Goal: Task Accomplishment & Management: Manage account settings

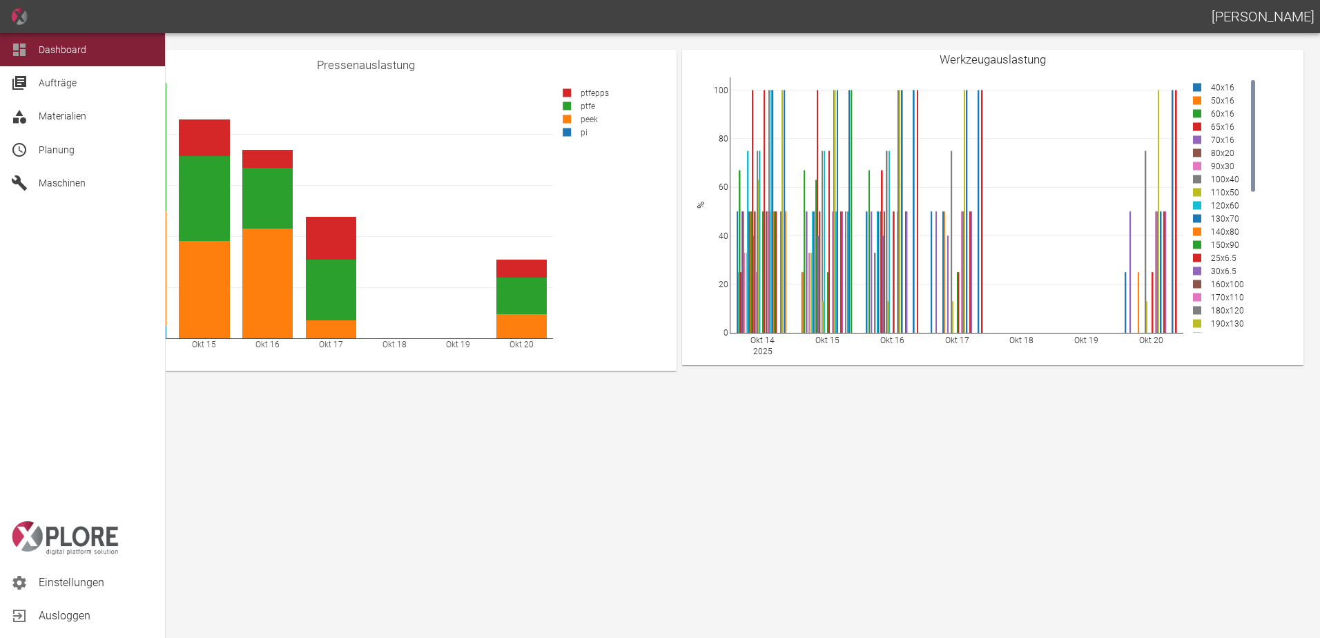
click at [44, 153] on span "Planung" at bounding box center [57, 149] width 36 height 11
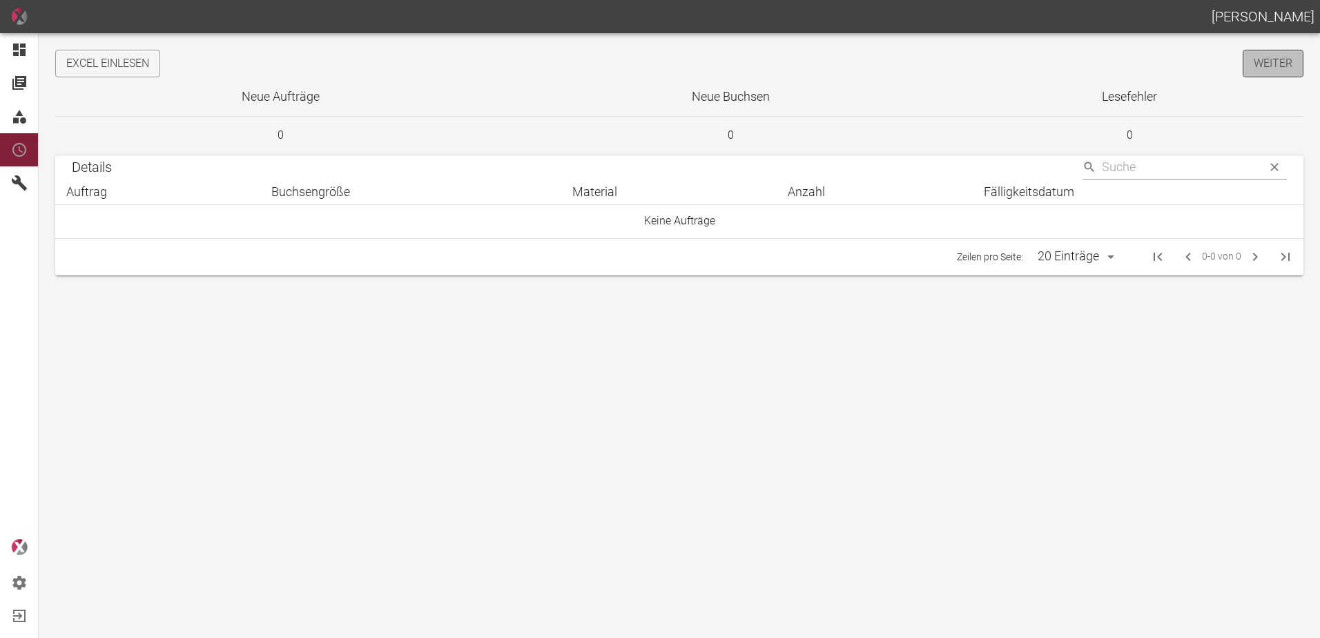
click at [1244, 70] on link "Weiter" at bounding box center [1273, 64] width 61 height 28
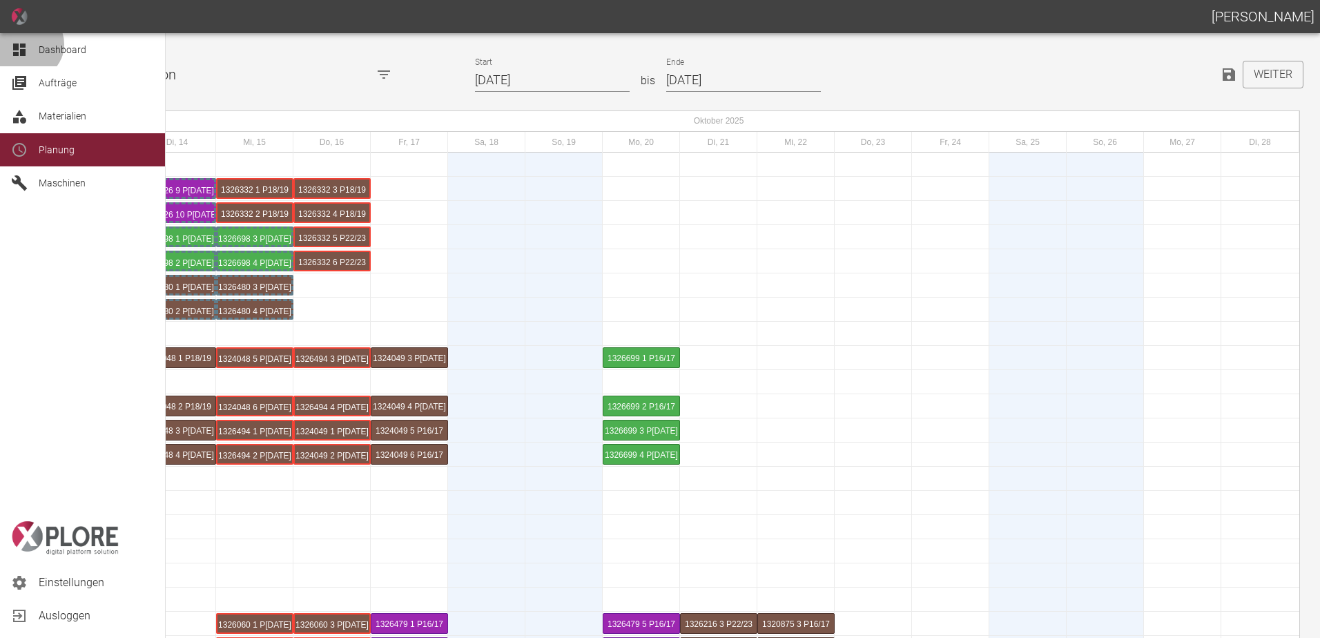
click at [28, 44] on div at bounding box center [21, 49] width 21 height 17
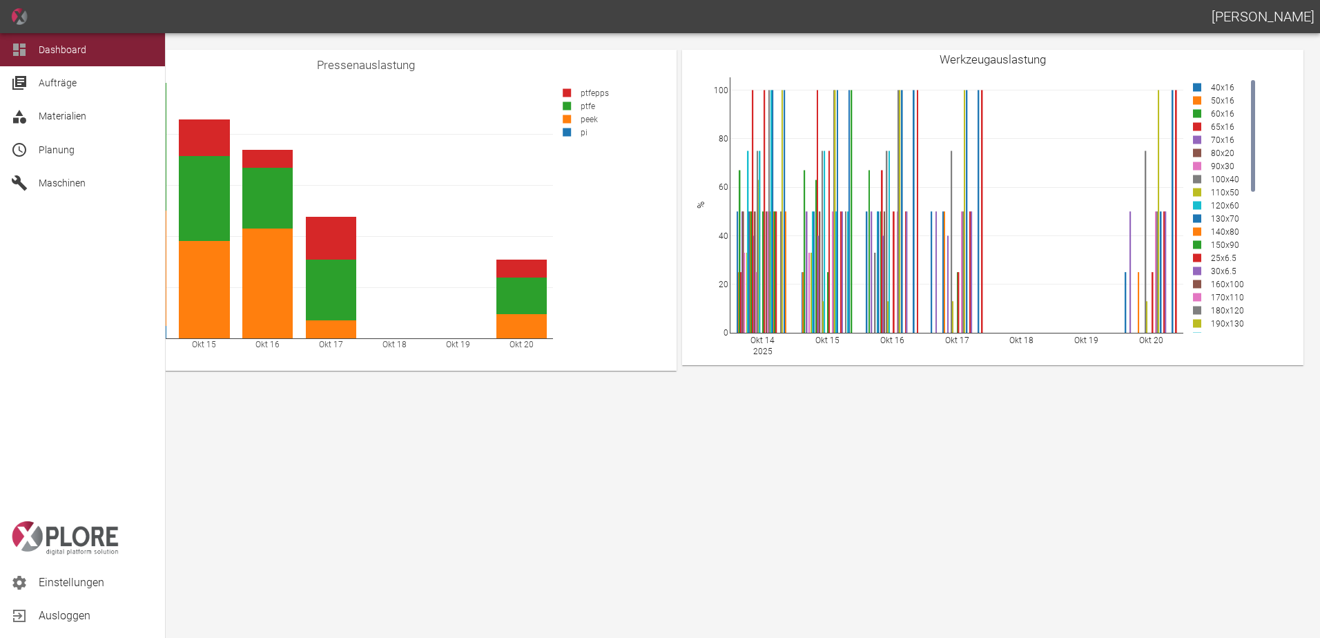
click at [67, 146] on span "Planung" at bounding box center [57, 149] width 36 height 11
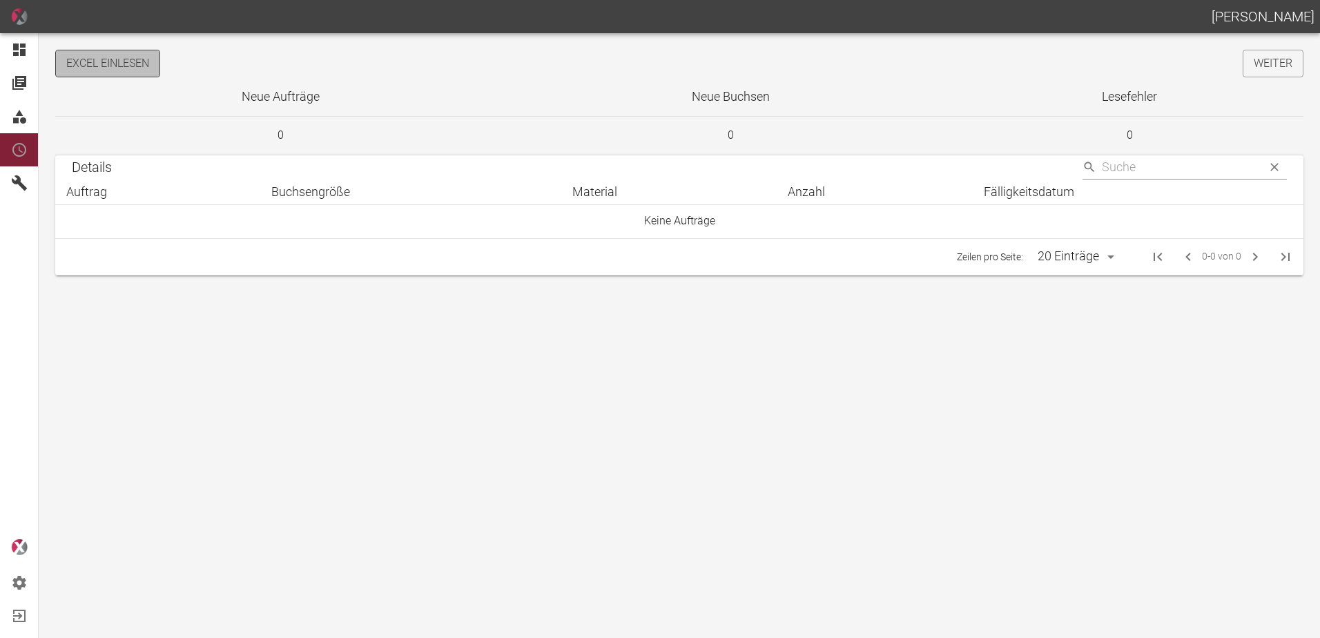
click at [121, 70] on button "Excel einlesen" at bounding box center [107, 64] width 105 height 28
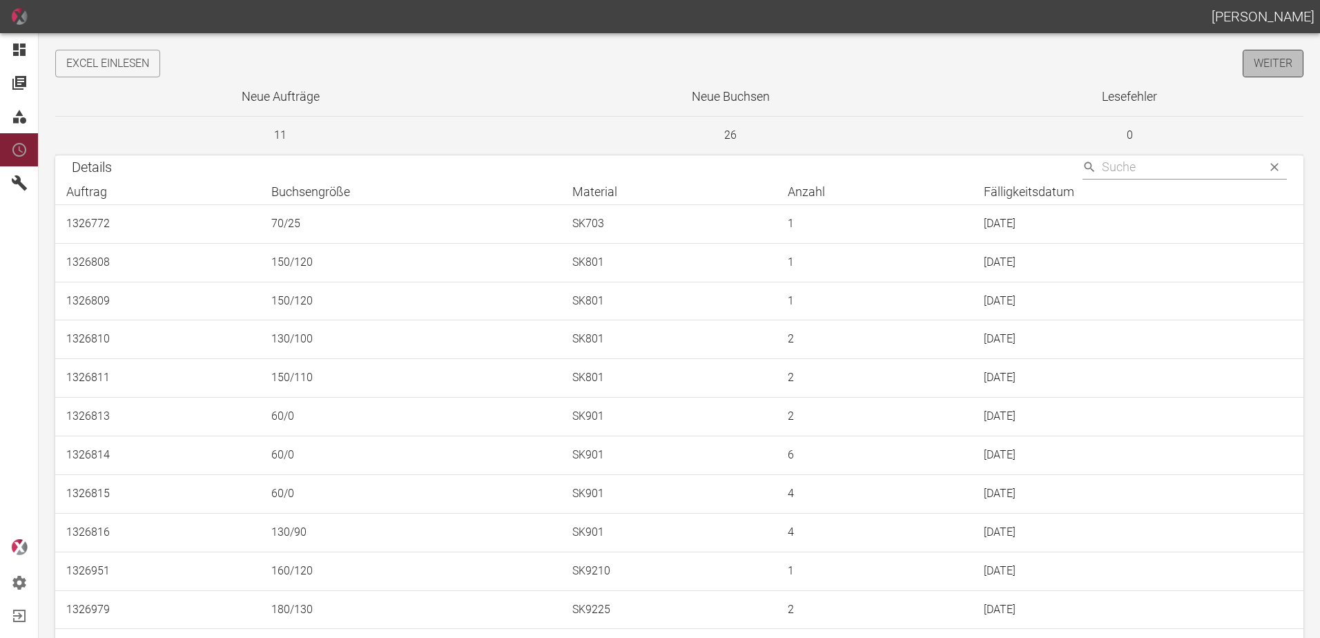
click at [1260, 70] on link "Weiter" at bounding box center [1273, 64] width 61 height 28
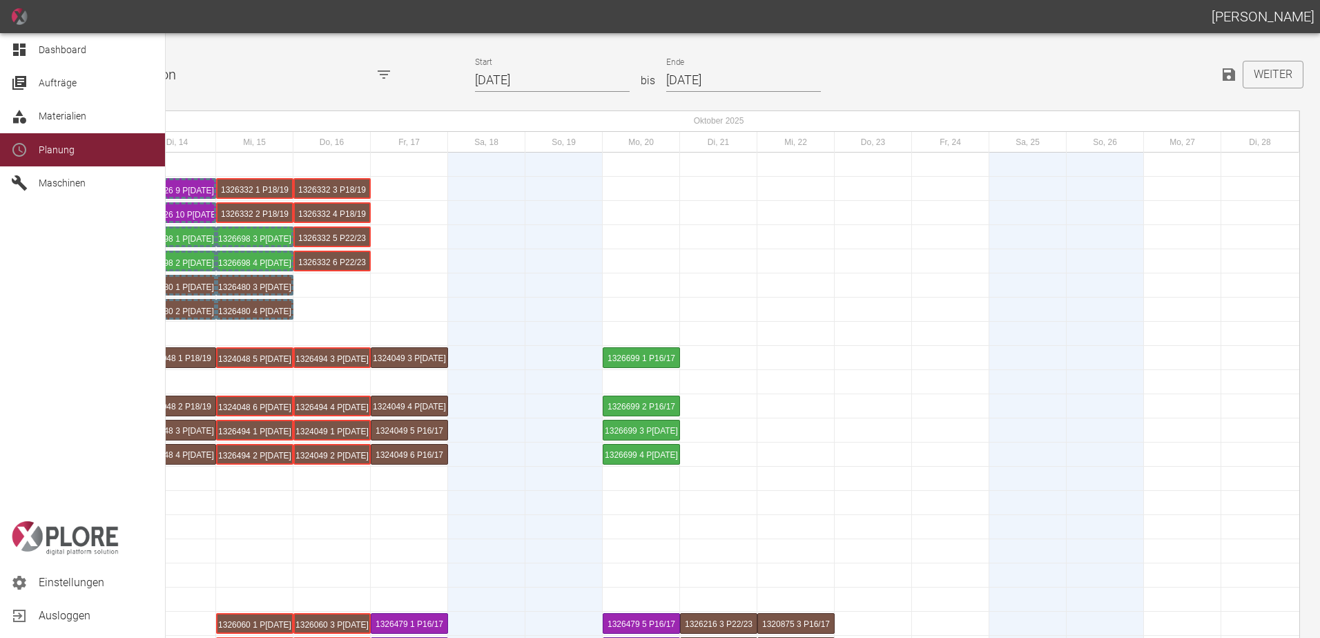
click at [23, 50] on icon at bounding box center [19, 50] width 12 height 12
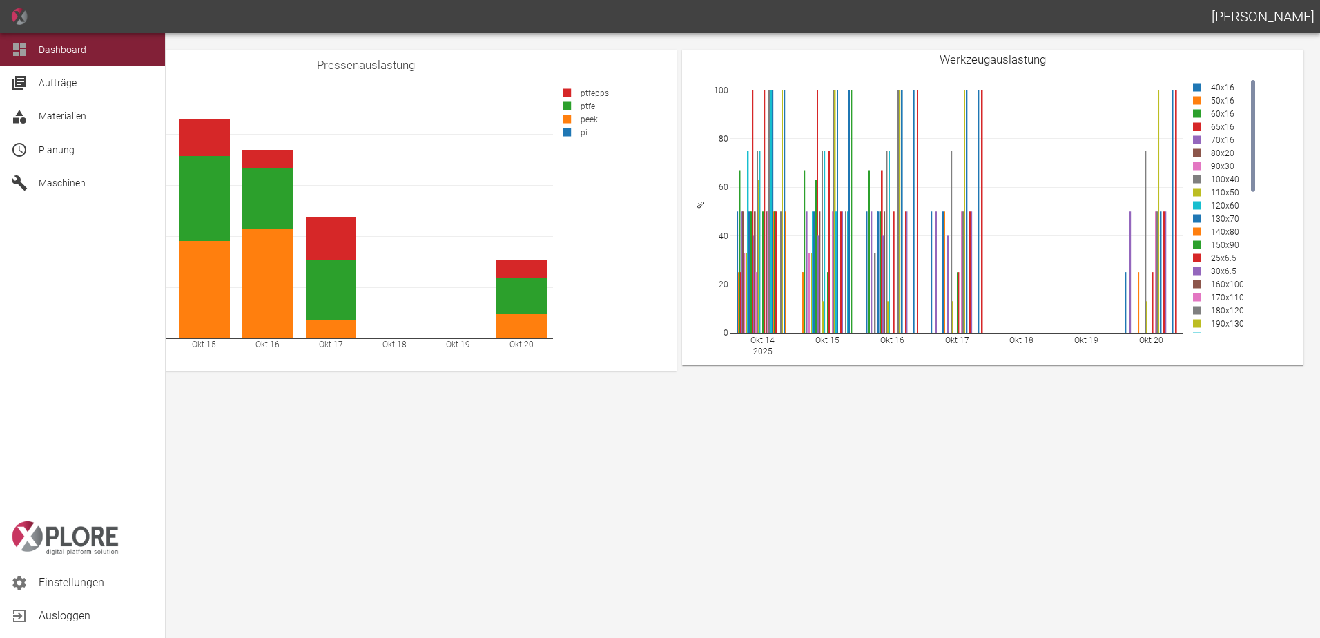
click at [62, 155] on span "Planung" at bounding box center [57, 149] width 36 height 11
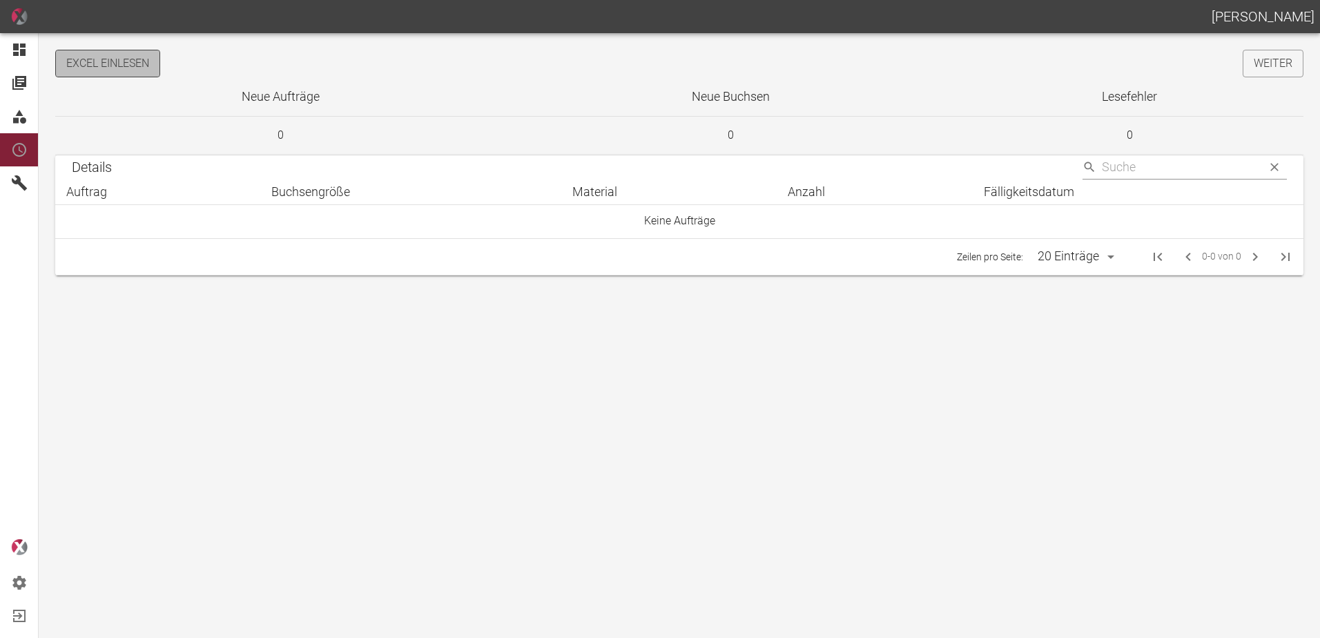
click at [89, 66] on button "Excel einlesen" at bounding box center [107, 64] width 105 height 28
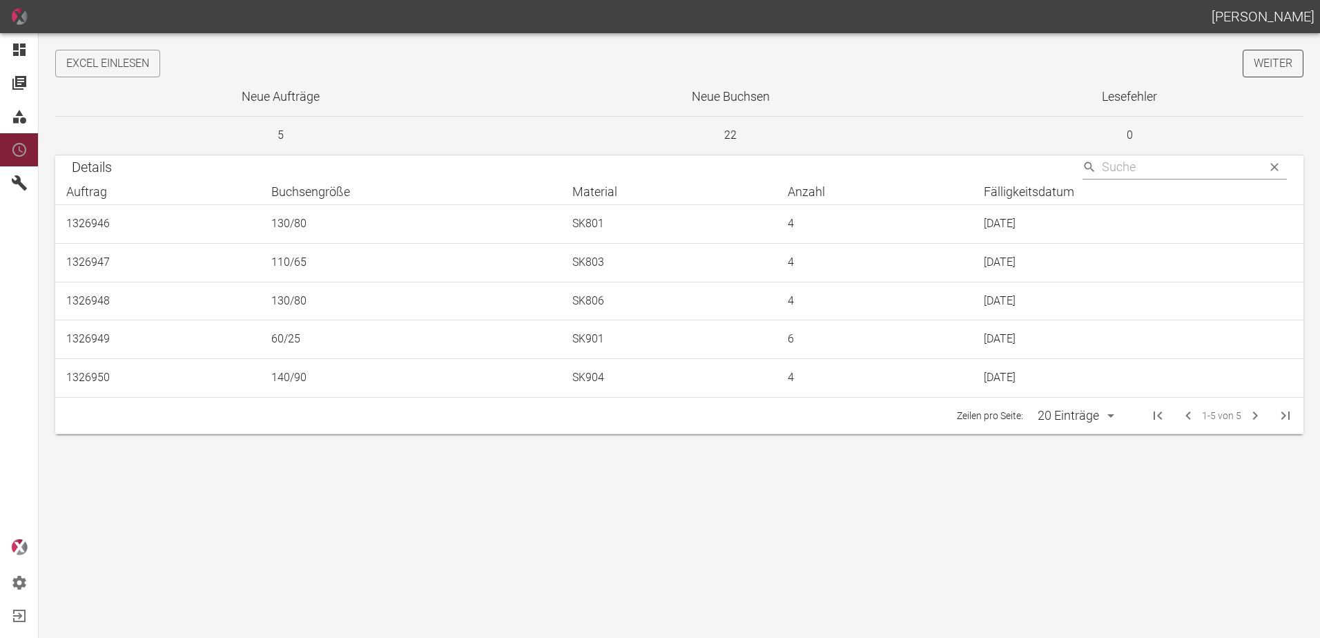
click at [1262, 65] on link "Weiter" at bounding box center [1273, 64] width 61 height 28
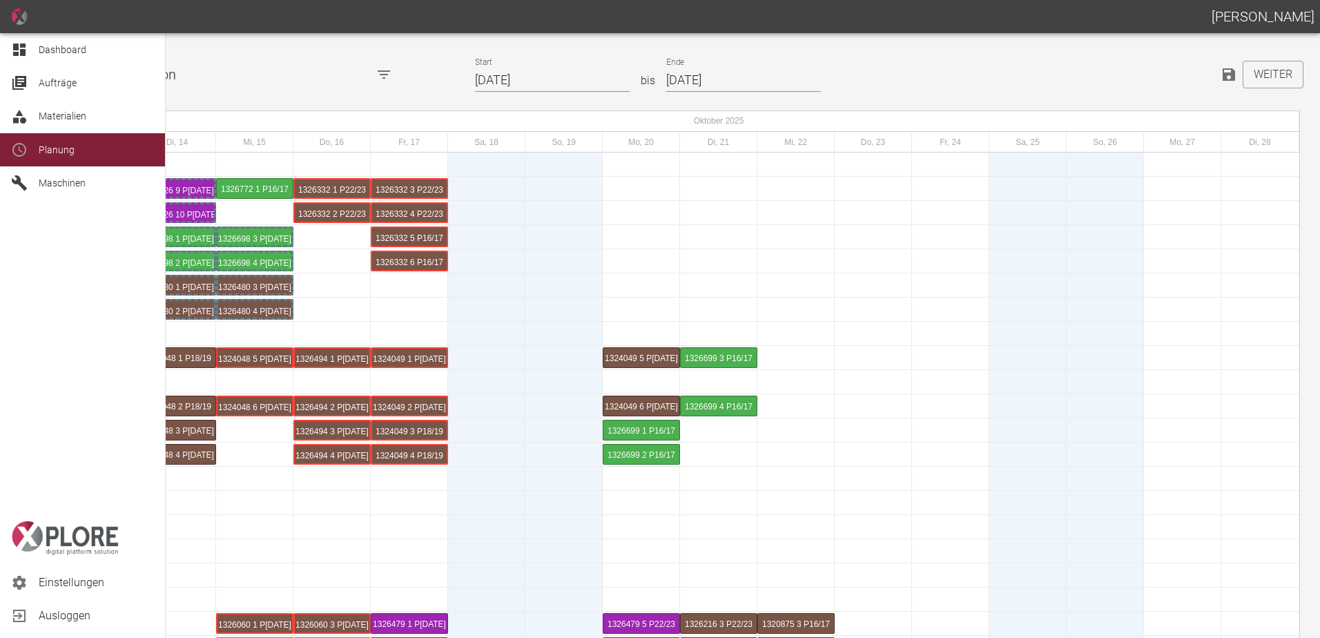
click at [24, 45] on icon at bounding box center [19, 50] width 12 height 12
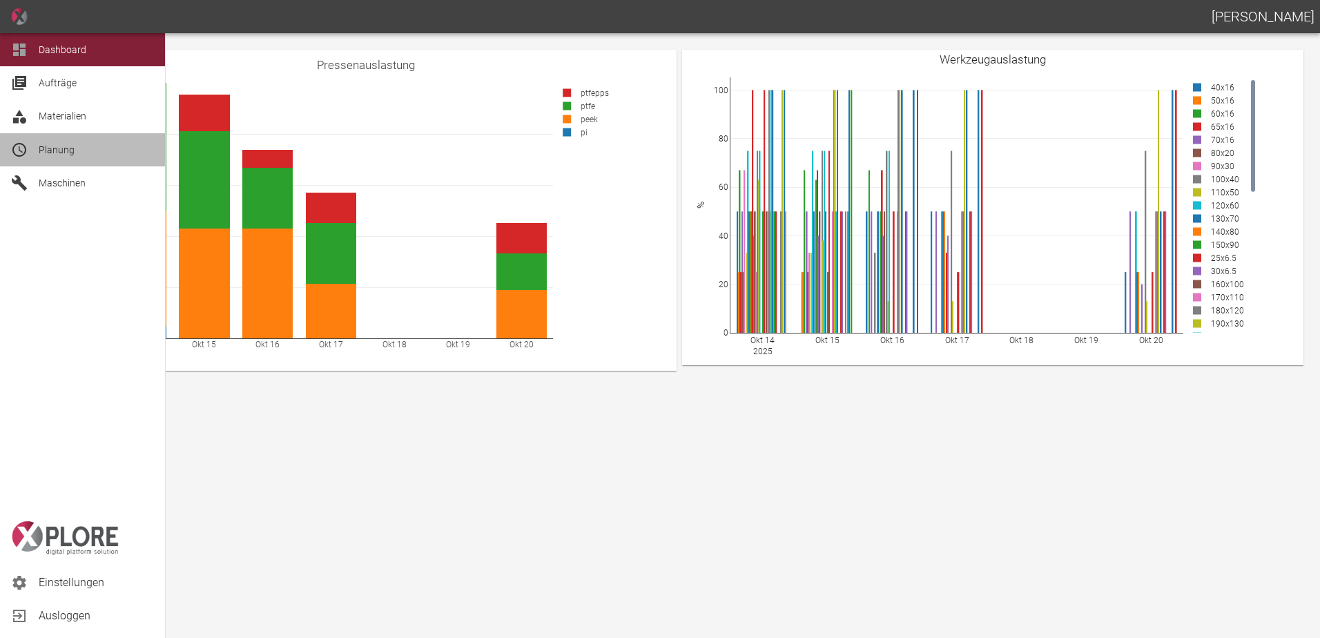
click at [36, 151] on div "Planung" at bounding box center [82, 149] width 165 height 33
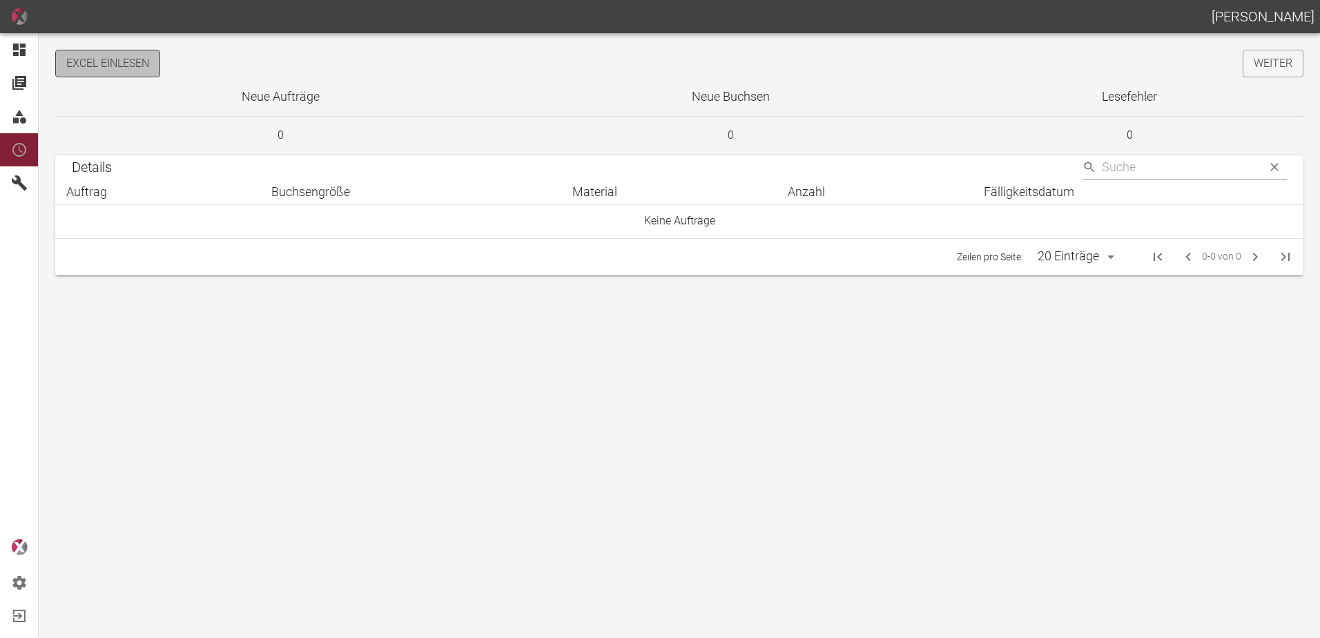
click at [145, 67] on button "Excel einlesen" at bounding box center [107, 64] width 105 height 28
click at [1278, 74] on link "Weiter" at bounding box center [1273, 64] width 61 height 28
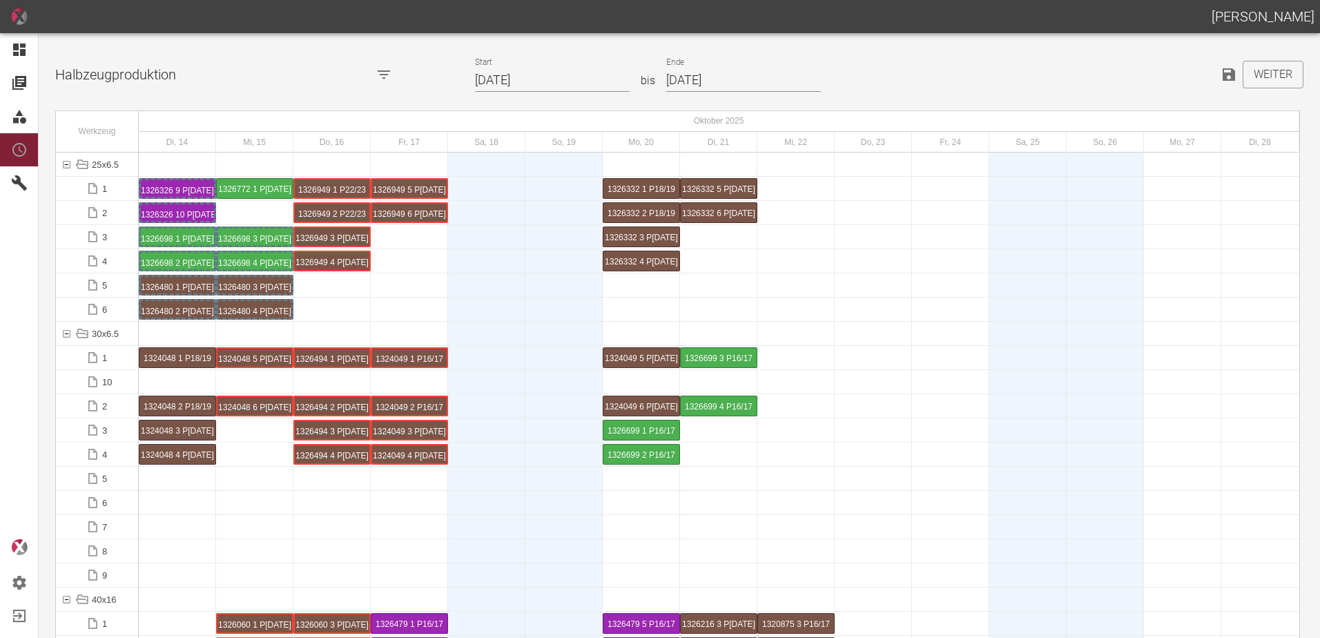
click at [555, 81] on input "14.10.2025" at bounding box center [552, 80] width 155 height 24
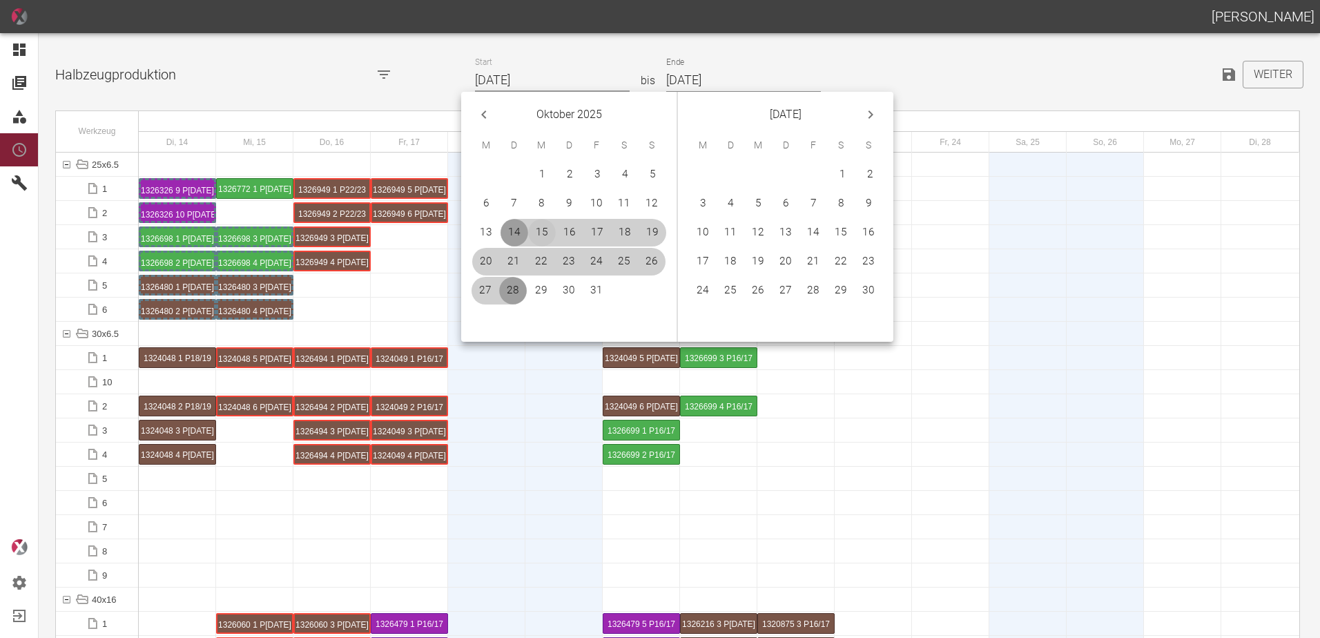
click at [541, 226] on button "15" at bounding box center [542, 233] width 28 height 28
type input "[DATE]"
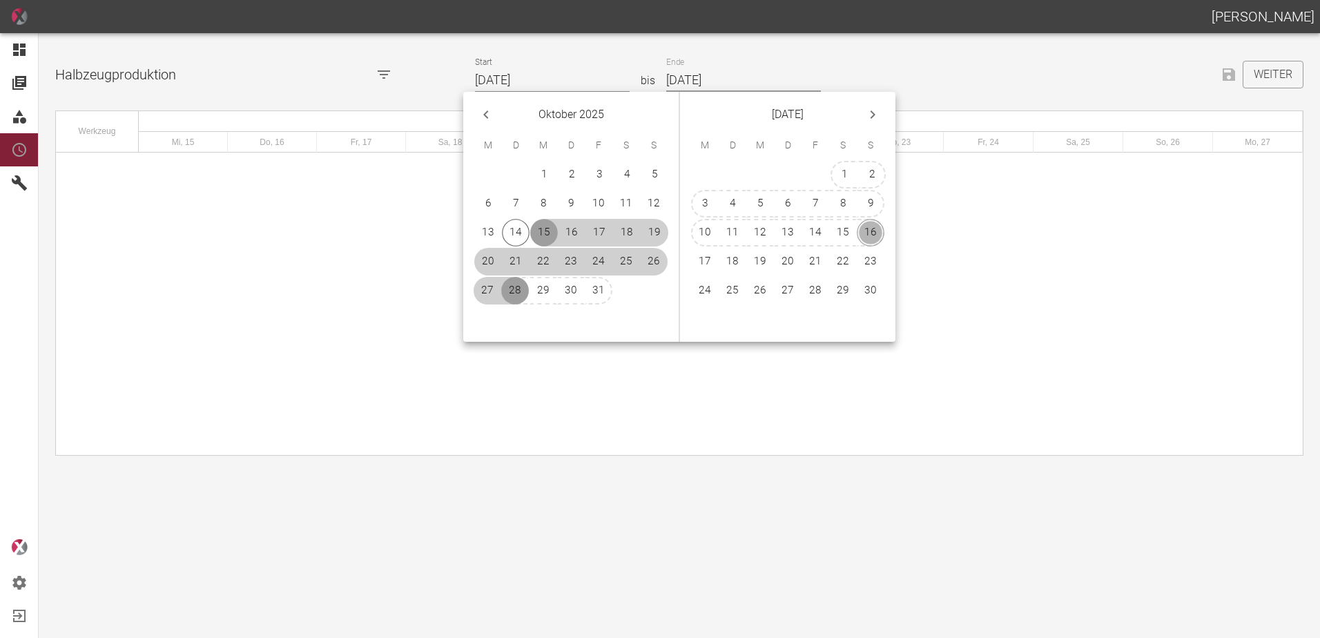
click at [860, 228] on button "16" at bounding box center [871, 233] width 28 height 28
type input "[DATE]"
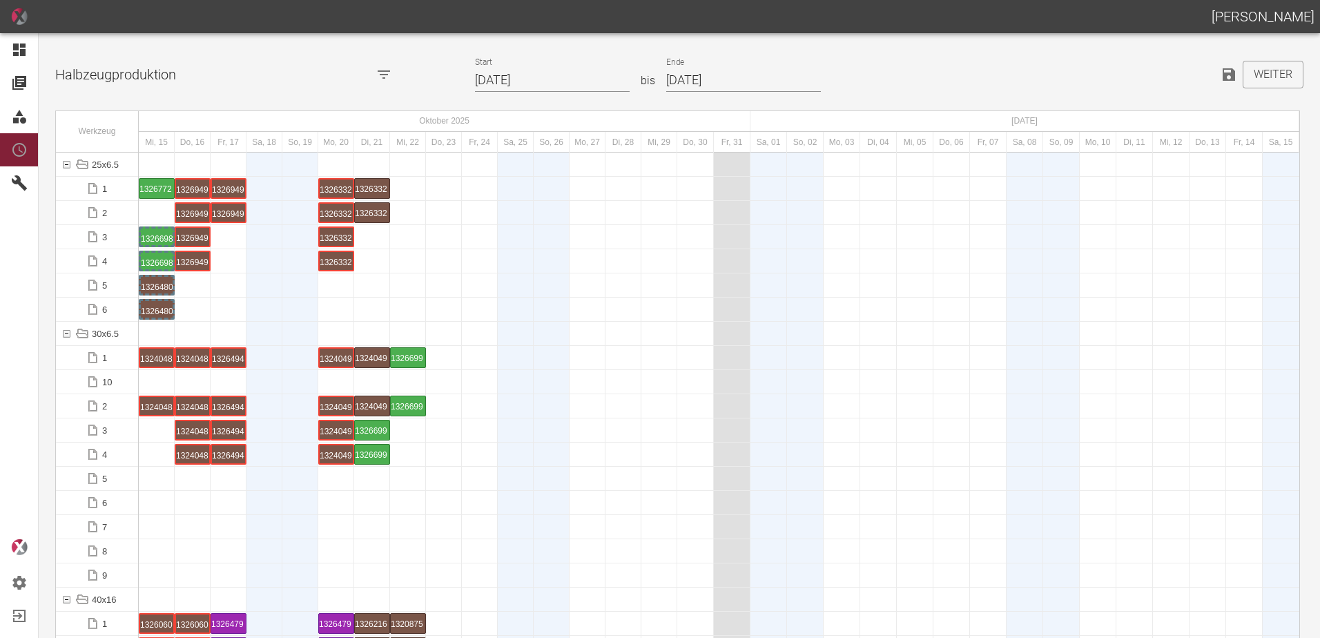
click at [153, 190] on div "1326772 1 P22/23" at bounding box center [157, 188] width 35 height 19
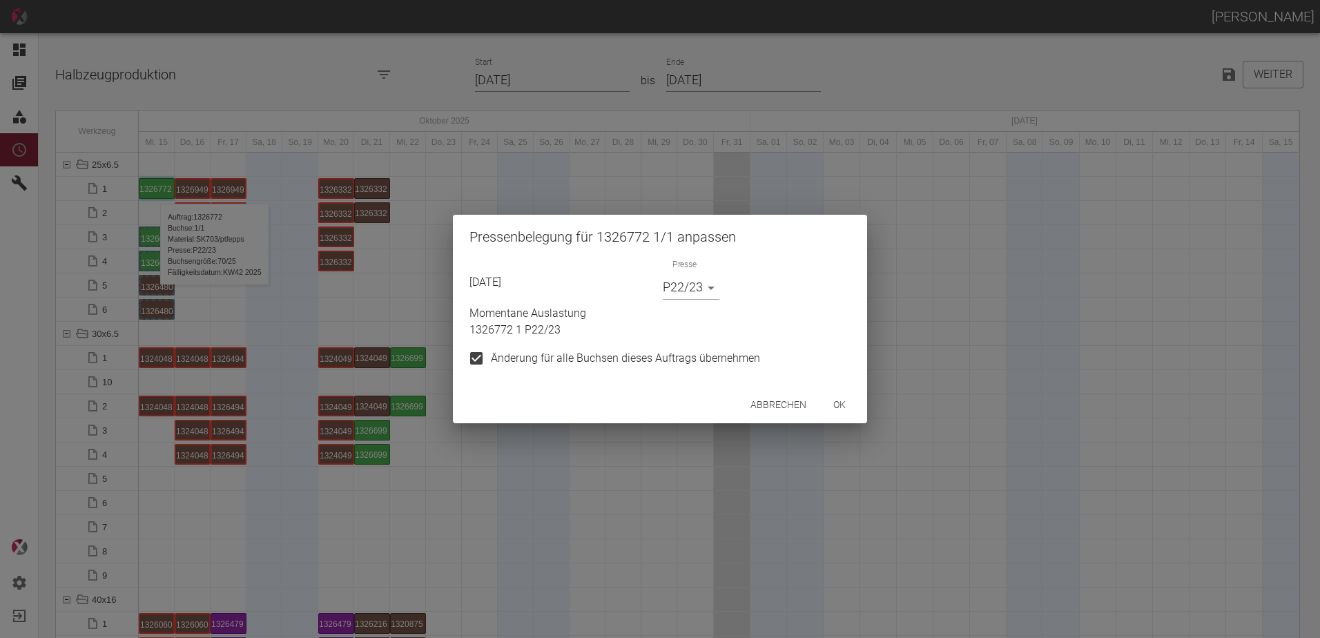
click at [702, 293] on body "[PERSON_NAME] Dashboard Aufträge Materialien Planung Maschinen Einstellungen Au…" at bounding box center [660, 319] width 1320 height 638
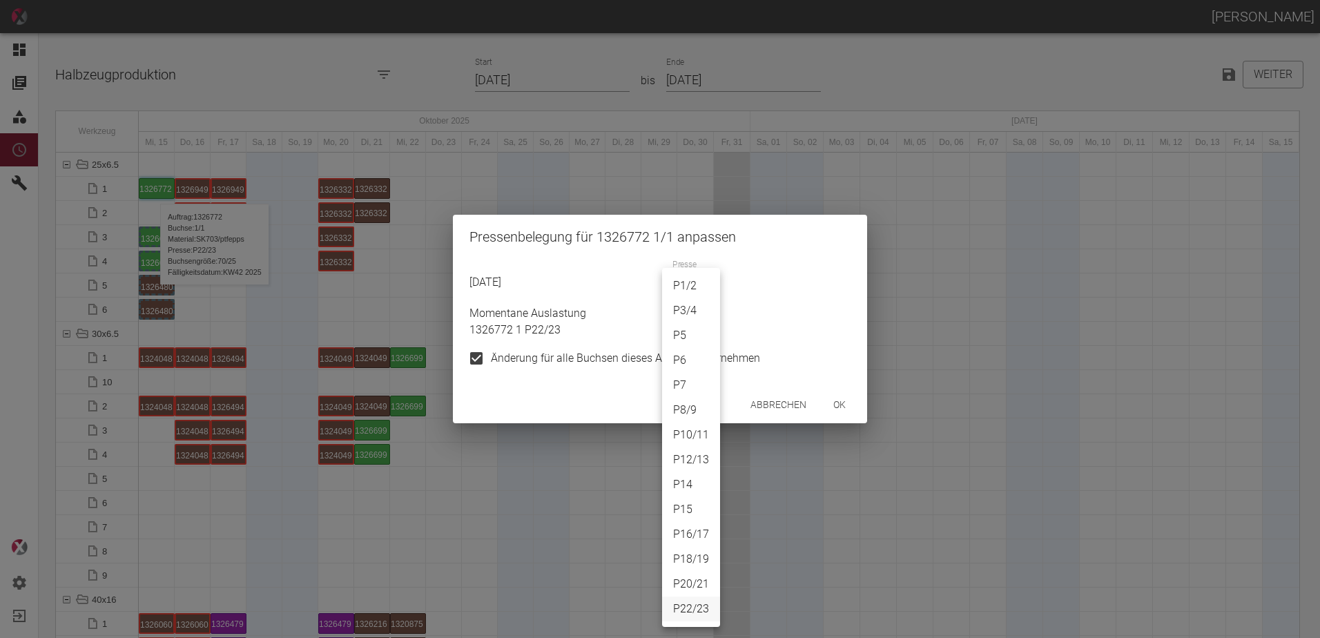
click at [693, 409] on li "P8/9" at bounding box center [691, 410] width 58 height 25
type input "P8/9"
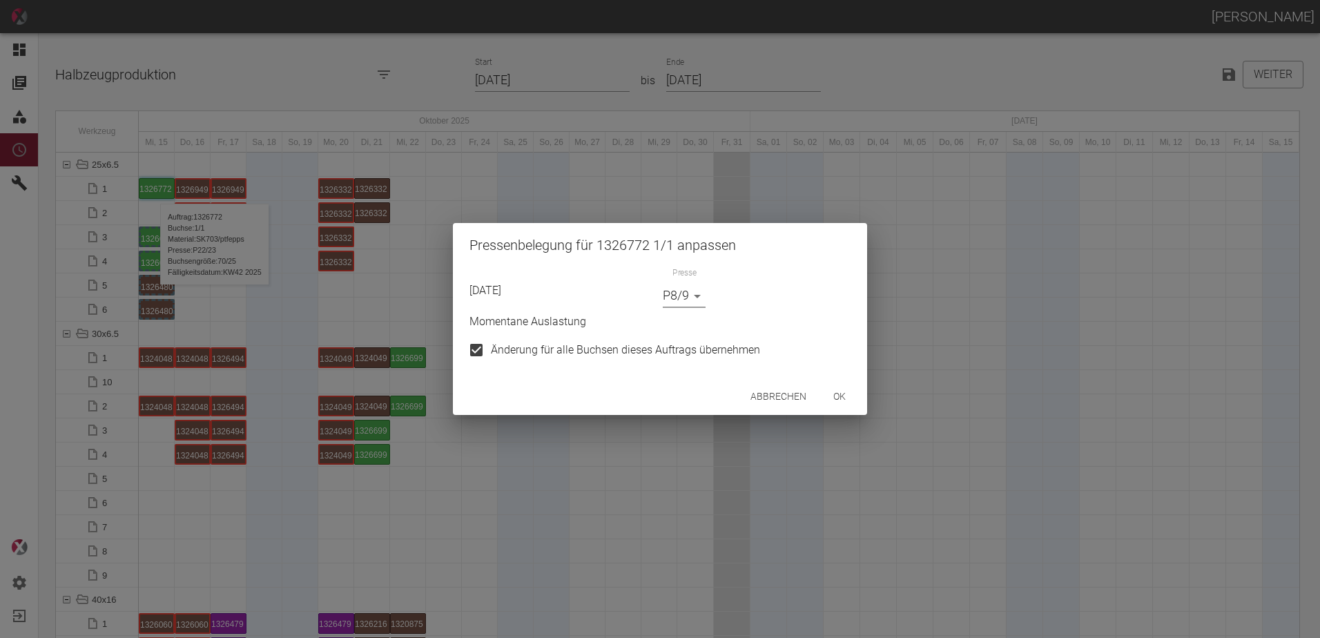
click at [829, 405] on button "ok" at bounding box center [840, 397] width 44 height 26
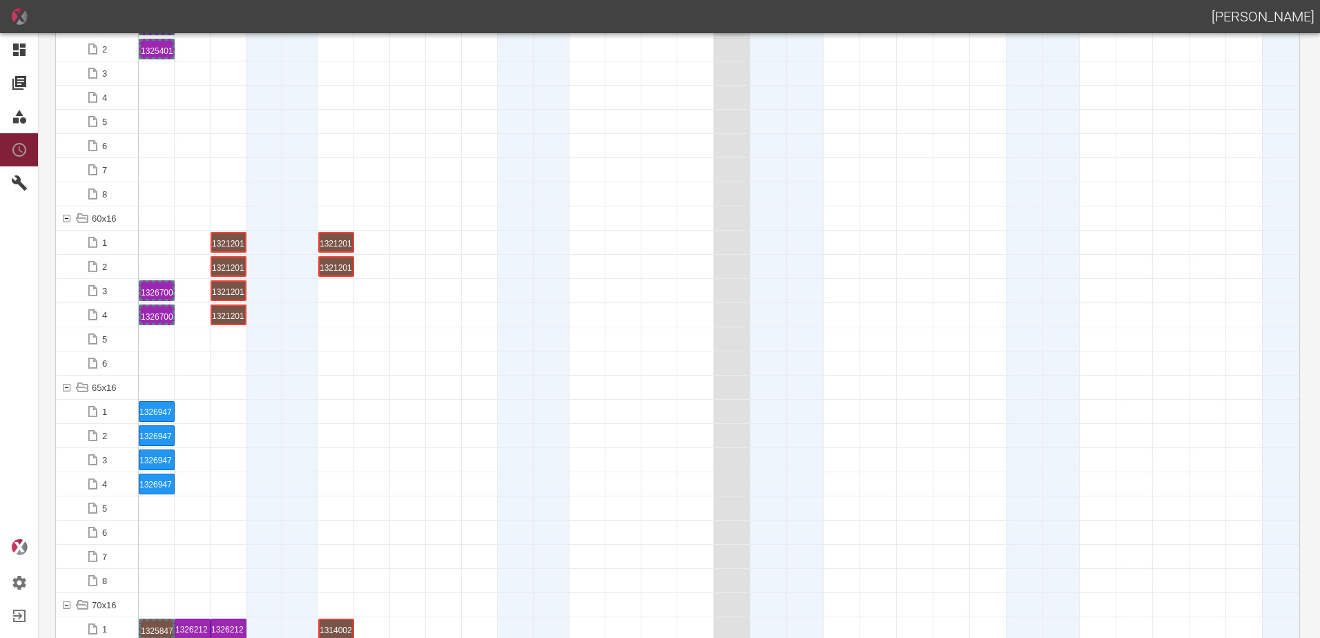
scroll to position [967, 0]
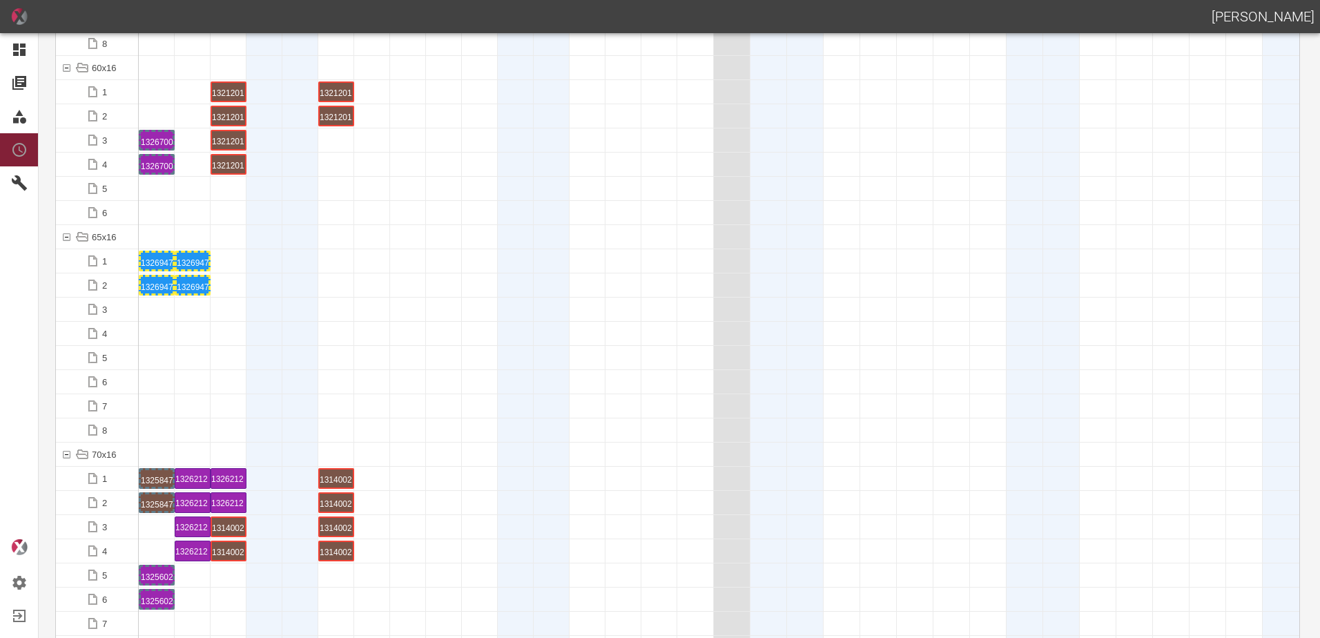
click at [144, 256] on div "1326947 1 P16/17" at bounding box center [157, 261] width 32 height 17
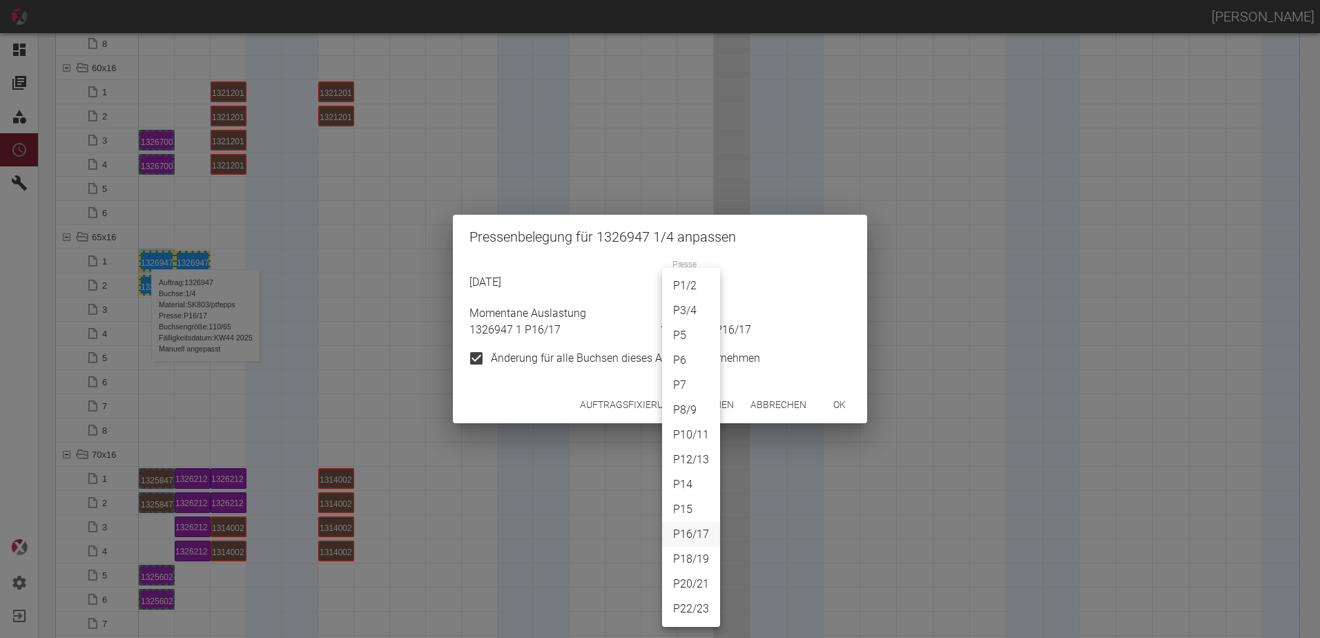
click at [675, 286] on body "[PERSON_NAME] Dashboard Aufträge Materialien Planung Maschinen Einstellungen Au…" at bounding box center [660, 319] width 1320 height 638
click at [700, 311] on li "P3/4" at bounding box center [691, 310] width 58 height 25
type input "P3/4"
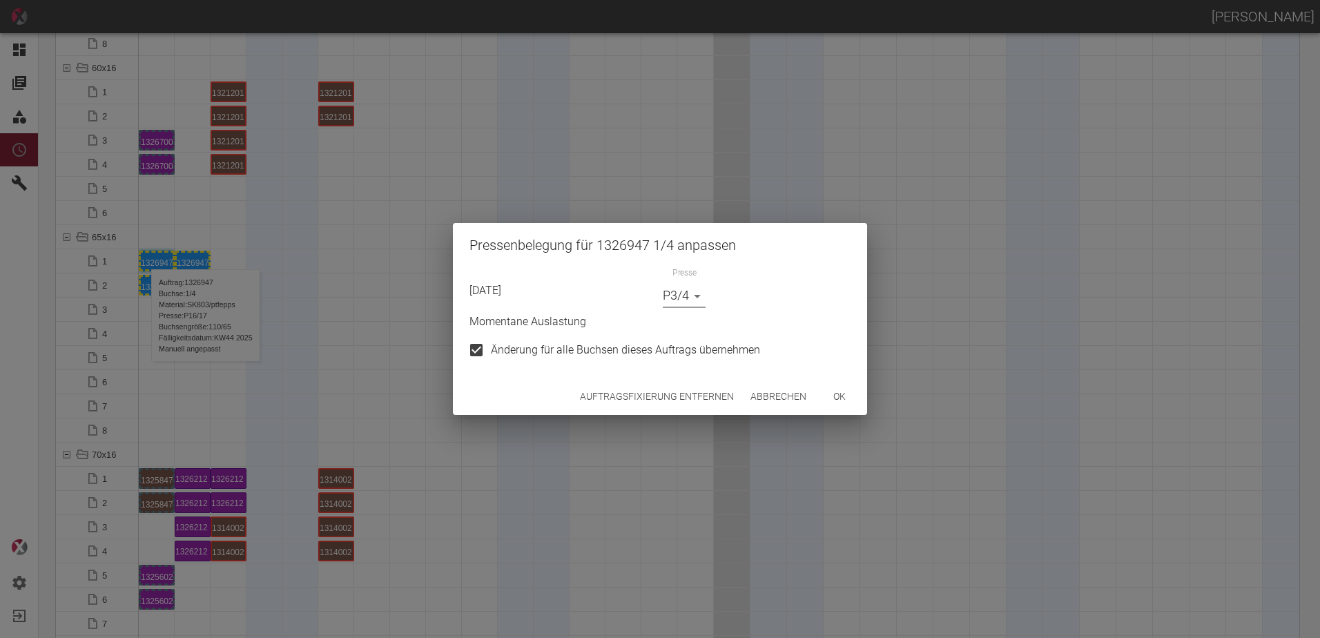
click at [834, 390] on button "ok" at bounding box center [840, 397] width 44 height 26
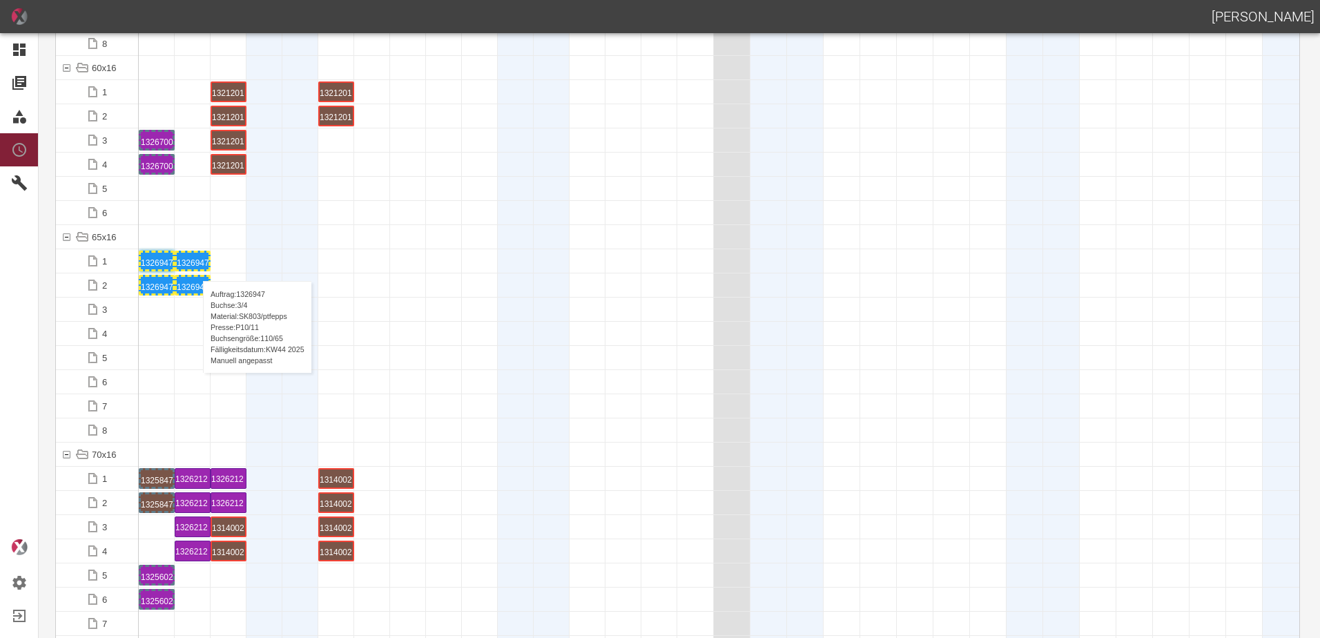
click at [196, 267] on div "1326947 3 P10/11" at bounding box center [193, 261] width 32 height 17
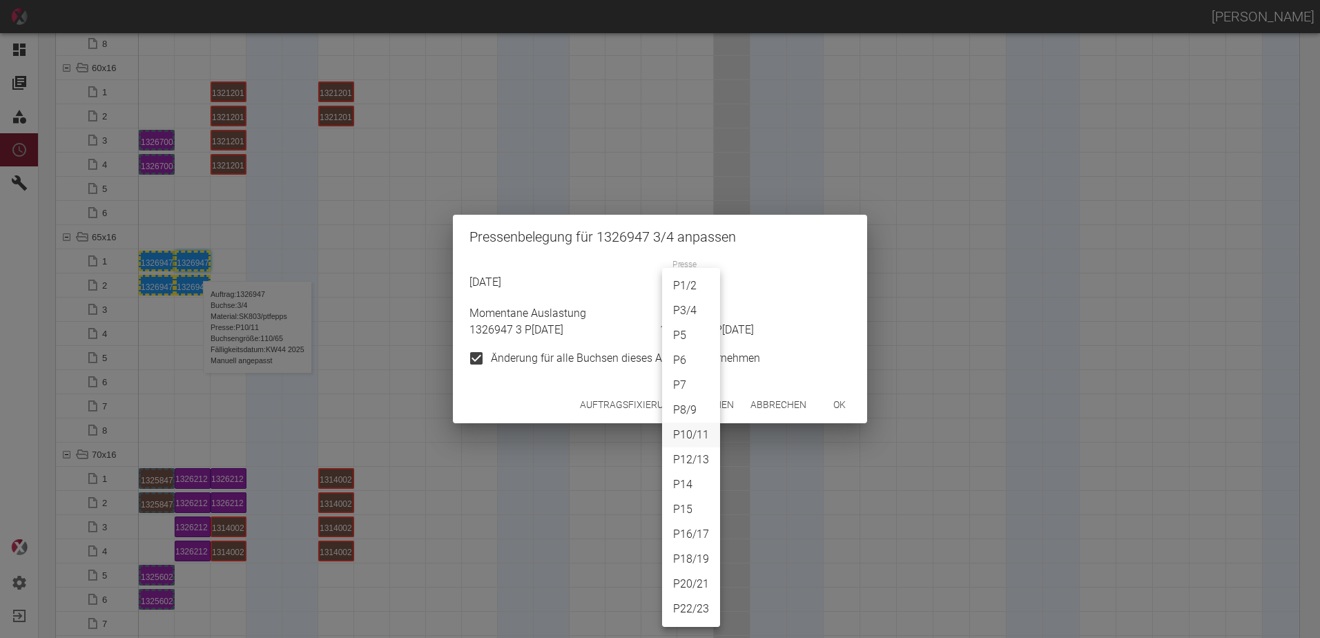
click at [663, 297] on body "[PERSON_NAME] Dashboard Aufträge Materialien Planung Maschinen Einstellungen Au…" at bounding box center [660, 319] width 1320 height 638
click at [677, 316] on li "P3/4" at bounding box center [691, 310] width 58 height 25
type input "P3/4"
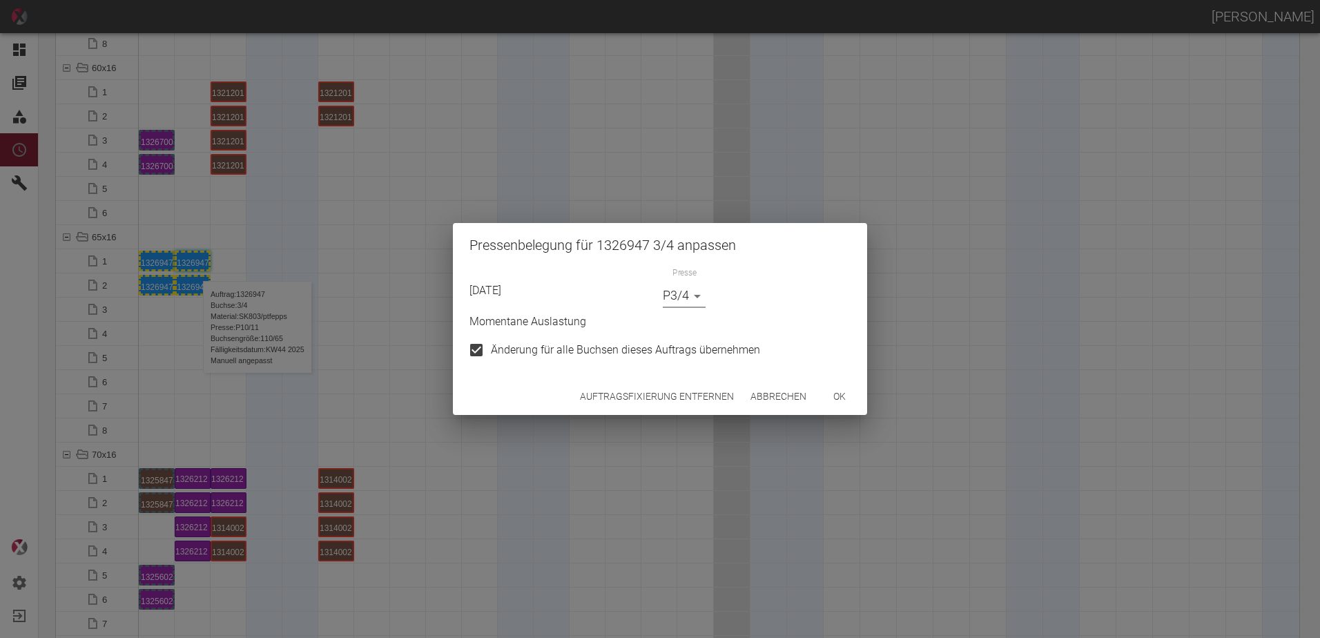
click at [839, 394] on button "ok" at bounding box center [840, 397] width 44 height 26
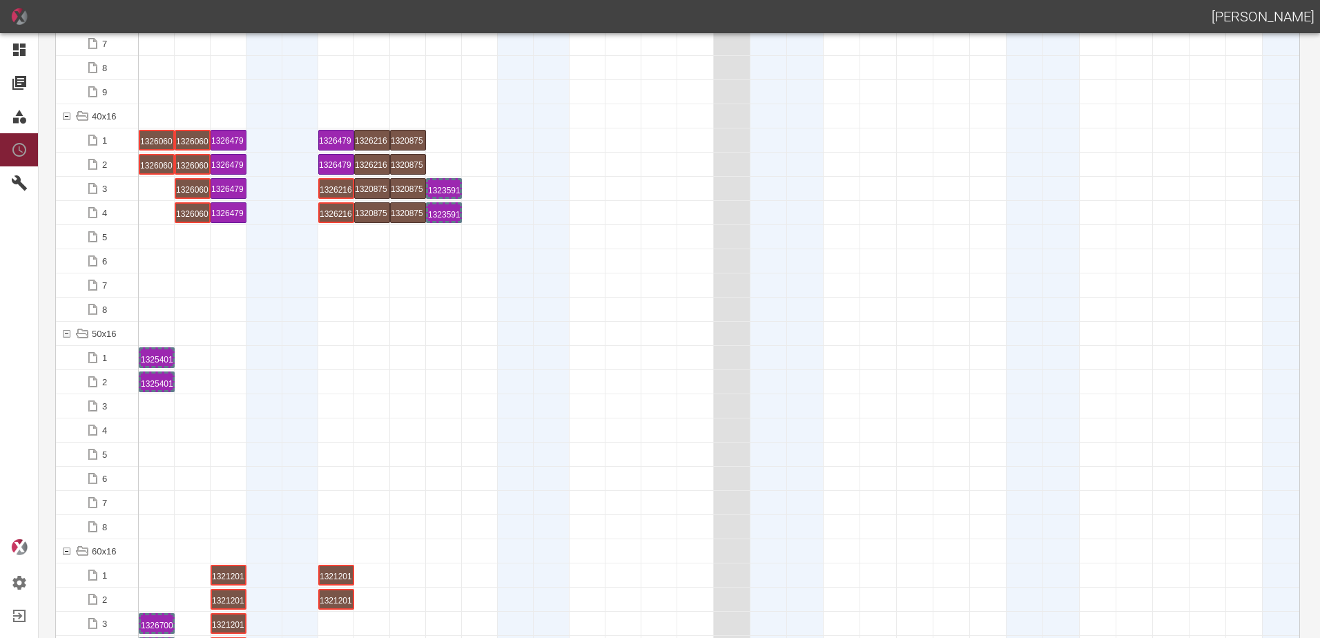
scroll to position [0, 0]
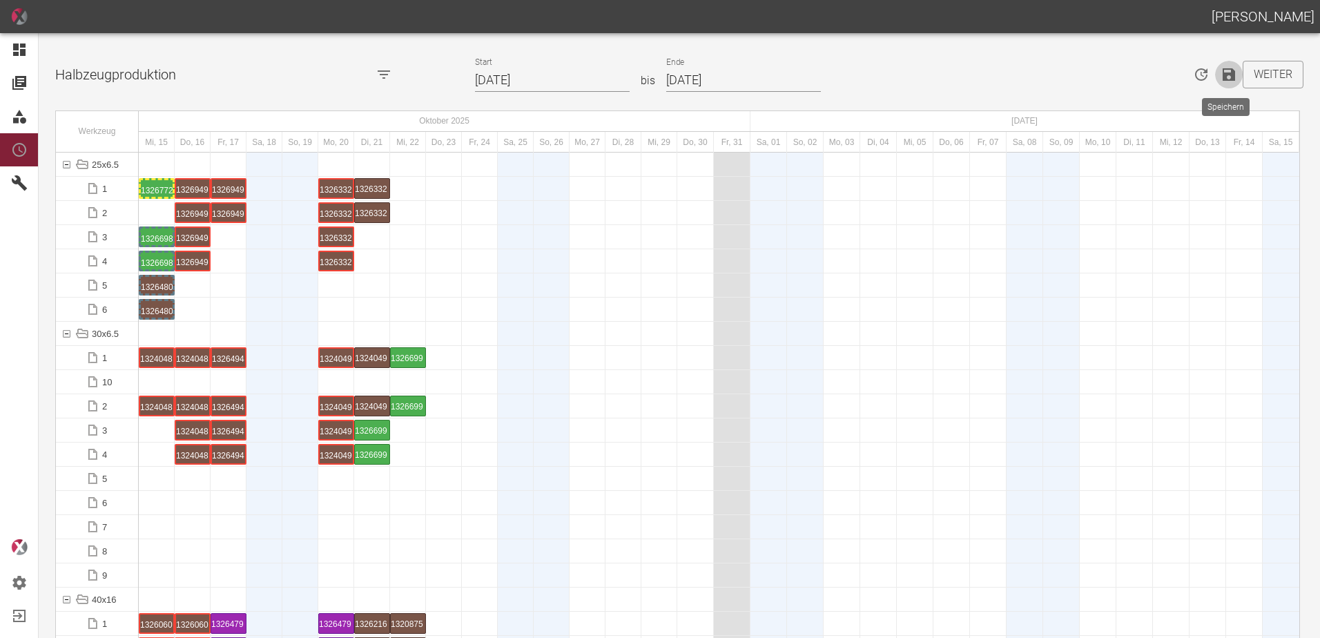
click at [1224, 76] on icon "Speichern" at bounding box center [1229, 74] width 17 height 17
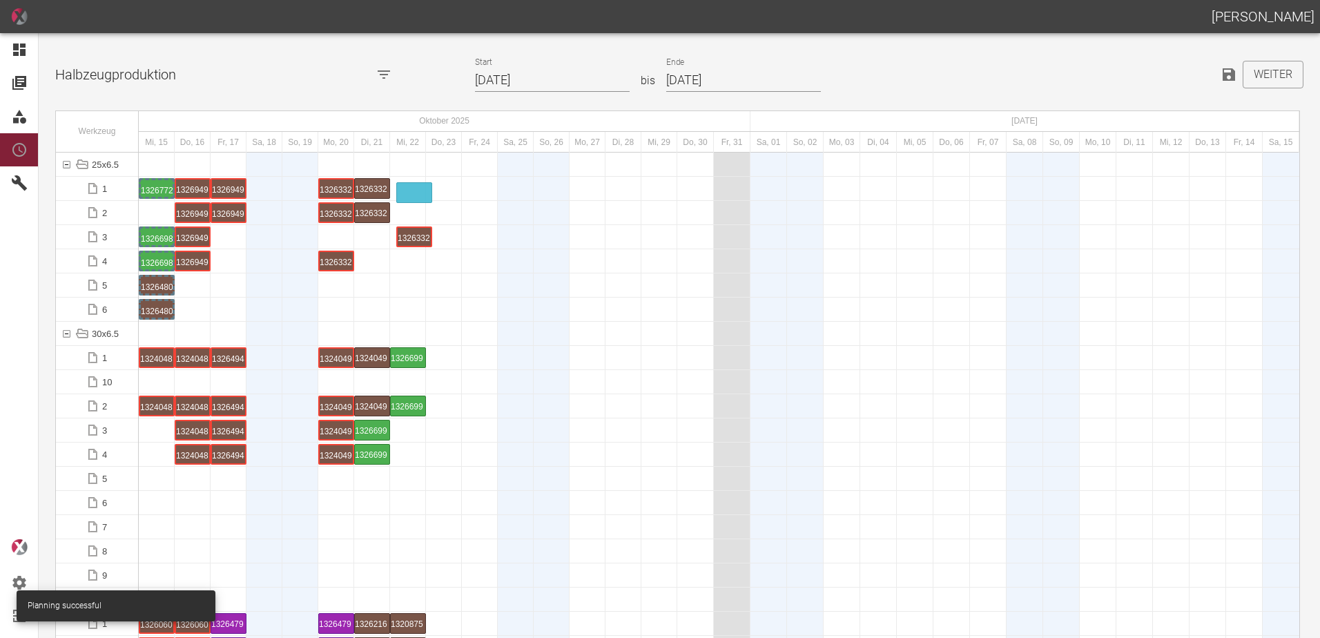
drag, startPoint x: 325, startPoint y: 240, endPoint x: 399, endPoint y: 180, distance: 95.2
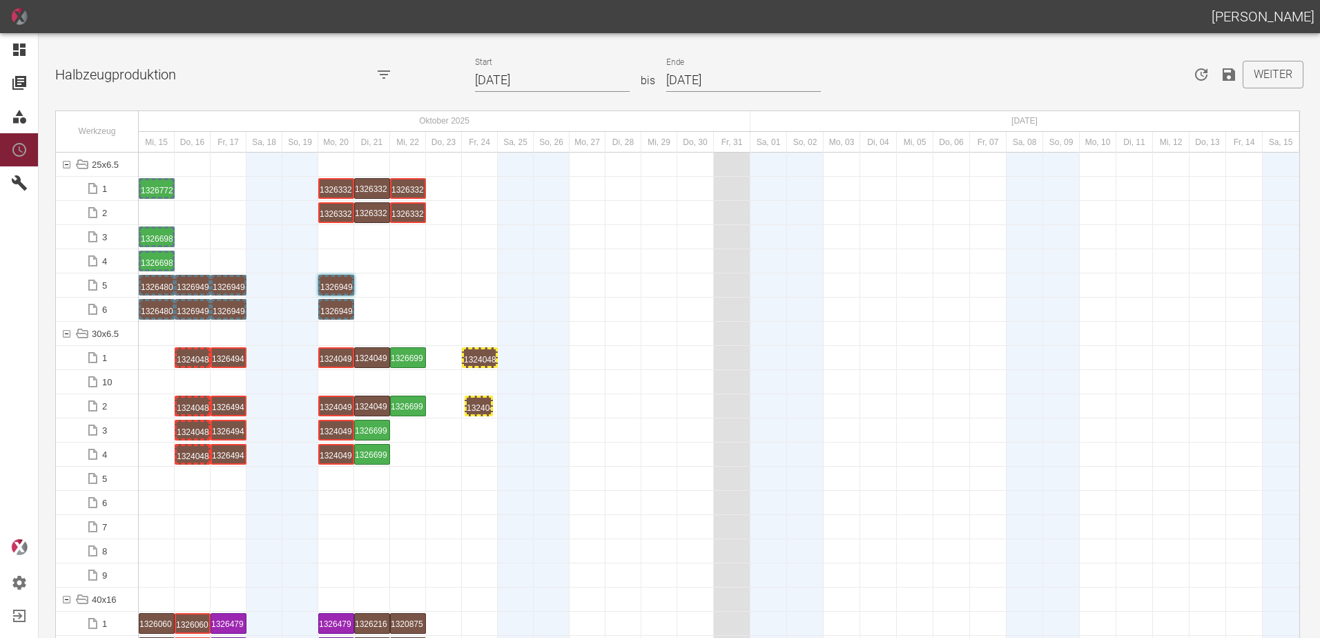
drag, startPoint x: 155, startPoint y: 401, endPoint x: 474, endPoint y: 387, distance: 318.6
drag, startPoint x: 202, startPoint y: 355, endPoint x: 618, endPoint y: 331, distance: 417.1
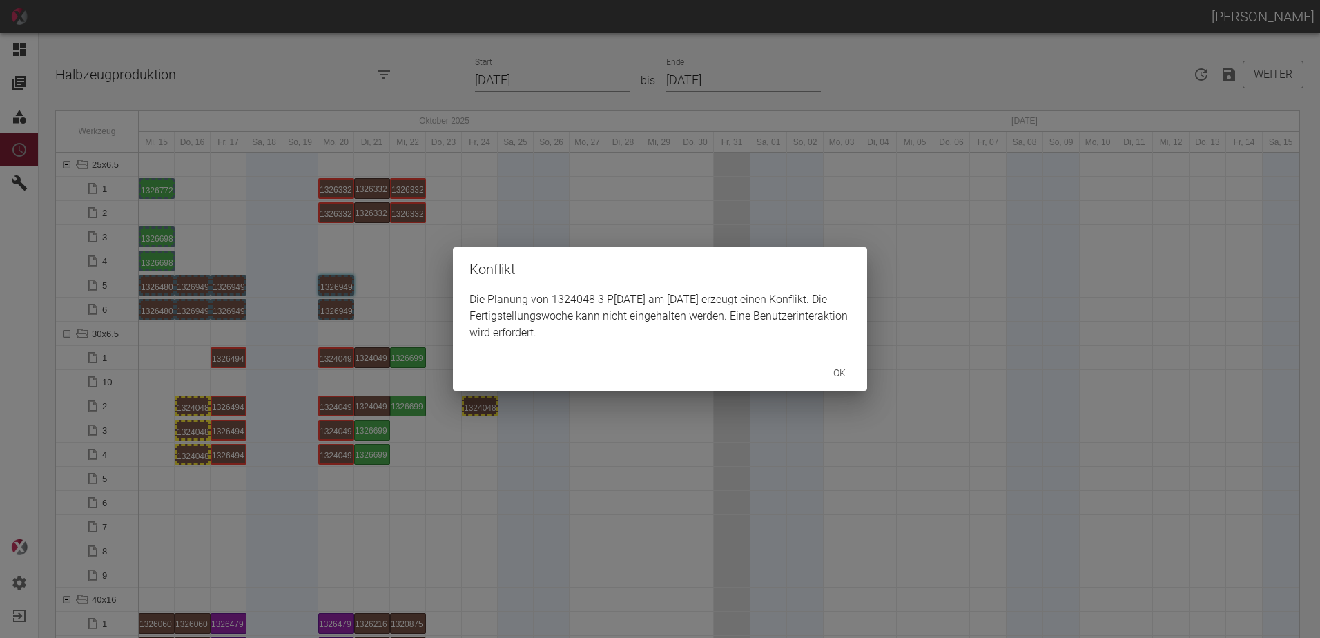
drag, startPoint x: 182, startPoint y: 407, endPoint x: 189, endPoint y: 405, distance: 7.2
click at [188, 405] on div "Konflikt Die Planung von 1324048 3 P10/11 am 27.10.2025 erzeugt einen Konflikt.…" at bounding box center [660, 319] width 1320 height 638
click at [196, 425] on div "Konflikt Die Planung von 1324048 4 P10/11 am 27.10.2025 erzeugt einen Konflikt.…" at bounding box center [660, 319] width 1320 height 638
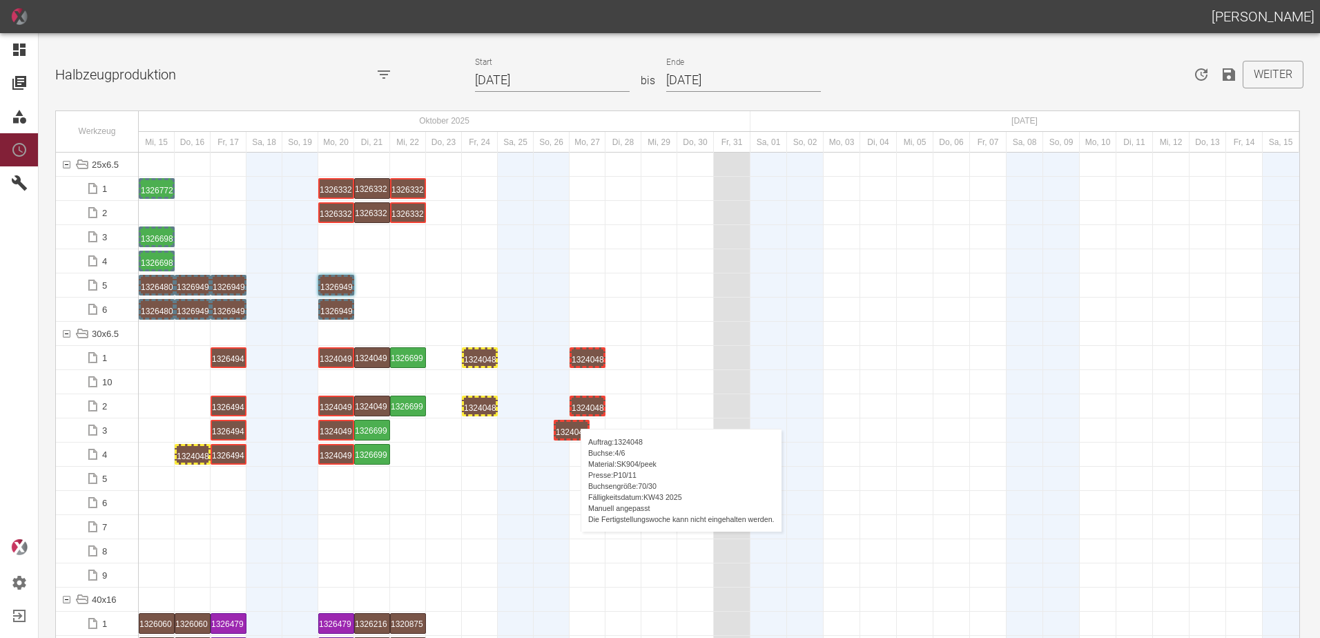
drag, startPoint x: 195, startPoint y: 426, endPoint x: 580, endPoint y: 416, distance: 384.8
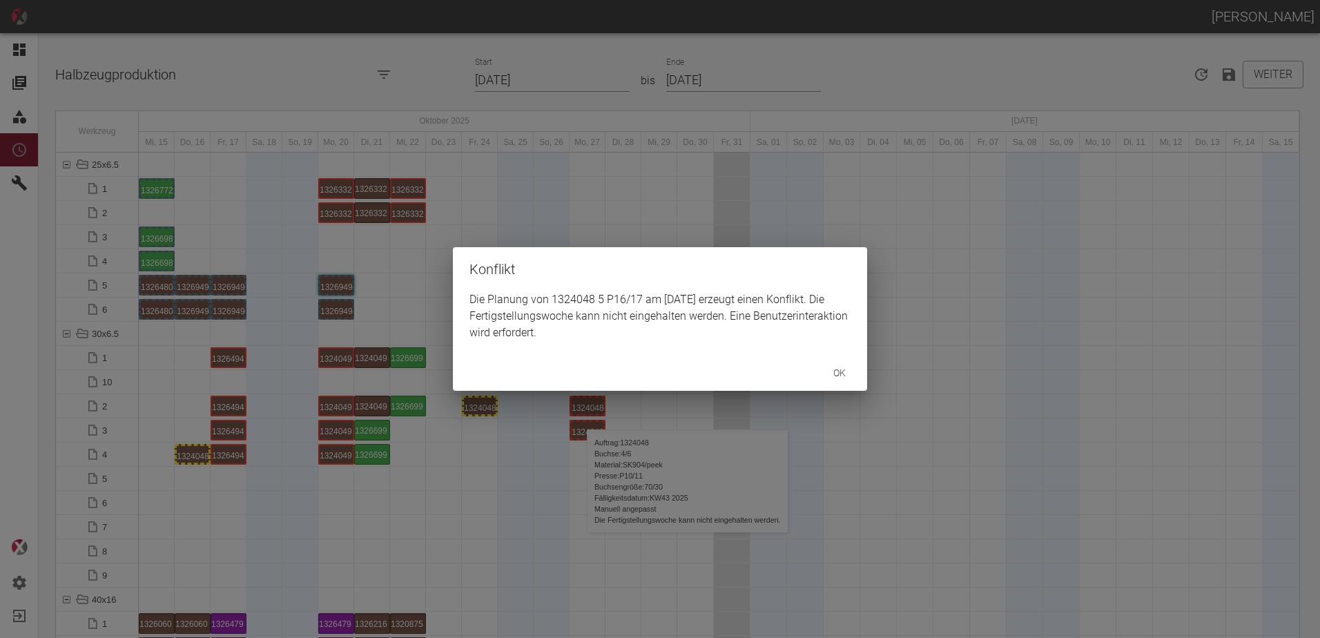
click at [193, 477] on div "Konflikt Die Planung von 1324048 5 P16/17 am 27.10.2025 erzeugt einen Konflikt.…" at bounding box center [660, 319] width 1320 height 638
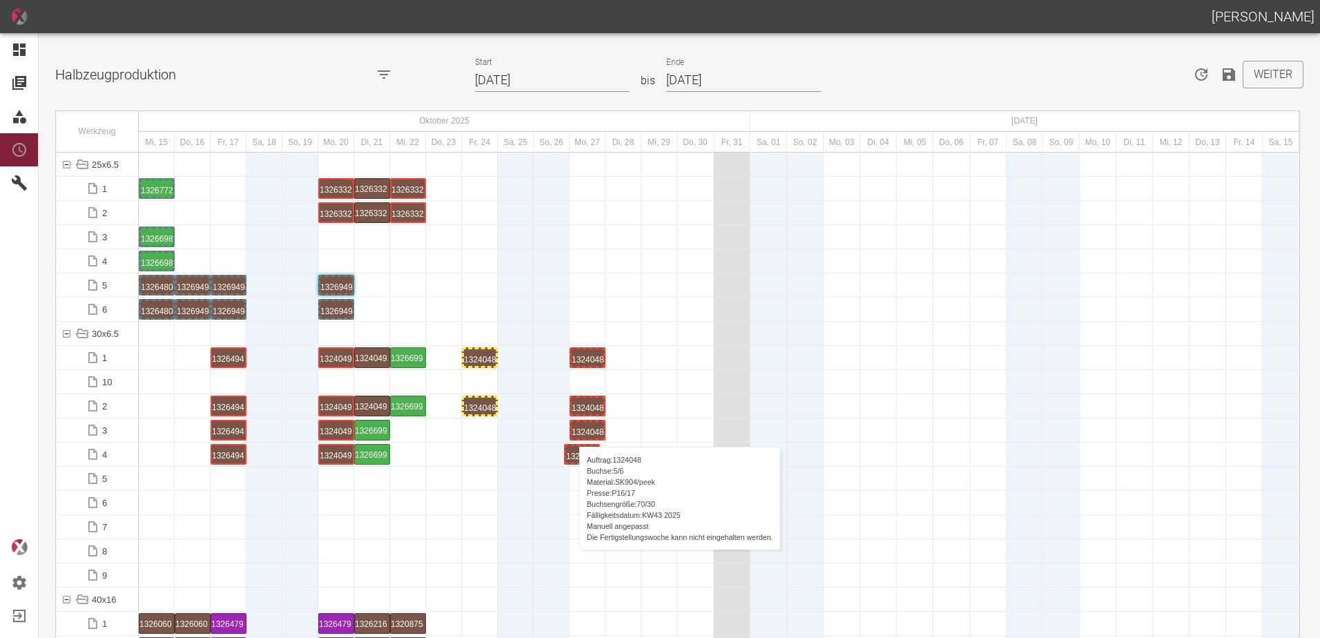
drag, startPoint x: 184, startPoint y: 454, endPoint x: 573, endPoint y: 433, distance: 390.0
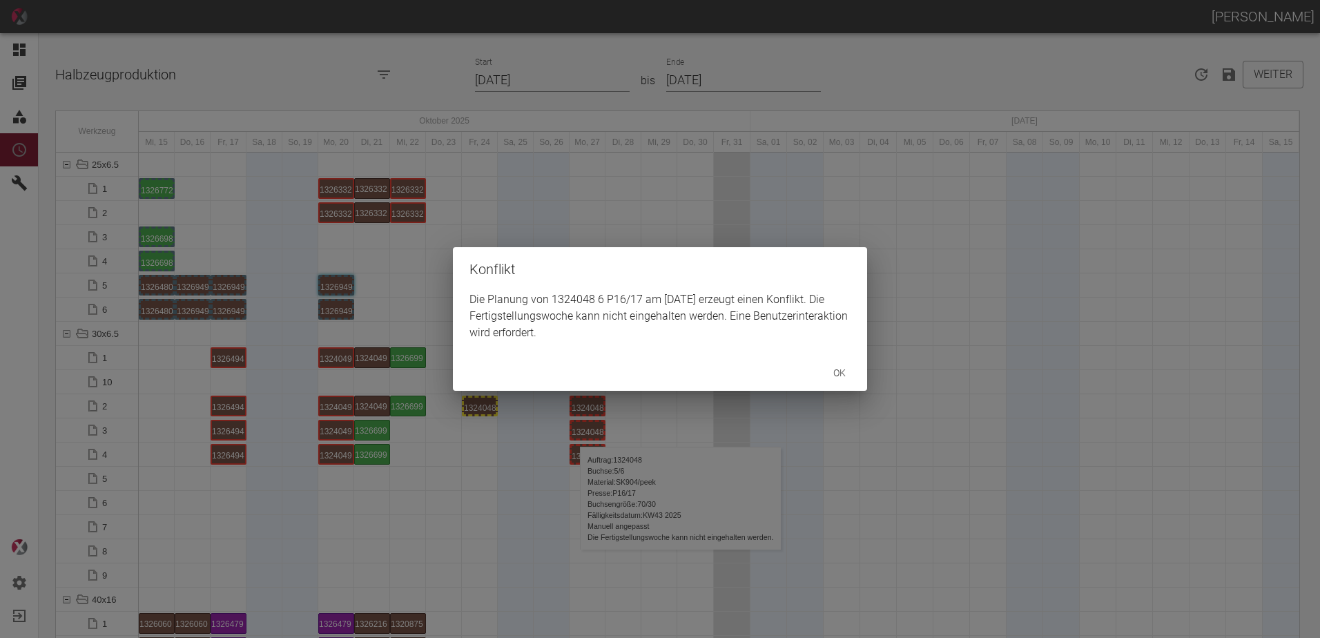
drag, startPoint x: 573, startPoint y: 433, endPoint x: 590, endPoint y: 459, distance: 31.4
click at [565, 483] on div "Konflikt Die Planung von 1324048 6 P16/17 am 27.10.2025 erzeugt einen Konflikt.…" at bounding box center [660, 319] width 1320 height 638
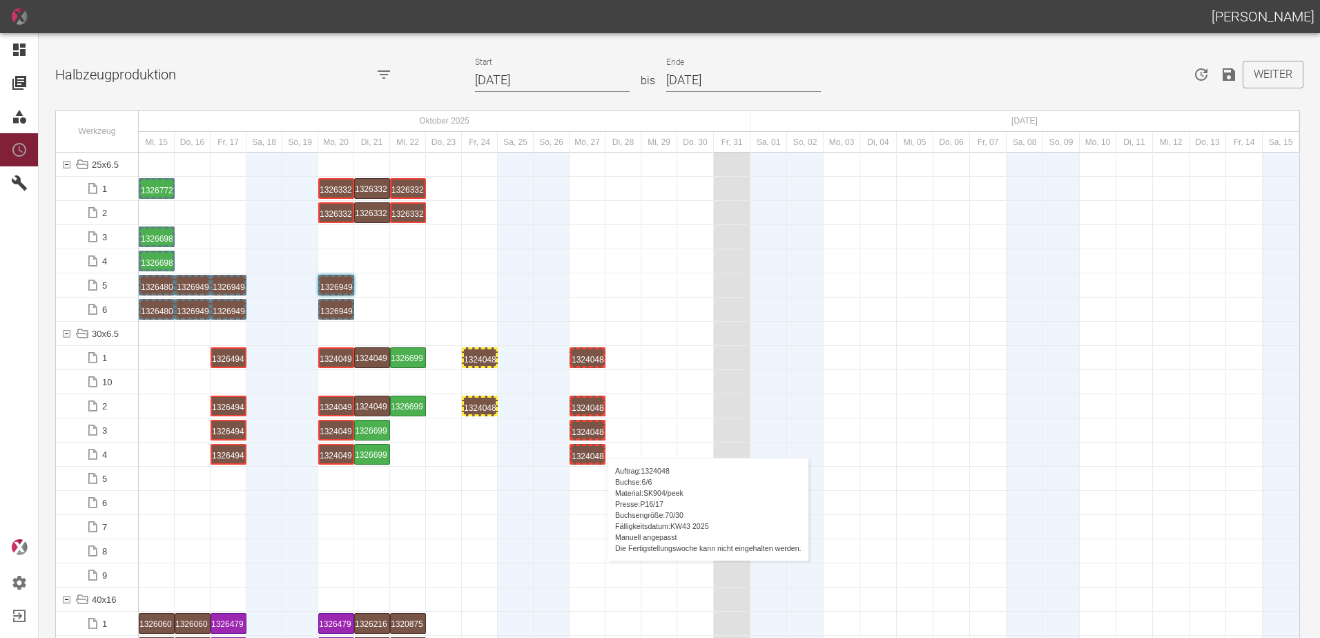
click at [601, 444] on div "1324048 6 P16/17" at bounding box center [588, 454] width 36 height 21
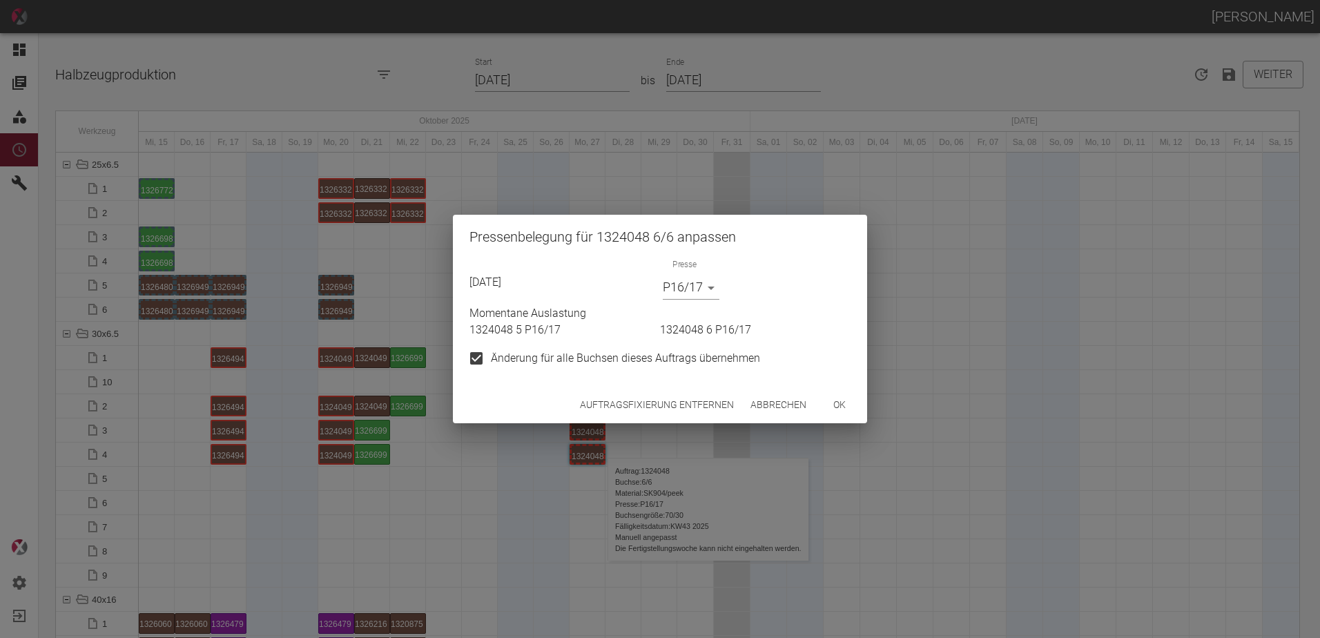
click at [654, 401] on button "Auftragsfixierung entfernen" at bounding box center [657, 405] width 165 height 26
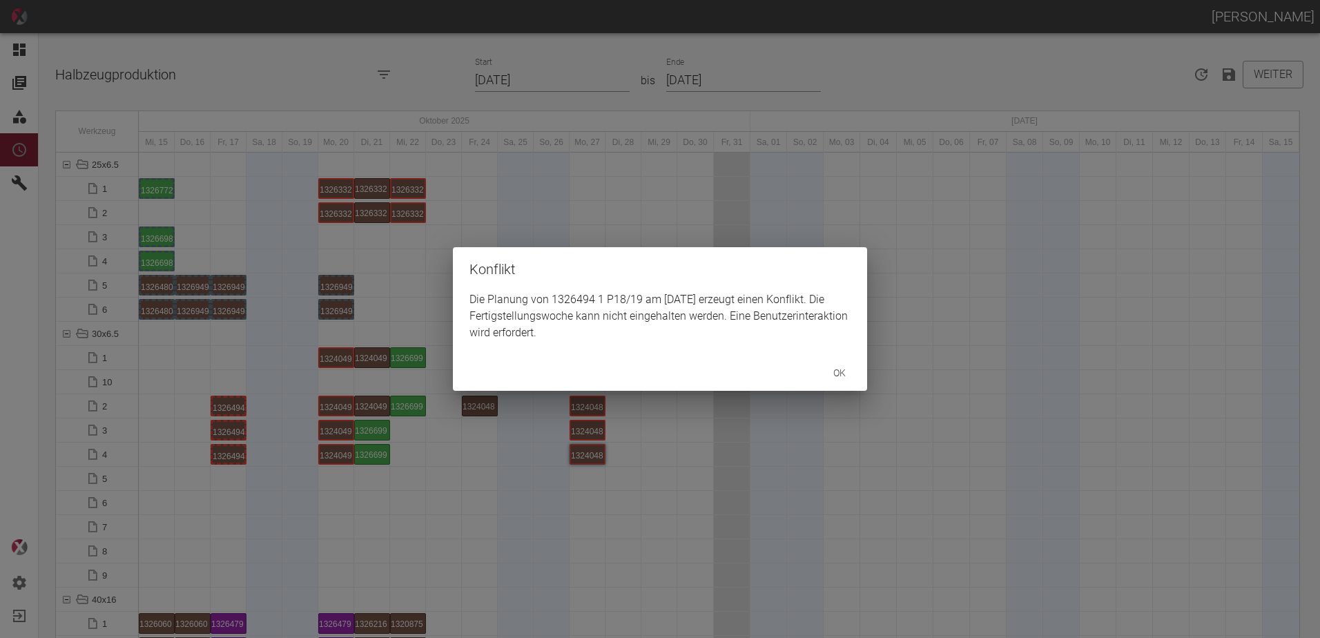
click at [211, 410] on div "Konflikt Die Planung von 1326494 1 P18/19 am 28.10.2025 erzeugt einen Konflikt.…" at bounding box center [660, 319] width 1320 height 638
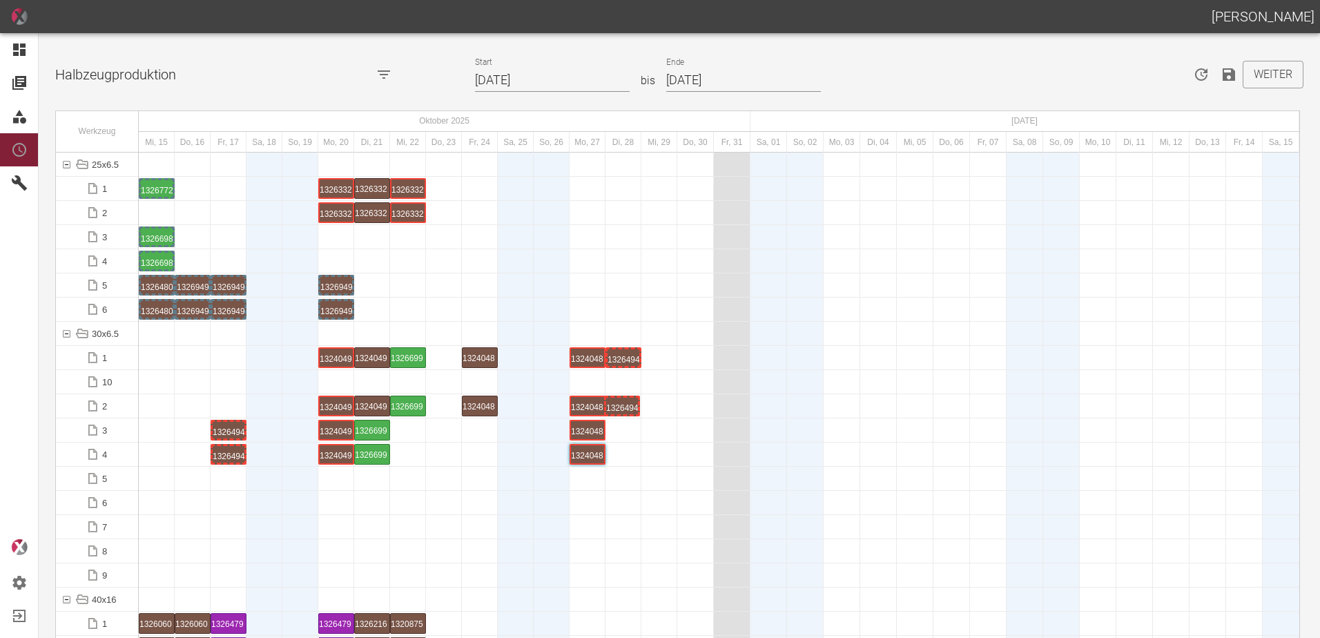
drag, startPoint x: 217, startPoint y: 407, endPoint x: 610, endPoint y: 390, distance: 394.0
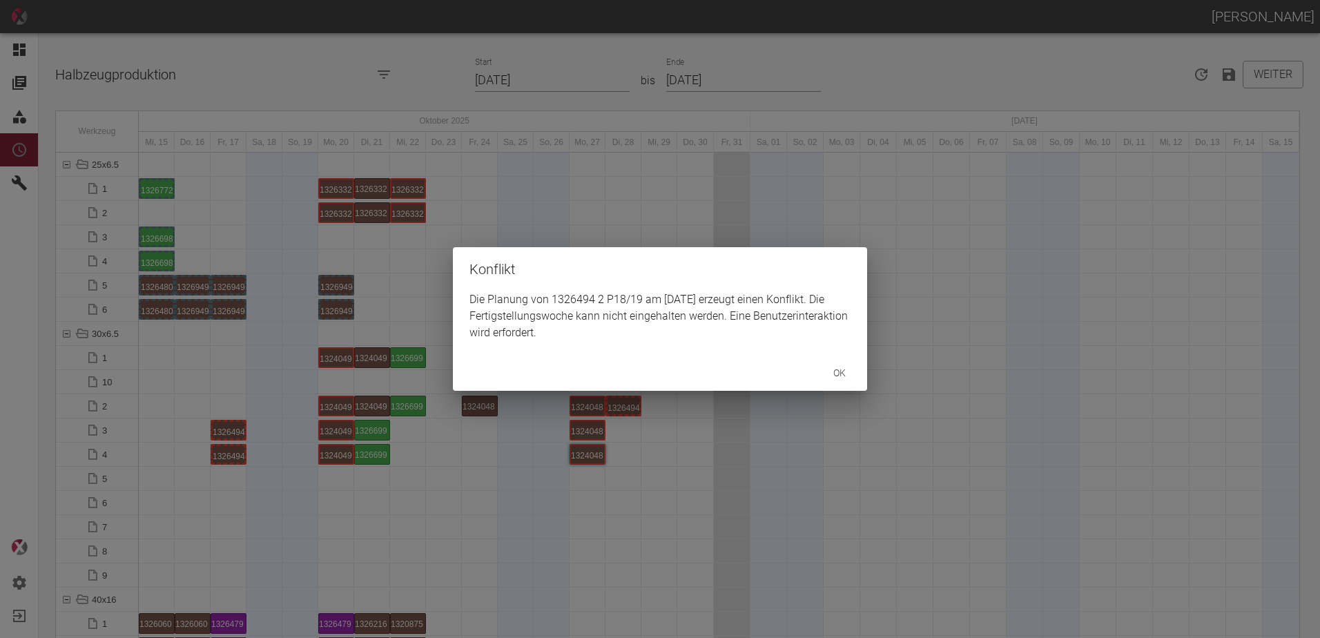
drag, startPoint x: 277, startPoint y: 444, endPoint x: 264, endPoint y: 441, distance: 12.7
click at [264, 441] on div "Konflikt Die Planung von 1326494 2 P18/19 am 28.10.2025 erzeugt einen Konflikt.…" at bounding box center [660, 319] width 1320 height 638
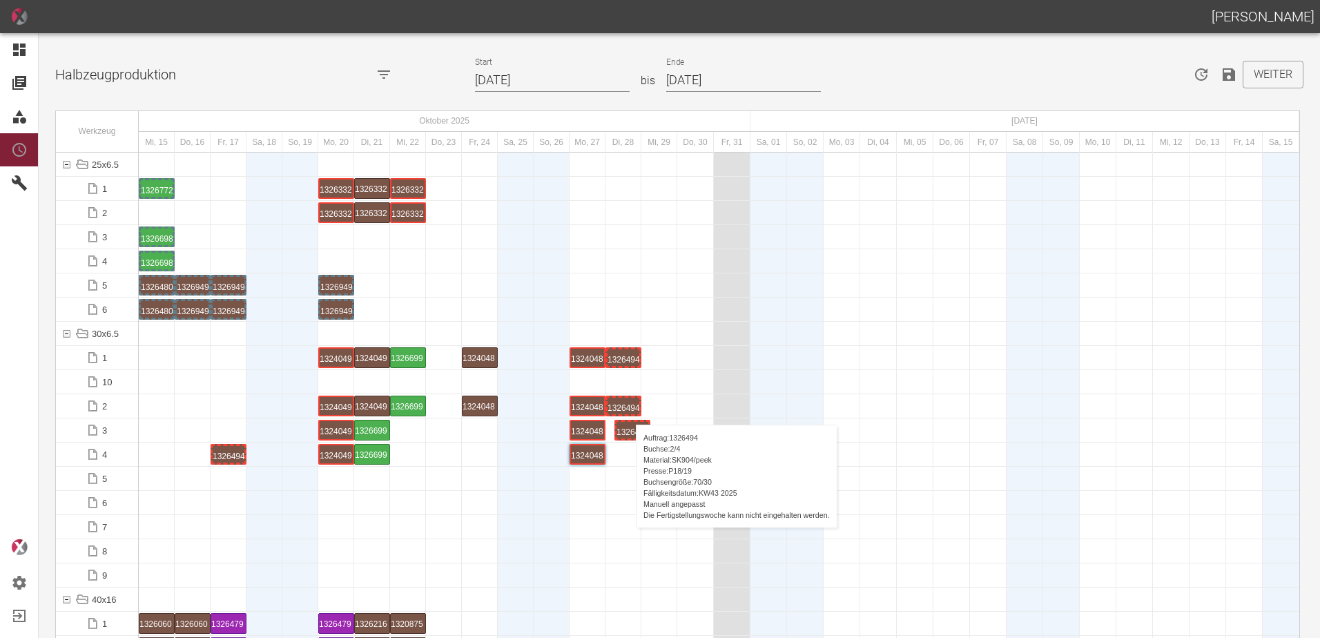
drag, startPoint x: 225, startPoint y: 427, endPoint x: 629, endPoint y: 411, distance: 404.3
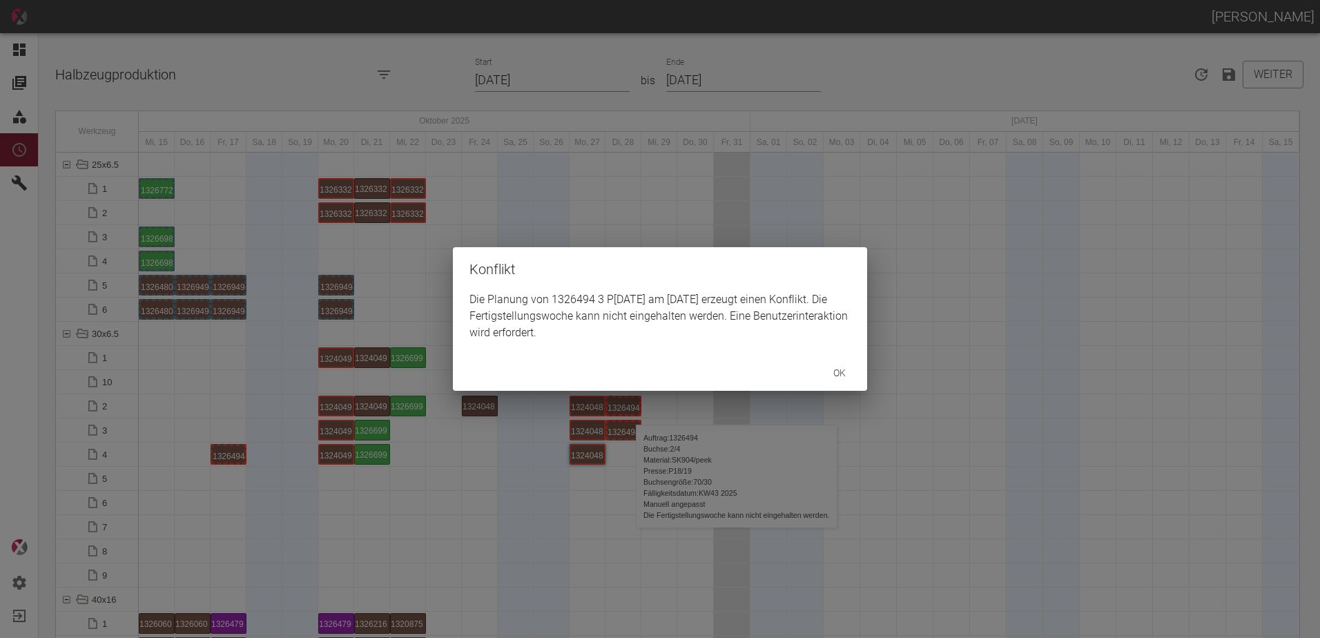
drag, startPoint x: 320, startPoint y: 456, endPoint x: 245, endPoint y: 448, distance: 75.7
click at [291, 456] on div "Konflikt Die Planung von 1326494 3 P8/9 am 28.10.2025 erzeugt einen Konflikt. D…" at bounding box center [660, 319] width 1320 height 638
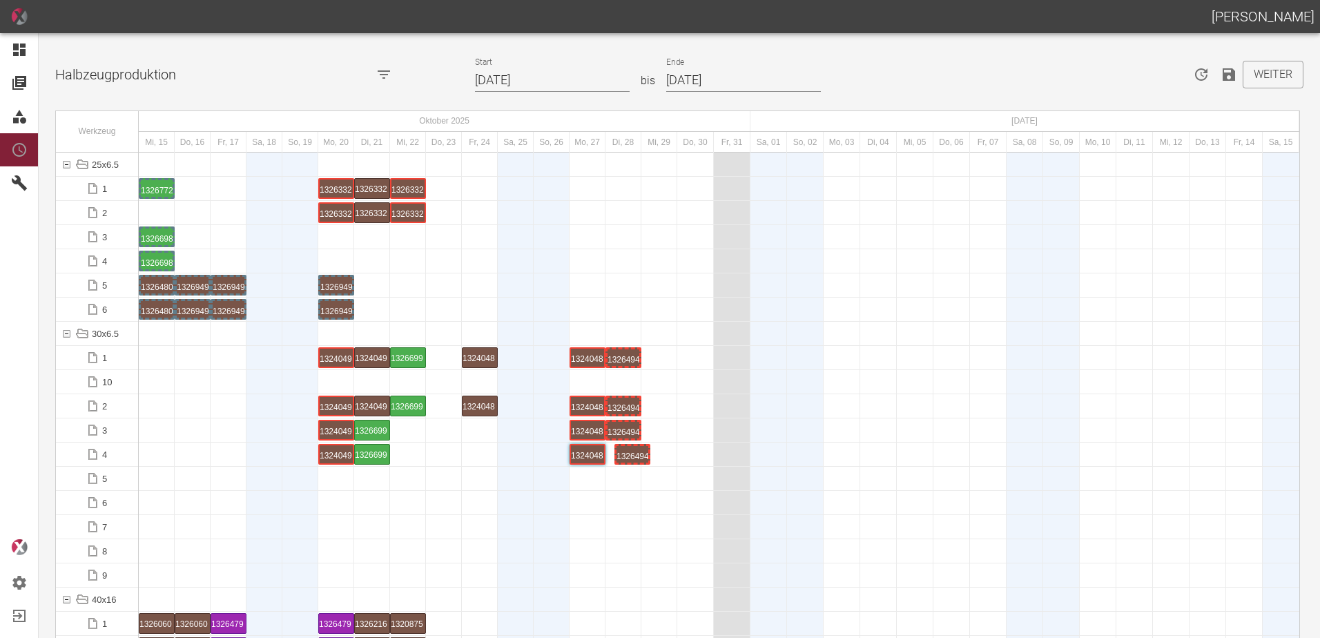
drag, startPoint x: 235, startPoint y: 451, endPoint x: 639, endPoint y: 441, distance: 404.1
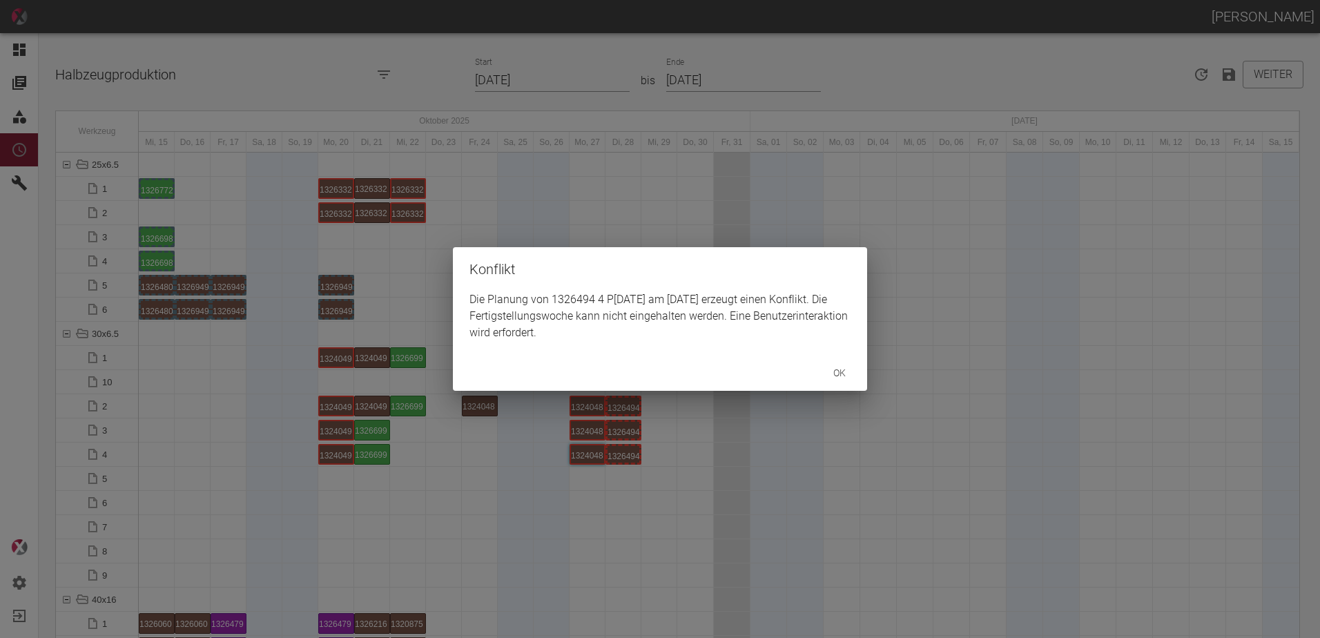
click at [613, 497] on div "Konflikt Die Planung von 1326494 4 P8/9 am 28.10.2025 erzeugt einen Konflikt. D…" at bounding box center [660, 319] width 1320 height 638
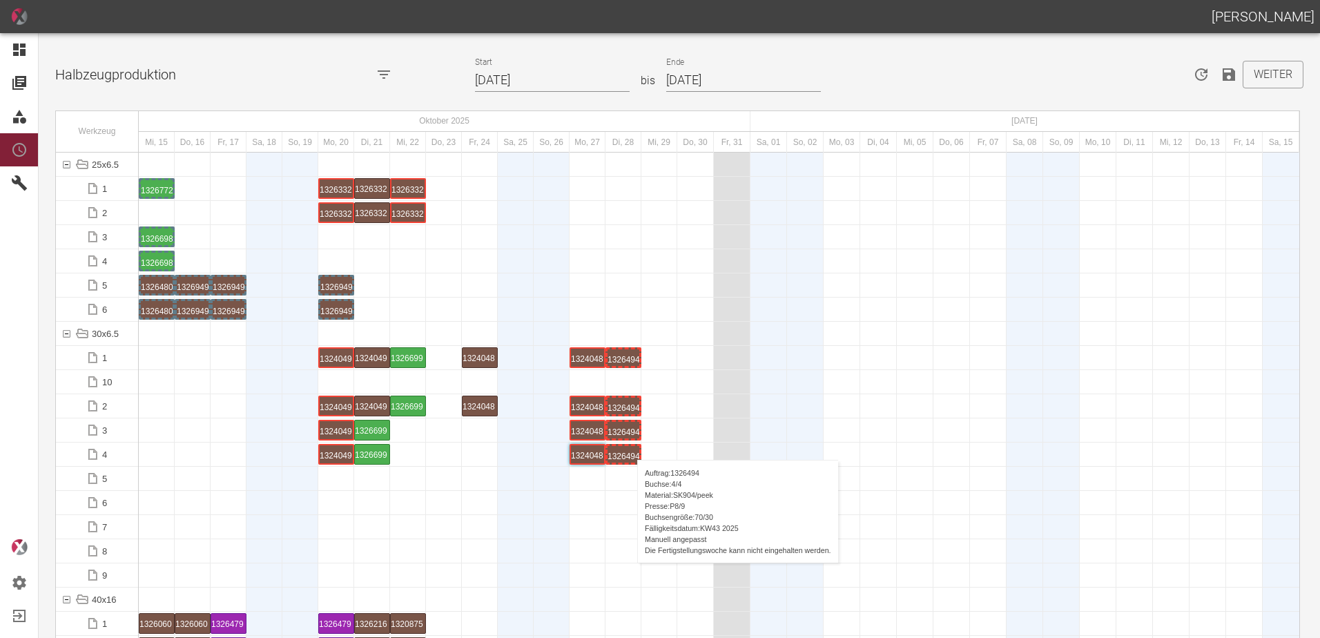
click at [631, 446] on div "1326494 4 P[DATE]" at bounding box center [624, 454] width 32 height 17
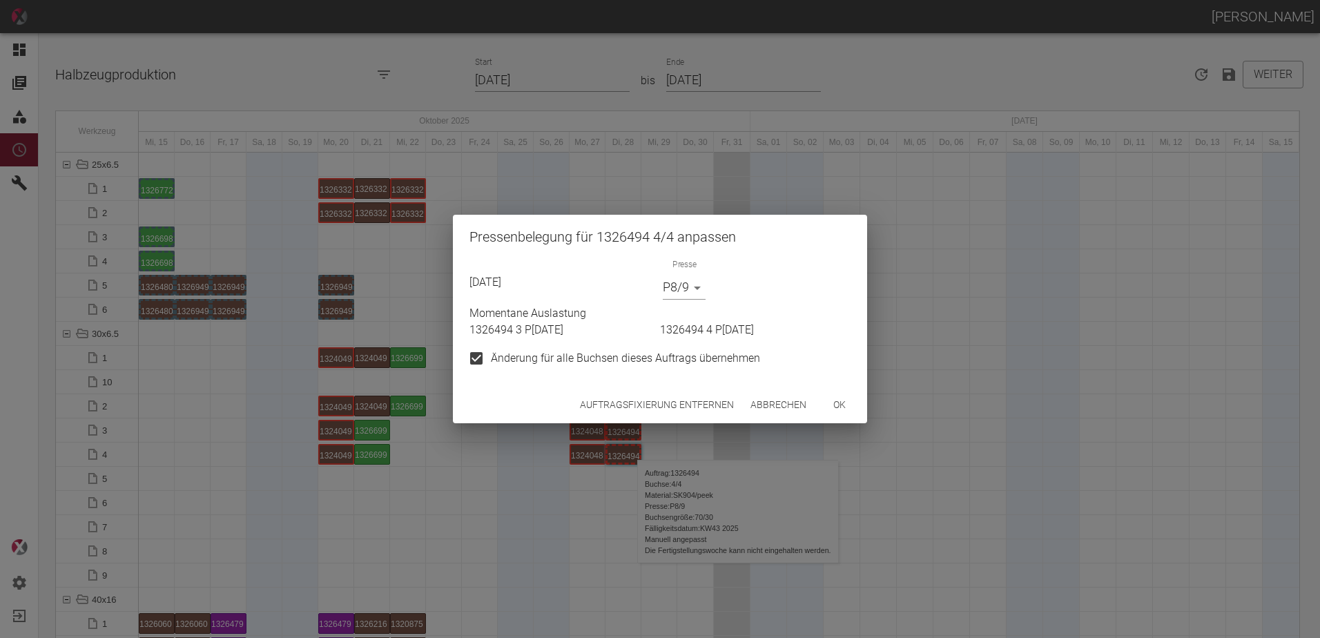
click at [664, 398] on button "Auftragsfixierung entfernen" at bounding box center [657, 405] width 165 height 26
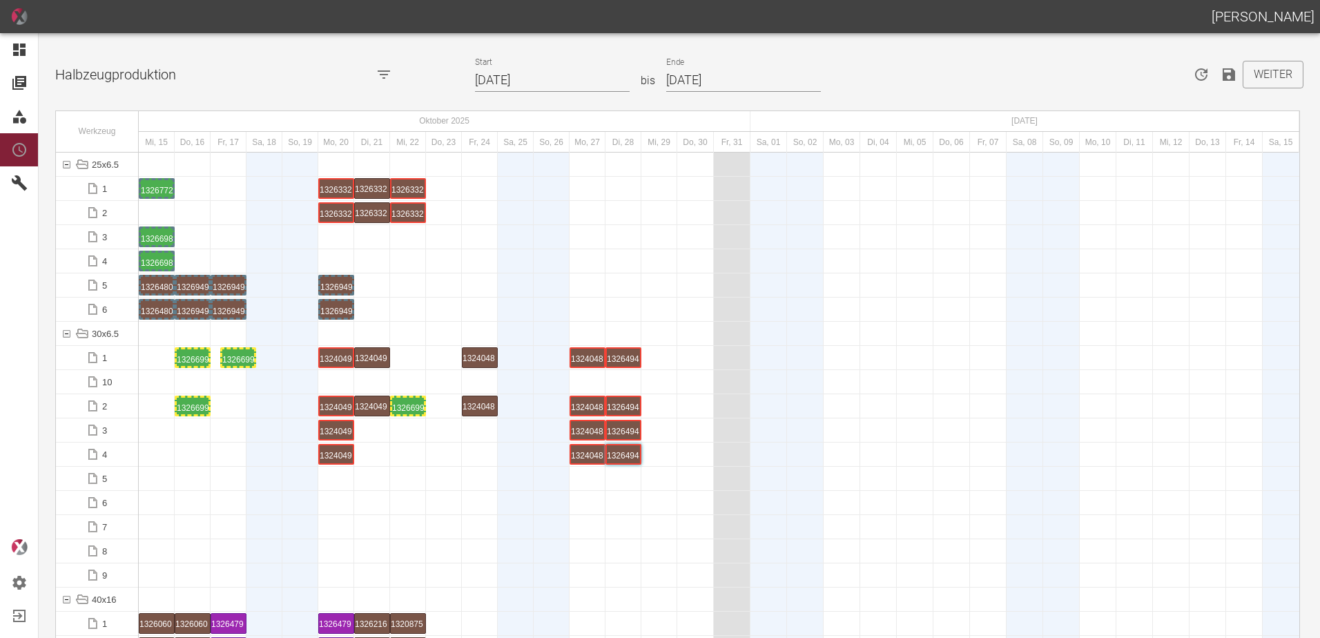
drag, startPoint x: 407, startPoint y: 355, endPoint x: 235, endPoint y: 343, distance: 173.1
drag, startPoint x: 401, startPoint y: 406, endPoint x: 229, endPoint y: 385, distance: 172.6
click at [194, 358] on div "1326699 1 P16/17" at bounding box center [193, 357] width 32 height 17
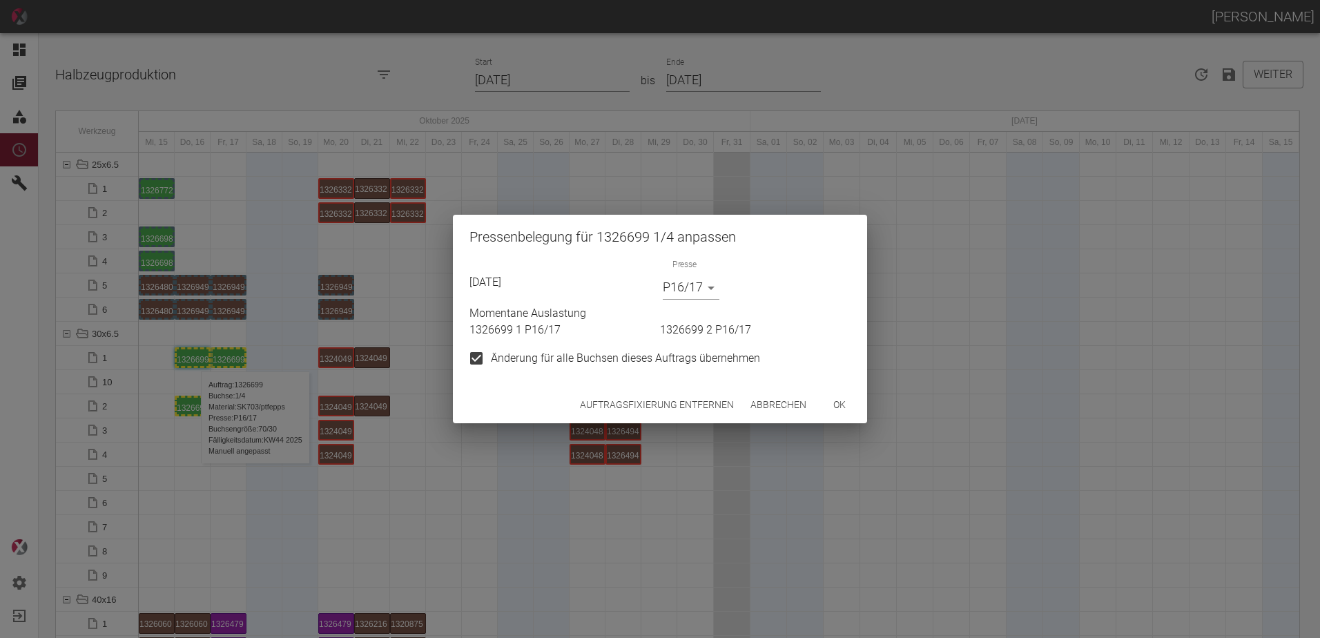
click at [682, 295] on body "ALEXANDER WERNECKE Dashboard Aufträge Materialien Planung Maschinen Einstellung…" at bounding box center [660, 319] width 1320 height 638
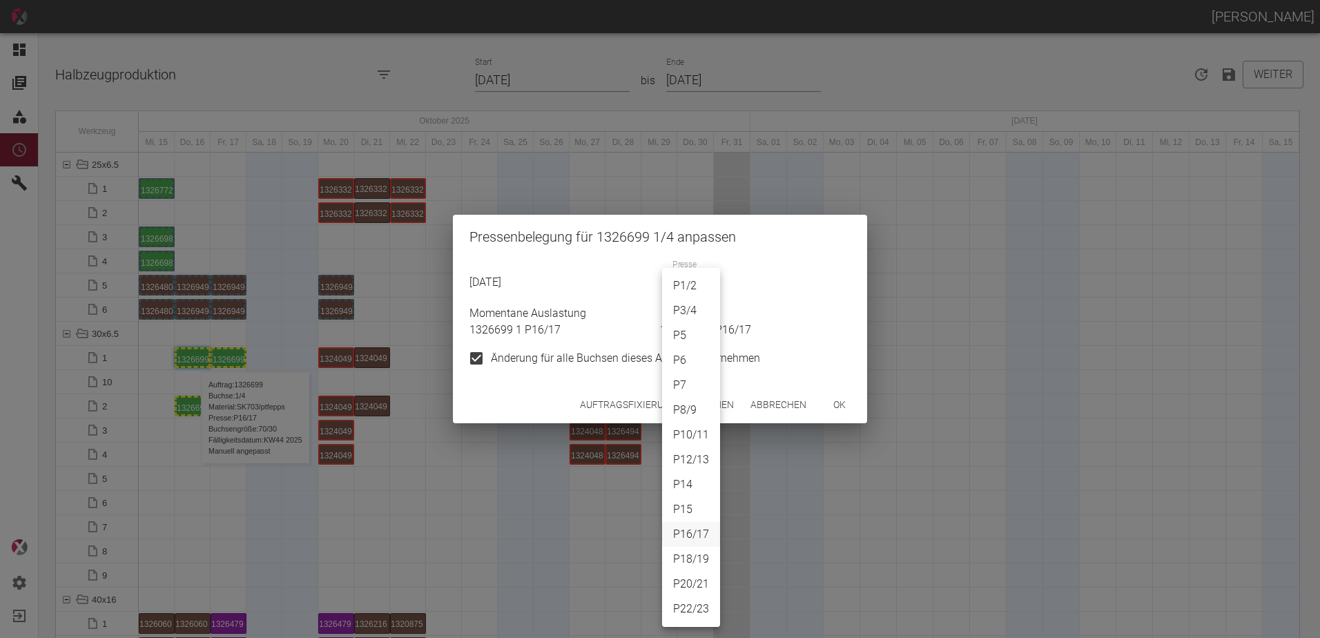
click at [700, 403] on li "P8/9" at bounding box center [691, 410] width 58 height 25
type input "P8/9"
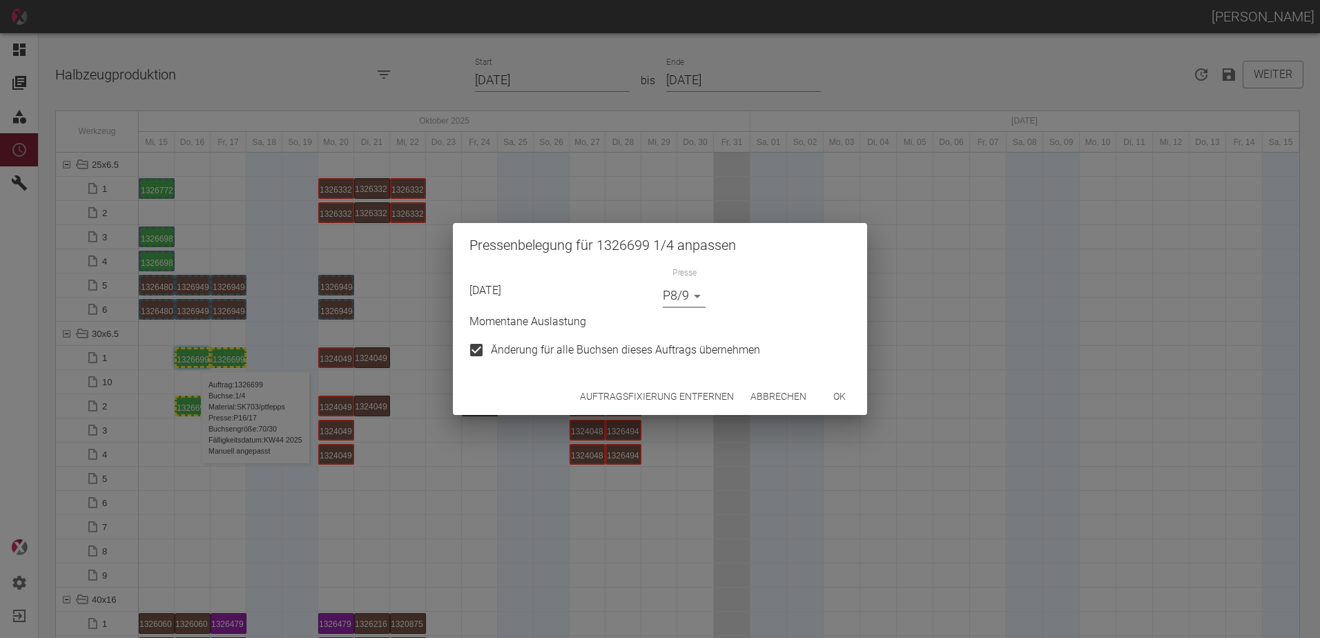
click at [846, 389] on button "ok" at bounding box center [840, 397] width 44 height 26
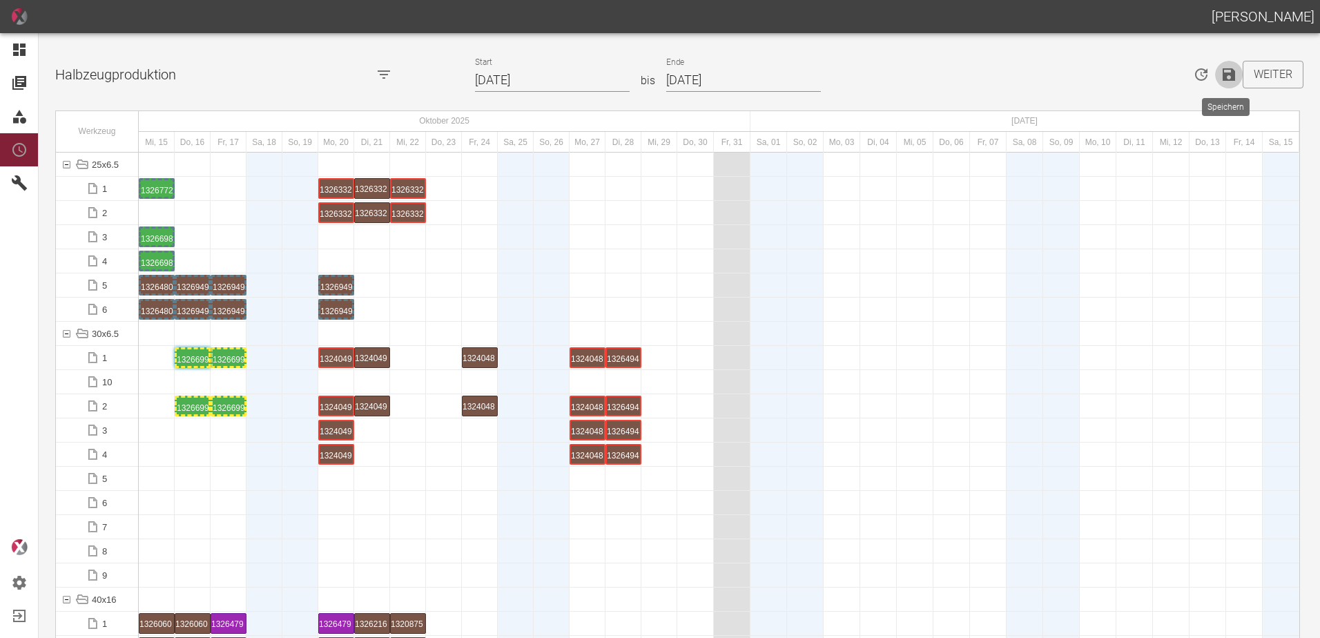
click at [1224, 74] on icon "Speichern" at bounding box center [1229, 74] width 12 height 12
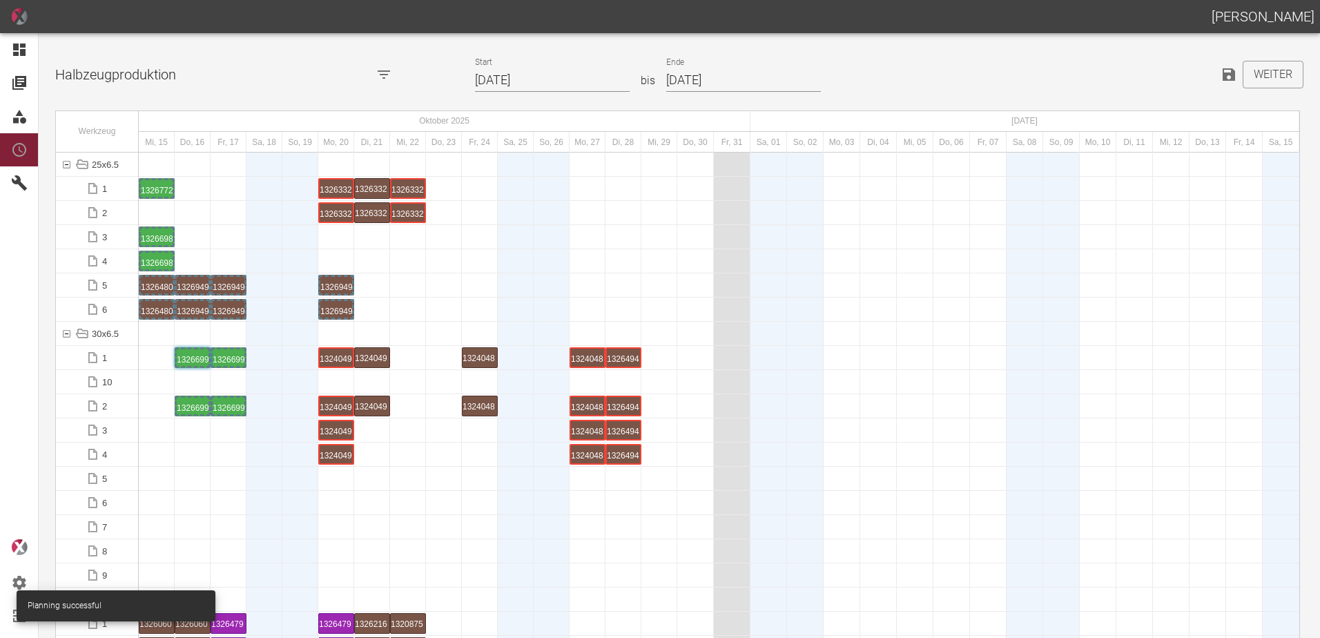
click at [204, 509] on div at bounding box center [193, 502] width 36 height 23
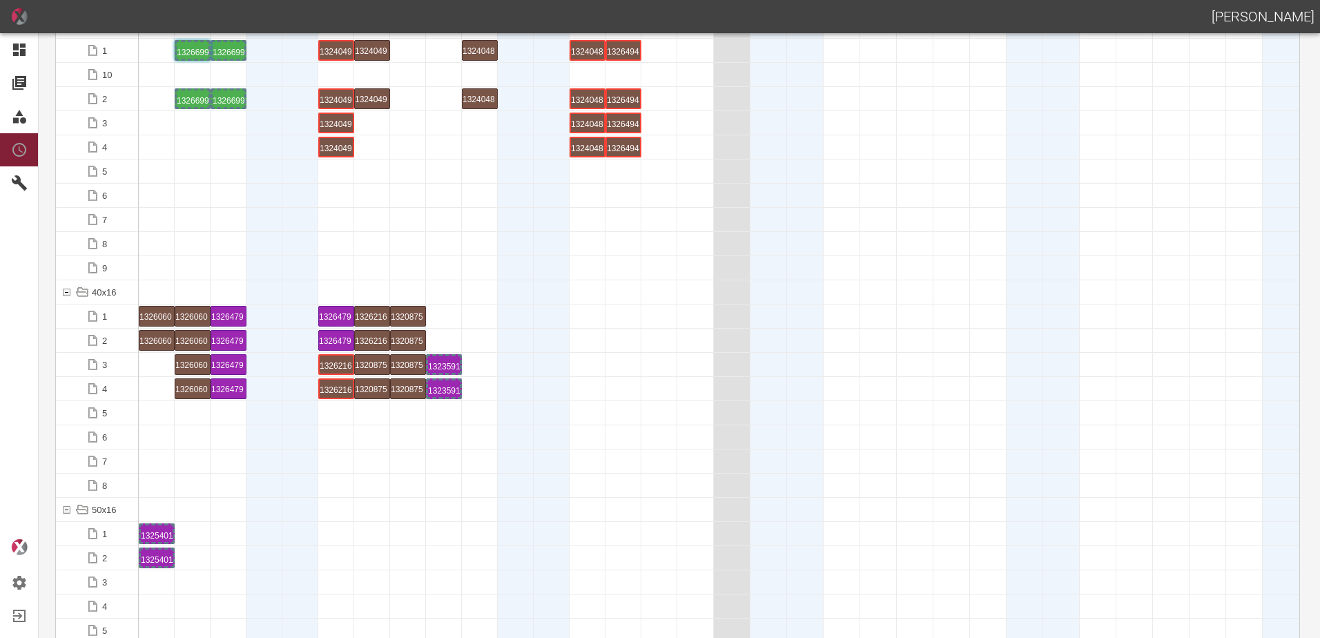
scroll to position [345, 0]
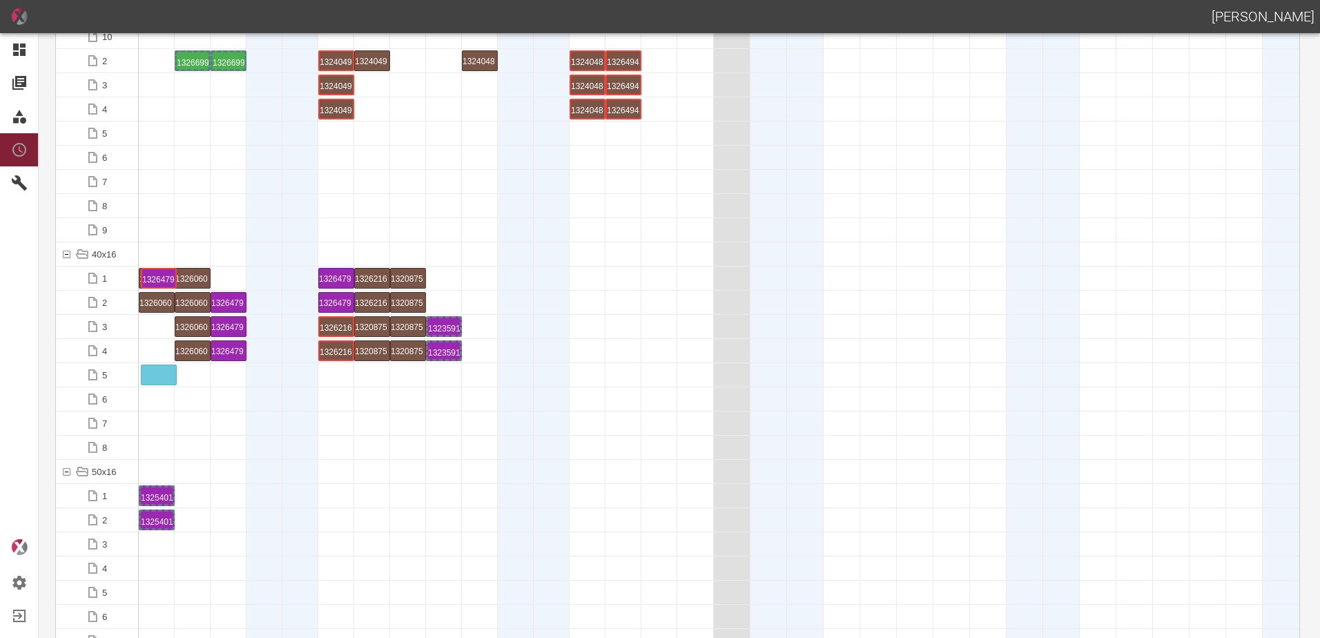
drag, startPoint x: 224, startPoint y: 277, endPoint x: 163, endPoint y: 363, distance: 105.0
drag, startPoint x: 229, startPoint y: 304, endPoint x: 157, endPoint y: 387, distance: 109.7
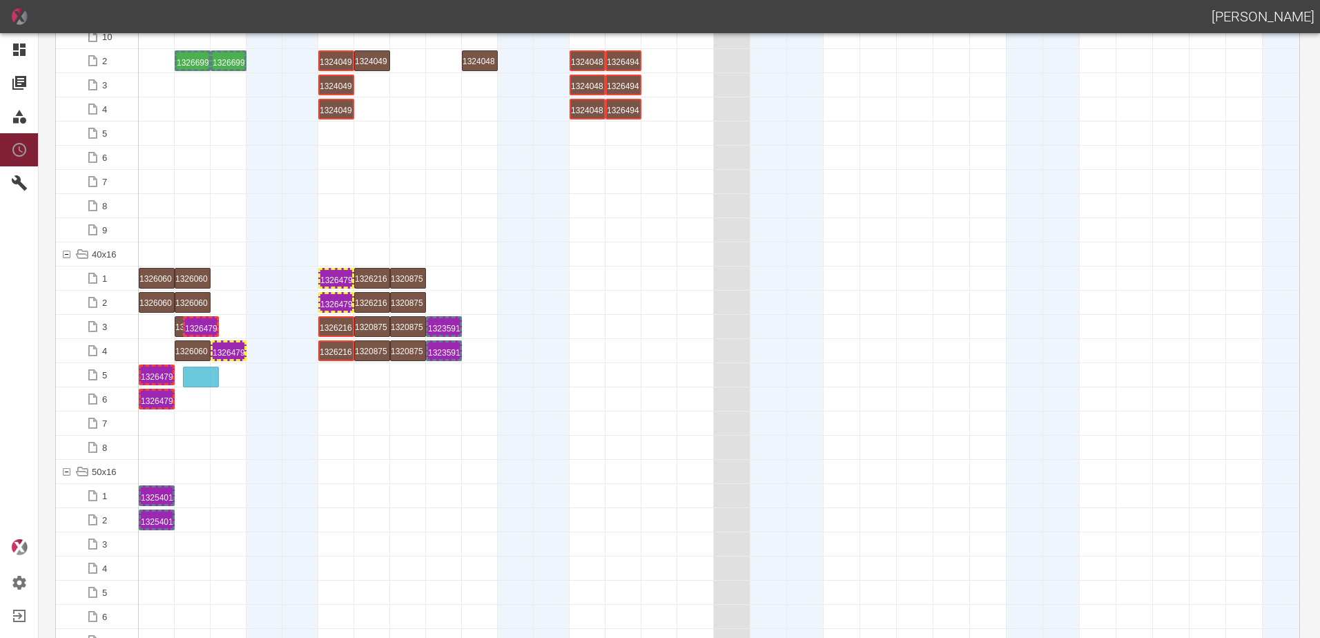
drag, startPoint x: 227, startPoint y: 325, endPoint x: 189, endPoint y: 369, distance: 57.8
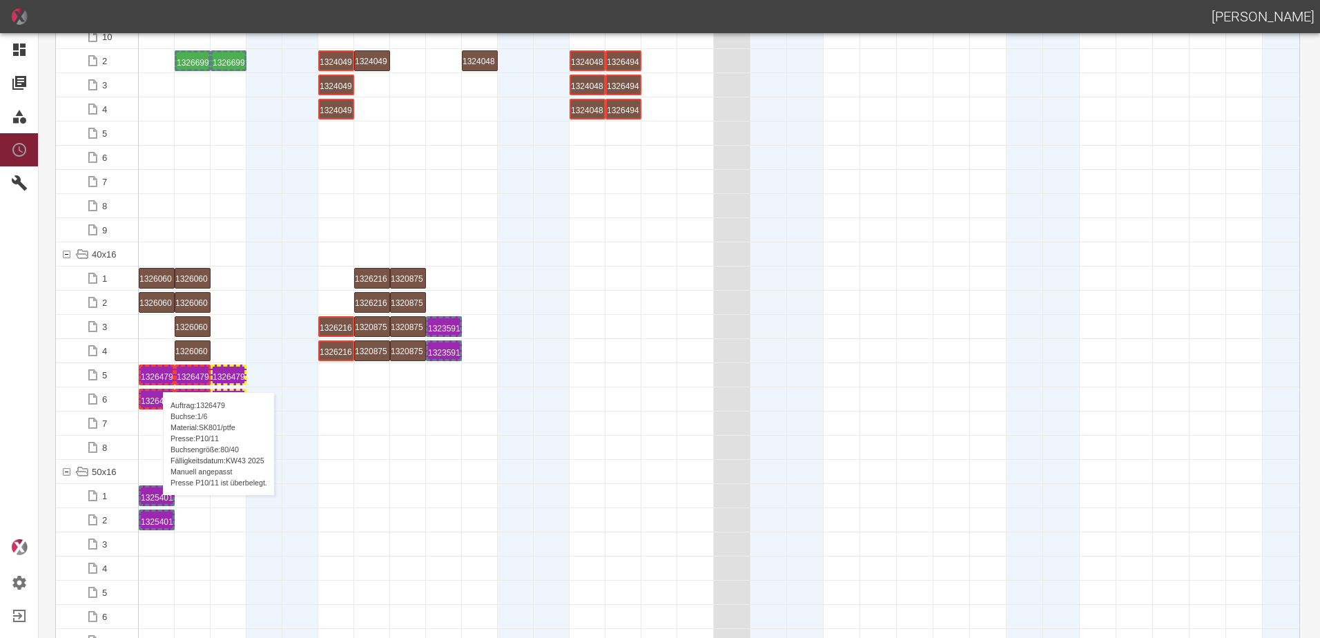
click at [156, 378] on div "1326479 1 P10/11" at bounding box center [157, 375] width 32 height 17
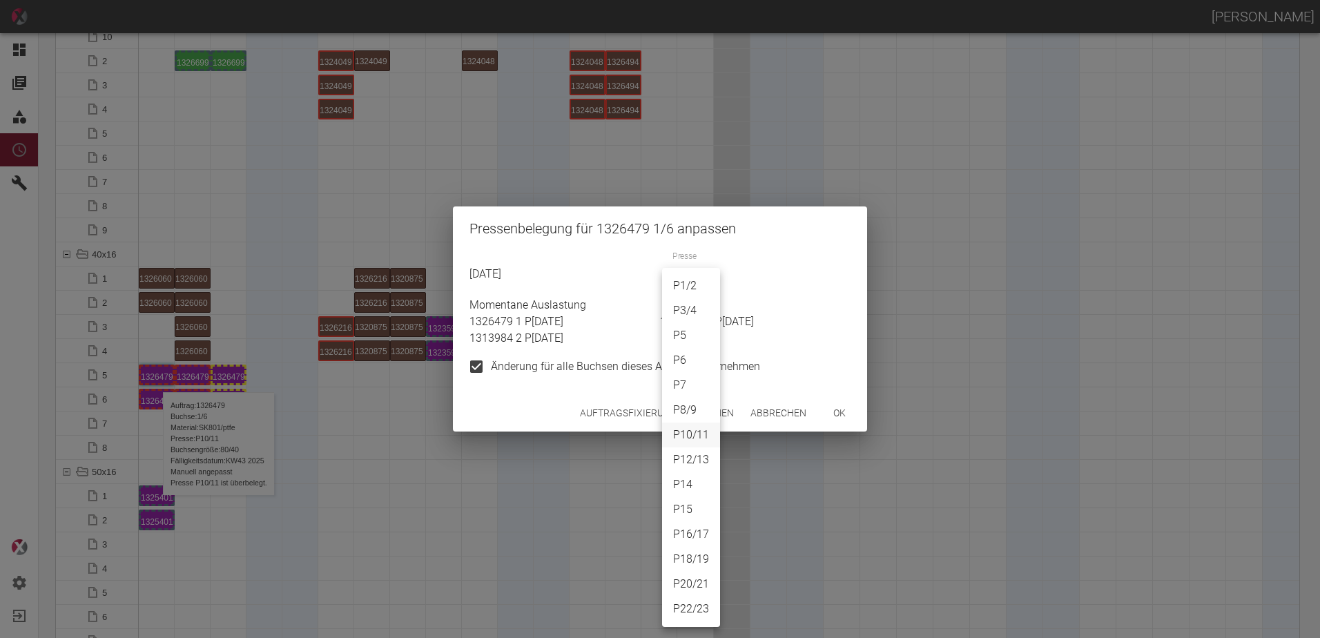
click at [692, 288] on body "ALEXANDER WERNECKE Dashboard Aufträge Materialien Planung Maschinen Einstellung…" at bounding box center [660, 319] width 1320 height 638
click at [700, 409] on li "P8/9" at bounding box center [691, 410] width 58 height 25
type input "P8/9"
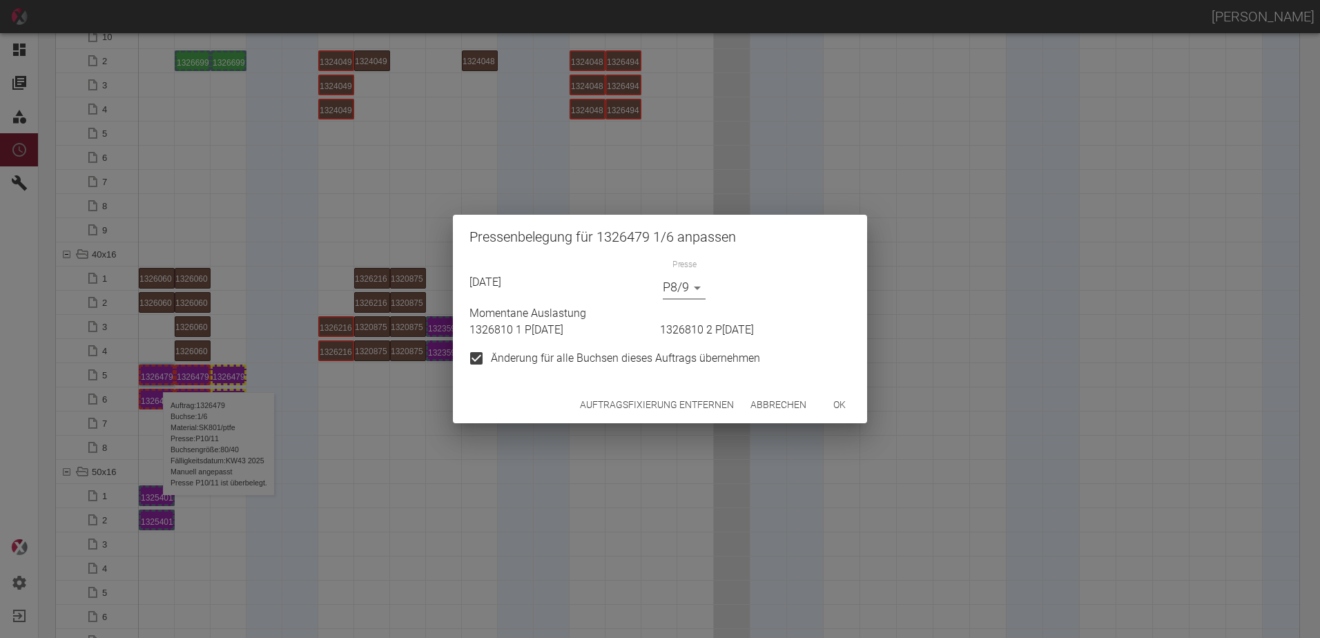
click at [829, 409] on button "ok" at bounding box center [840, 405] width 44 height 26
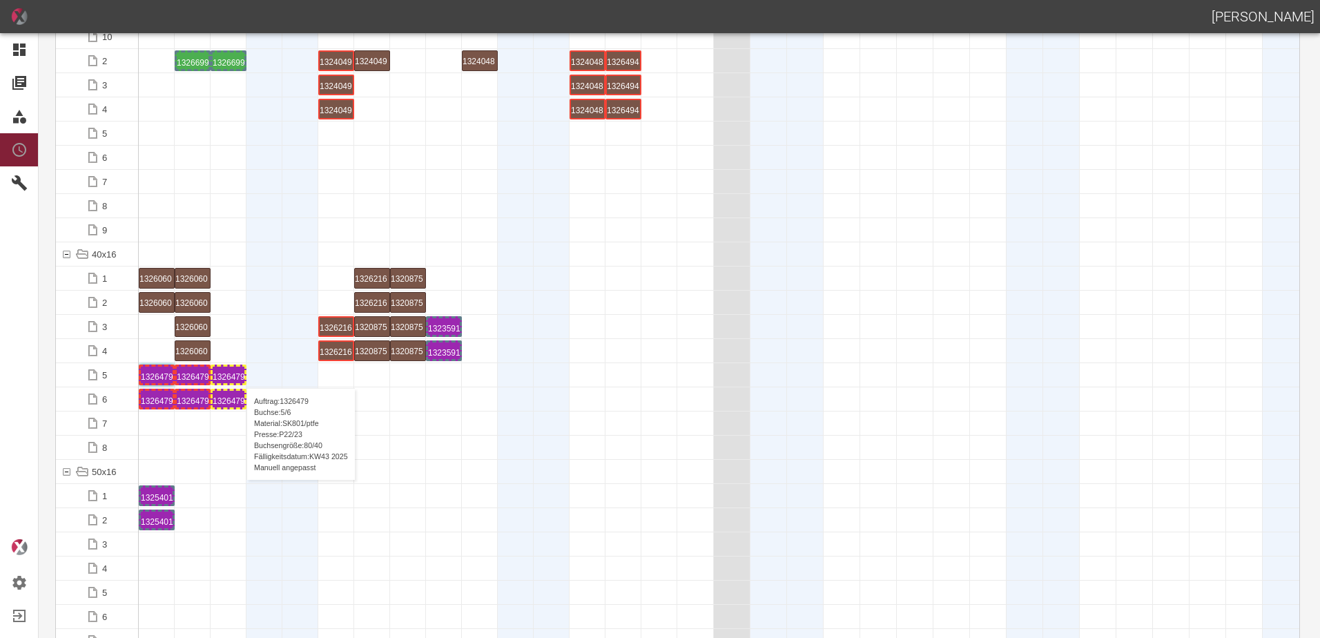
click at [240, 374] on div "1326479 5 P22/23" at bounding box center [229, 375] width 32 height 17
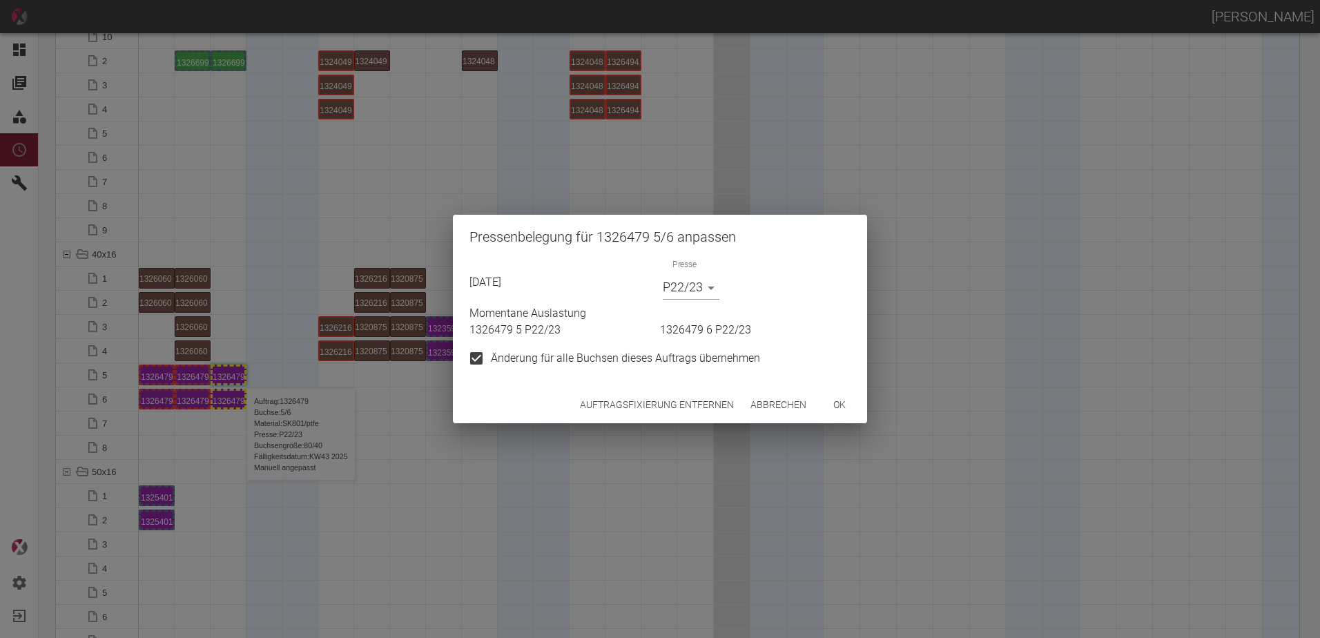
click at [700, 288] on body "ALEXANDER WERNECKE Dashboard Aufträge Materialien Planung Maschinen Einstellung…" at bounding box center [660, 319] width 1320 height 638
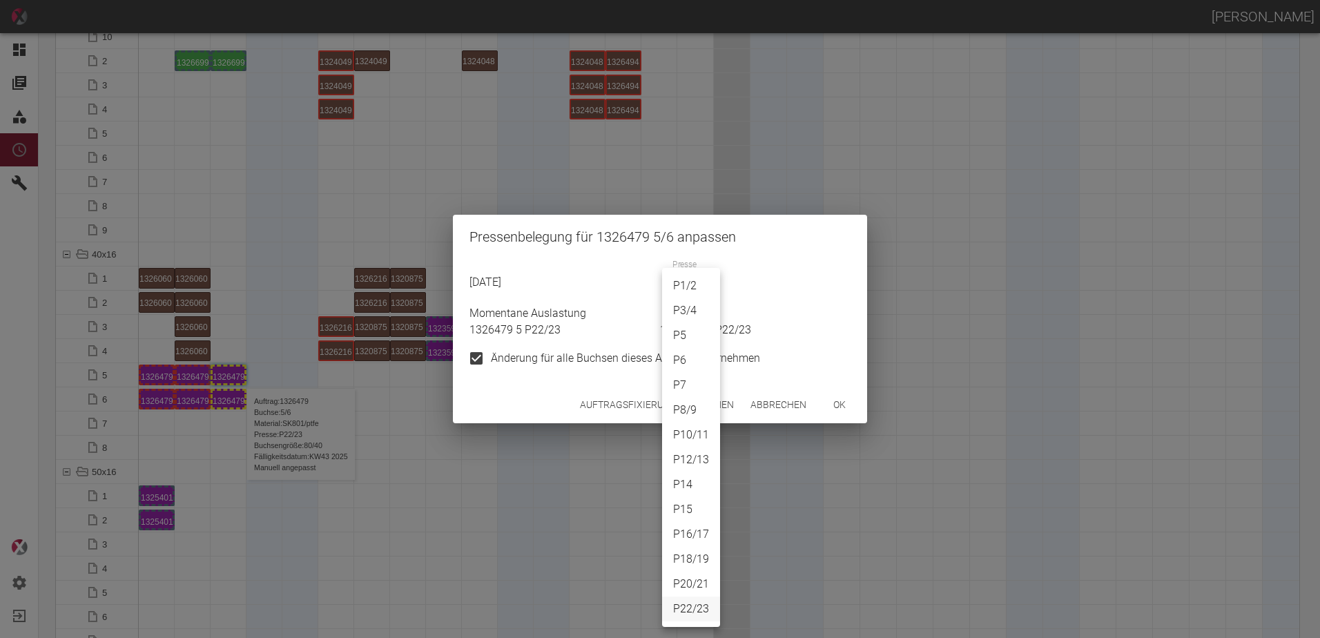
click at [691, 411] on li "P8/9" at bounding box center [691, 410] width 58 height 25
type input "P8/9"
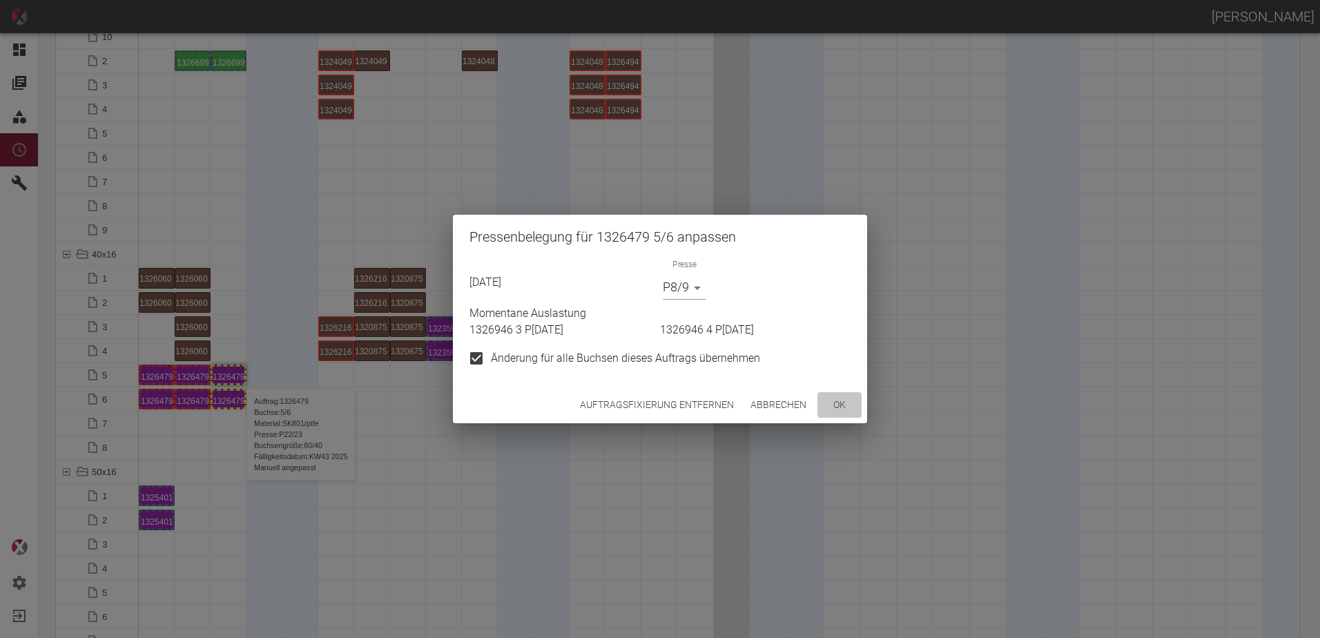
click at [834, 409] on button "ok" at bounding box center [840, 405] width 44 height 26
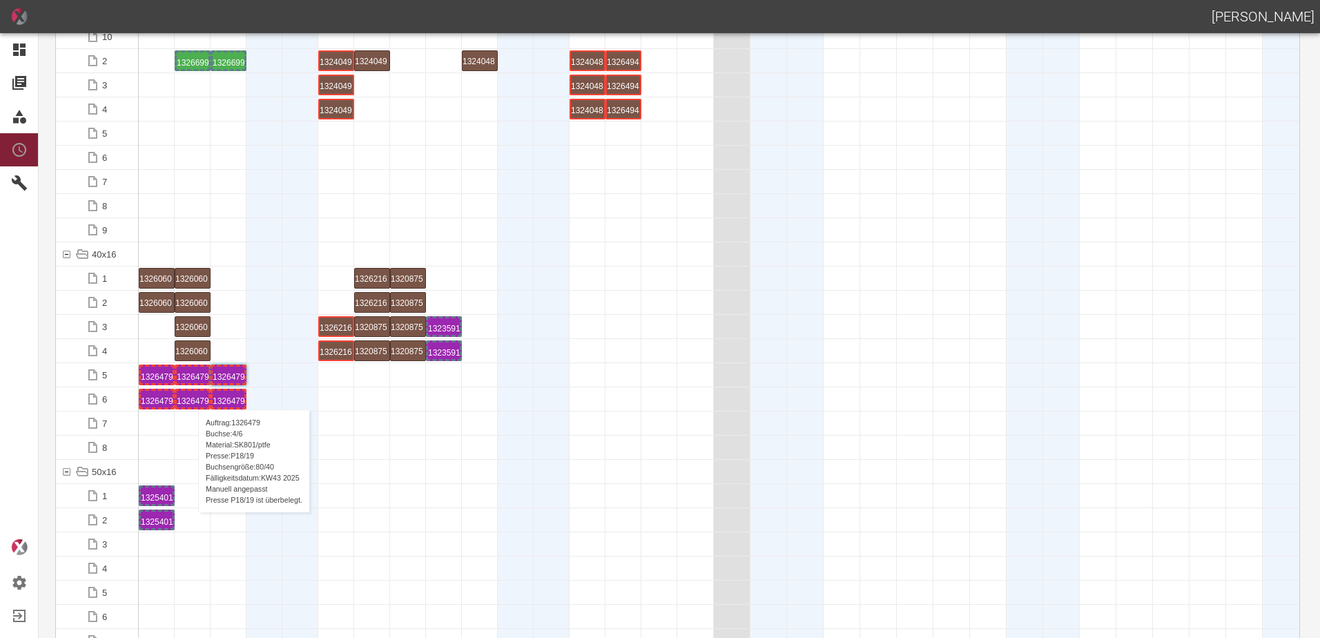
click at [191, 396] on div "1326479 4 P18/19" at bounding box center [193, 399] width 32 height 17
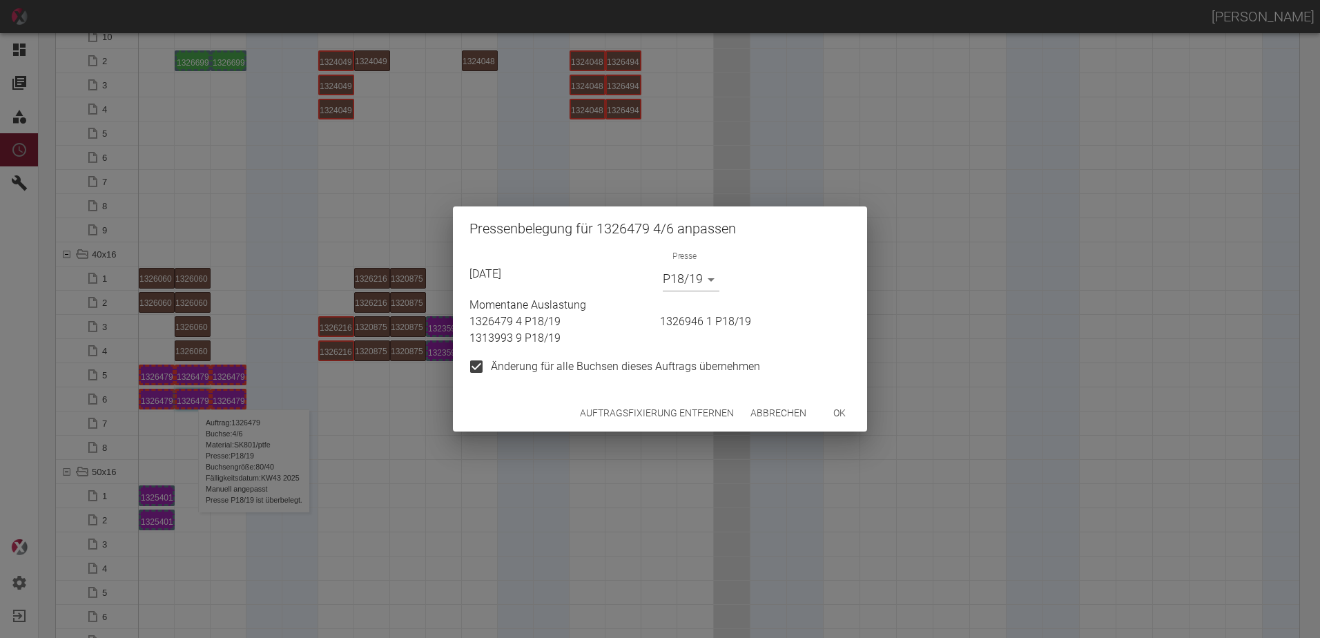
click at [699, 276] on body "ALEXANDER WERNECKE Dashboard Aufträge Materialien Planung Maschinen Einstellung…" at bounding box center [660, 319] width 1320 height 638
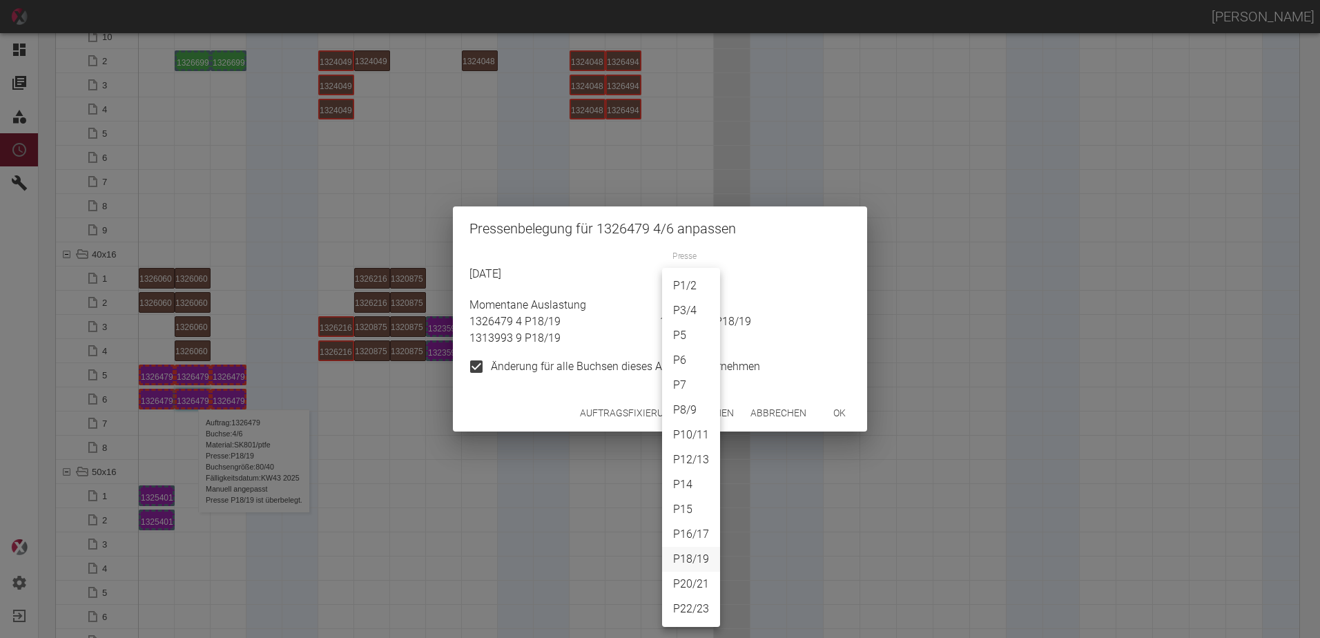
click at [695, 411] on li "P8/9" at bounding box center [691, 410] width 58 height 25
type input "P8/9"
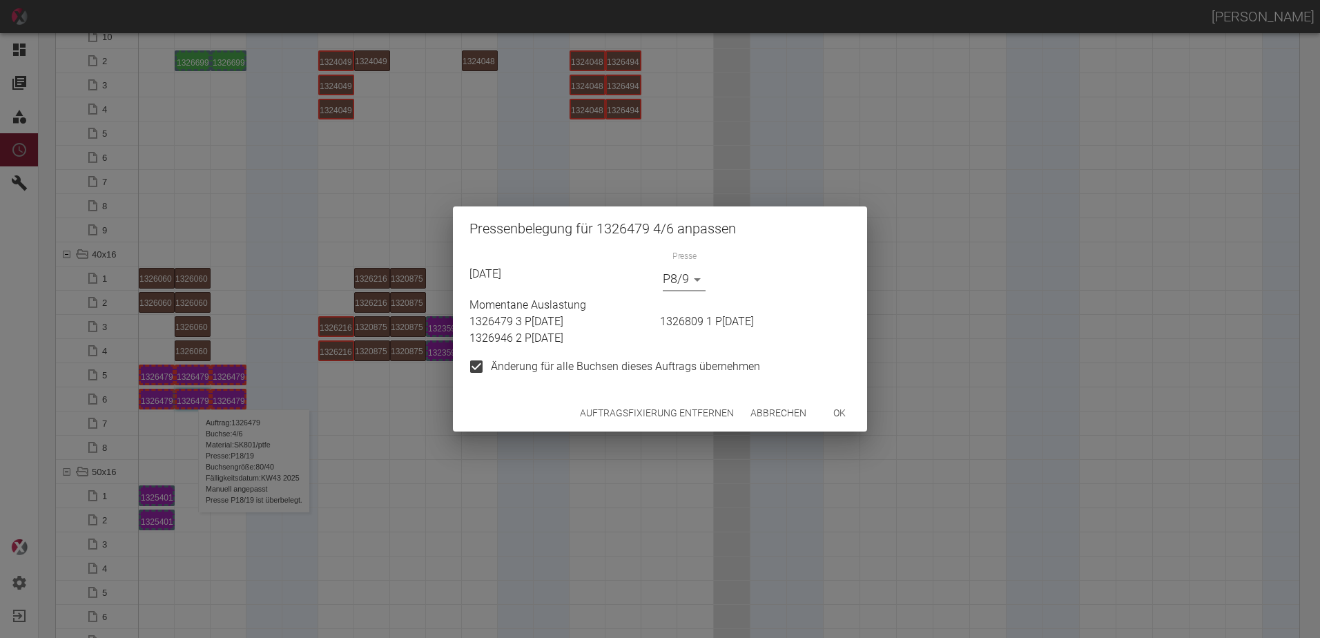
click at [827, 421] on button "ok" at bounding box center [840, 414] width 44 height 26
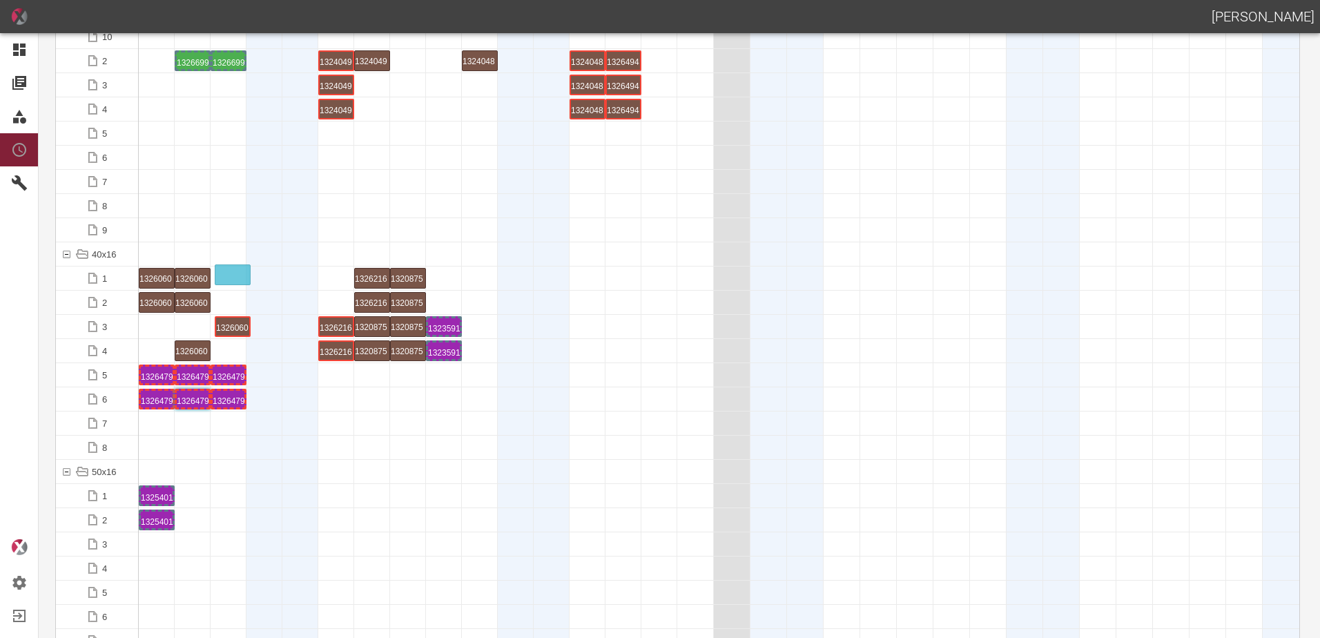
drag, startPoint x: 193, startPoint y: 326, endPoint x: 232, endPoint y: 267, distance: 70.7
drag, startPoint x: 199, startPoint y: 346, endPoint x: 229, endPoint y: 300, distance: 54.4
click at [230, 271] on div "1326060 5 P22/23" at bounding box center [229, 278] width 32 height 17
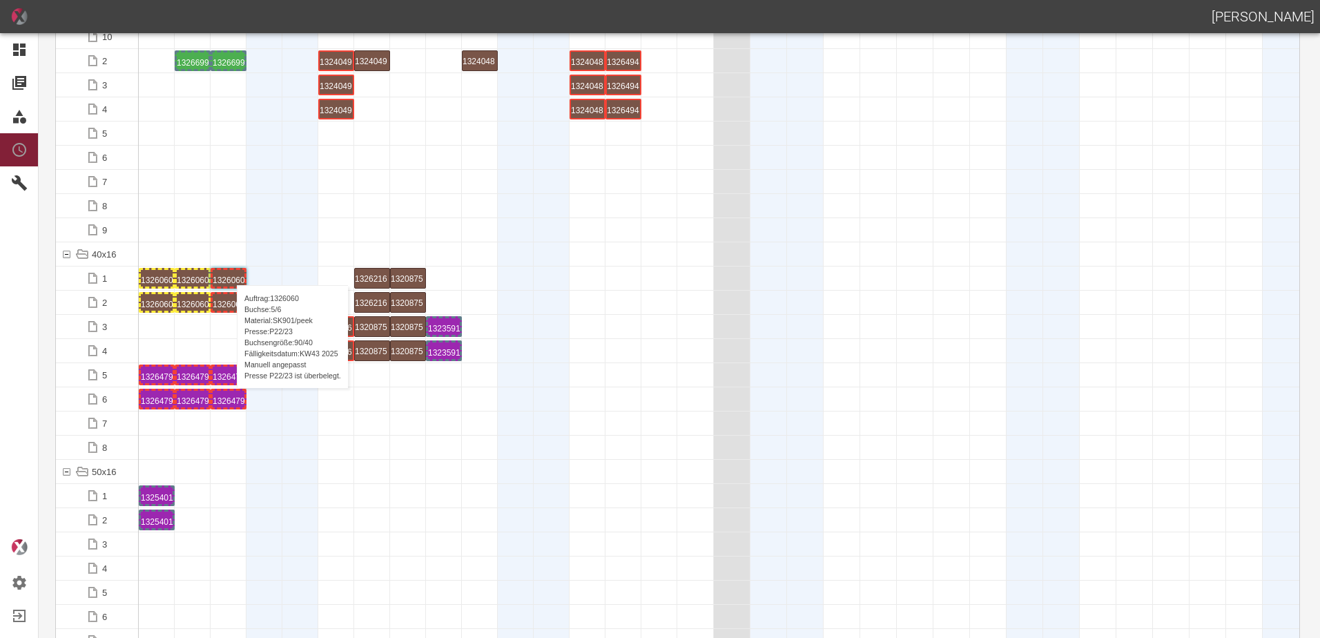
click at [230, 271] on div "1326060 5 P22/23" at bounding box center [229, 278] width 32 height 17
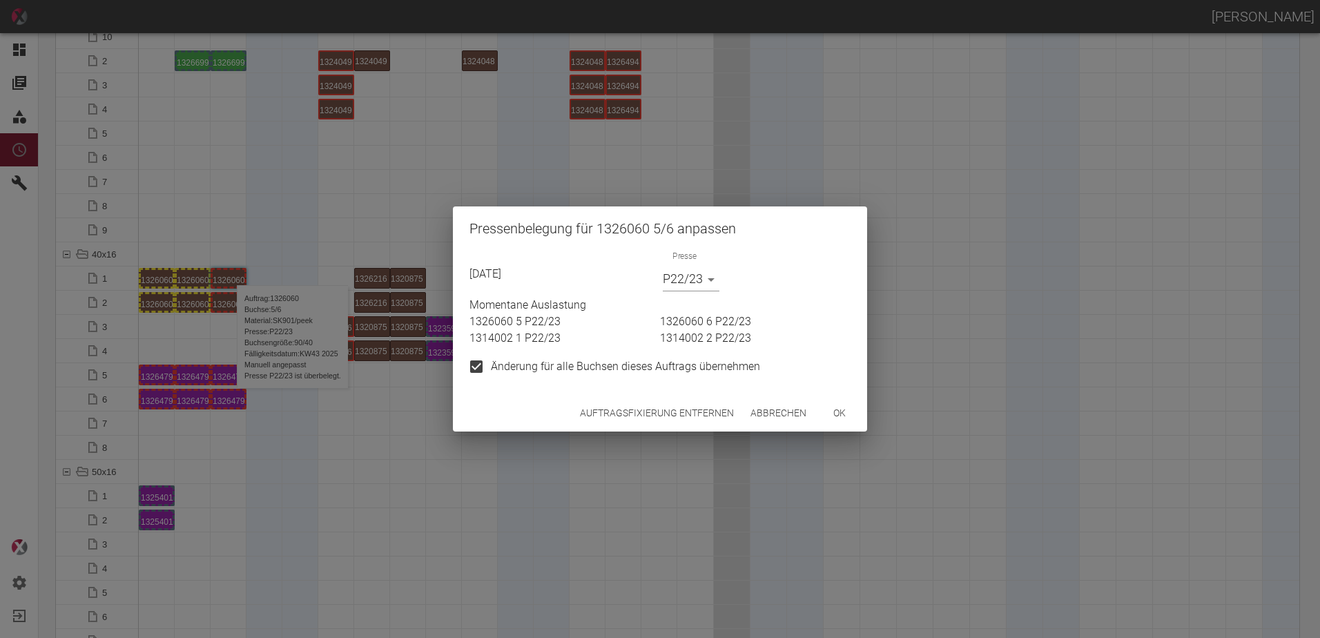
click at [704, 269] on body "ALEXANDER WERNECKE Dashboard Aufträge Materialien Planung Maschinen Einstellung…" at bounding box center [660, 319] width 1320 height 638
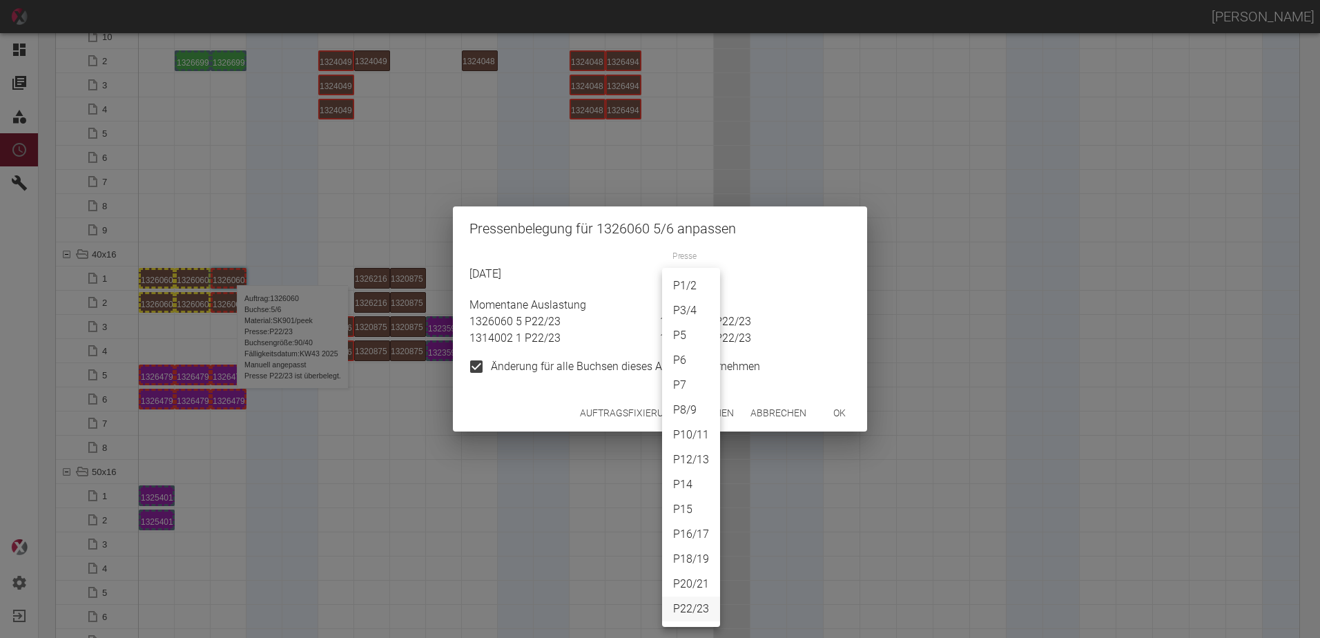
click at [698, 285] on li "P1/2" at bounding box center [691, 285] width 58 height 25
type input "P1/2"
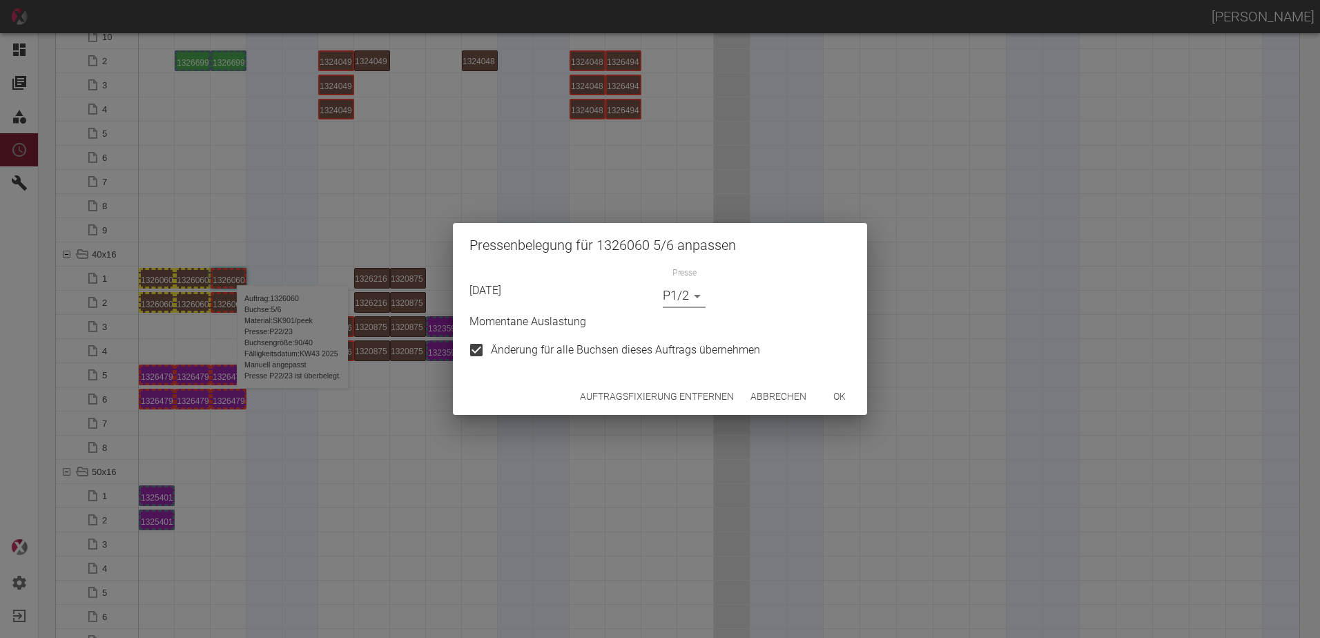
click at [858, 389] on button "ok" at bounding box center [840, 397] width 44 height 26
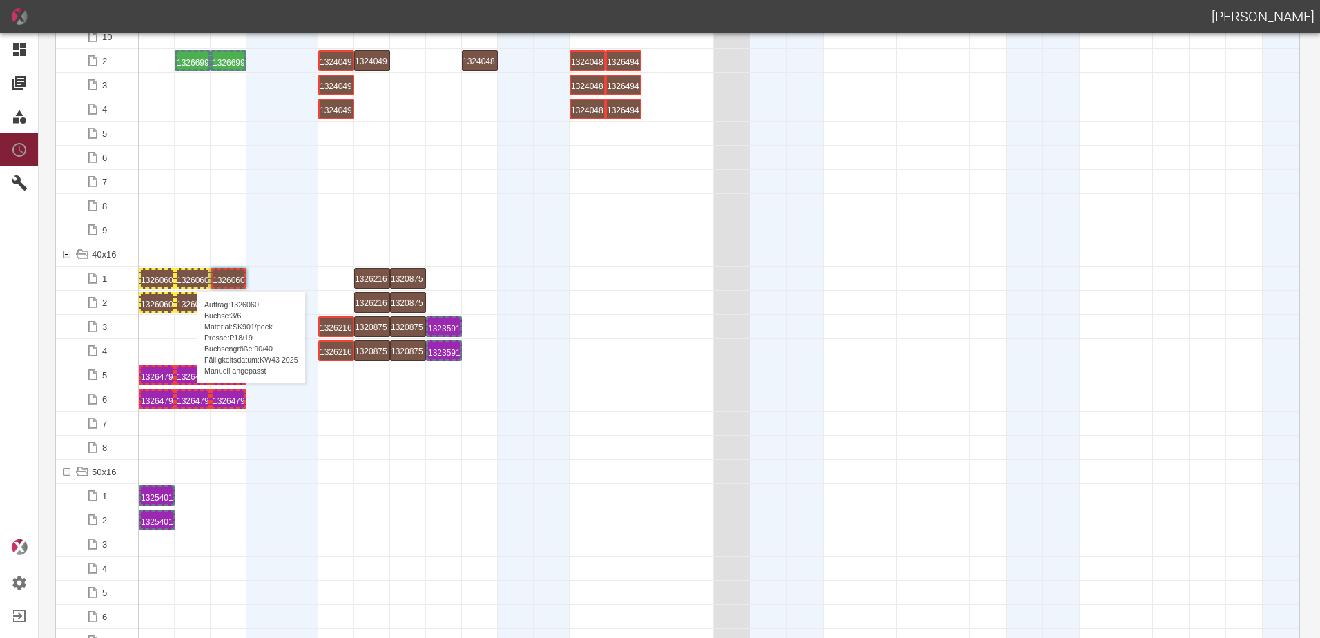
click at [190, 278] on div "1326060 3 P18/19" at bounding box center [193, 278] width 32 height 17
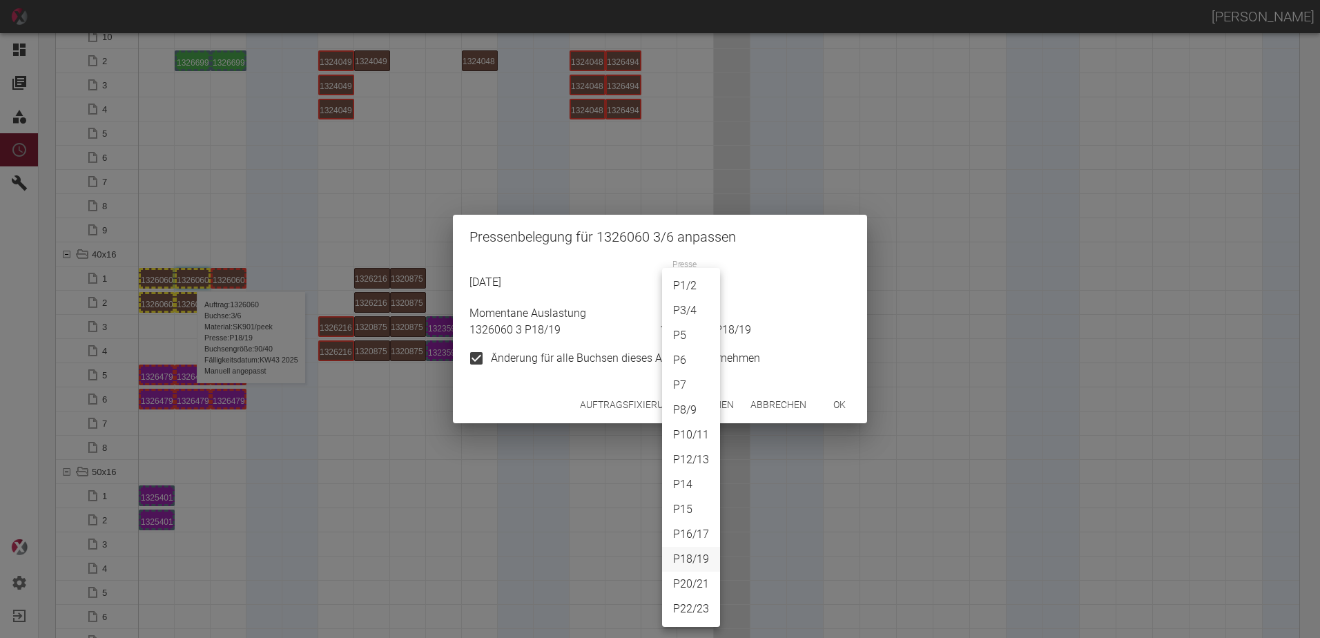
click at [674, 287] on body "ALEXANDER WERNECKE Dashboard Aufträge Materialien Planung Maschinen Einstellung…" at bounding box center [660, 319] width 1320 height 638
click at [686, 289] on li "P1/2" at bounding box center [691, 285] width 58 height 25
type input "P1/2"
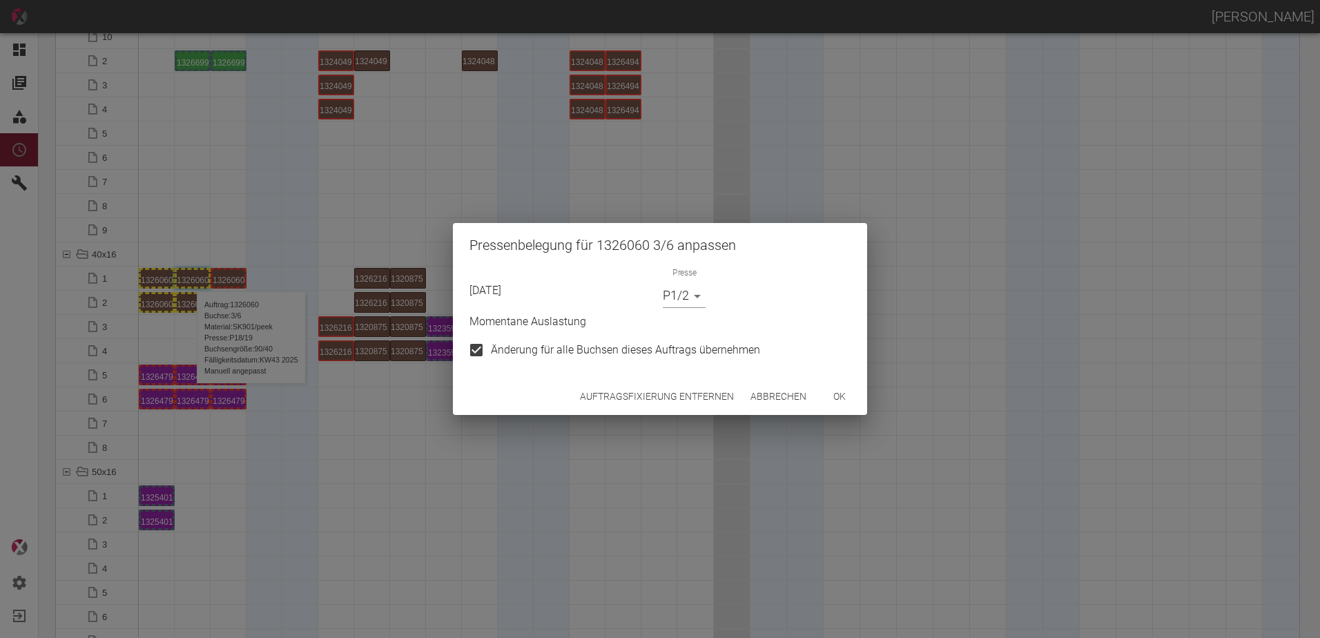
click at [862, 401] on div "Auftragsfixierung entfernen Abbrechen ok" at bounding box center [660, 396] width 414 height 37
click at [844, 394] on button "ok" at bounding box center [840, 397] width 44 height 26
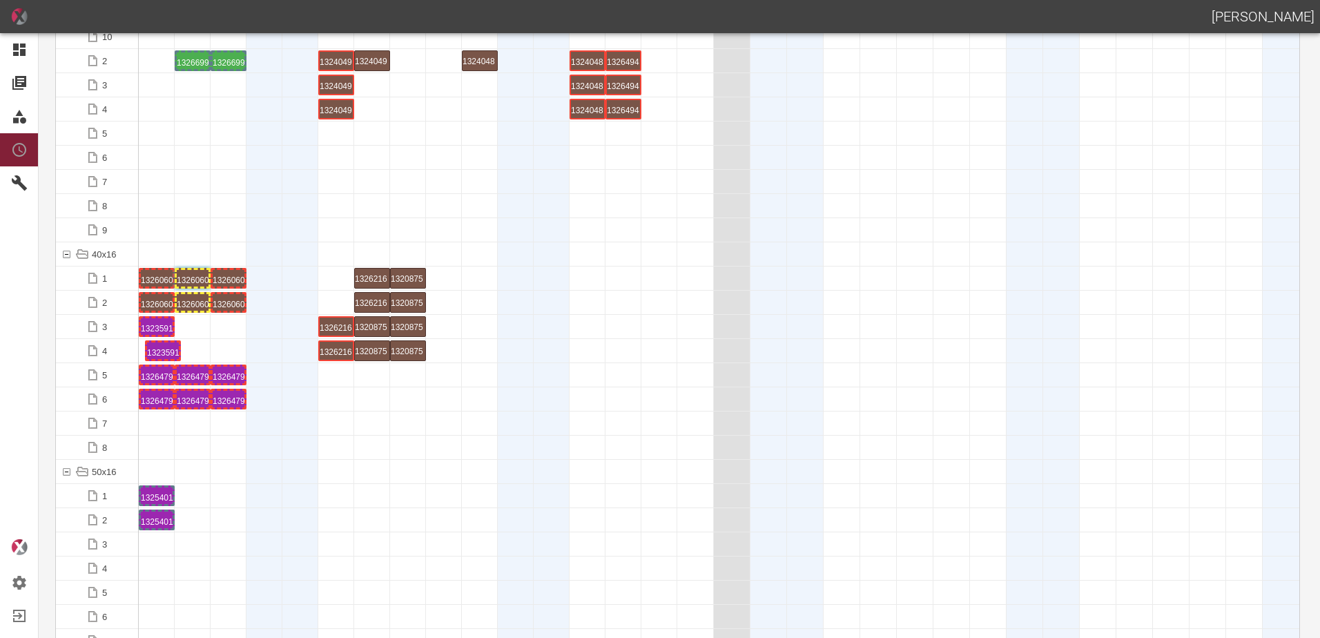
drag, startPoint x: 443, startPoint y: 352, endPoint x: 155, endPoint y: 337, distance: 288.3
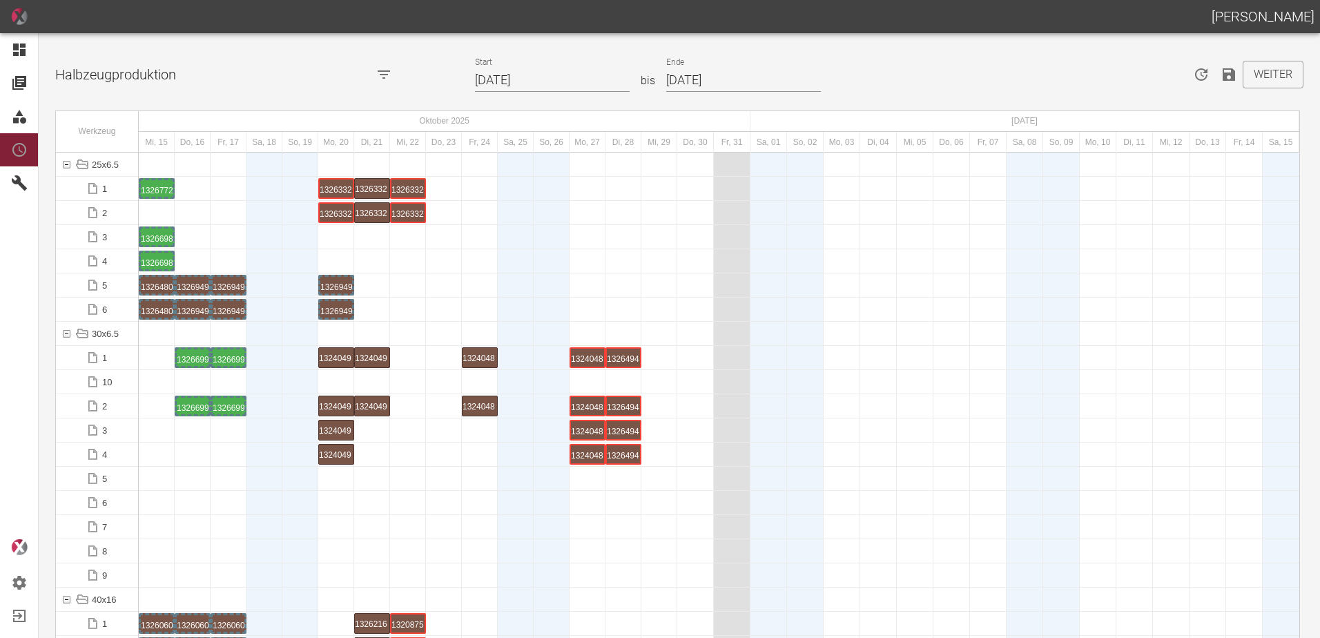
scroll to position [1796, 0]
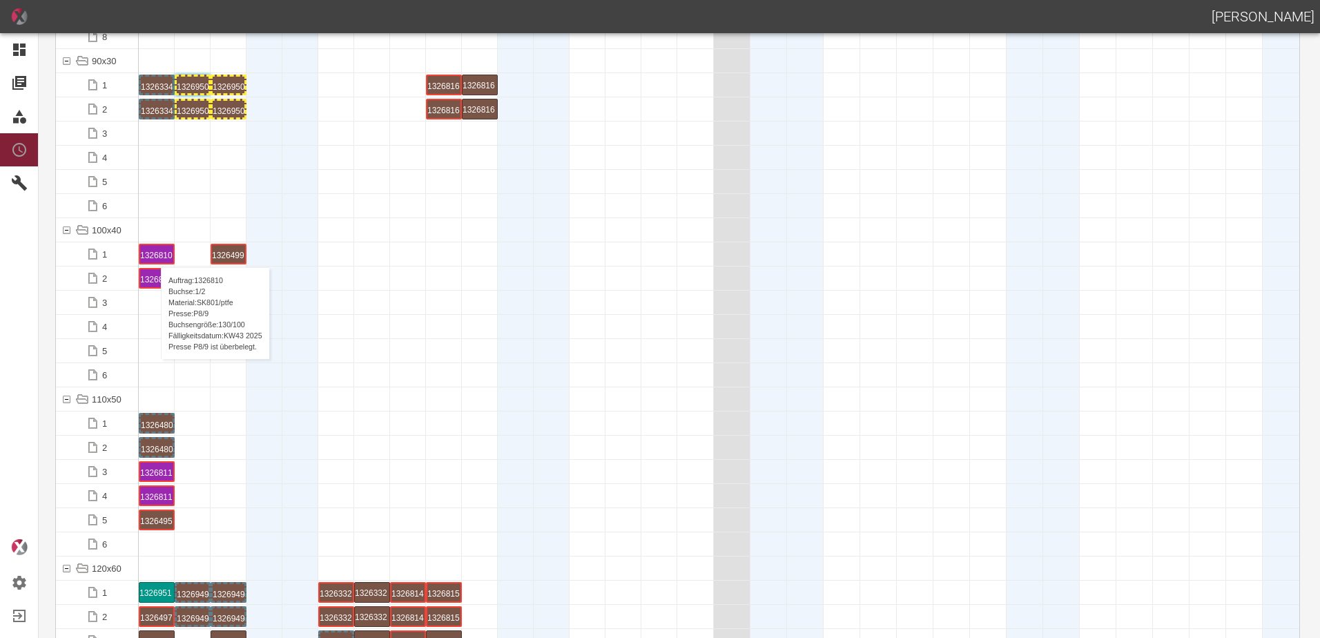
click at [154, 253] on div "1326810 1 P8/9" at bounding box center [156, 254] width 33 height 18
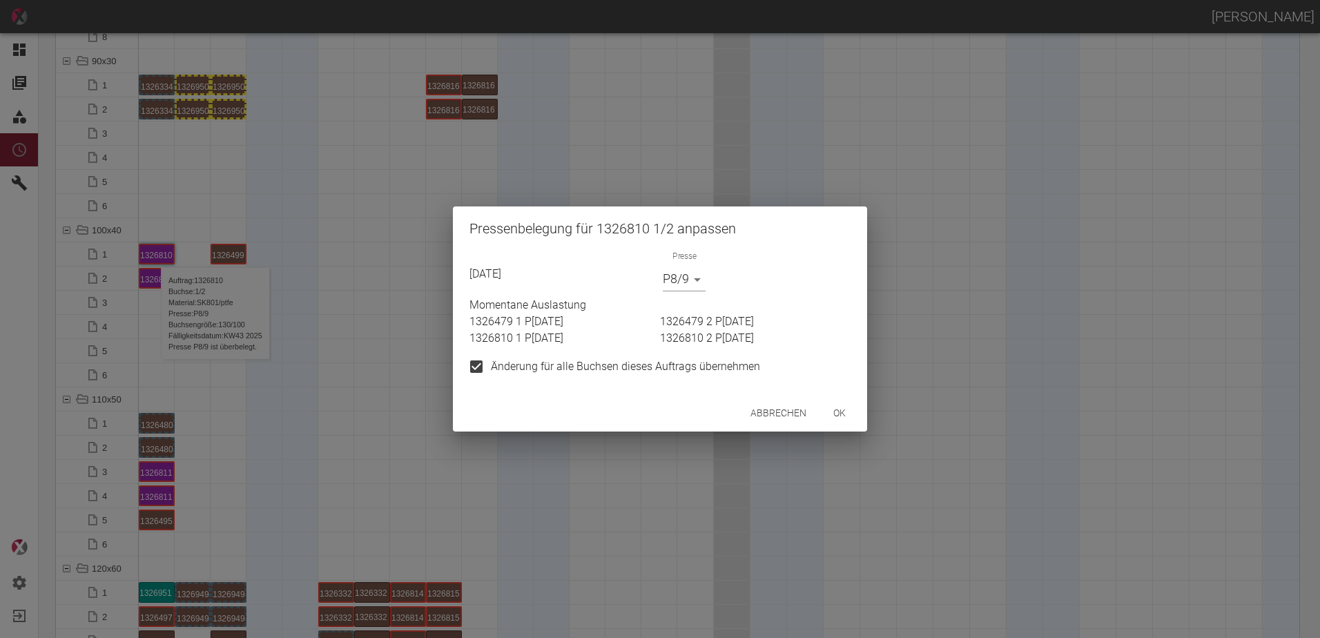
click at [667, 292] on div "Momentane Auslastung 1326479 1 P8/9 1326479 2 P8/9 1326810 1 P8/9 1326810 2 P8/9" at bounding box center [657, 318] width 387 height 55
click at [667, 287] on body "[PERSON_NAME] Dashboard Aufträge Materialien Planung Maschinen Einstellungen Au…" at bounding box center [660, 319] width 1320 height 638
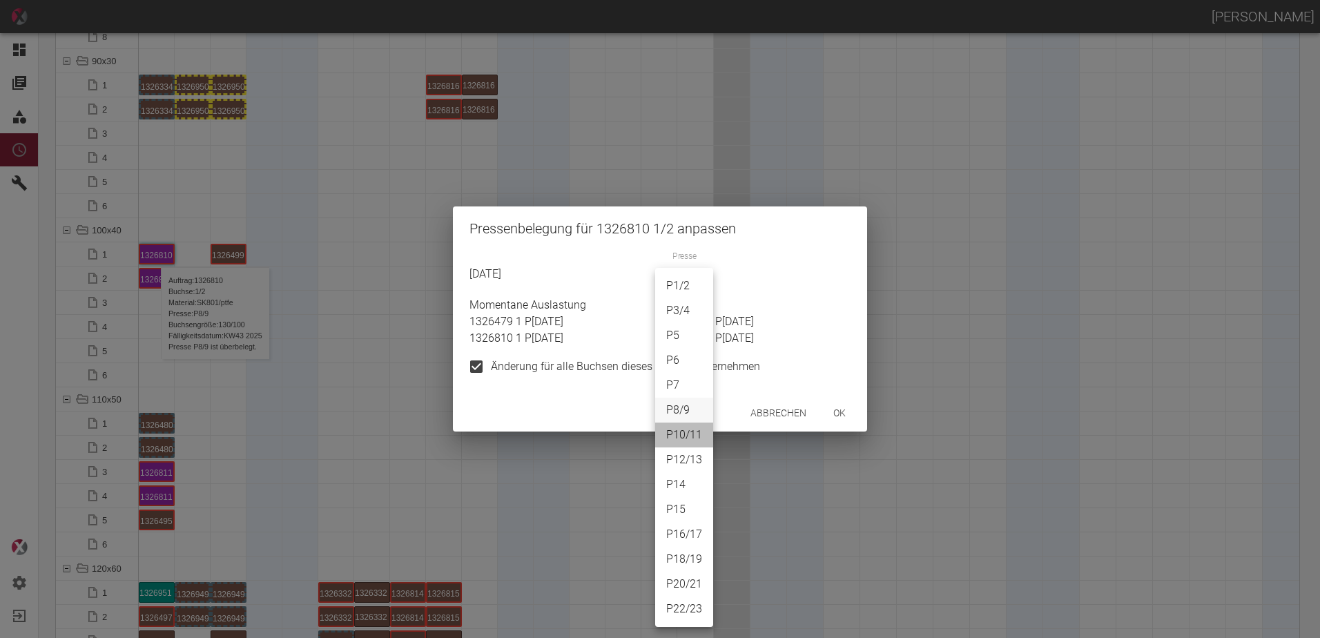
click at [672, 440] on li "P10/11" at bounding box center [684, 435] width 58 height 25
type input "P10/11"
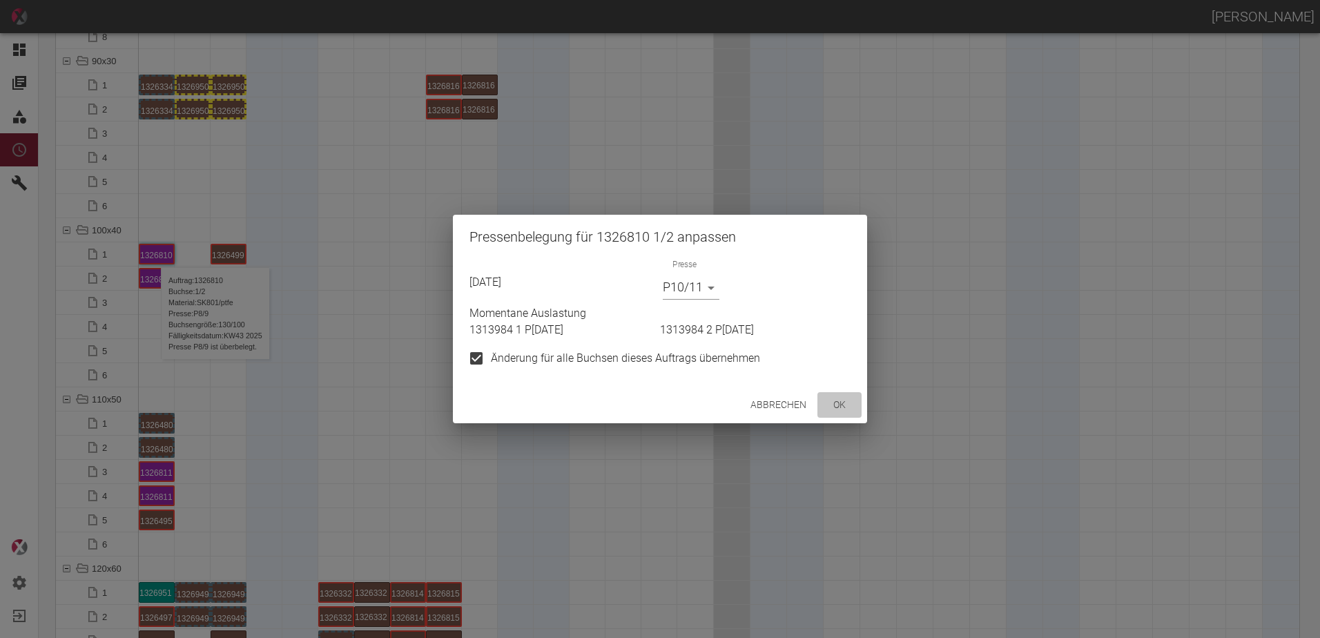
click at [853, 408] on button "ok" at bounding box center [840, 405] width 44 height 26
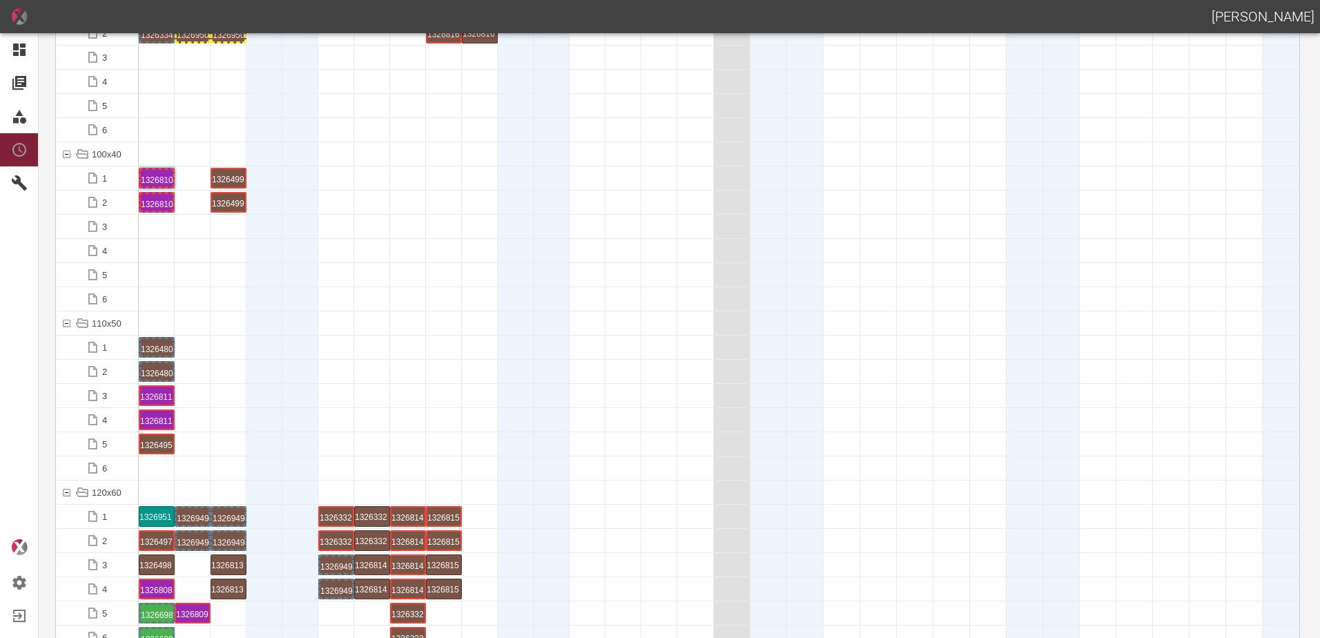
scroll to position [1934, 0]
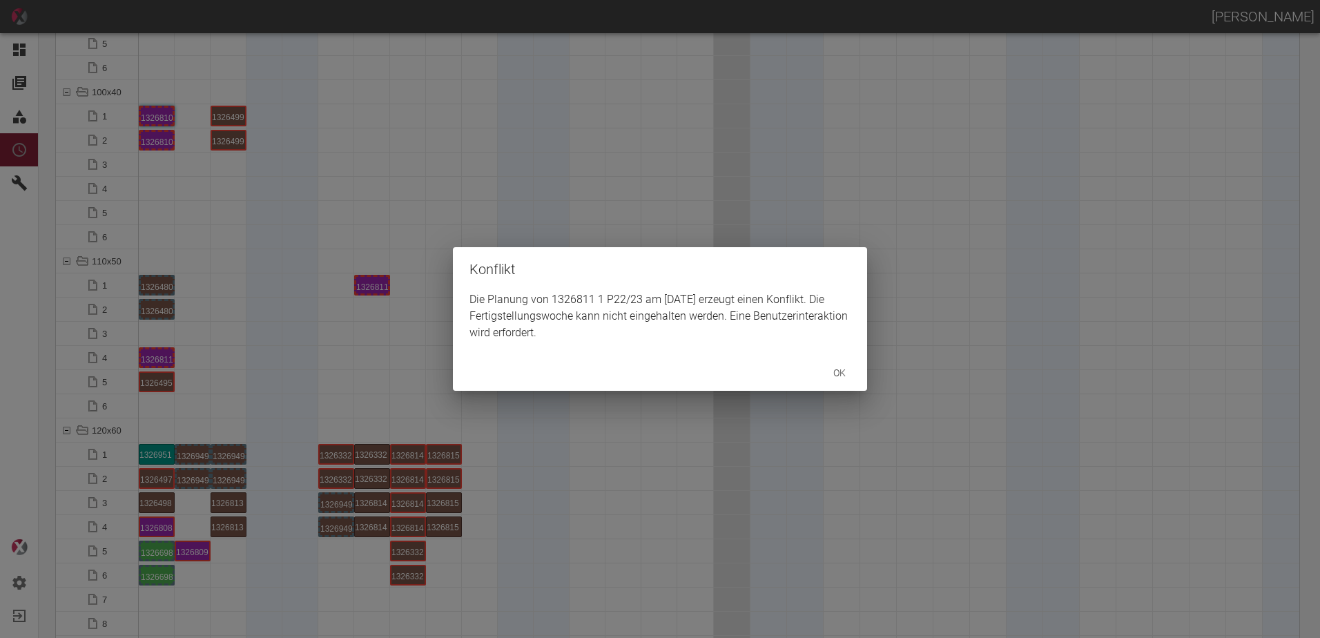
click at [158, 359] on div "Konflikt Die Planung von 1326811 1 P22/23 am 21.10.2025 erzeugt einen Konflikt.…" at bounding box center [660, 319] width 1320 height 638
click at [378, 285] on div "Konflikt Die Planung von 1326811 2 P18/19 am 21.10.2025 erzeugt einen Konflikt.…" at bounding box center [660, 319] width 1320 height 638
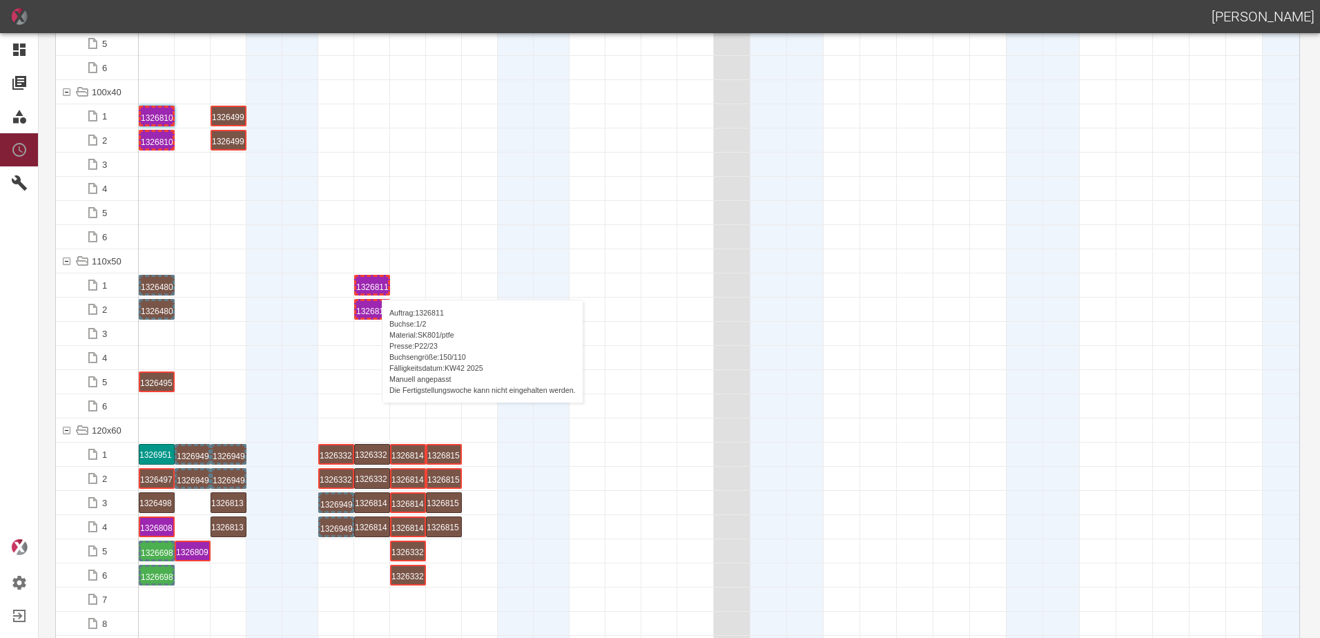
click at [375, 286] on div "1326811 1 P22/23" at bounding box center [372, 285] width 32 height 17
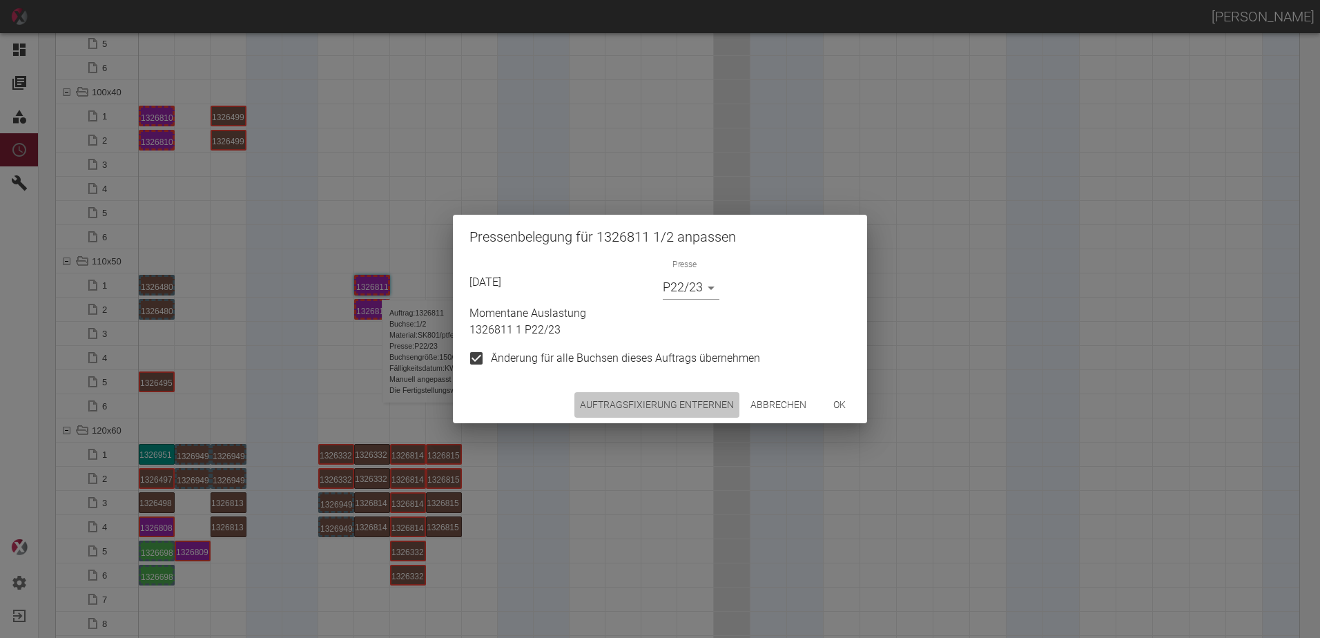
click at [681, 399] on button "Auftragsfixierung entfernen" at bounding box center [657, 405] width 165 height 26
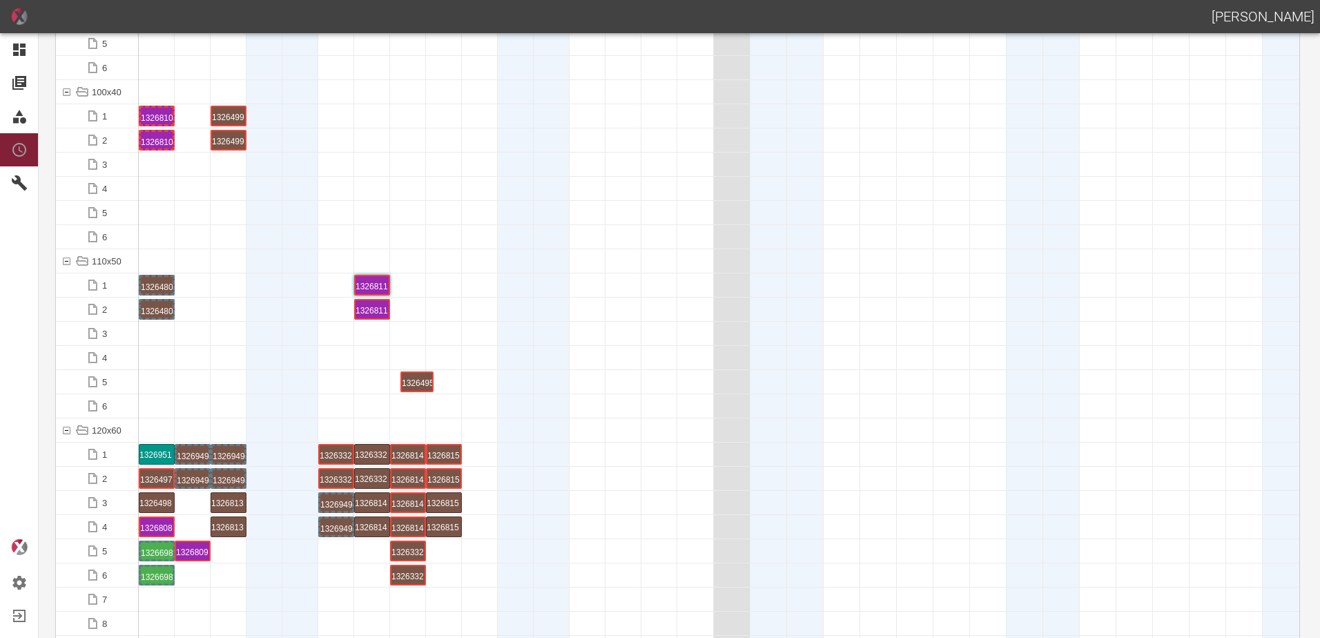
drag, startPoint x: 160, startPoint y: 387, endPoint x: 407, endPoint y: 365, distance: 248.2
click at [407, 385] on div "1326495 1 P[DATE]" at bounding box center [408, 382] width 32 height 17
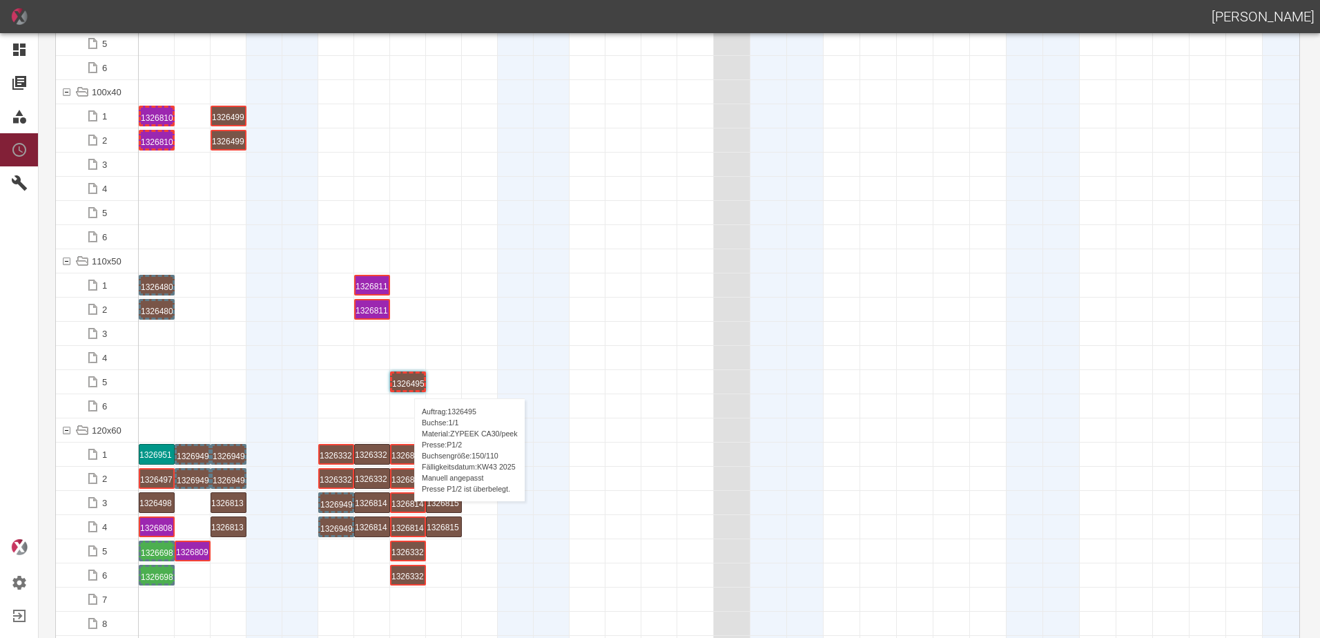
click at [407, 385] on div "1326495 1 P[DATE]" at bounding box center [408, 382] width 32 height 17
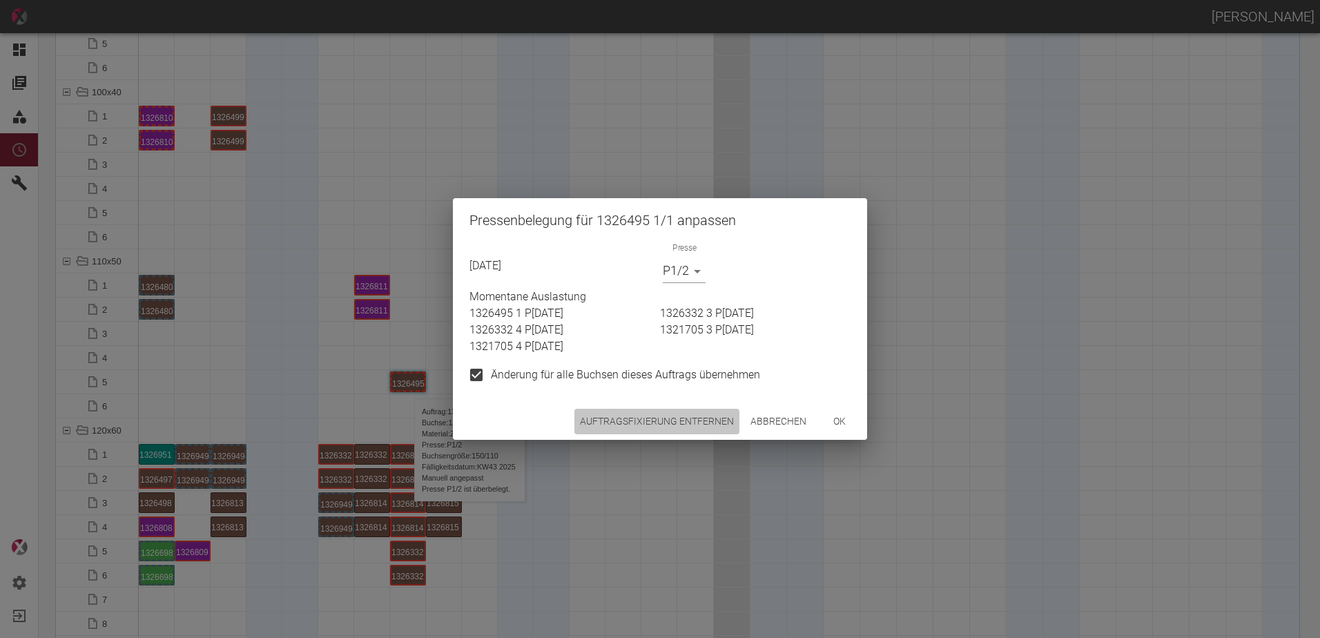
click at [662, 415] on button "Auftragsfixierung entfernen" at bounding box center [657, 422] width 165 height 26
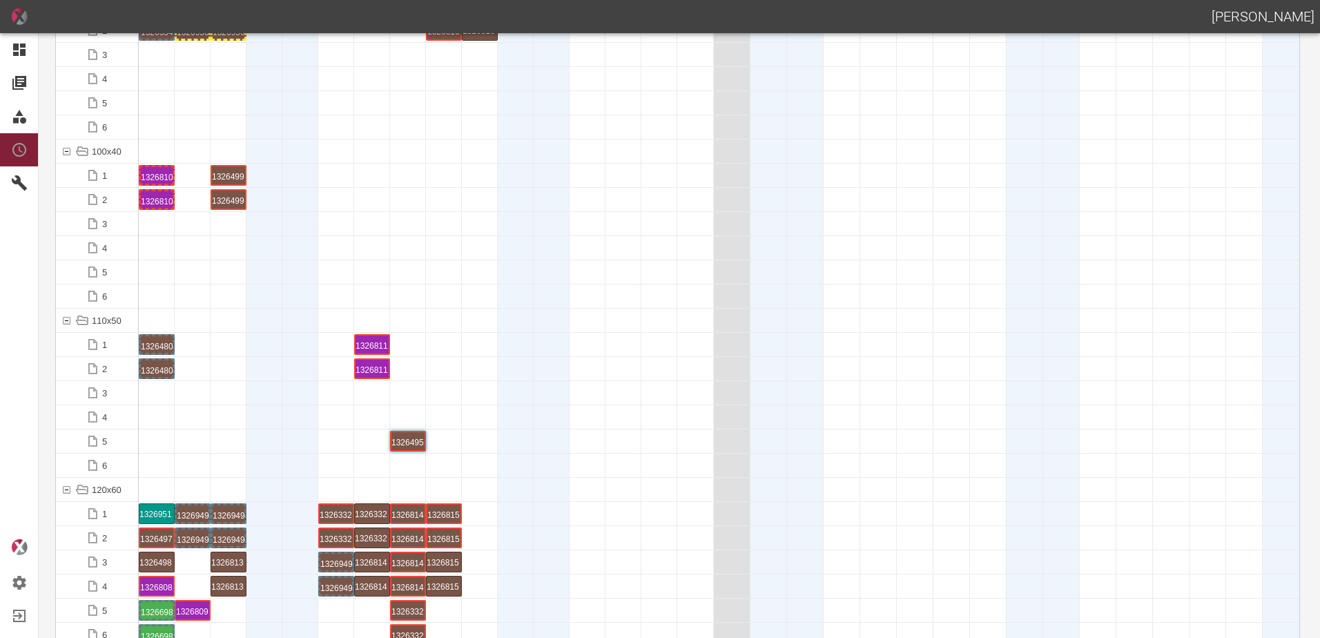
scroll to position [1796, 0]
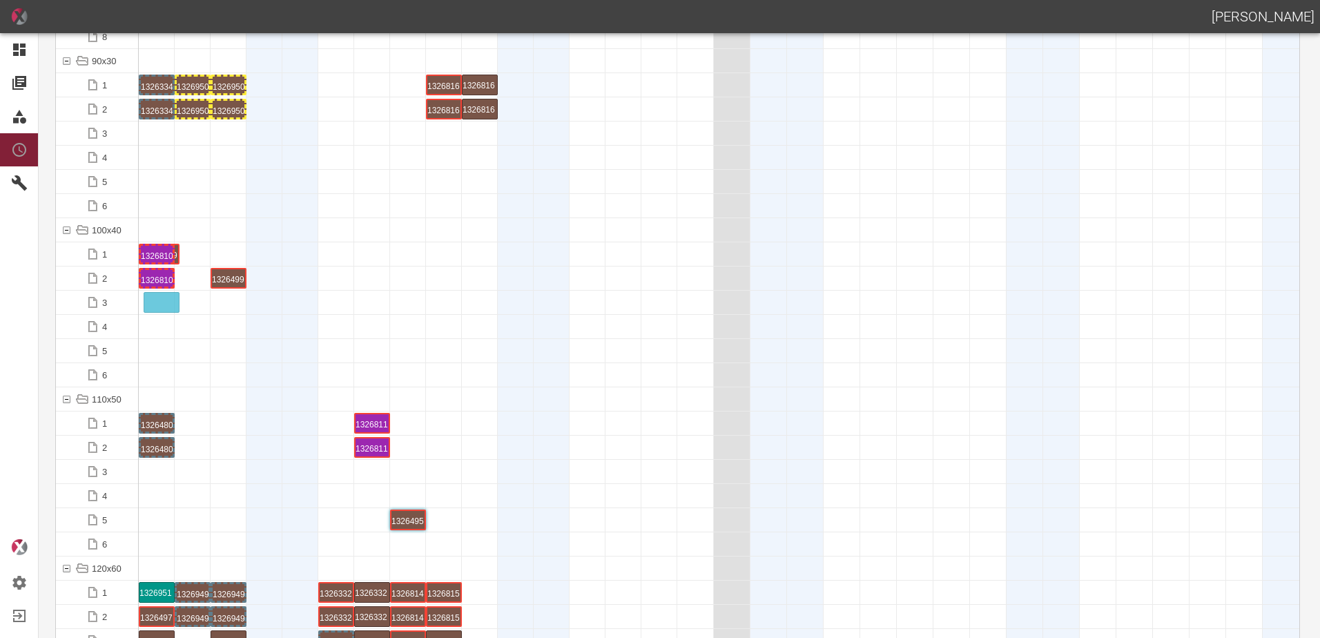
drag, startPoint x: 229, startPoint y: 250, endPoint x: 188, endPoint y: 297, distance: 62.6
drag, startPoint x: 221, startPoint y: 285, endPoint x: 144, endPoint y: 318, distance: 83.9
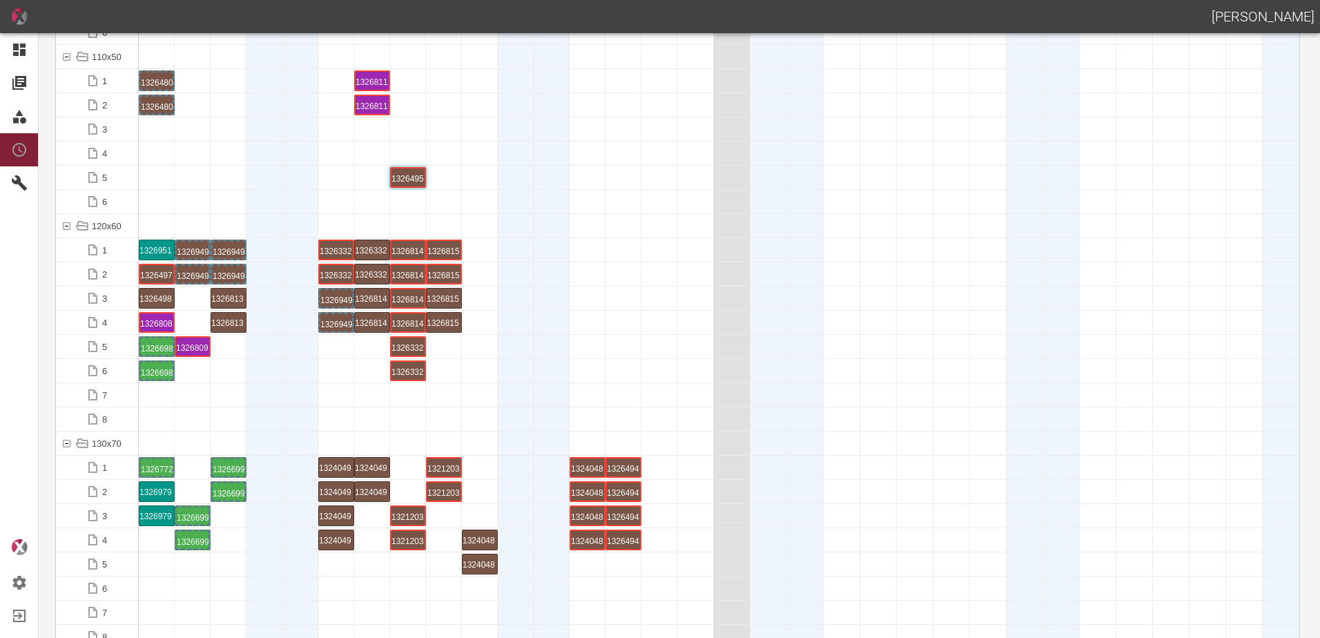
scroll to position [2210, 0]
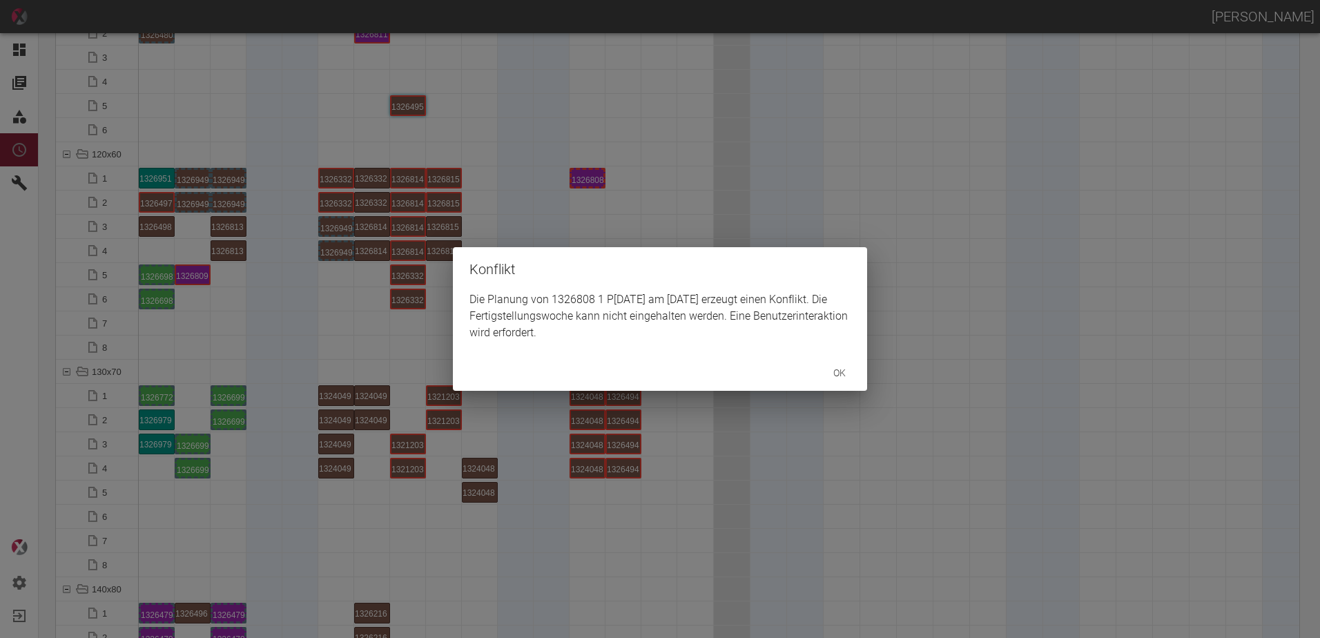
click at [187, 274] on div "Konflikt Die Planung von 1326808 1 P12/13 am 27.10.2025 erzeugt einen Konflikt.…" at bounding box center [660, 319] width 1320 height 638
click at [604, 261] on h2 "Konflikt" at bounding box center [660, 269] width 414 height 44
click at [588, 208] on div "Konflikt Die Planung von 1326809 1 P8/9 am 27.10.2025 erzeugt einen Konflikt. D…" at bounding box center [660, 319] width 1320 height 638
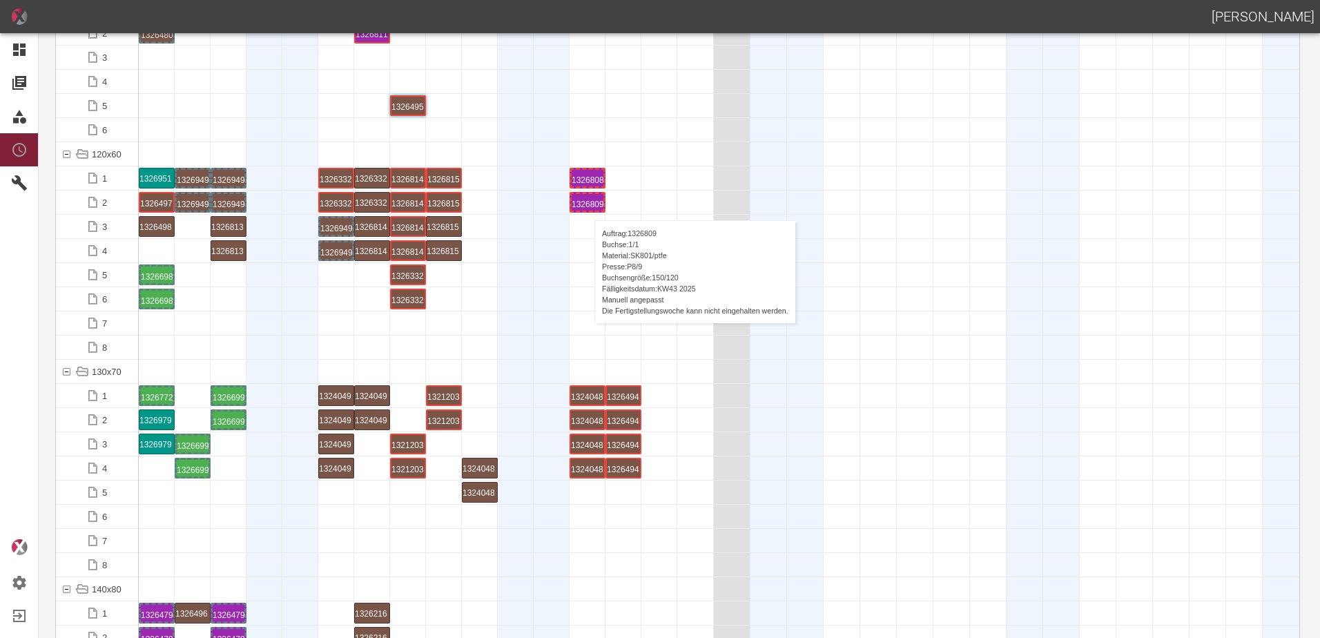
click at [588, 206] on div "1326809 1 P[DATE]" at bounding box center [588, 202] width 32 height 17
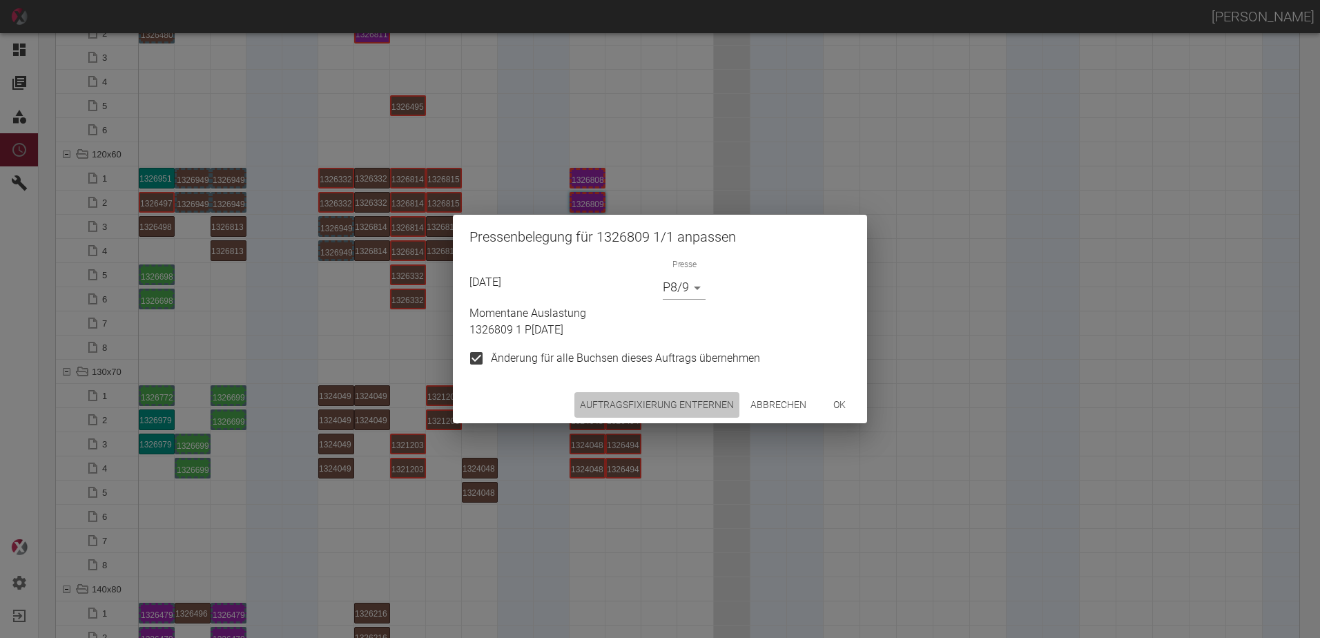
click at [682, 414] on button "Auftragsfixierung entfernen" at bounding box center [657, 405] width 165 height 26
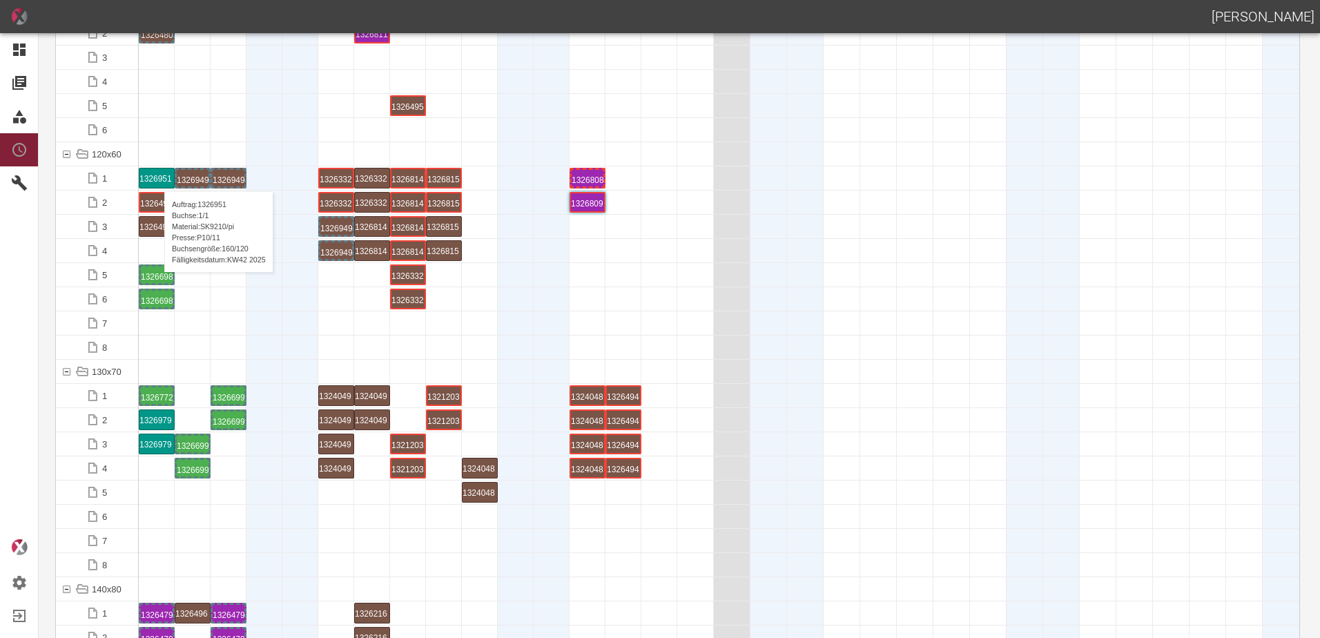
click at [157, 177] on div "1326951 1 P10/11" at bounding box center [157, 178] width 35 height 19
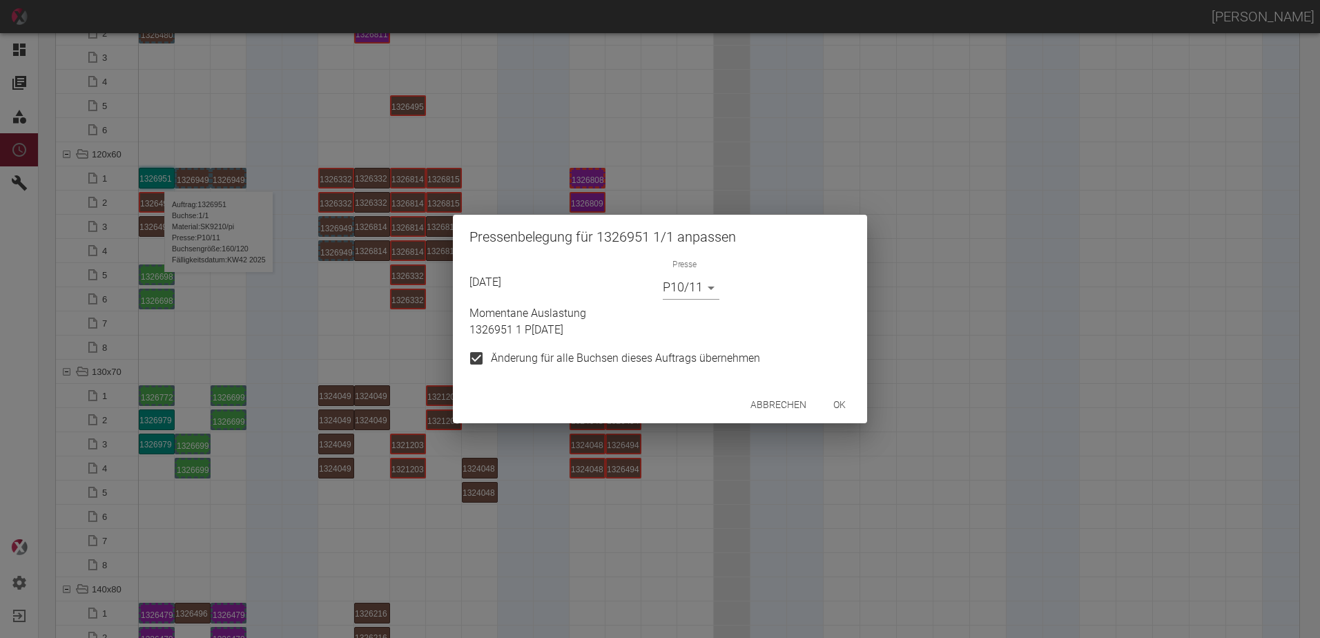
click at [693, 294] on body "ALEXANDER WERNECKE Dashboard Aufträge Materialien Planung Maschinen Einstellung…" at bounding box center [660, 319] width 1320 height 638
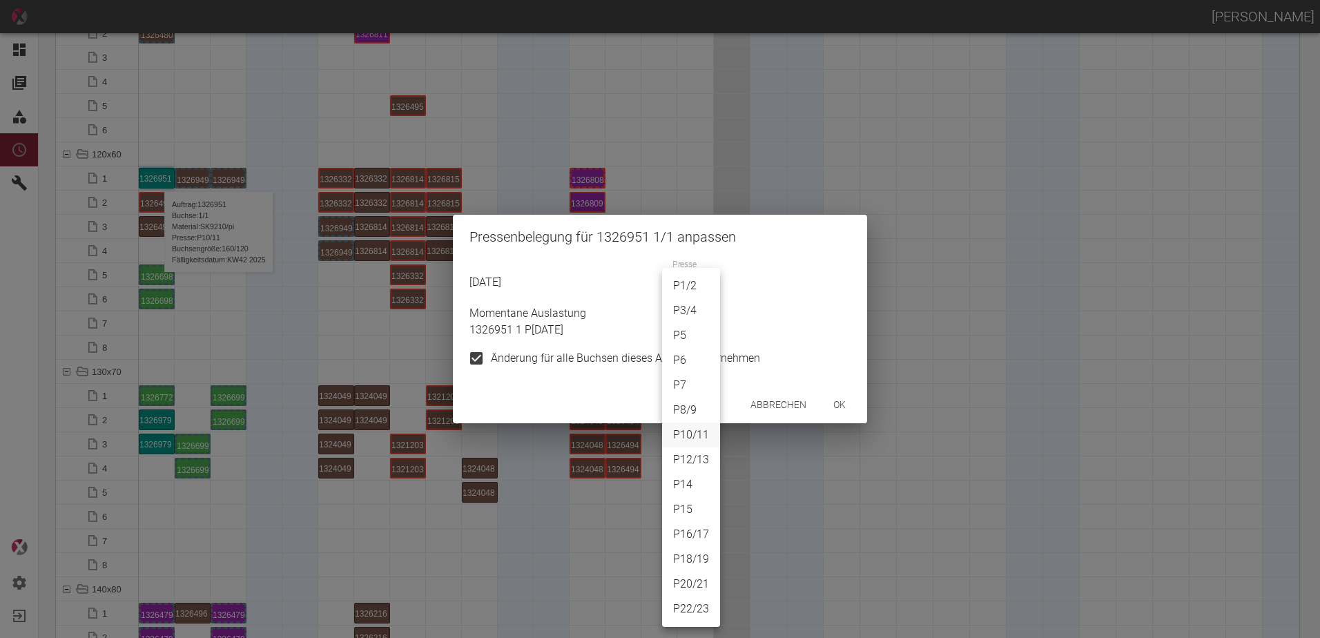
click at [684, 359] on li "P6" at bounding box center [691, 360] width 58 height 25
type input "P6"
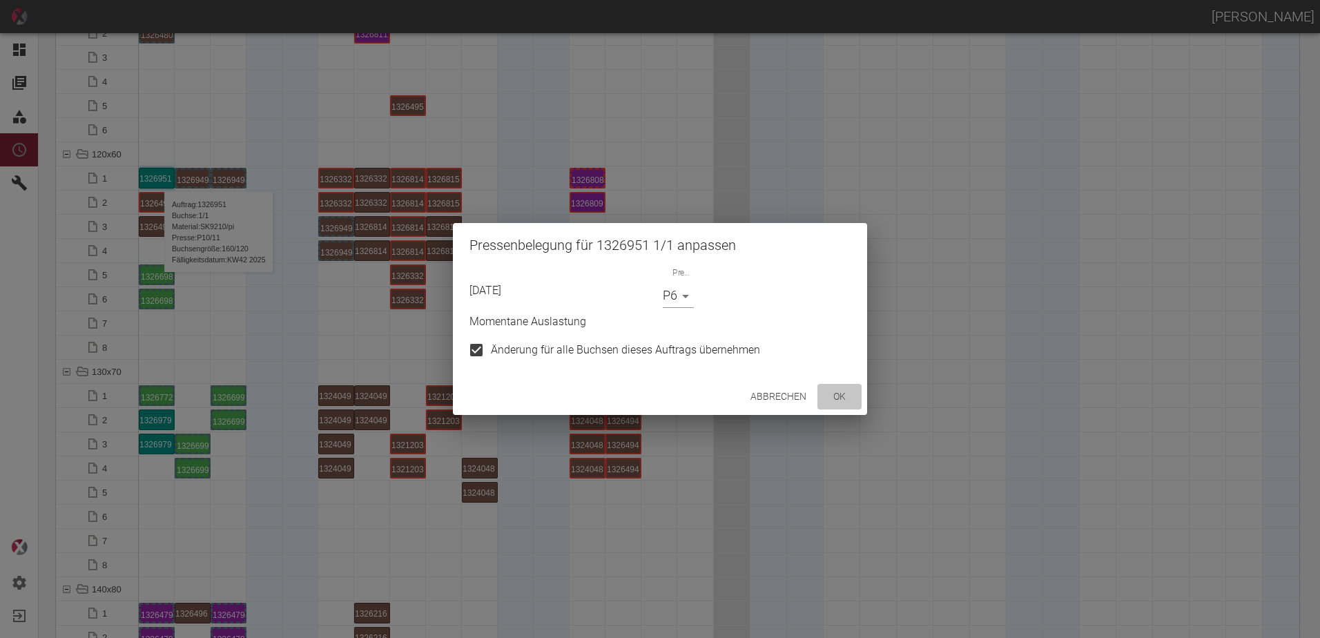
click at [845, 395] on button "ok" at bounding box center [840, 397] width 44 height 26
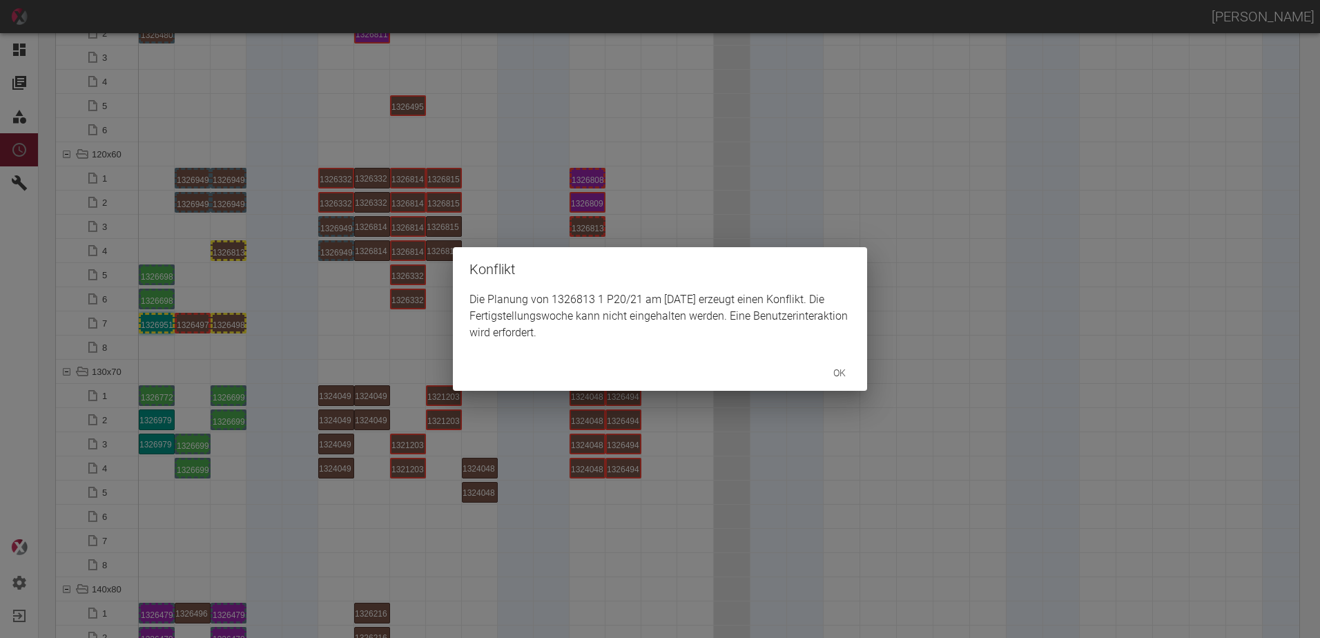
click at [227, 253] on div "Konflikt Die Planung von 1326813 1 P20/21 am 27.10.2025 erzeugt einen Konflikt.…" at bounding box center [660, 319] width 1320 height 638
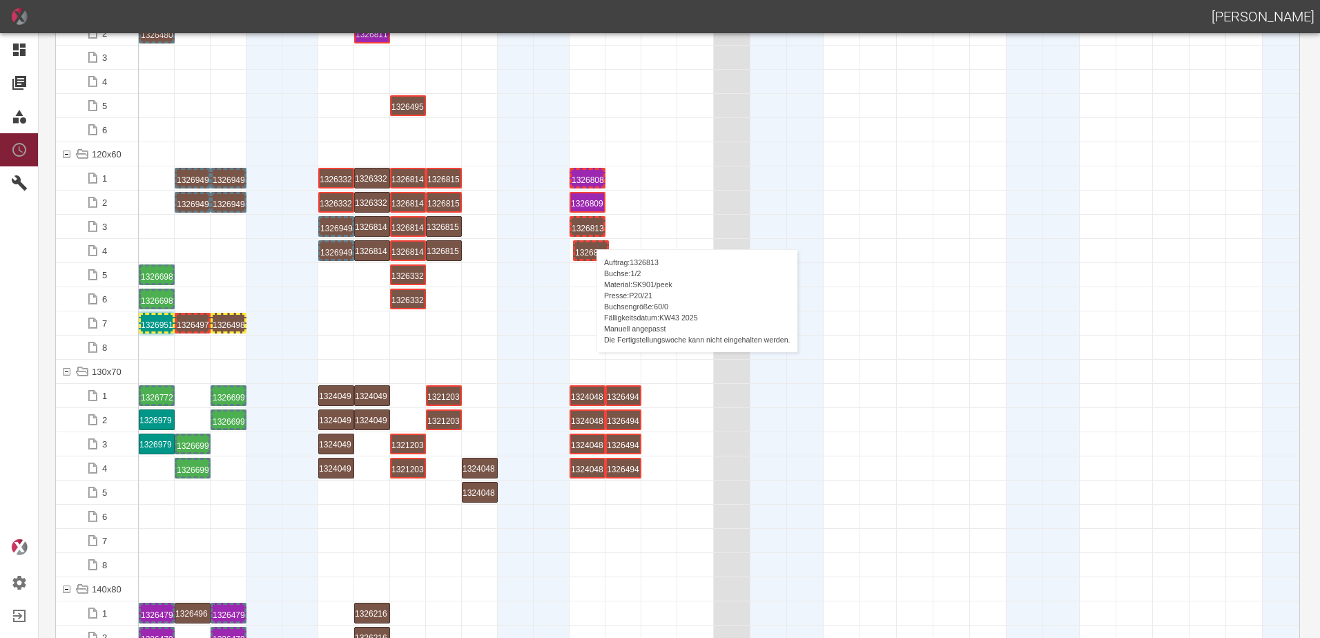
drag, startPoint x: 229, startPoint y: 253, endPoint x: 589, endPoint y: 235, distance: 360.9
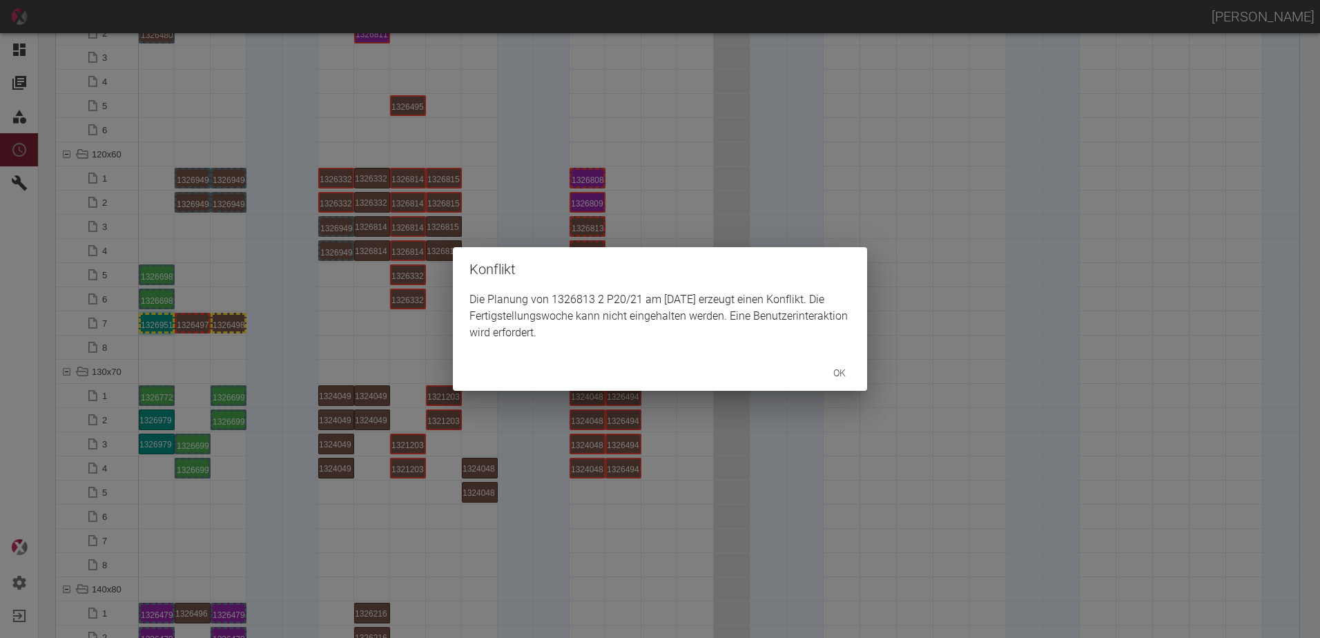
click at [658, 224] on div "Konflikt Die Planung von 1326813 2 P20/21 am 27.10.2025 erzeugt einen Konflikt.…" at bounding box center [660, 319] width 1320 height 638
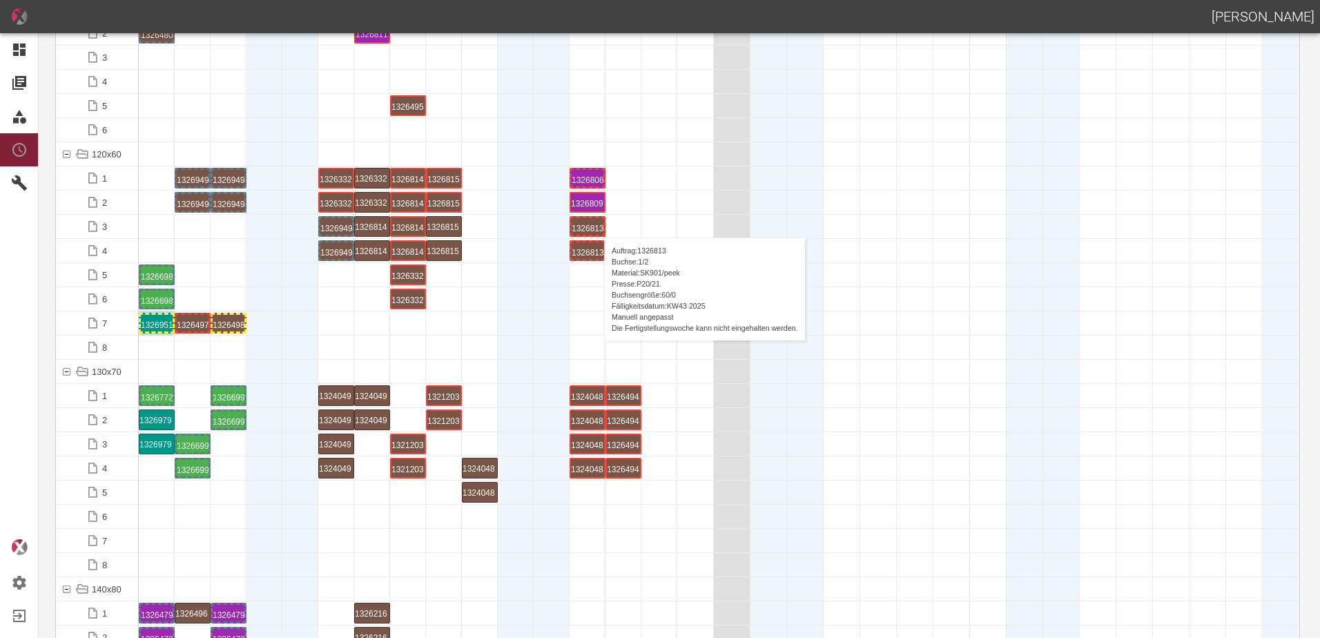
click at [597, 224] on div "1326813 1 P20/21" at bounding box center [588, 226] width 32 height 17
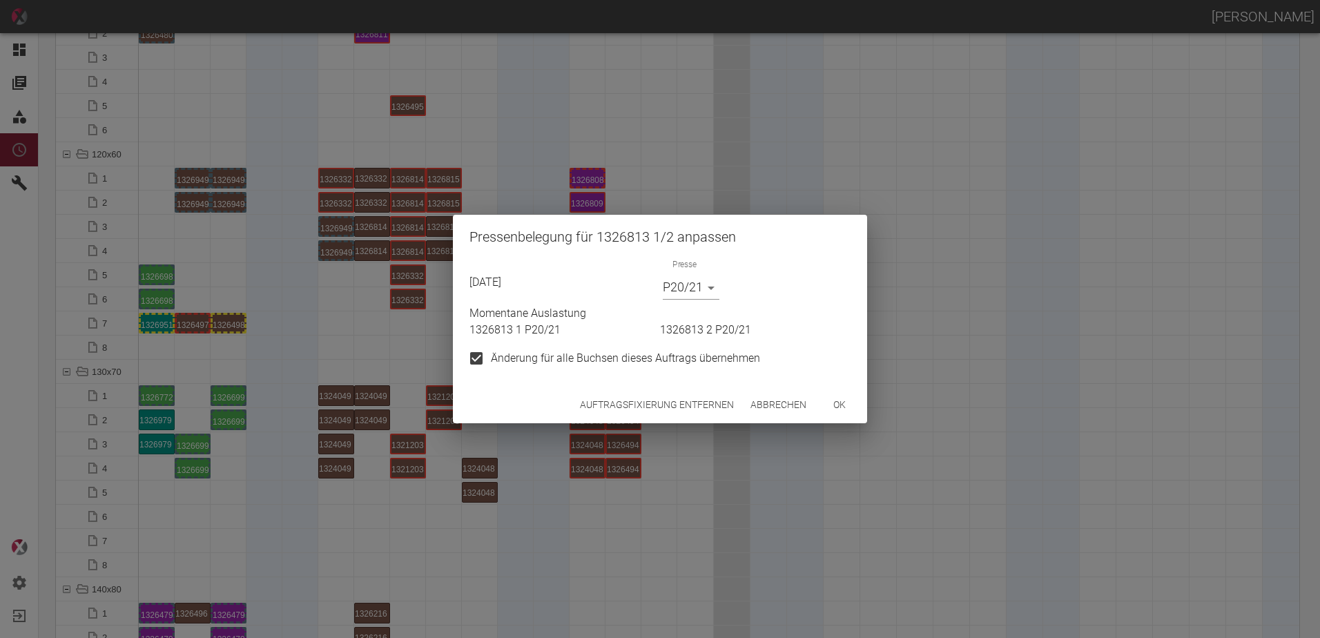
click at [648, 409] on button "Auftragsfixierung entfernen" at bounding box center [657, 405] width 165 height 26
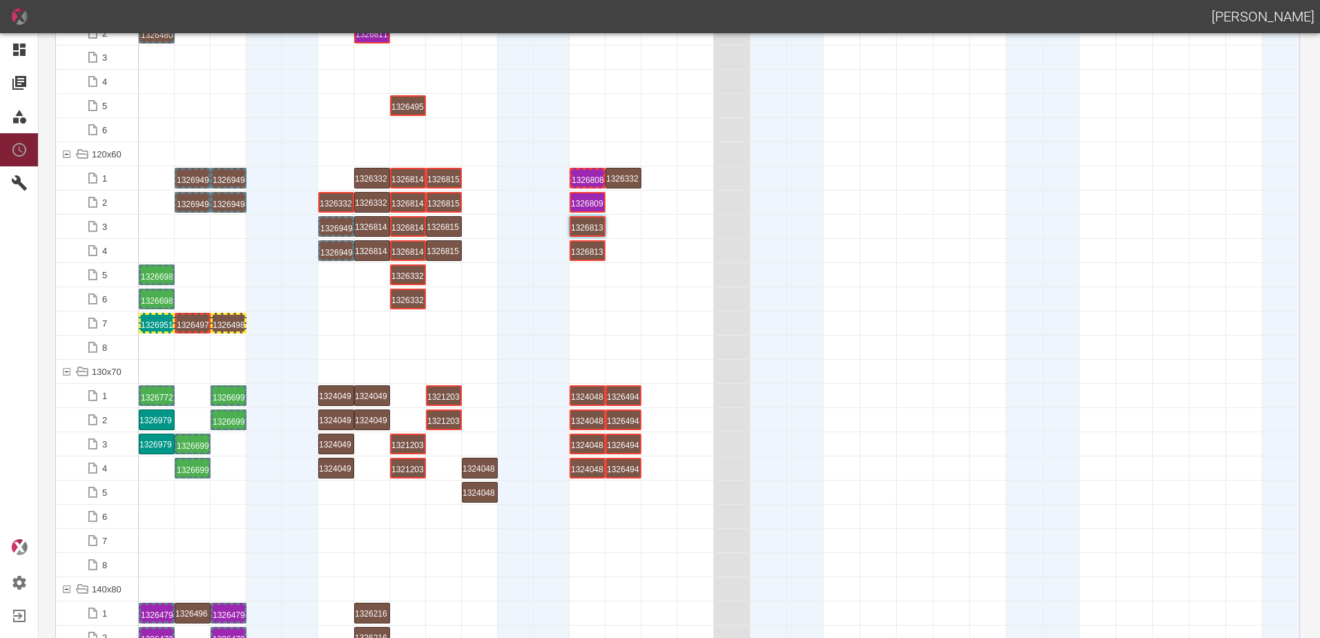
drag, startPoint x: 338, startPoint y: 173, endPoint x: 619, endPoint y: 173, distance: 281.8
click at [381, 170] on div "1326332 5 P1/2" at bounding box center [372, 178] width 32 height 17
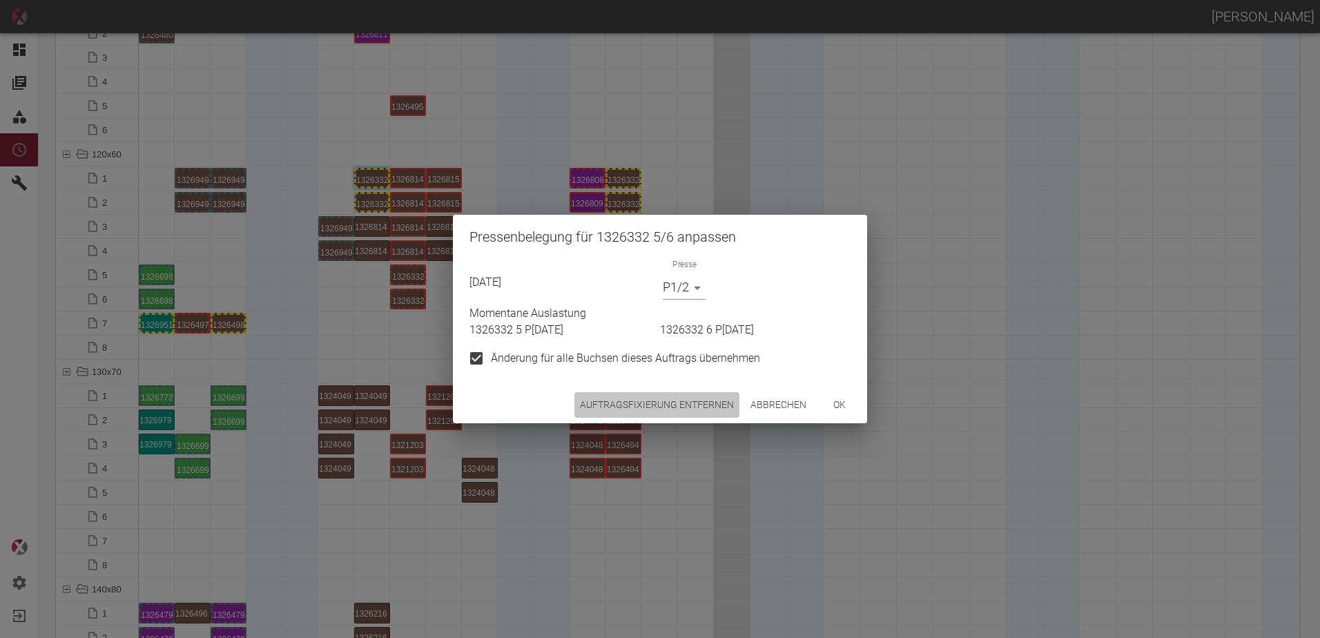
click at [617, 414] on button "Auftragsfixierung entfernen" at bounding box center [657, 405] width 165 height 26
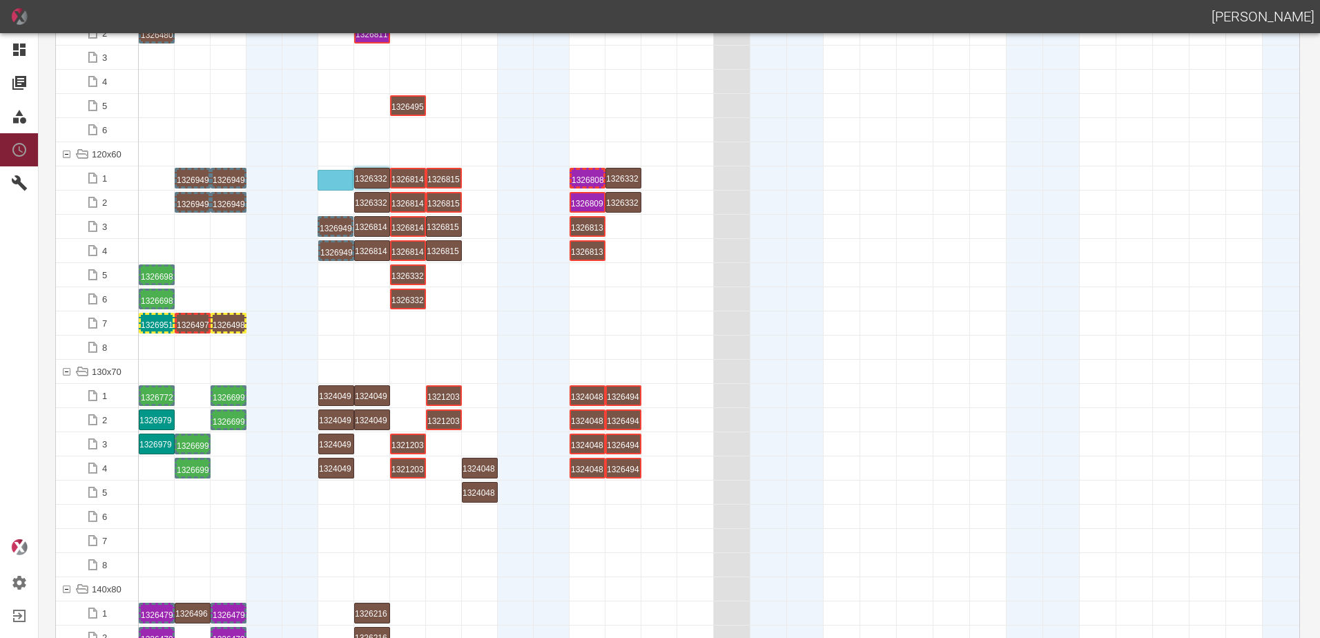
drag, startPoint x: 338, startPoint y: 220, endPoint x: 337, endPoint y: 171, distance: 49.0
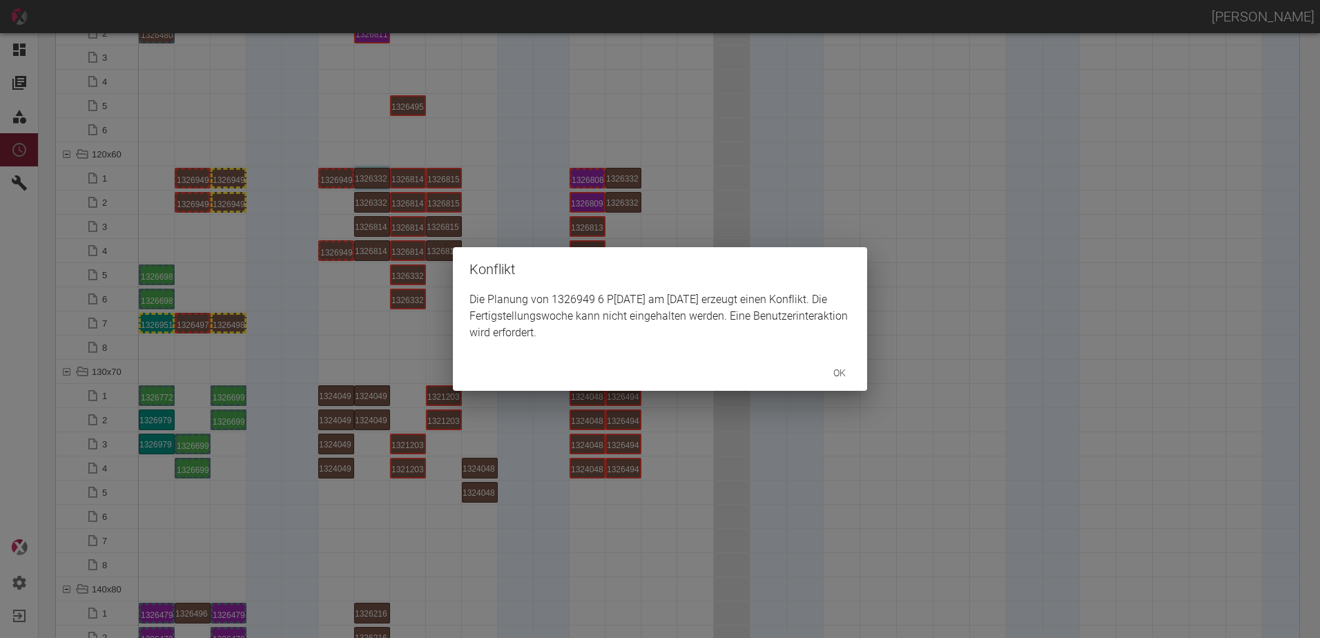
click at [338, 249] on div "Konflikt Die Planung von 1326949 6 P3/4 am 20.10.2025 erzeugt einen Konflikt. D…" at bounding box center [660, 319] width 1320 height 638
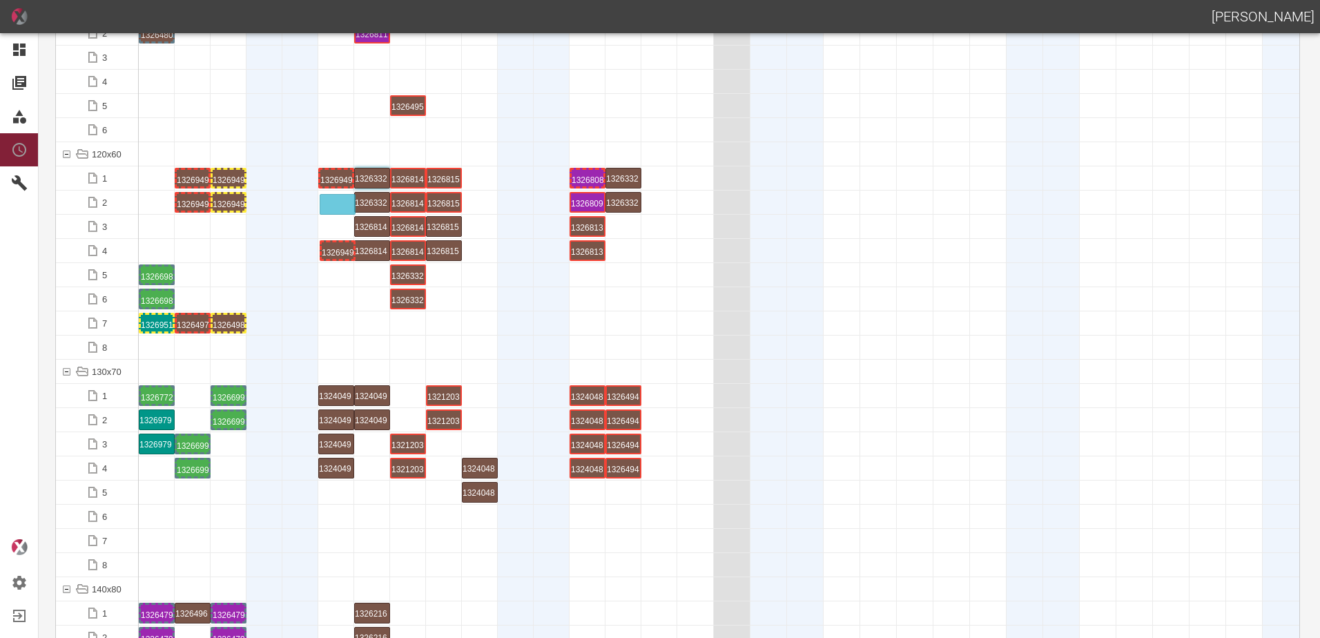
drag, startPoint x: 336, startPoint y: 247, endPoint x: 338, endPoint y: 195, distance: 51.1
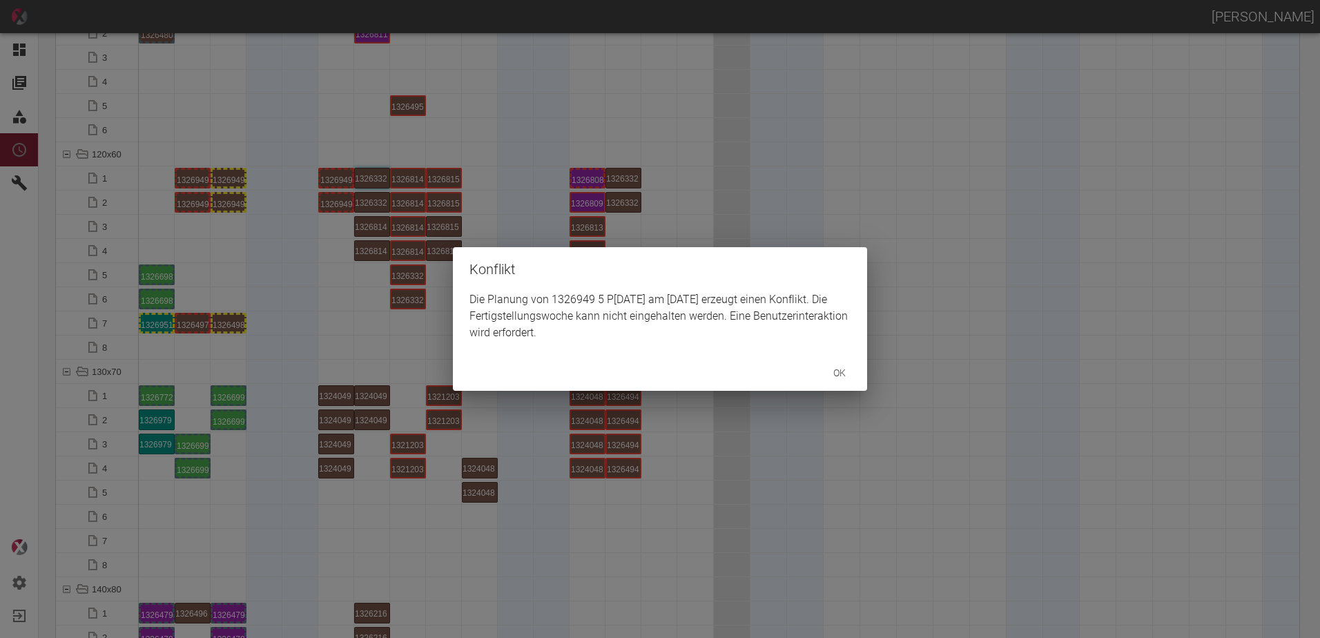
click at [291, 251] on div "Konflikt Die Planung von 1326949 5 P3/4 am 20.10.2025 erzeugt einen Konflikt. D…" at bounding box center [660, 319] width 1320 height 638
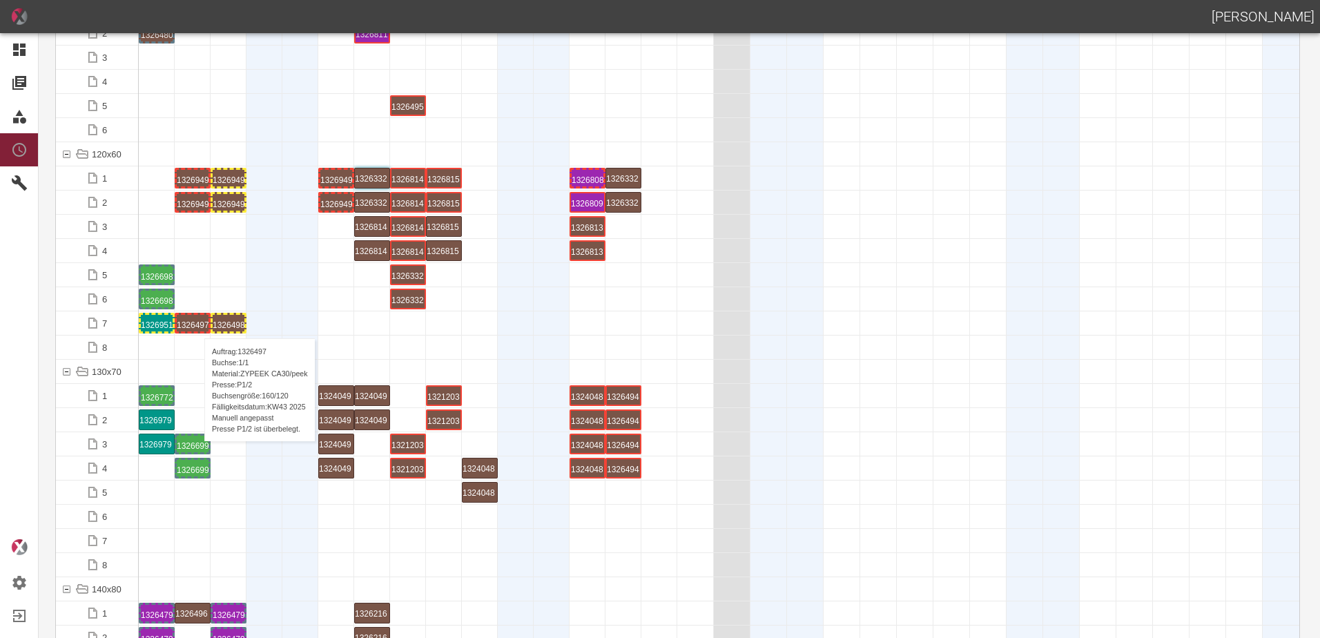
click at [198, 325] on div "1326497 1 P1/2" at bounding box center [193, 323] width 32 height 17
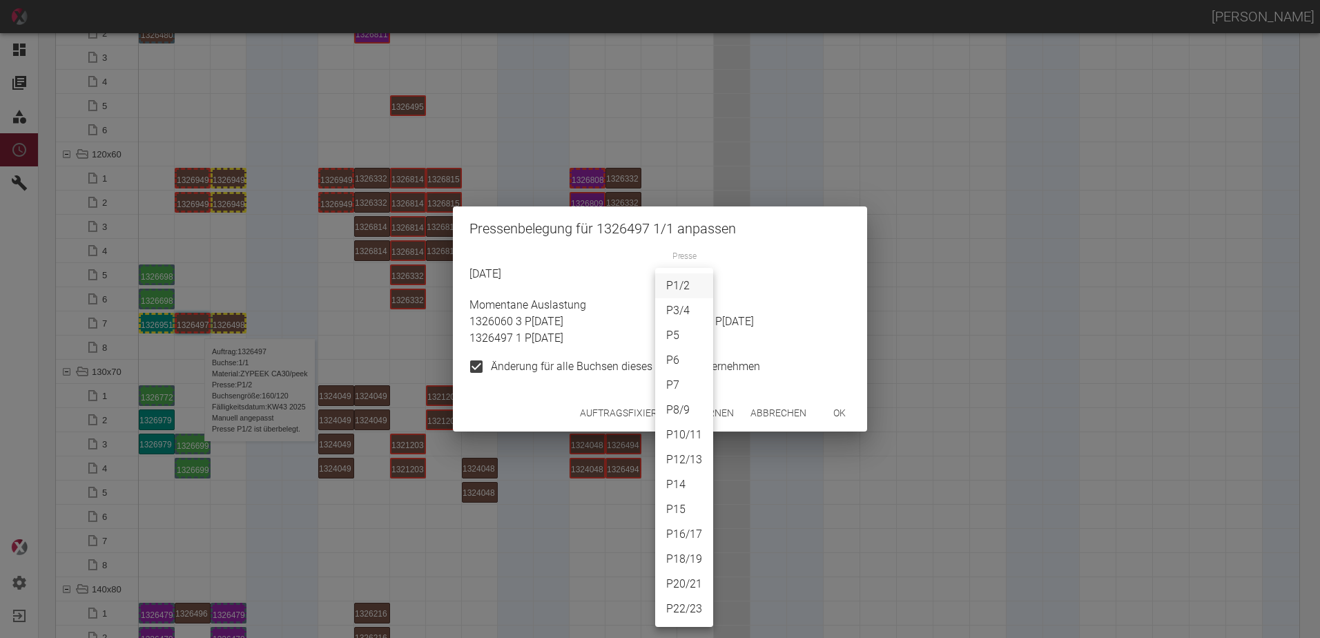
click at [700, 273] on body "ALEXANDER WERNECKE Dashboard Aufträge Materialien Planung Maschinen Einstellung…" at bounding box center [660, 319] width 1320 height 638
click at [676, 363] on li "P6" at bounding box center [684, 360] width 58 height 25
type input "P6"
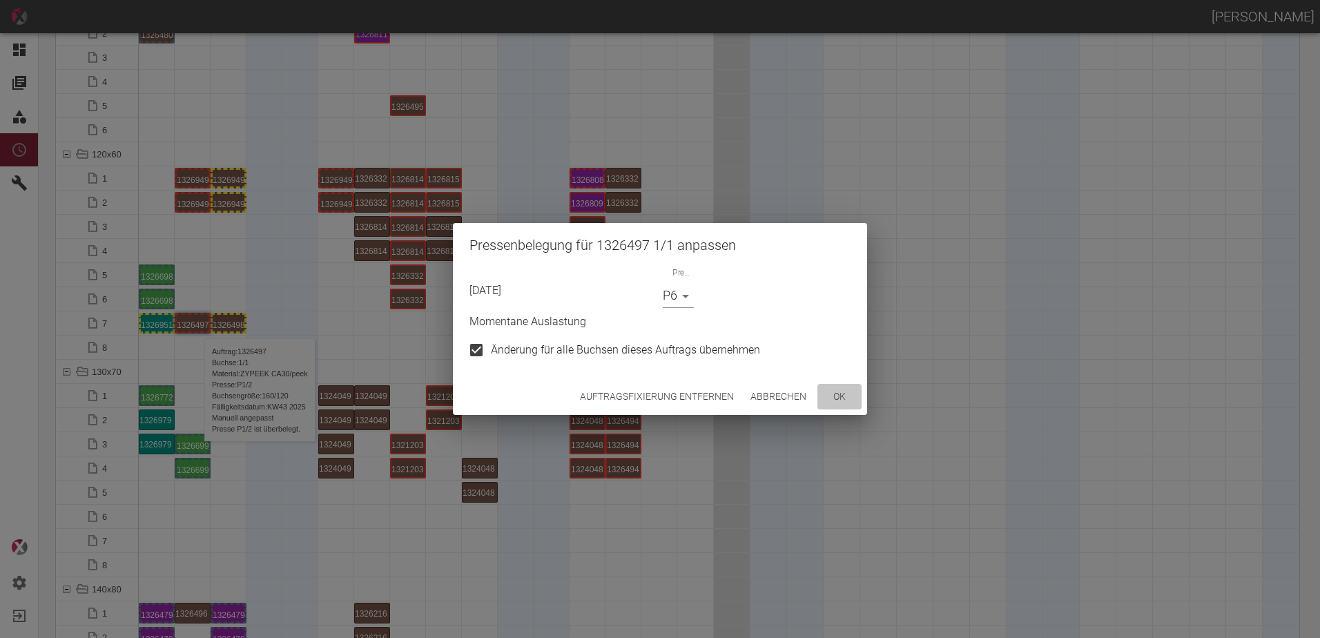
click at [841, 395] on button "ok" at bounding box center [840, 397] width 44 height 26
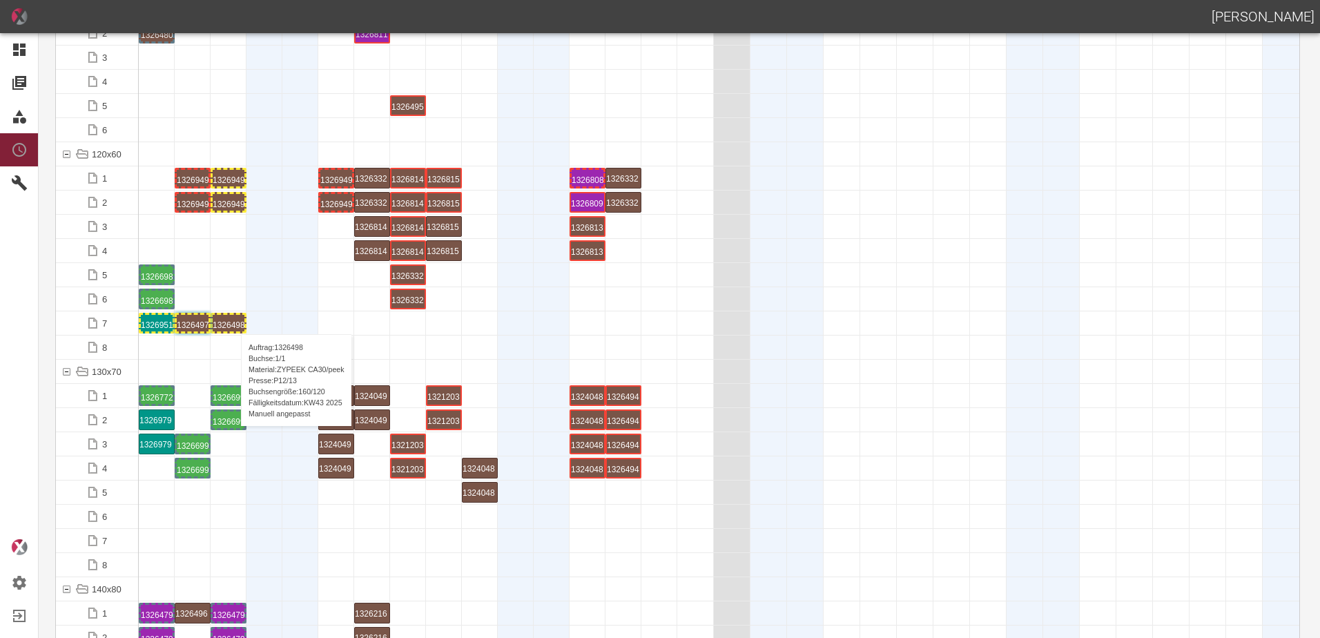
click at [234, 320] on div "1326498 1 P12/13" at bounding box center [229, 323] width 32 height 17
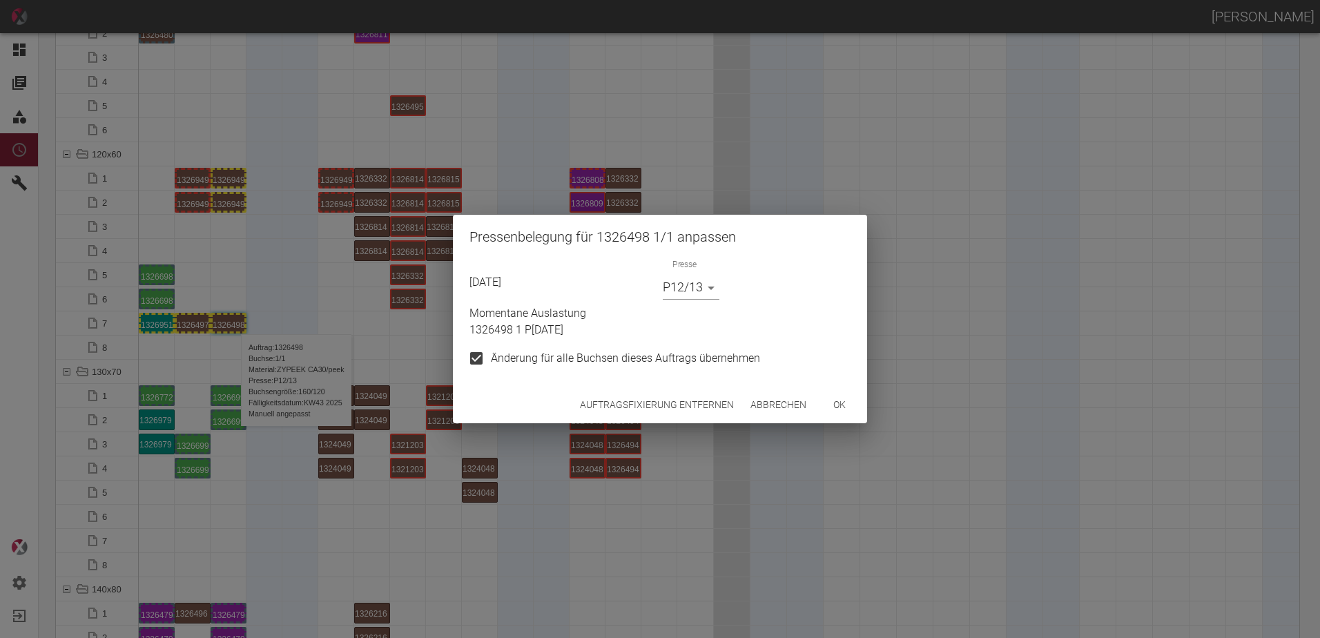
click at [706, 291] on body "ALEXANDER WERNECKE Dashboard Aufträge Materialien Planung Maschinen Einstellung…" at bounding box center [660, 319] width 1320 height 638
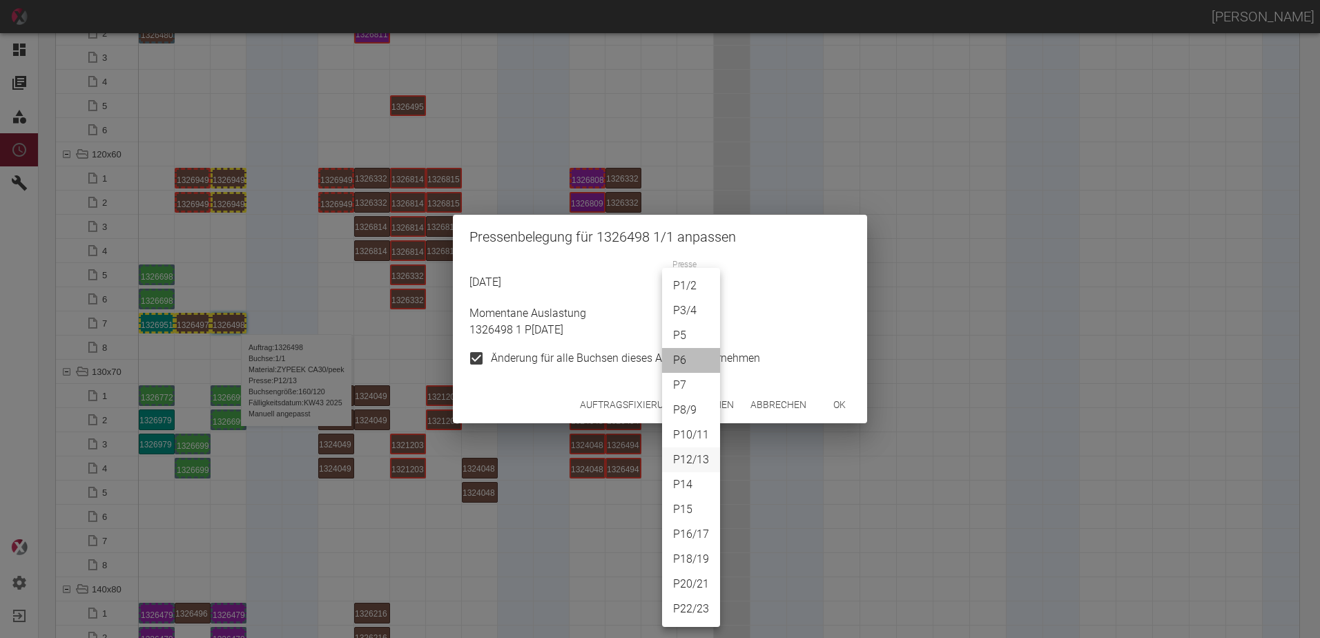
click at [681, 361] on li "P6" at bounding box center [691, 360] width 58 height 25
type input "P6"
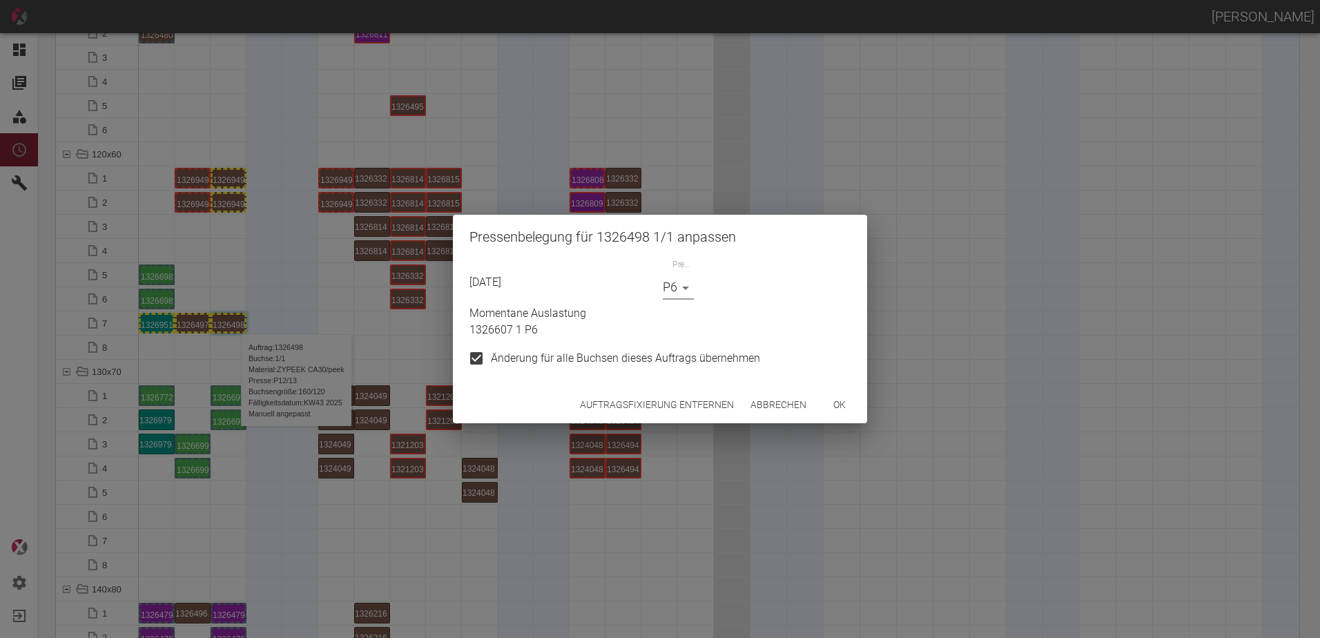
click at [843, 410] on button "ok" at bounding box center [840, 405] width 44 height 26
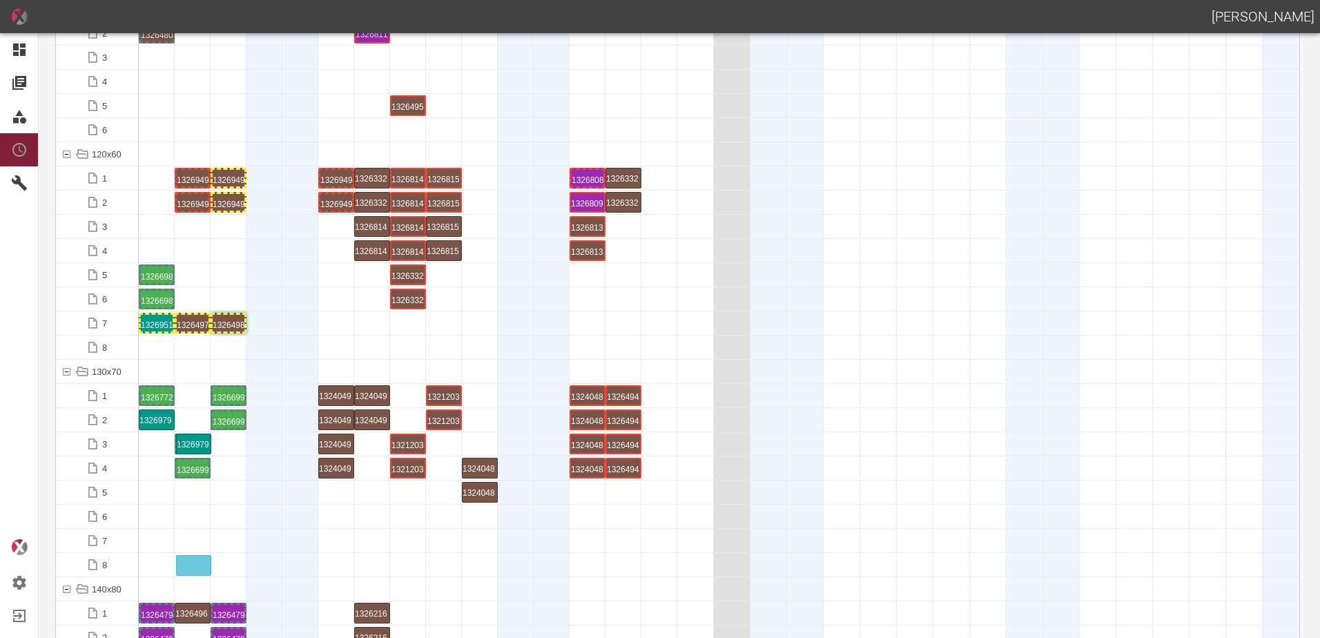
drag, startPoint x: 161, startPoint y: 447, endPoint x: 202, endPoint y: 560, distance: 120.4
drag, startPoint x: 154, startPoint y: 421, endPoint x: 164, endPoint y: 546, distance: 126.1
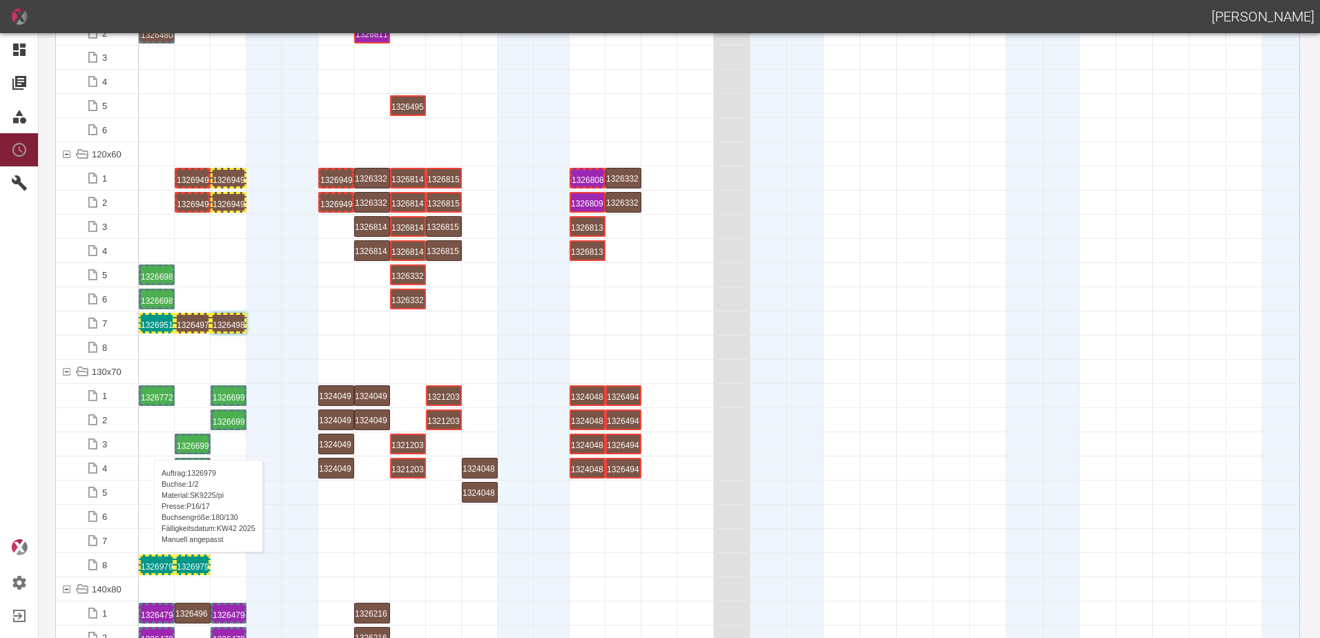
click at [147, 566] on div "1326979 1 P16/17" at bounding box center [157, 565] width 32 height 17
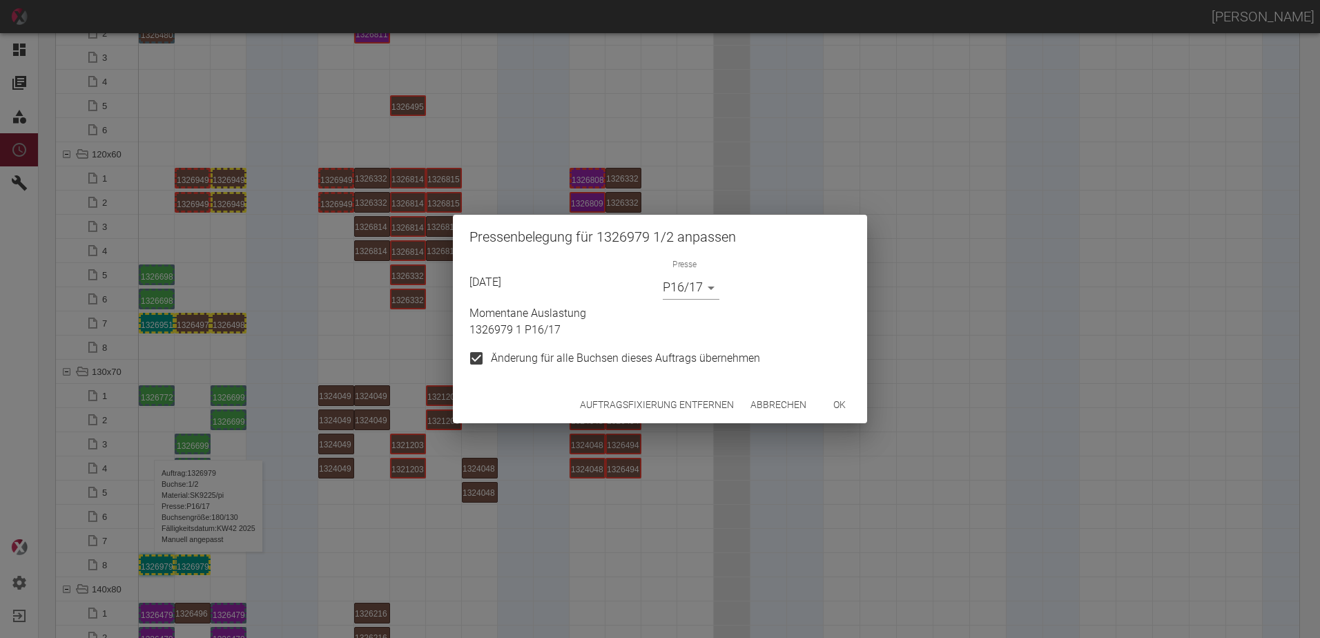
click at [694, 294] on body "ALEXANDER WERNECKE Dashboard Aufträge Materialien Planung Maschinen Einstellung…" at bounding box center [660, 319] width 1320 height 638
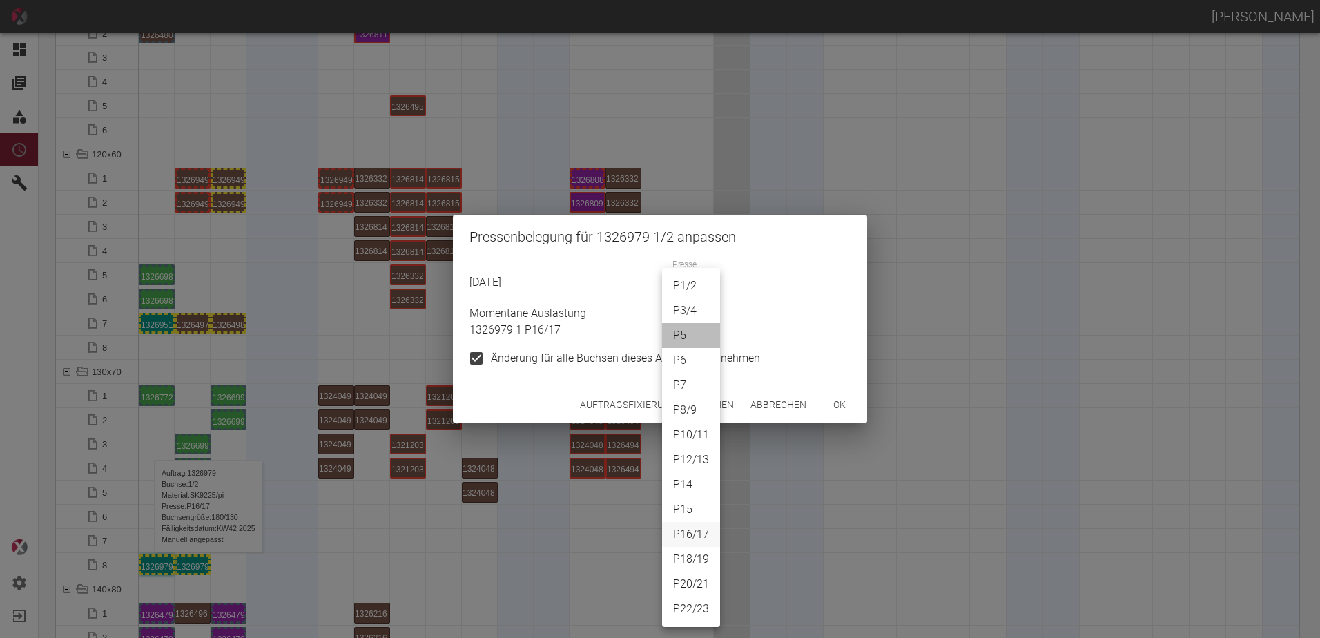
click at [682, 333] on li "P5" at bounding box center [691, 335] width 58 height 25
type input "P5"
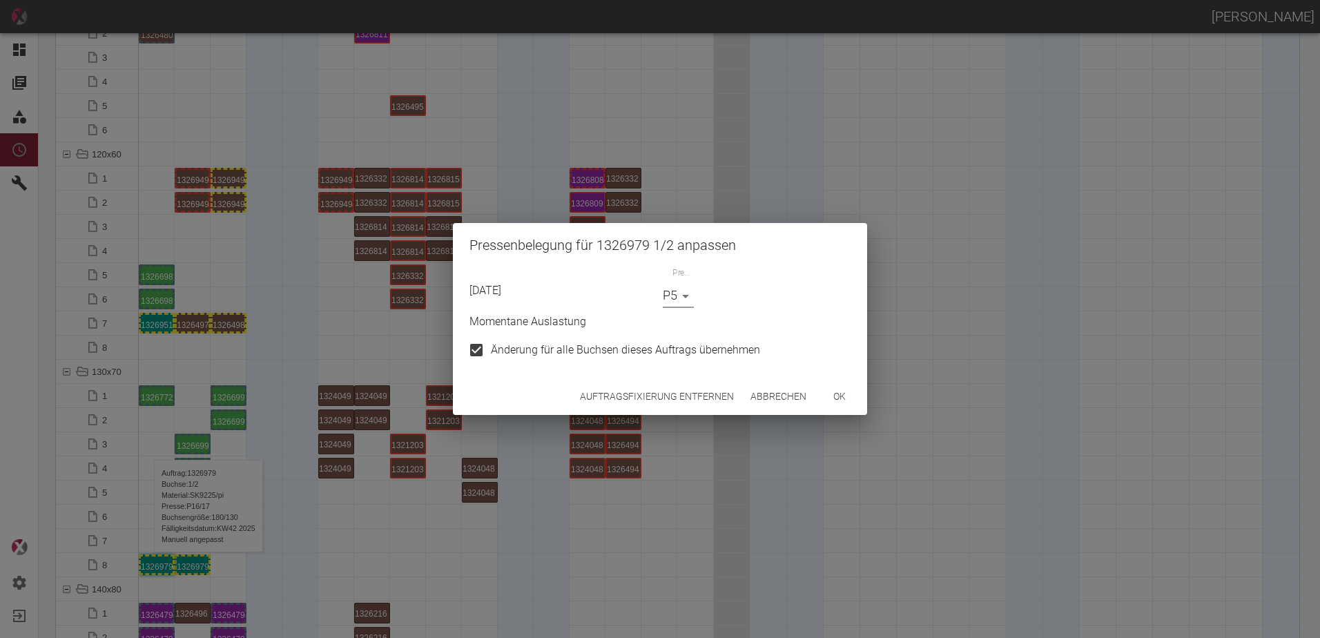
click at [840, 388] on button "ok" at bounding box center [840, 397] width 44 height 26
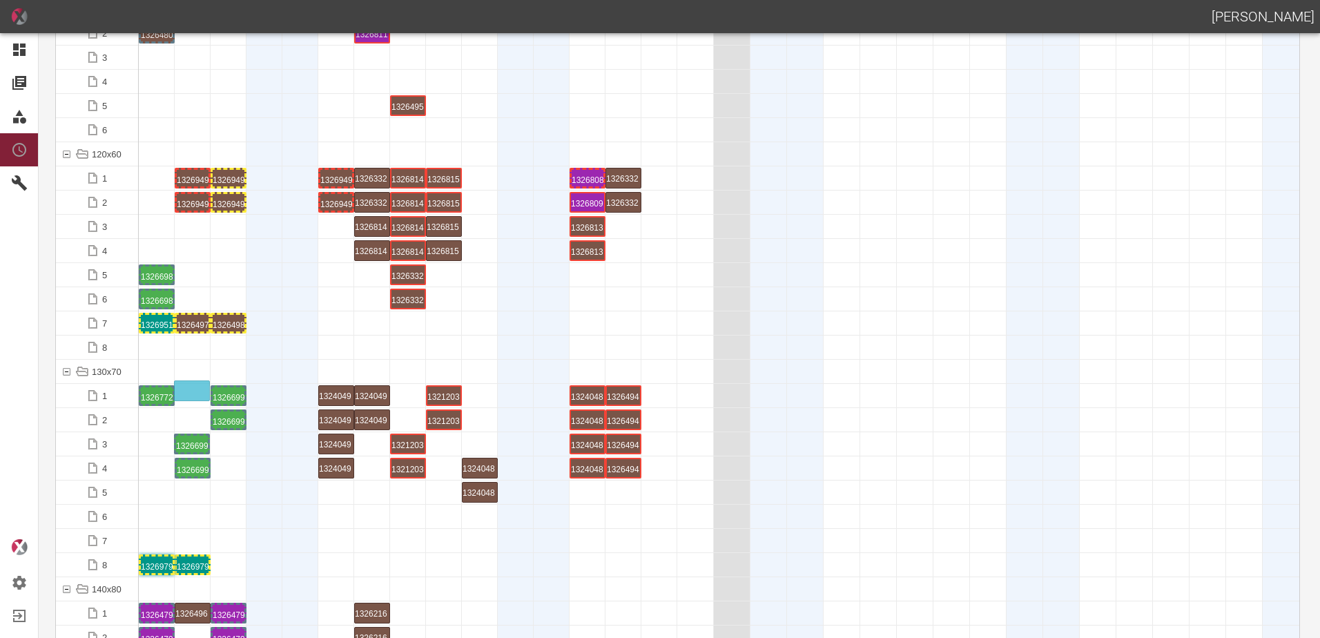
drag, startPoint x: 189, startPoint y: 430, endPoint x: 189, endPoint y: 382, distance: 48.3
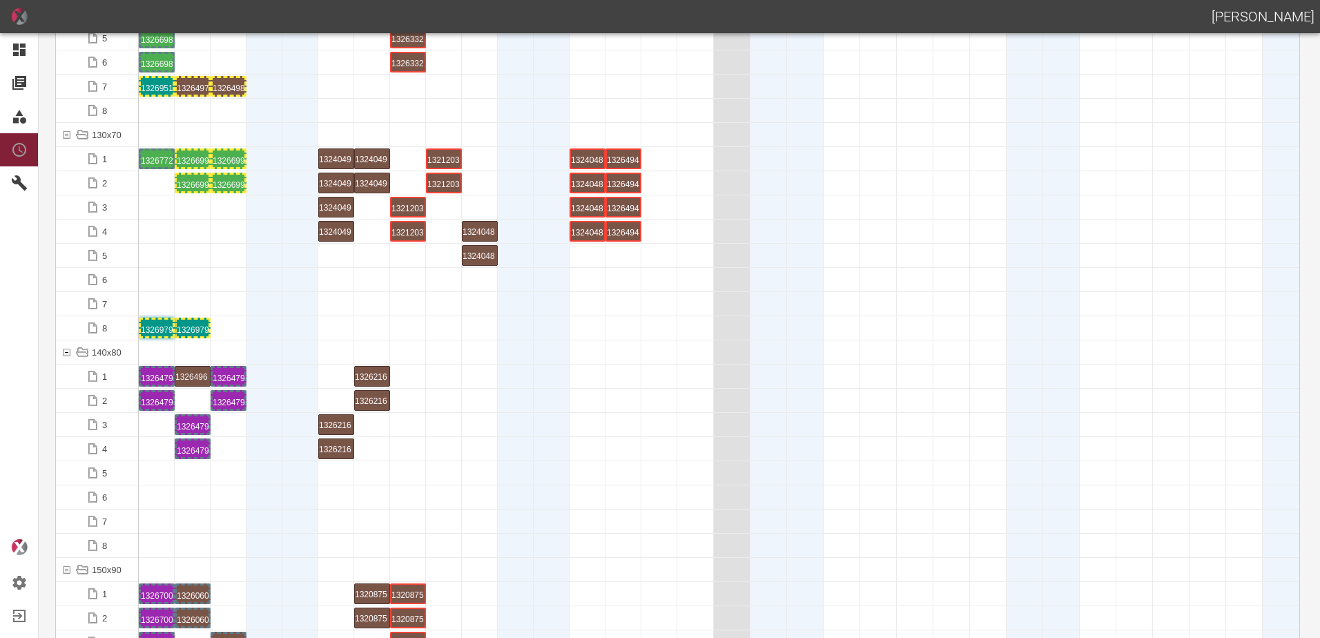
scroll to position [2555, 0]
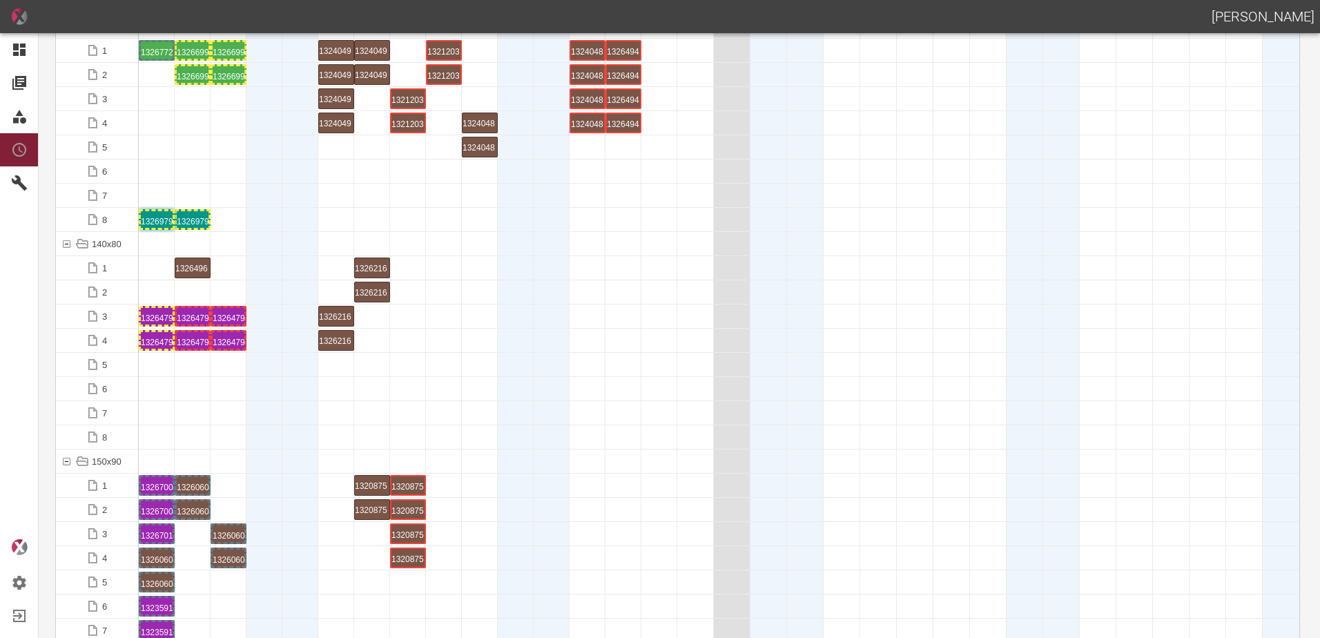
click at [174, 378] on div at bounding box center [157, 388] width 36 height 23
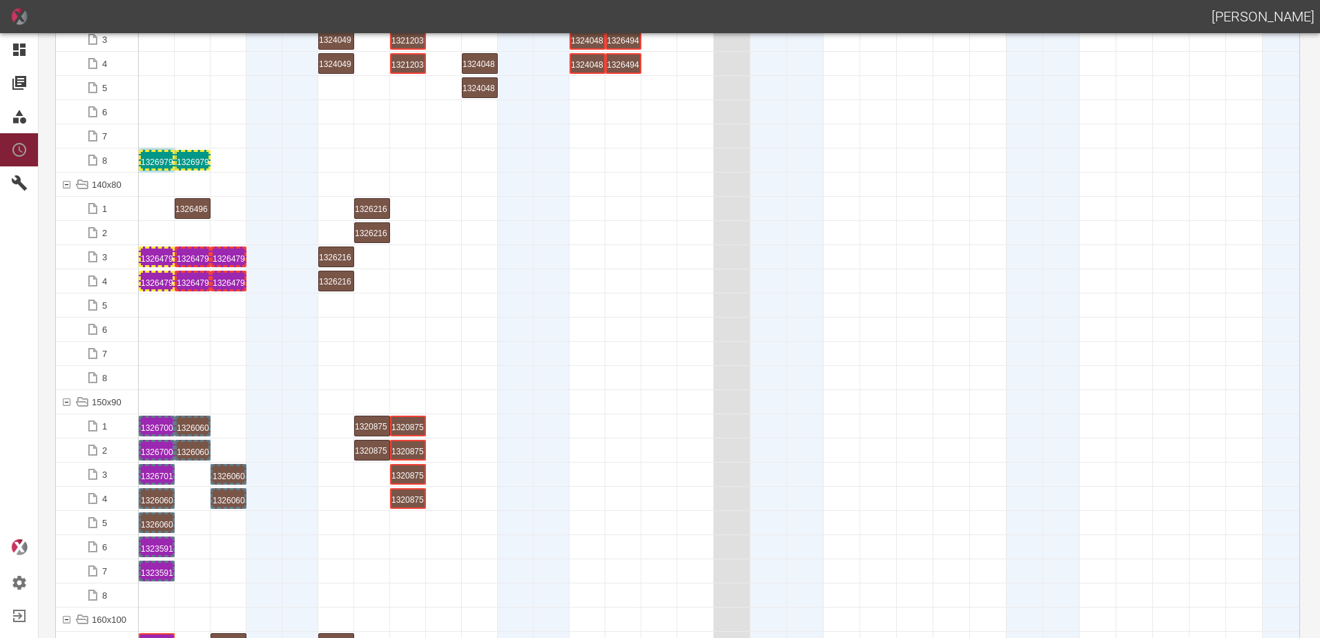
scroll to position [2693, 0]
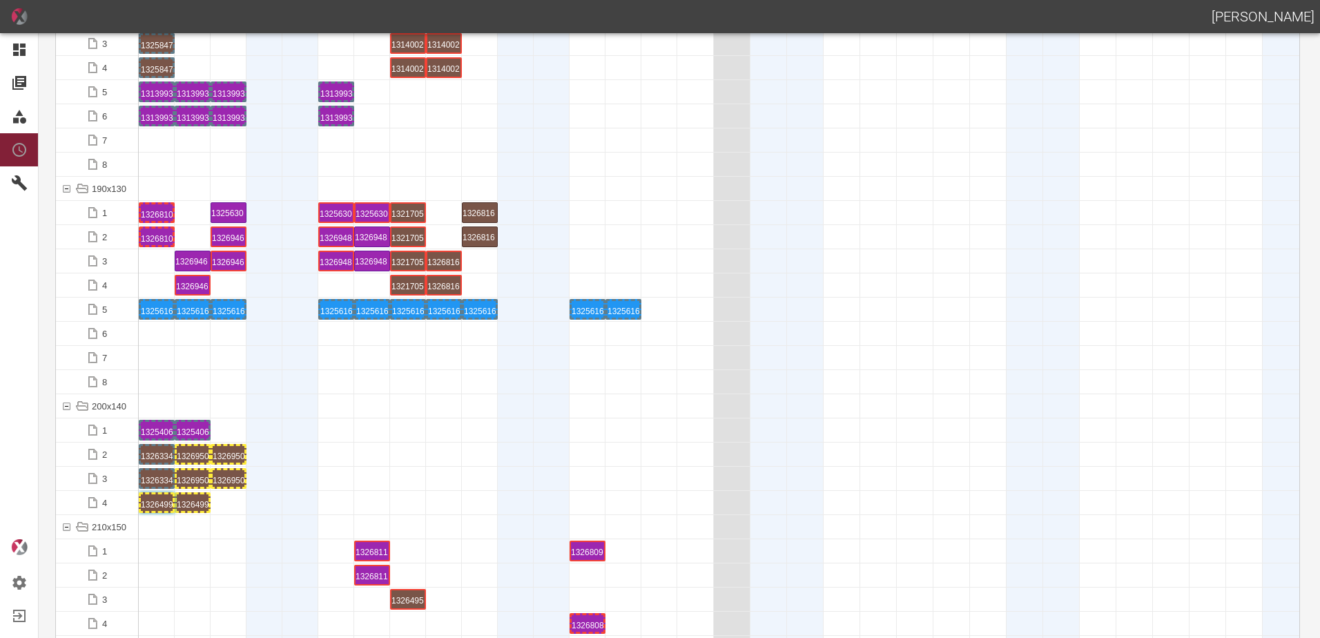
scroll to position [3936, 0]
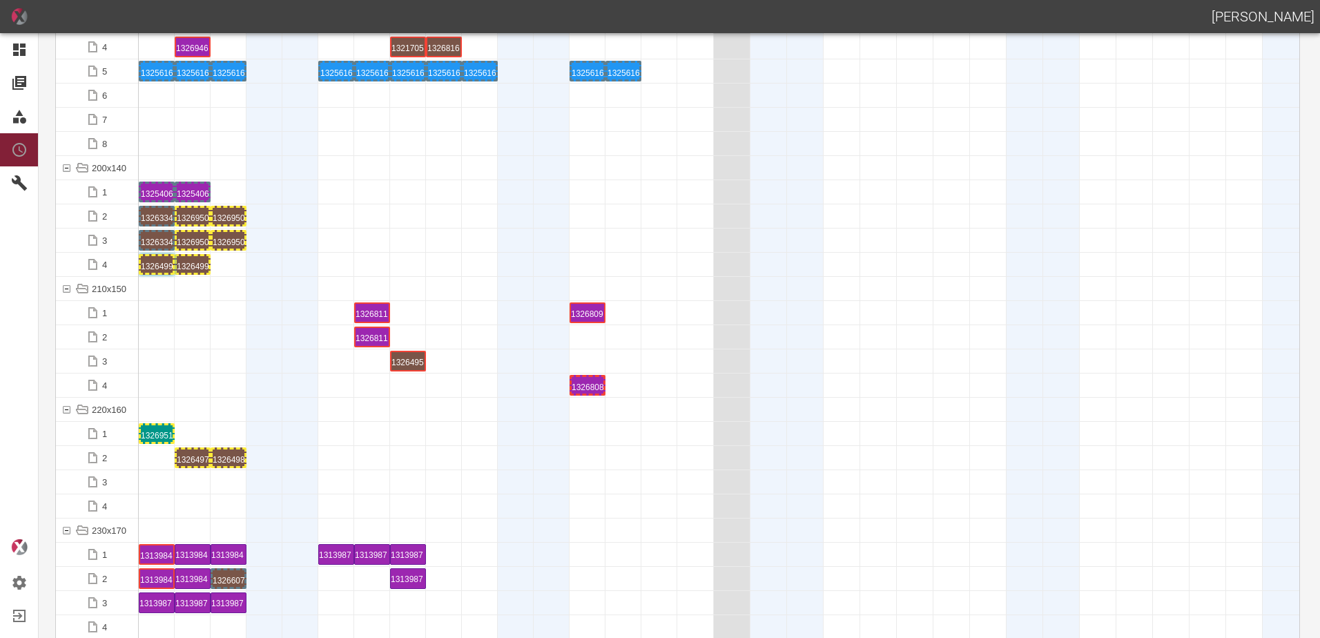
click at [229, 285] on div at bounding box center [229, 288] width 36 height 23
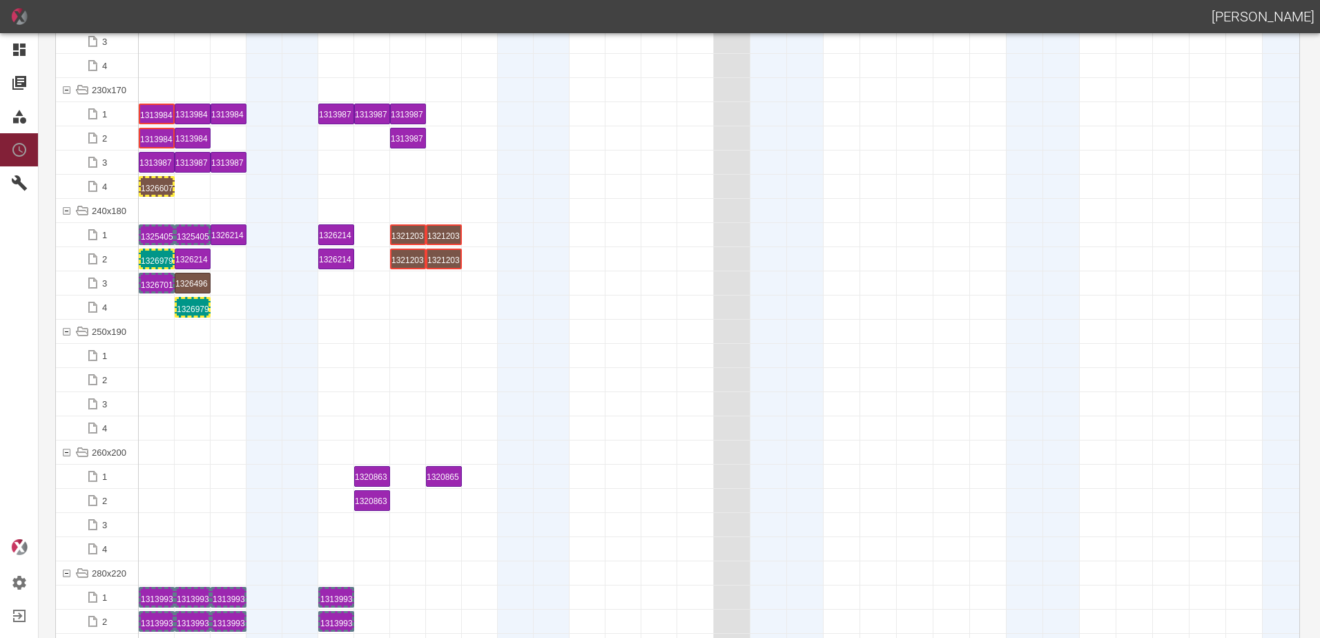
scroll to position [4282, 0]
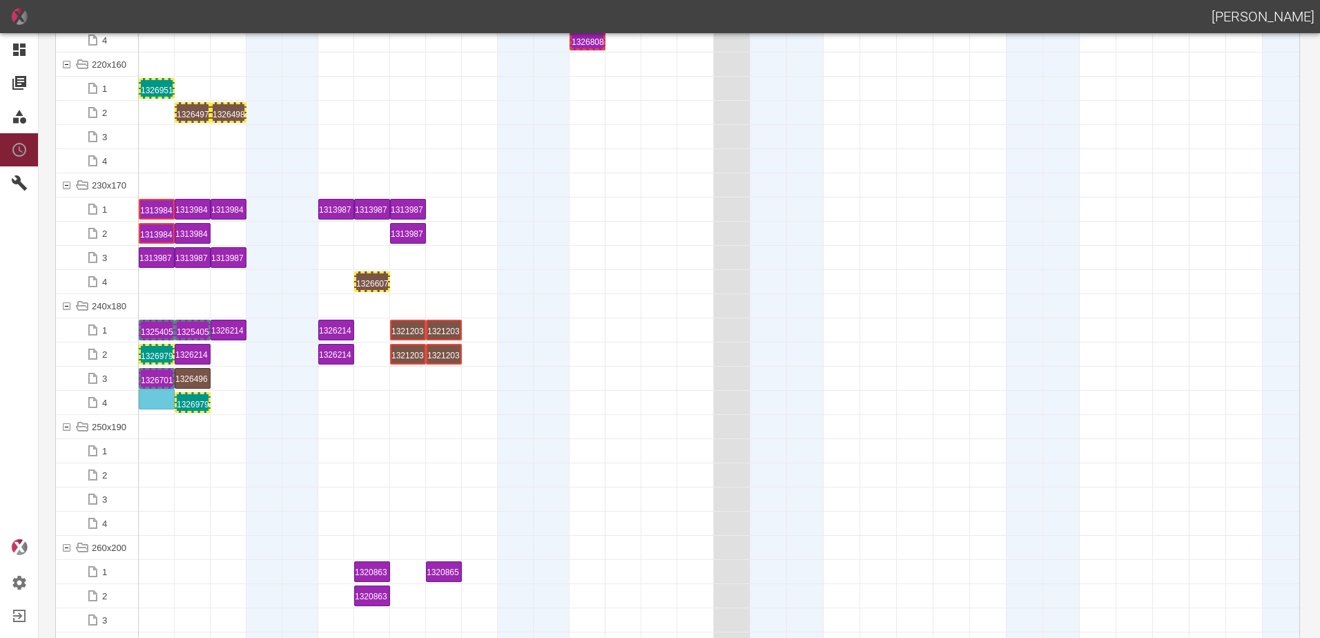
drag, startPoint x: 160, startPoint y: 355, endPoint x: 159, endPoint y: 385, distance: 30.4
drag, startPoint x: 237, startPoint y: 332, endPoint x: 380, endPoint y: 314, distance: 144.1
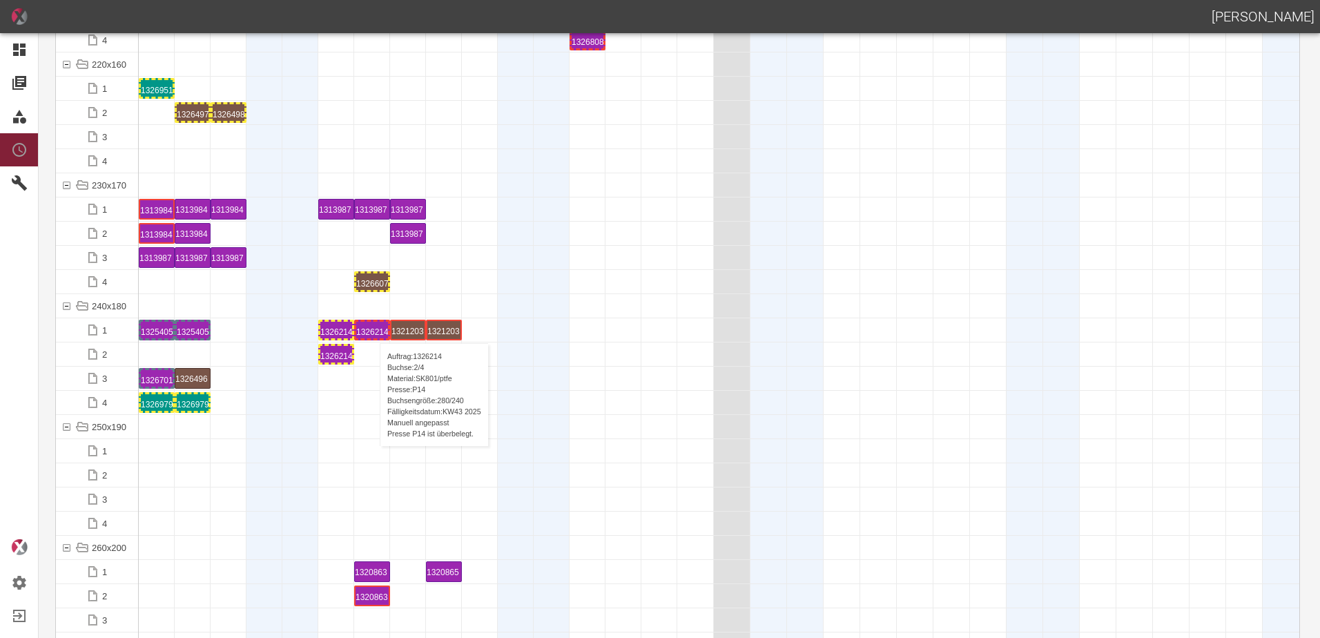
click at [373, 329] on div "1326214 2 P14" at bounding box center [372, 330] width 32 height 17
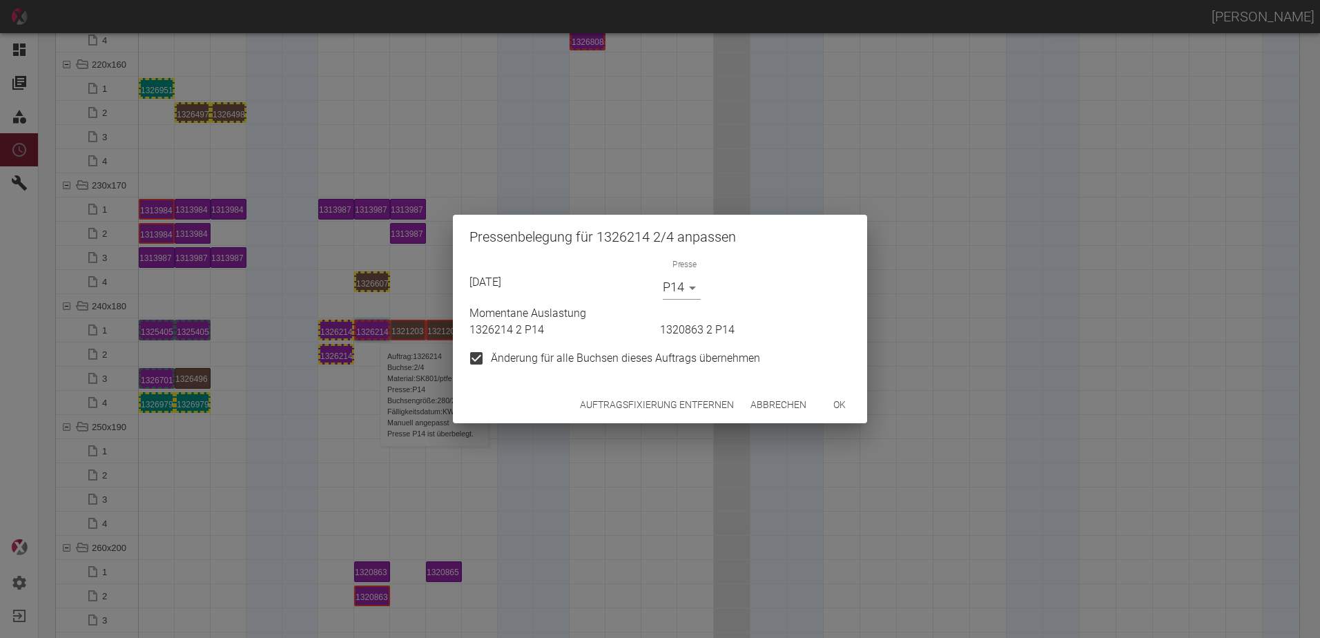
drag, startPoint x: 660, startPoint y: 390, endPoint x: 655, endPoint y: 412, distance: 22.6
click at [660, 391] on div "Auftragsfixierung entfernen Abbrechen ok" at bounding box center [660, 405] width 414 height 37
click at [654, 407] on button "Auftragsfixierung entfernen" at bounding box center [657, 405] width 165 height 26
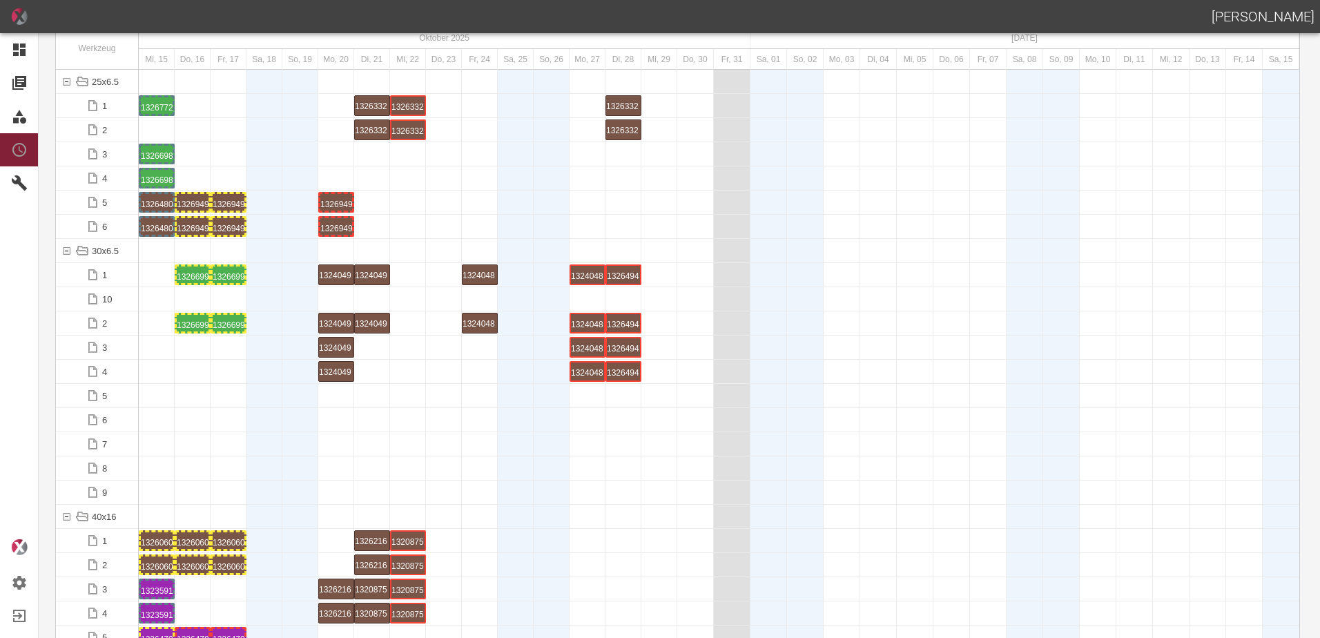
scroll to position [0, 0]
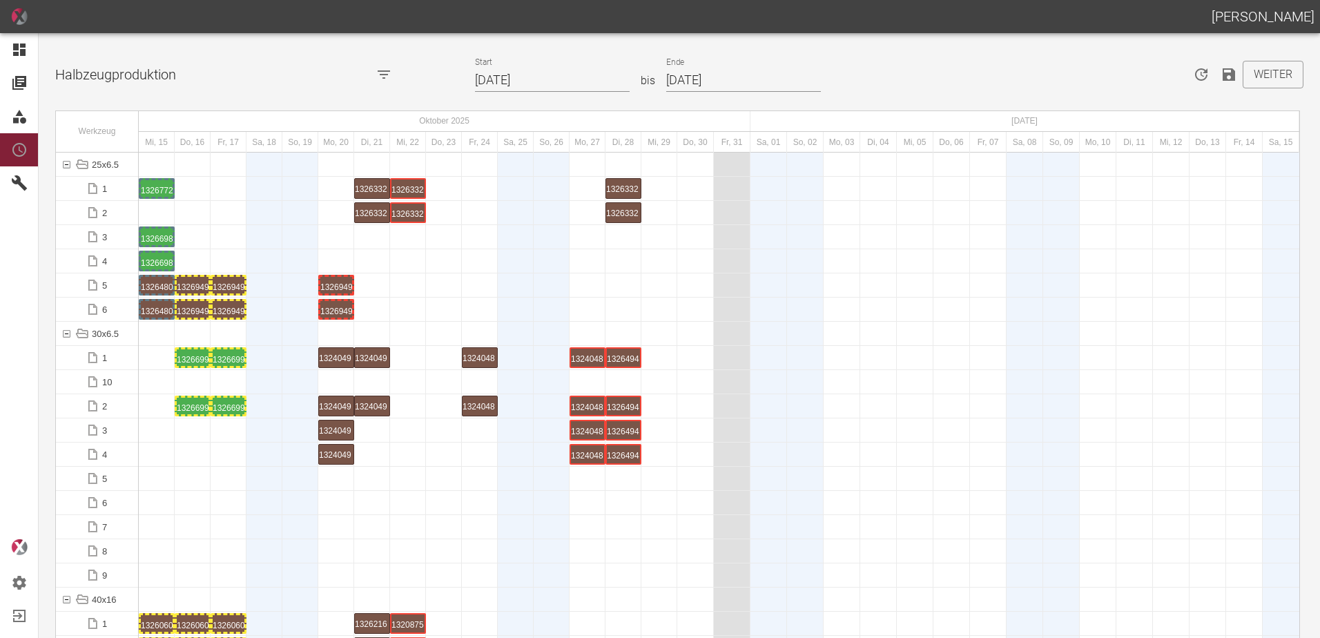
click at [1223, 81] on icon "Speichern" at bounding box center [1229, 74] width 12 height 12
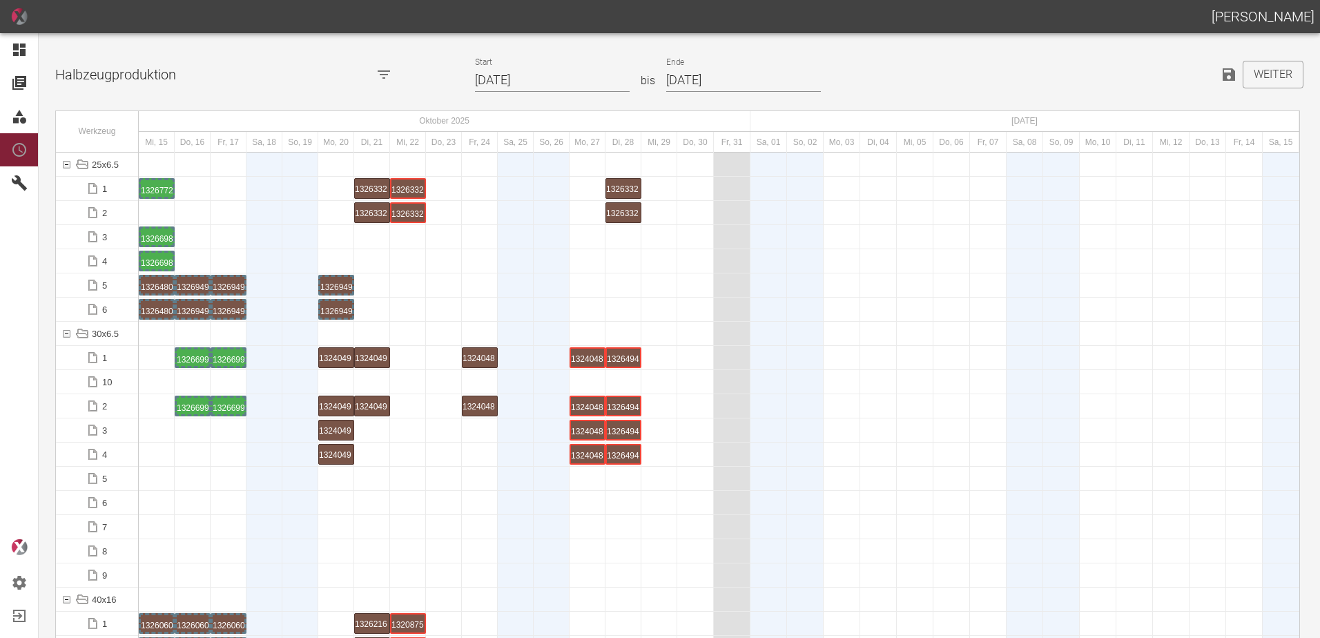
click at [258, 484] on div at bounding box center [265, 478] width 36 height 23
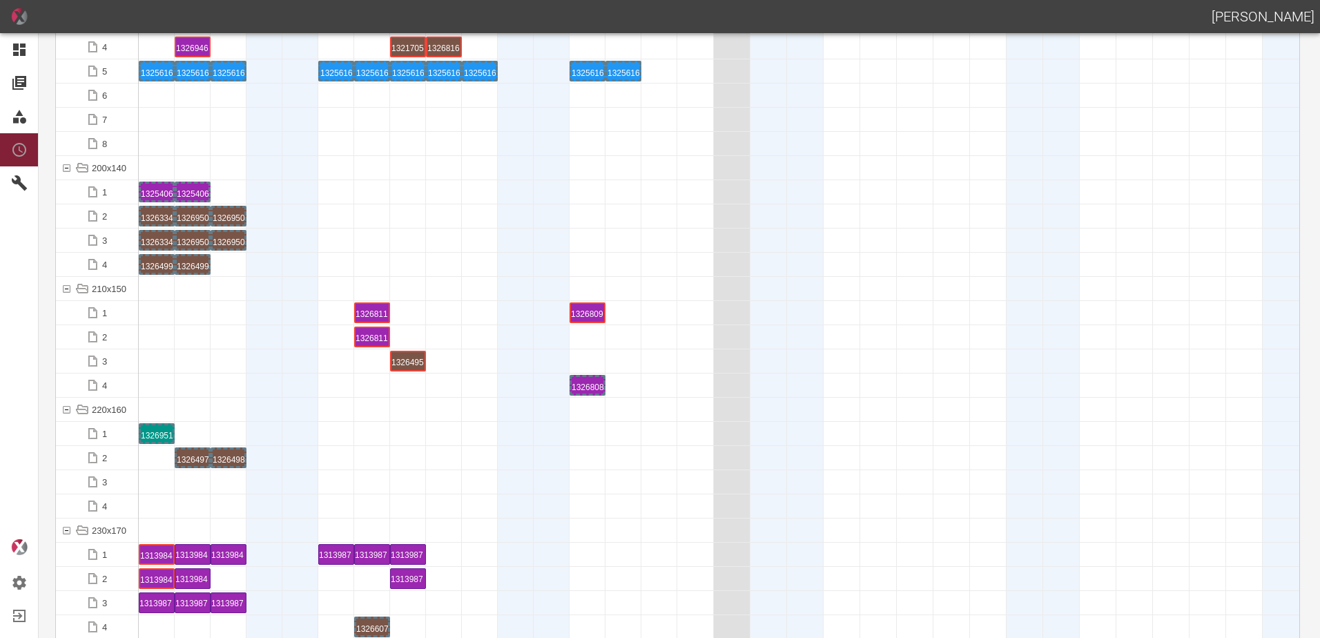
scroll to position [4213, 0]
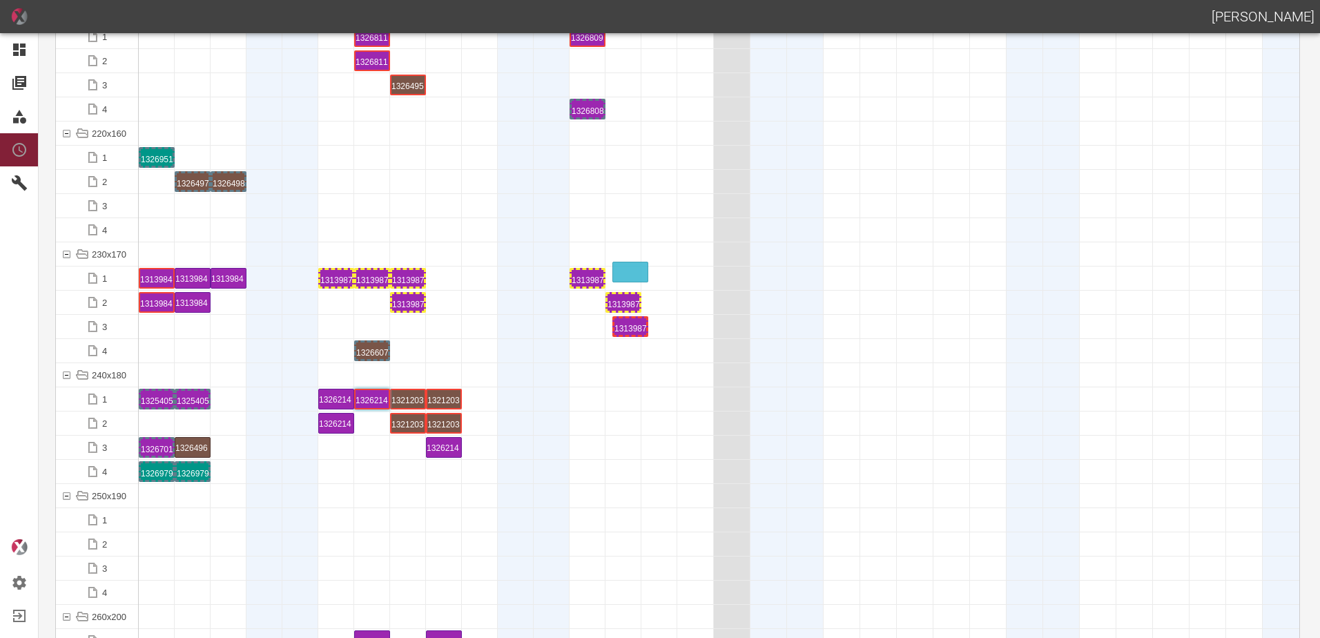
drag, startPoint x: 255, startPoint y: 325, endPoint x: 637, endPoint y: 260, distance: 388.1
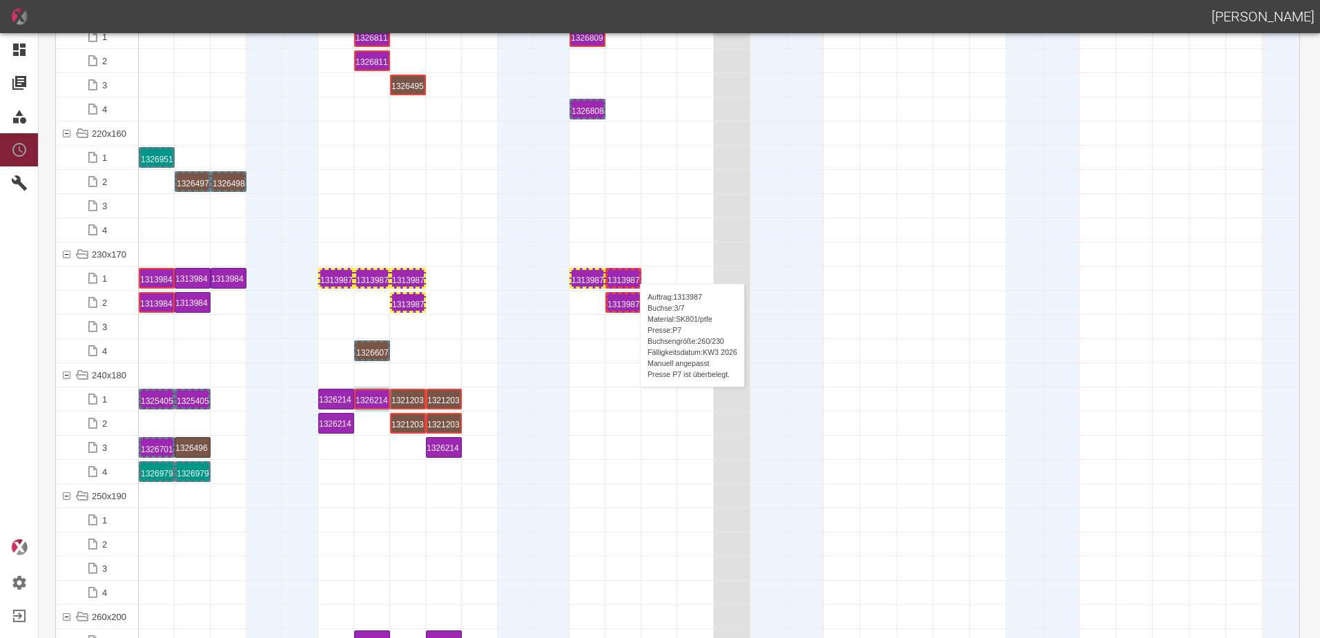
click at [633, 270] on div "1313987 3 P7" at bounding box center [624, 278] width 32 height 17
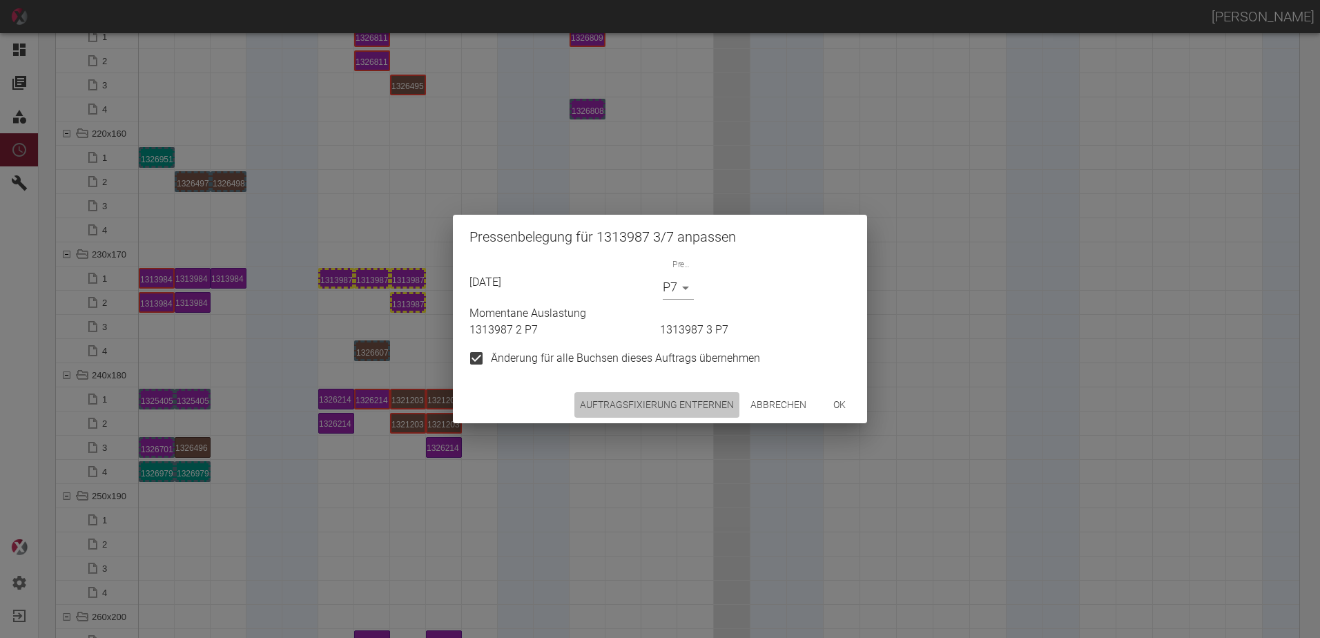
click at [668, 401] on button "Auftragsfixierung entfernen" at bounding box center [657, 405] width 165 height 26
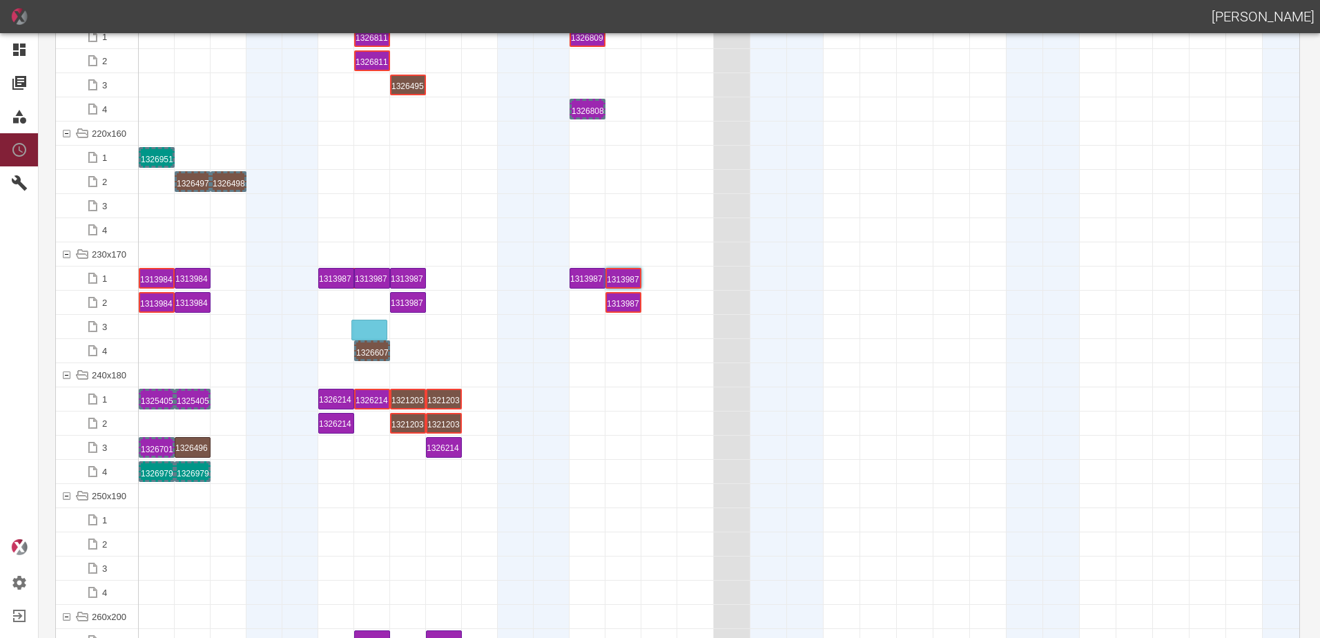
drag, startPoint x: 223, startPoint y: 276, endPoint x: 364, endPoint y: 320, distance: 147.9
drag, startPoint x: 204, startPoint y: 304, endPoint x: 348, endPoint y: 322, distance: 145.4
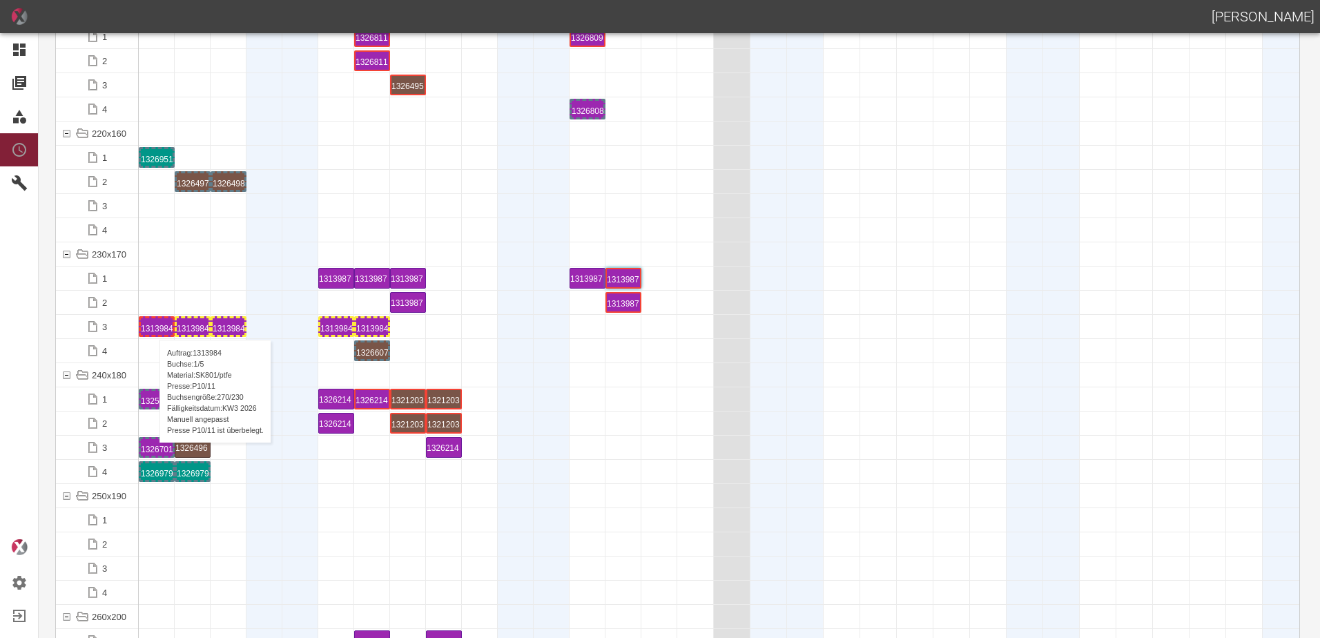
click at [153, 326] on div "1313984 1 P10/11" at bounding box center [157, 326] width 32 height 17
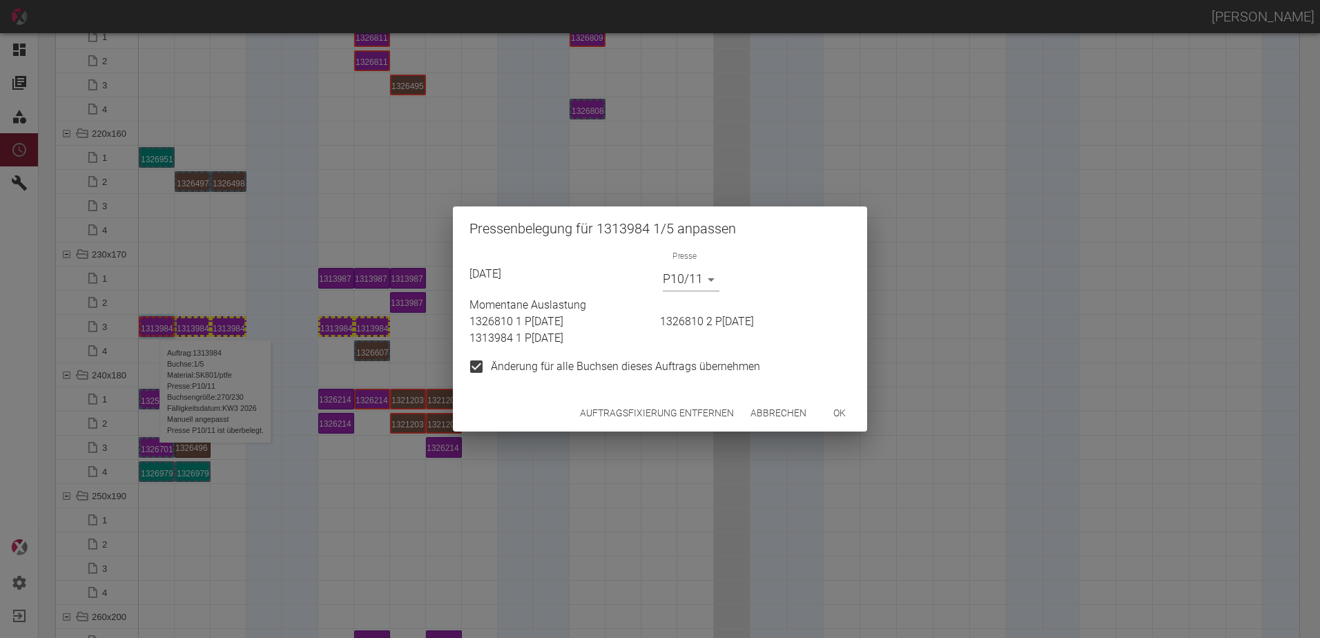
click at [687, 283] on body "ALEXANDER WERNECKE Dashboard Aufträge Materialien Planung Maschinen Einstellung…" at bounding box center [660, 319] width 1320 height 638
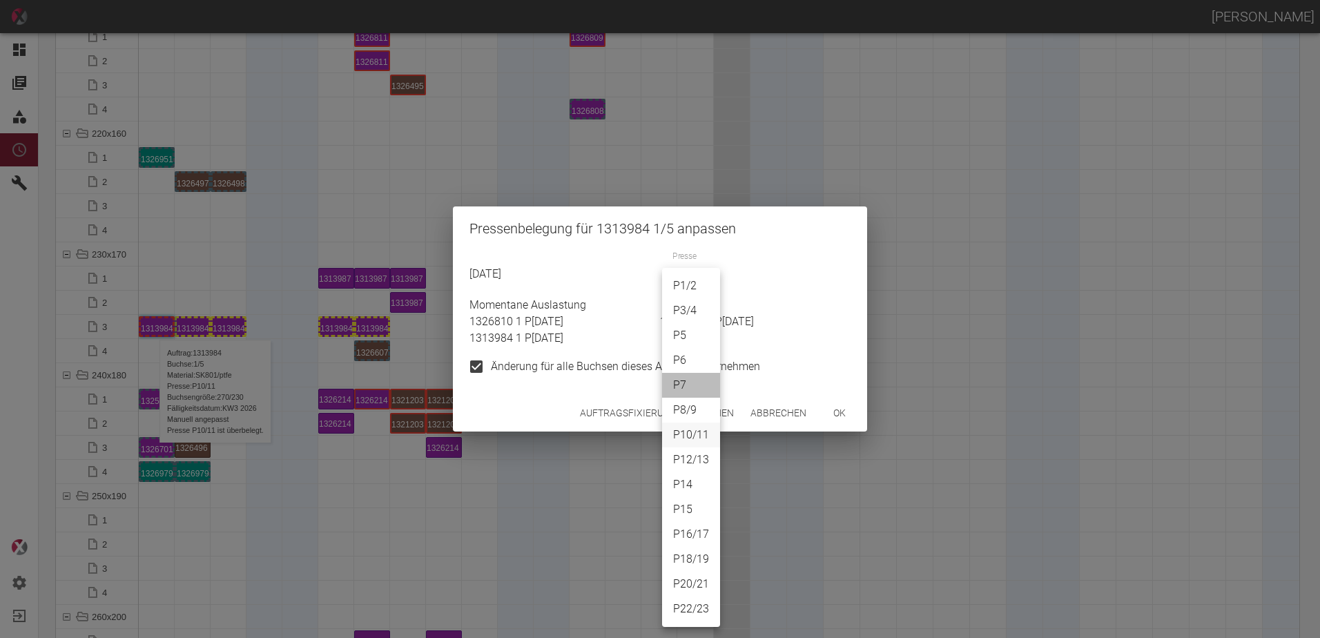
click at [687, 378] on li "P7" at bounding box center [691, 385] width 58 height 25
type input "P7"
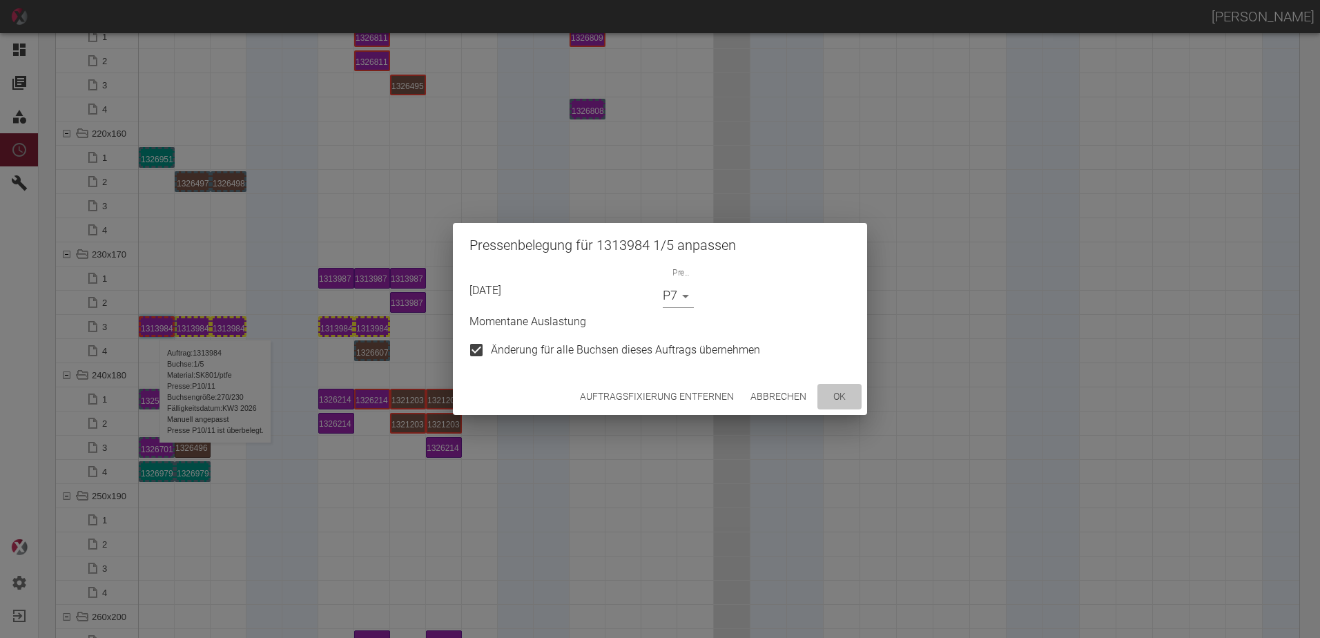
click at [840, 405] on button "ok" at bounding box center [840, 397] width 44 height 26
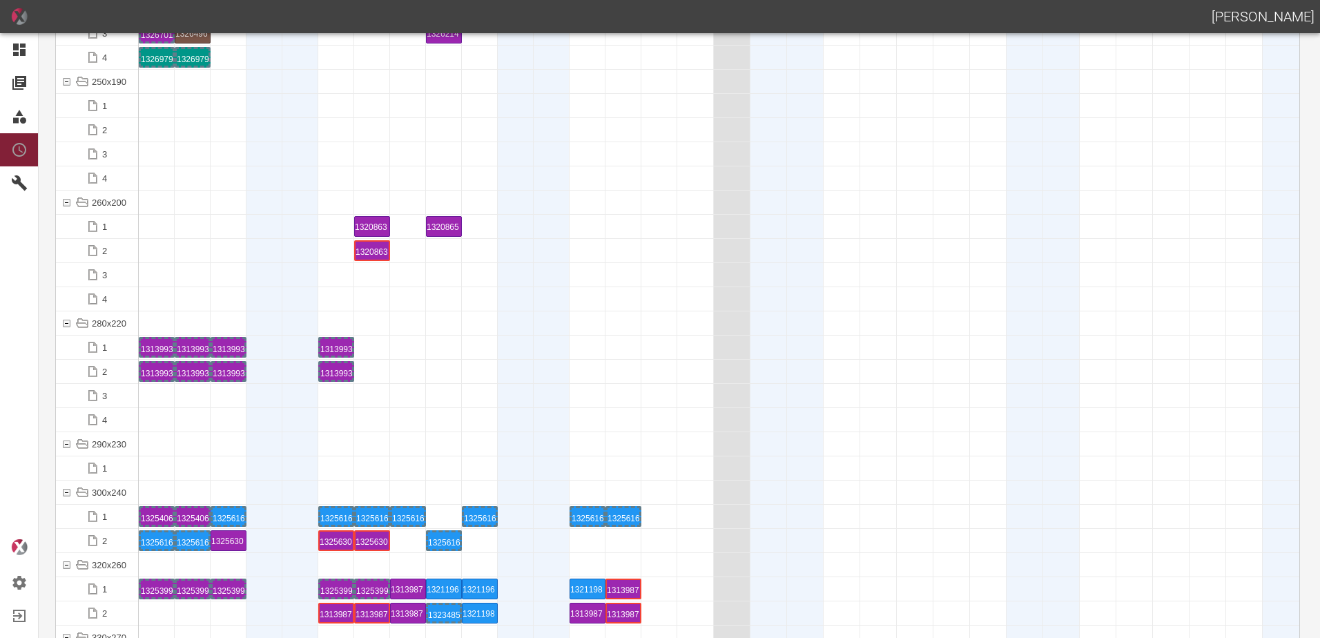
scroll to position [4834, 0]
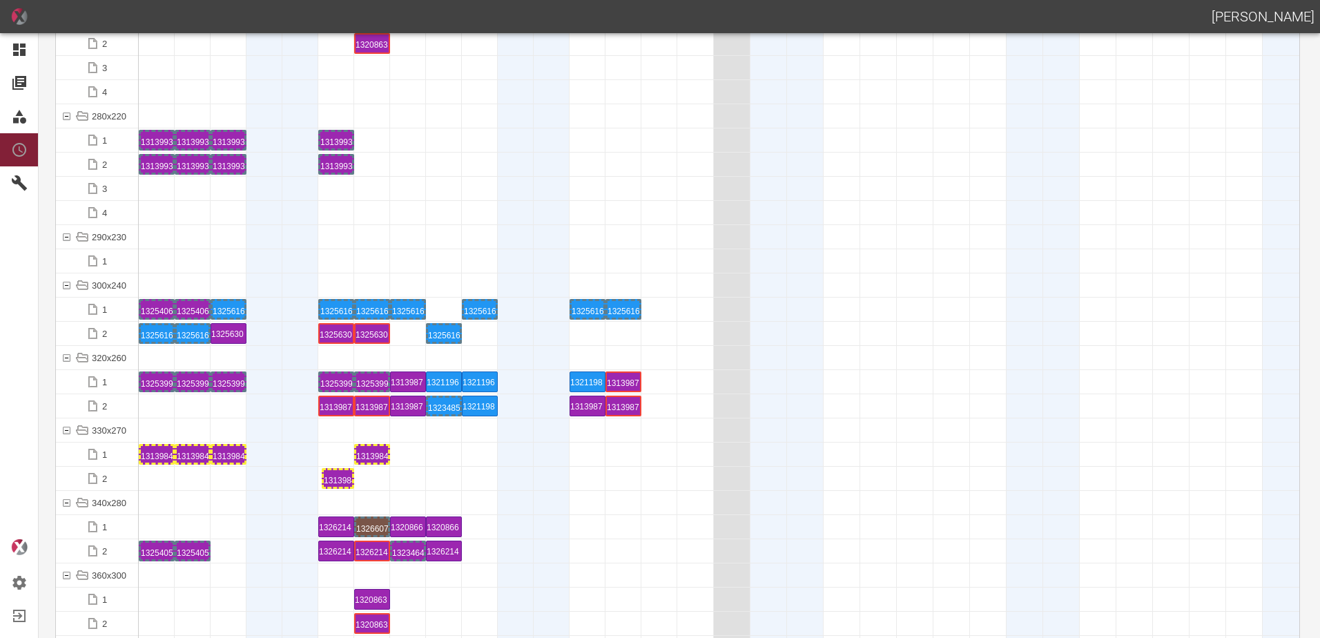
drag, startPoint x: 319, startPoint y: 472, endPoint x: 323, endPoint y: 452, distance: 19.8
drag, startPoint x: 327, startPoint y: 477, endPoint x: 325, endPoint y: 453, distance: 24.2
drag, startPoint x: 441, startPoint y: 334, endPoint x: 441, endPoint y: 305, distance: 29.7
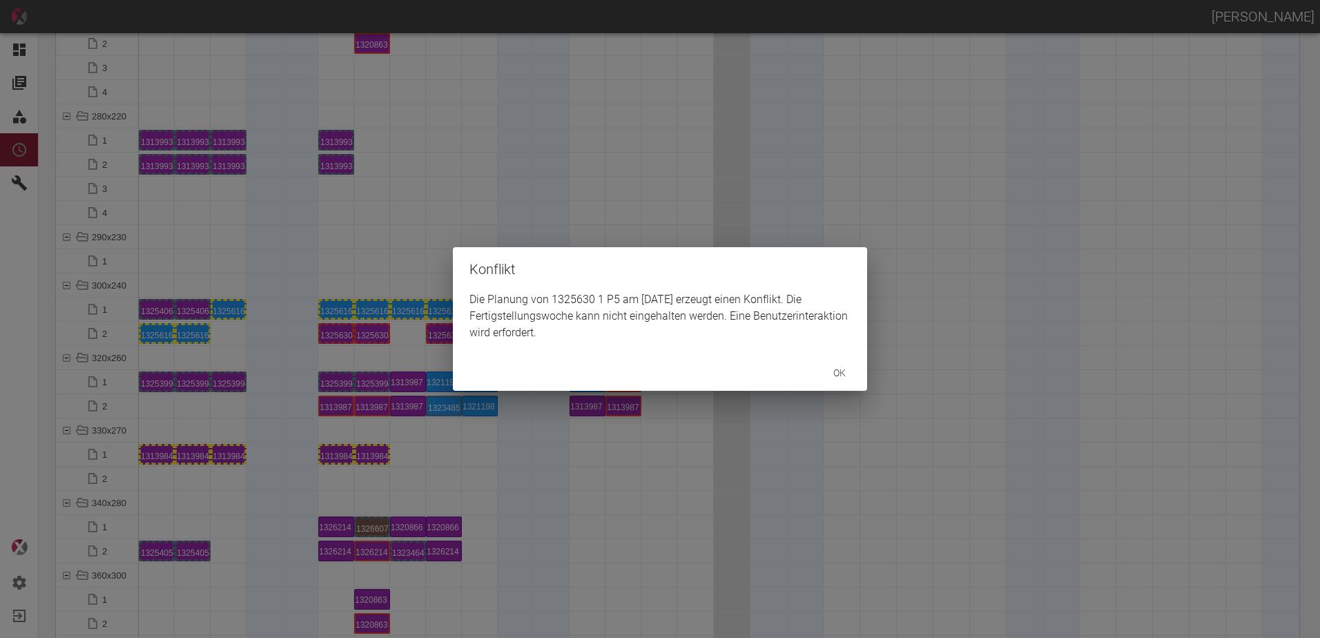
drag, startPoint x: 249, startPoint y: 333, endPoint x: 235, endPoint y: 334, distance: 14.5
click at [242, 333] on div "Konflikt Die Planung von 1325630 1 P5 am 23.10.2025 erzeugt einen Konflikt. Die…" at bounding box center [660, 319] width 1320 height 638
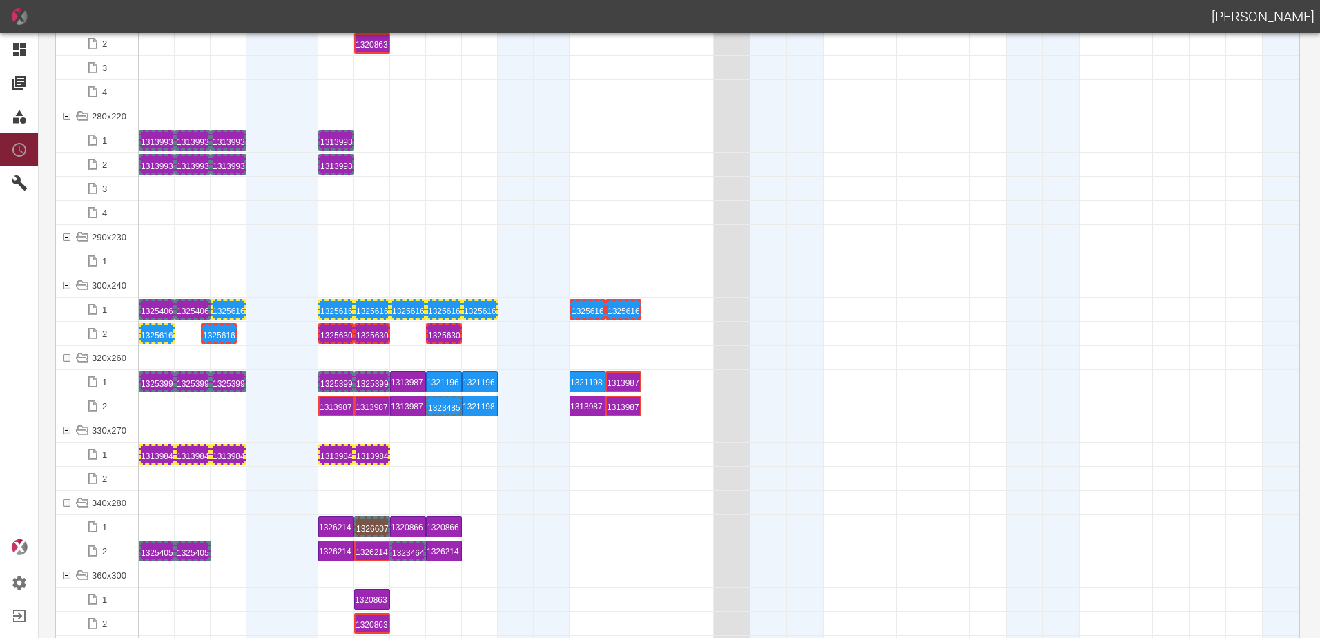
drag, startPoint x: 198, startPoint y: 334, endPoint x: 208, endPoint y: 331, distance: 10.1
drag, startPoint x: 195, startPoint y: 315, endPoint x: 193, endPoint y: 329, distance: 14.8
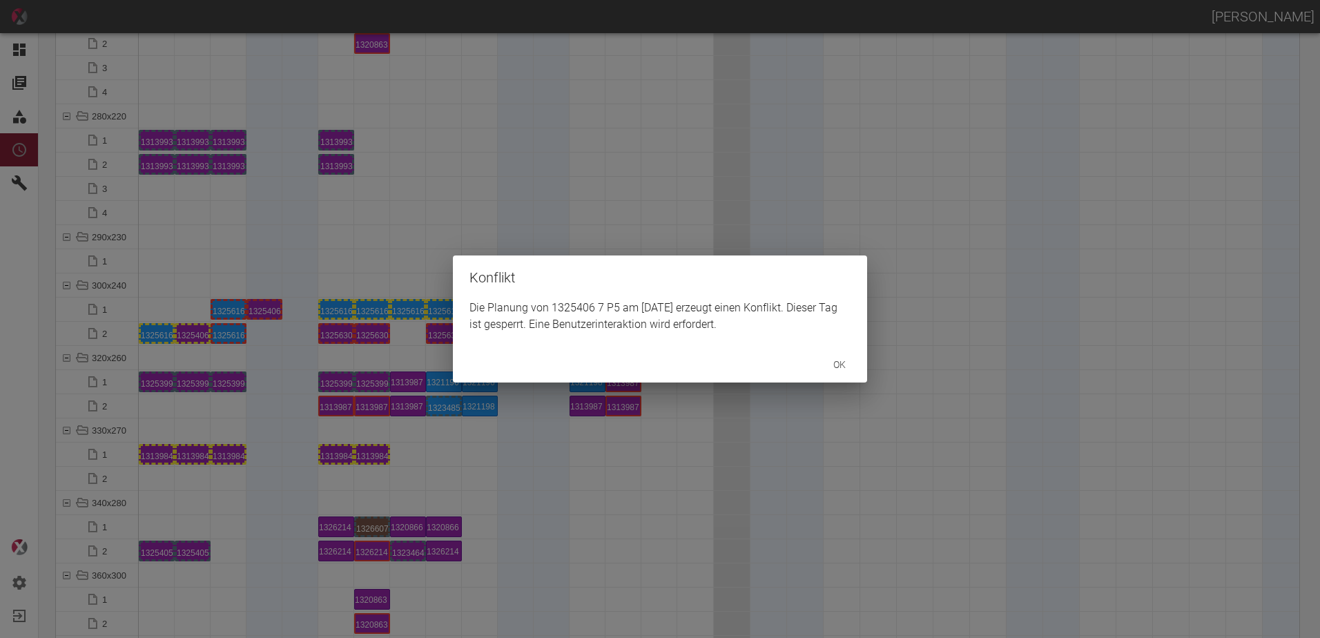
drag, startPoint x: 180, startPoint y: 349, endPoint x: 169, endPoint y: 338, distance: 15.1
click at [170, 340] on div "Konflikt Die Planung von 1325406 7 P5 am 18.10.2025 erzeugt einen Konflikt. Die…" at bounding box center [660, 319] width 1320 height 638
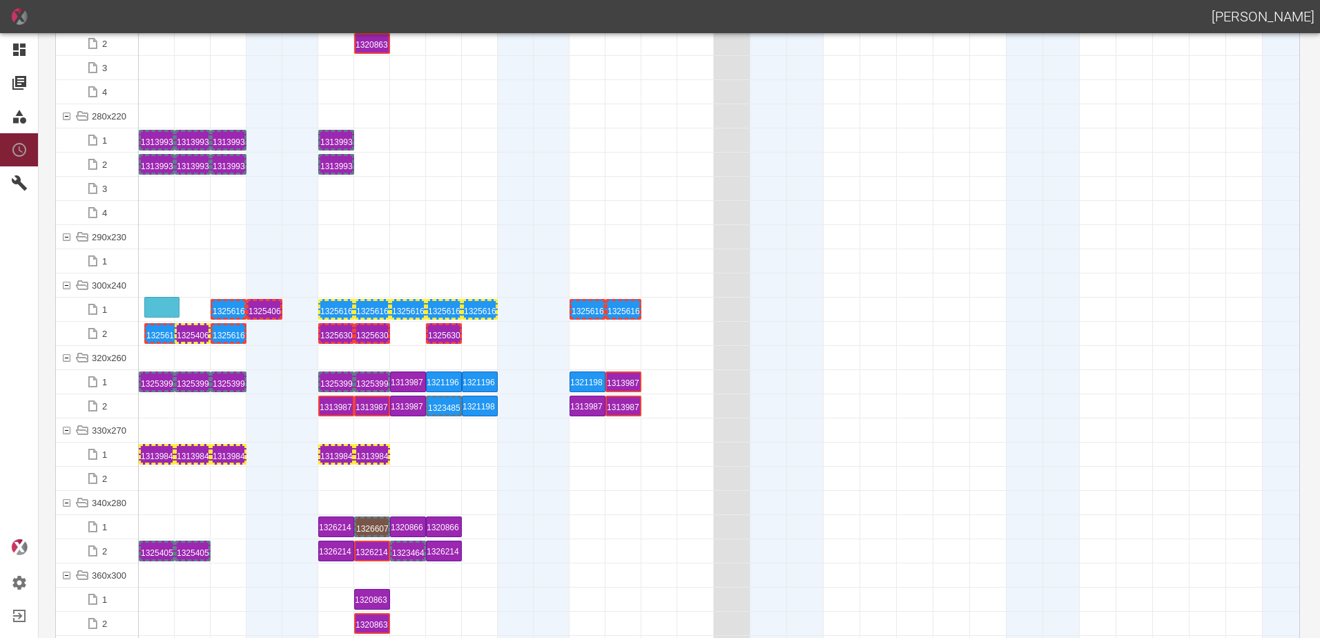
drag, startPoint x: 158, startPoint y: 329, endPoint x: 163, endPoint y: 299, distance: 30.1
drag, startPoint x: 262, startPoint y: 313, endPoint x: 143, endPoint y: 331, distance: 120.1
drag, startPoint x: 231, startPoint y: 334, endPoint x: 191, endPoint y: 300, distance: 52.9
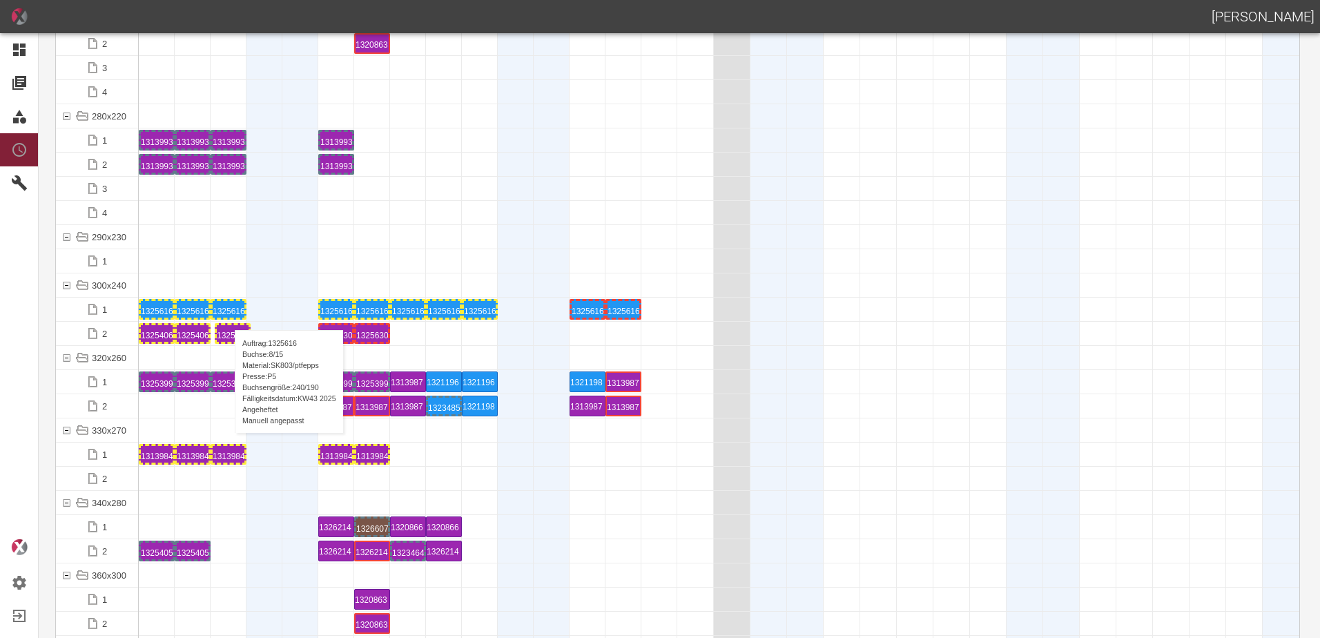
drag, startPoint x: 438, startPoint y: 332, endPoint x: 223, endPoint y: 315, distance: 215.5
click at [228, 335] on div "1325630 1 P5" at bounding box center [229, 333] width 32 height 17
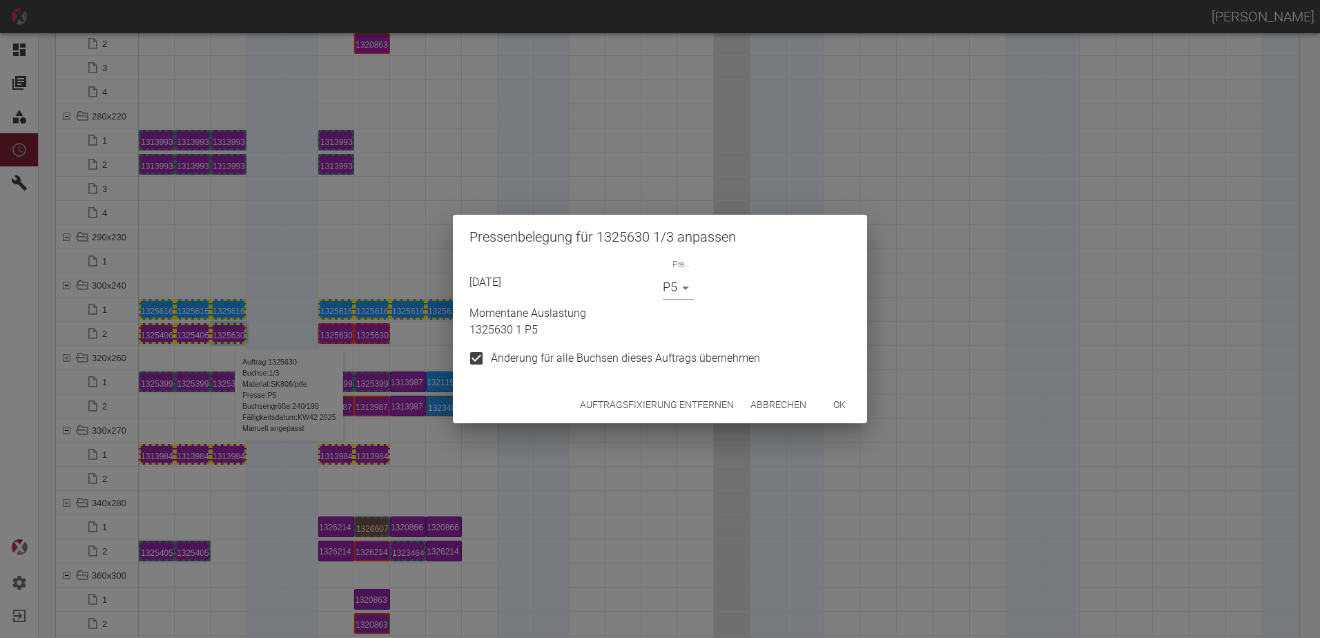
click at [615, 415] on div "Auftragsfixierung entfernen Abbrechen ok" at bounding box center [660, 405] width 414 height 37
click at [615, 407] on button "Auftragsfixierung entfernen" at bounding box center [657, 405] width 165 height 26
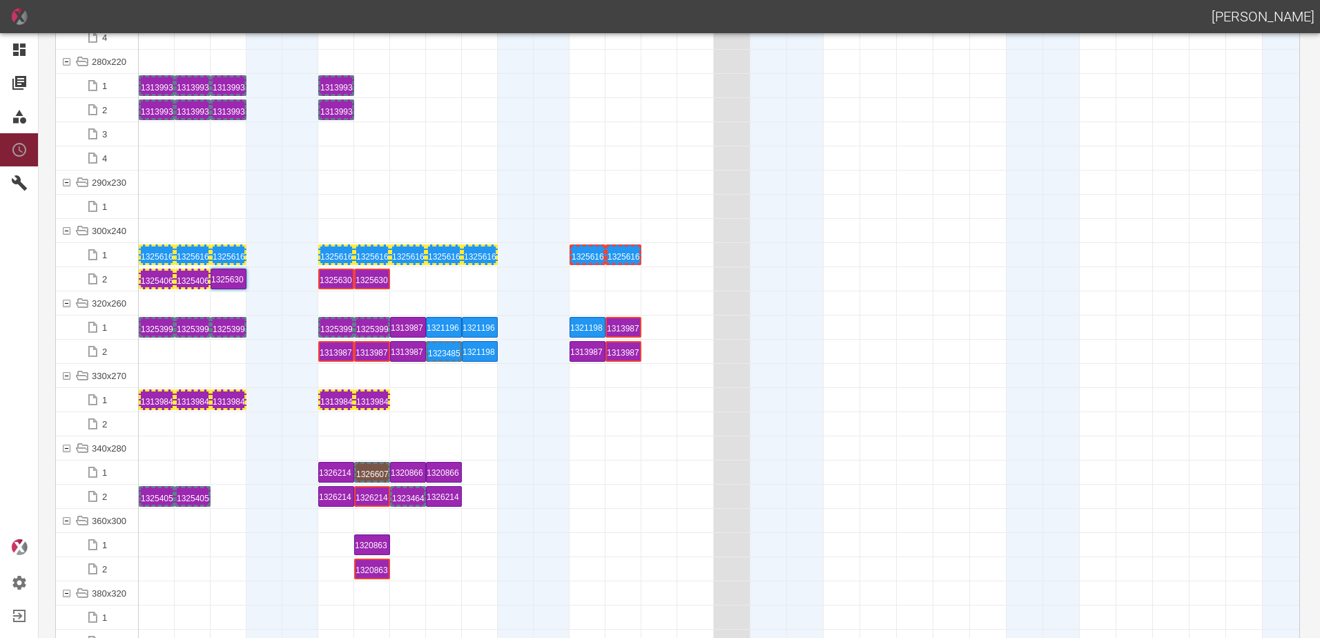
scroll to position [4972, 0]
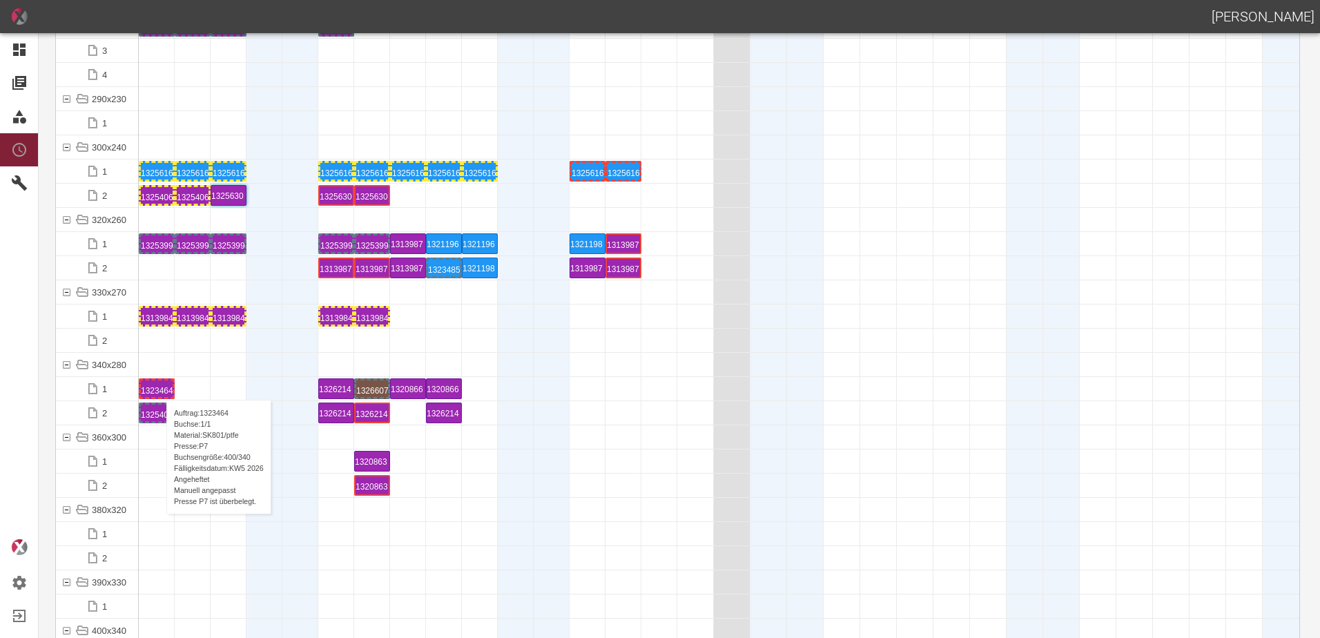
click at [160, 386] on div "1323464 1 P7" at bounding box center [157, 389] width 32 height 17
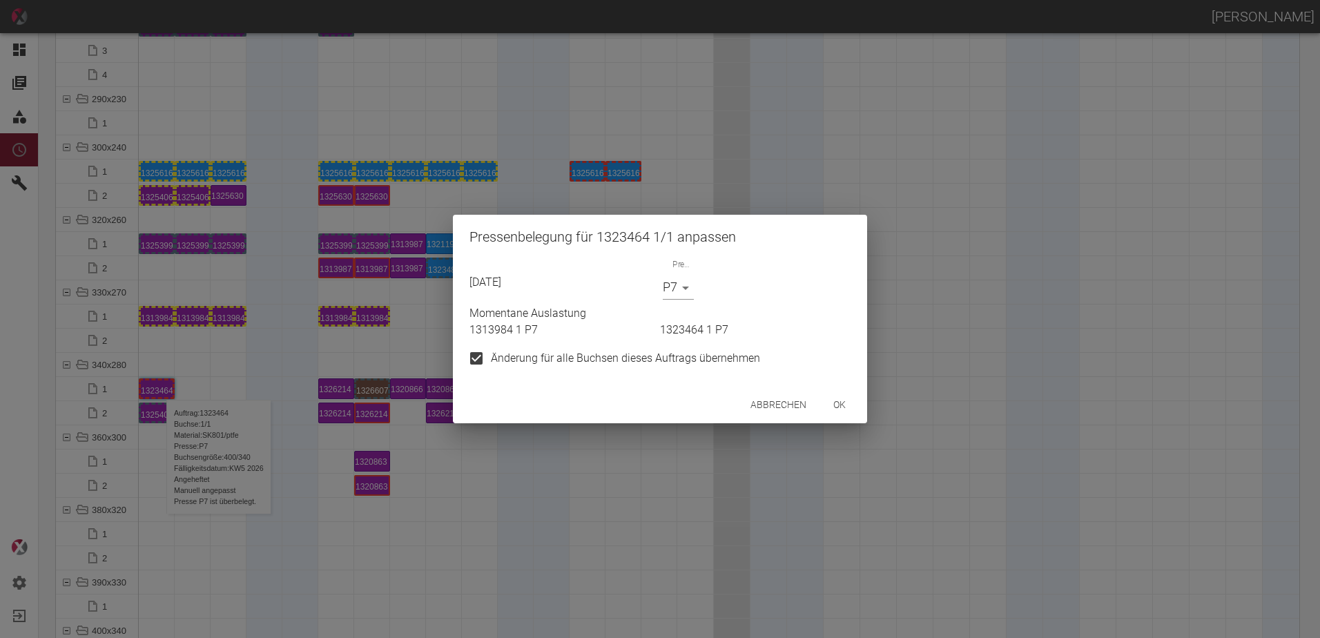
click at [669, 287] on body "ALEXANDER WERNECKE Dashboard Aufträge Materialien Planung Maschinen Einstellung…" at bounding box center [660, 319] width 1320 height 638
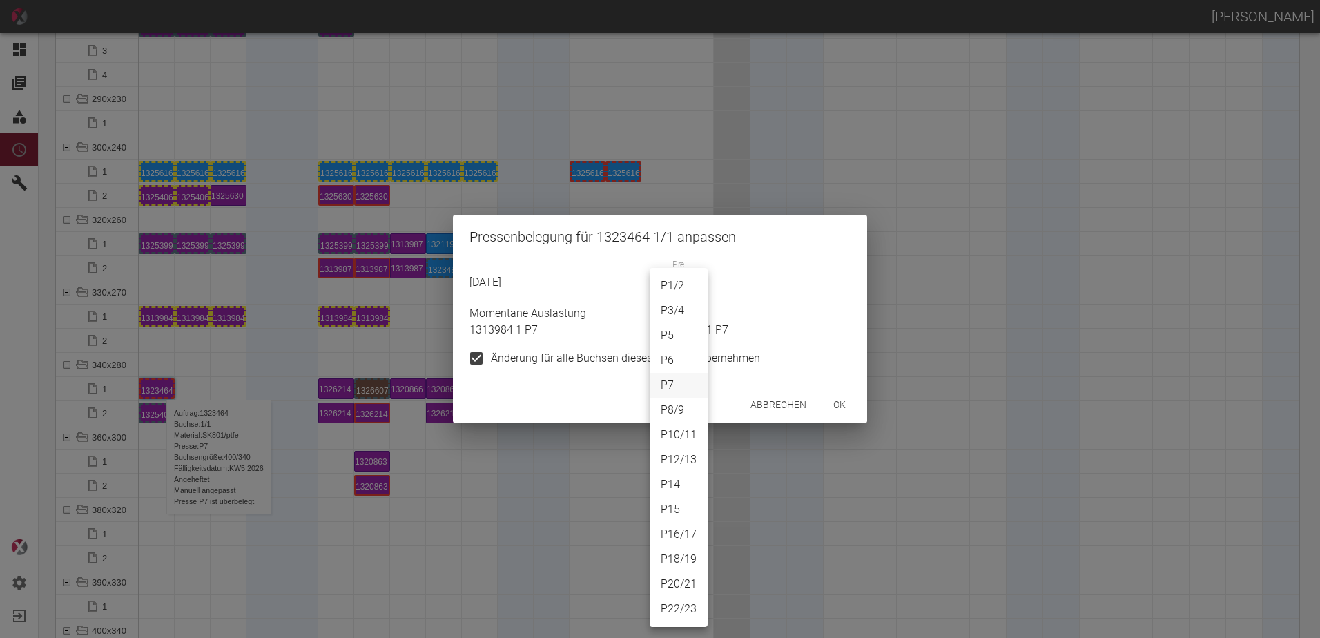
click at [680, 479] on li "P14" at bounding box center [679, 484] width 58 height 25
type input "P14"
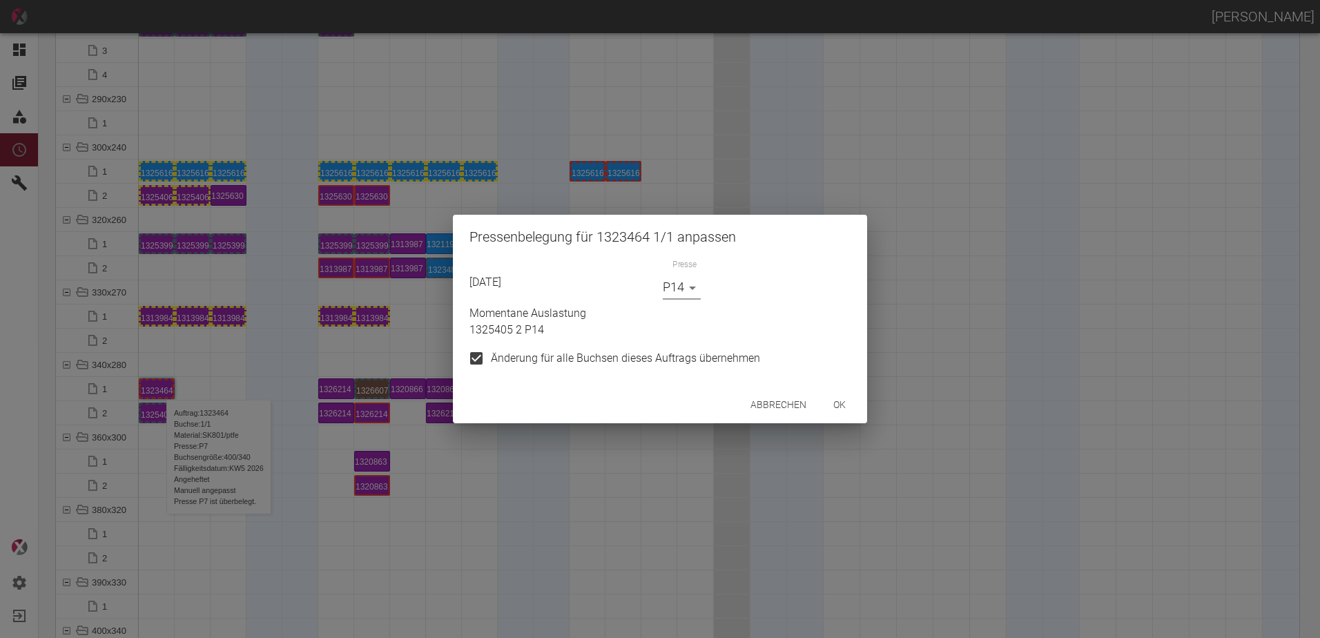
click at [835, 404] on button "ok" at bounding box center [840, 405] width 44 height 26
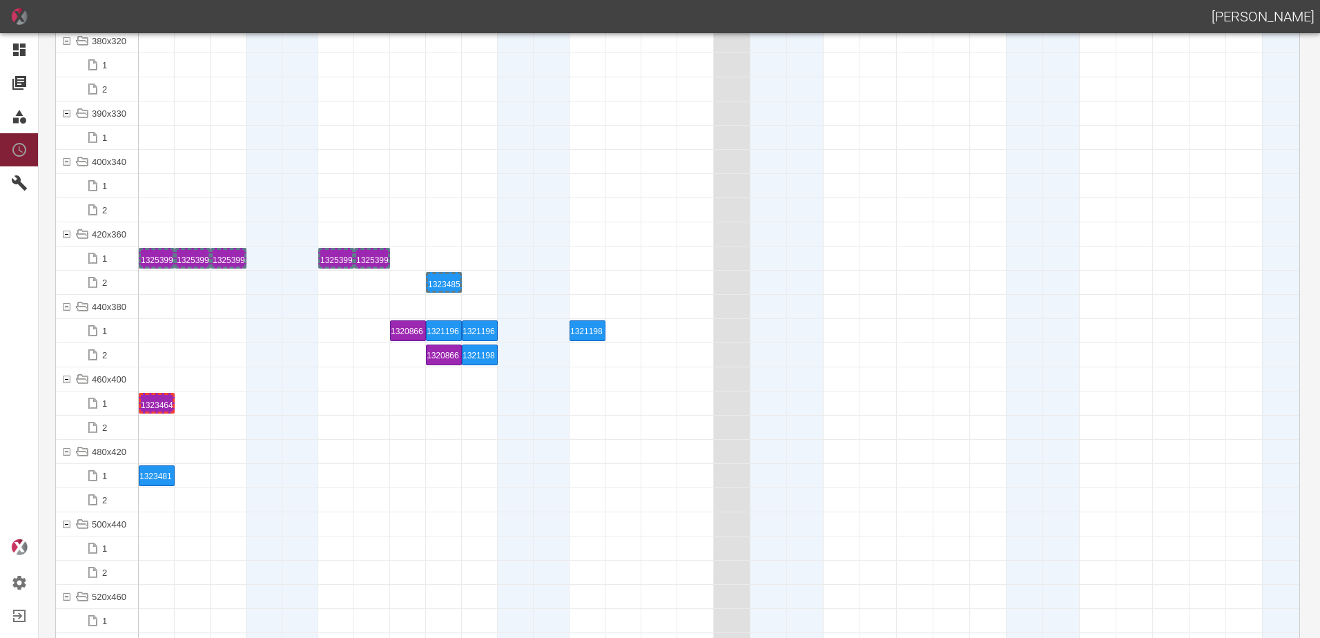
scroll to position [5525, 0]
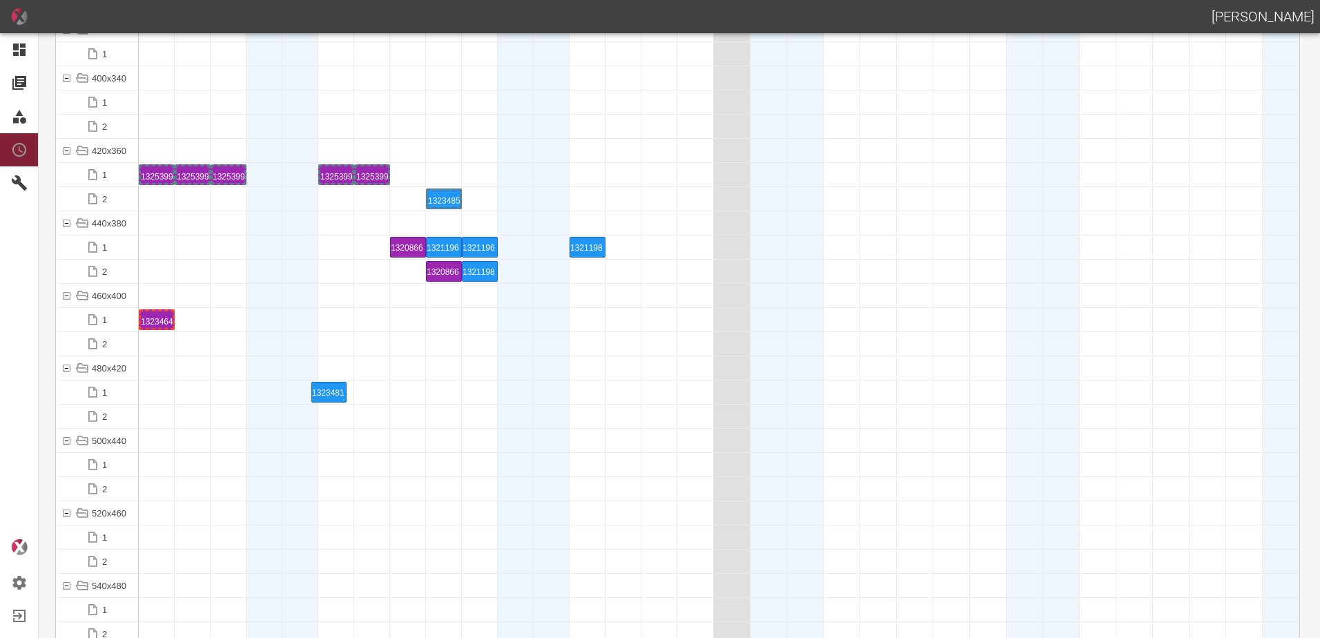
drag, startPoint x: 165, startPoint y: 394, endPoint x: 294, endPoint y: 378, distance: 129.5
click at [339, 383] on div "1323481 1 P7" at bounding box center [336, 392] width 36 height 21
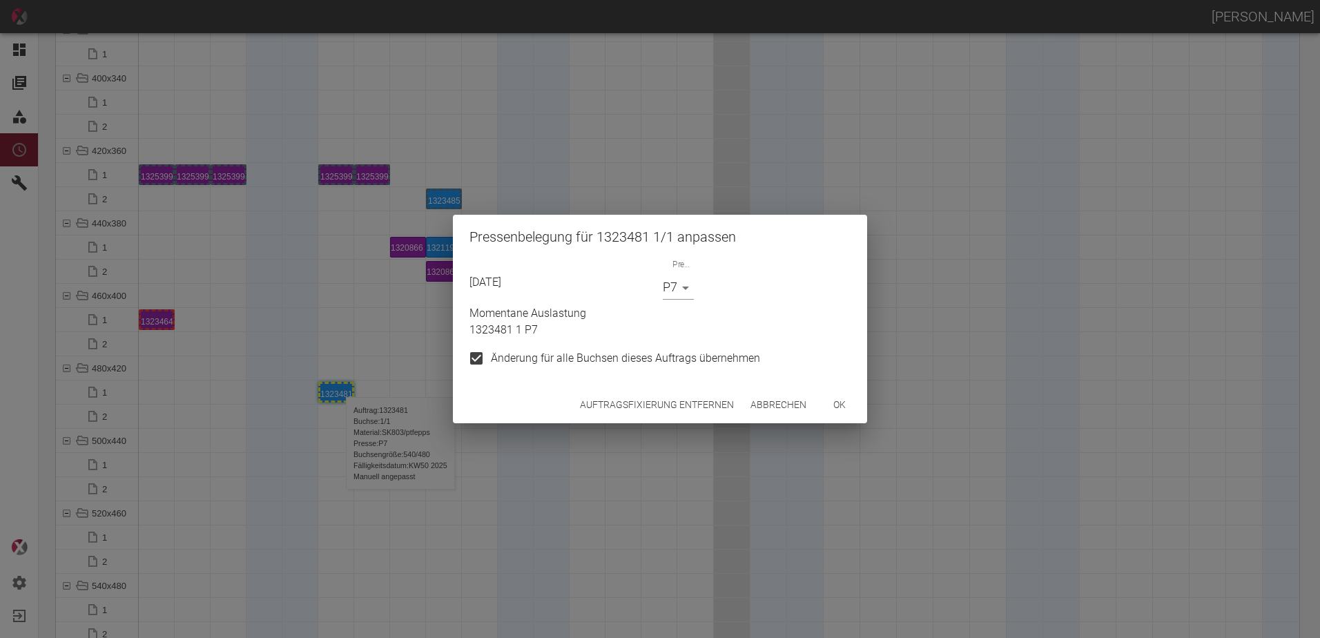
click at [606, 406] on button "Auftragsfixierung entfernen" at bounding box center [657, 405] width 165 height 26
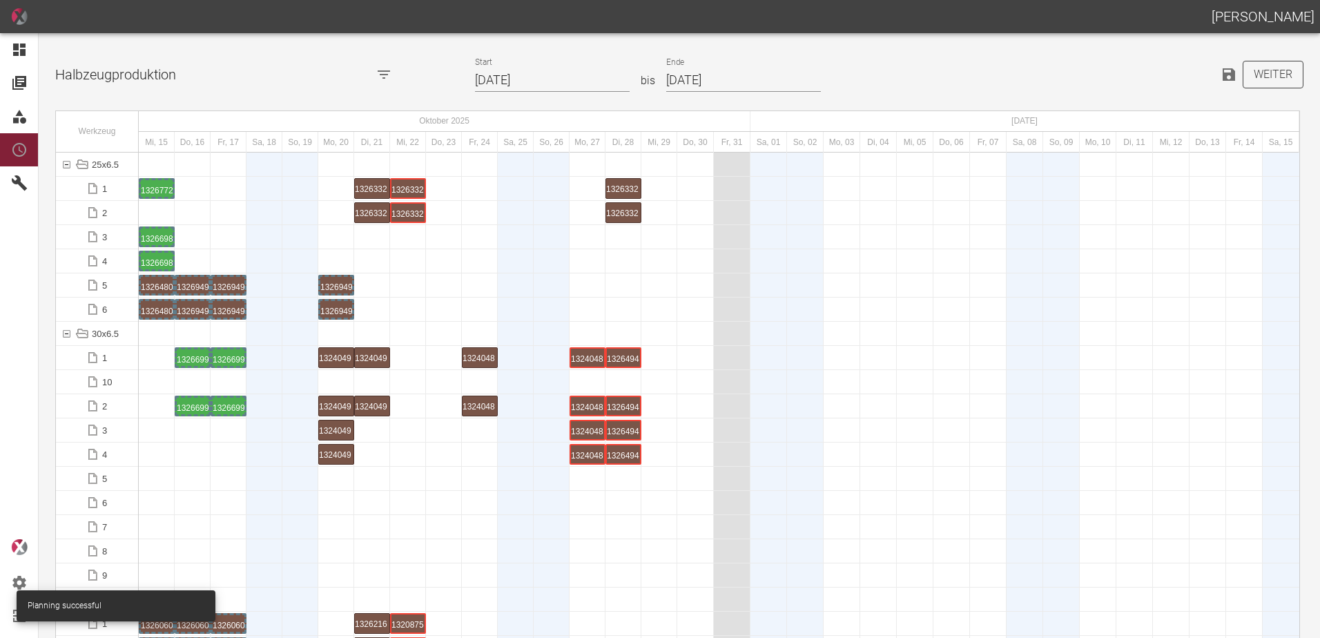
click at [1264, 79] on button "Weiter" at bounding box center [1273, 75] width 61 height 28
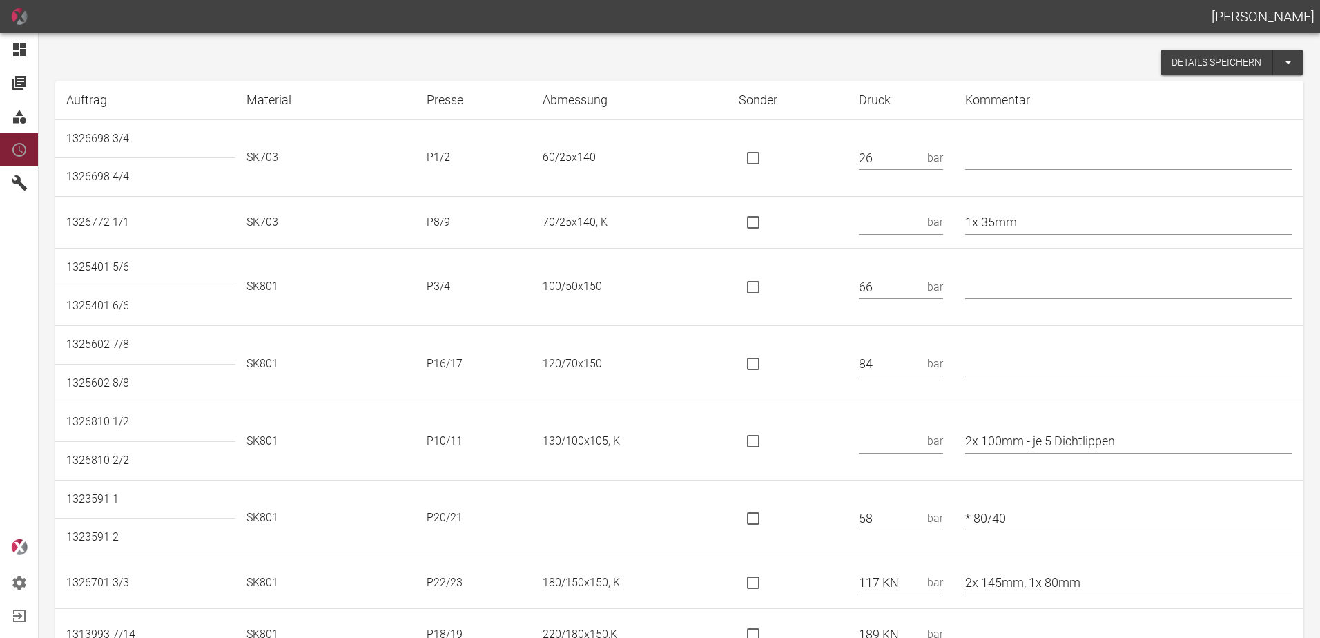
click at [897, 224] on input "text" at bounding box center [890, 223] width 63 height 24
click at [1055, 151] on input "text" at bounding box center [1128, 158] width 327 height 24
type input "* PEEK"
click at [1068, 227] on input "1x 35mm" at bounding box center [1128, 223] width 327 height 24
type input "1x 35mm / * 70x30"
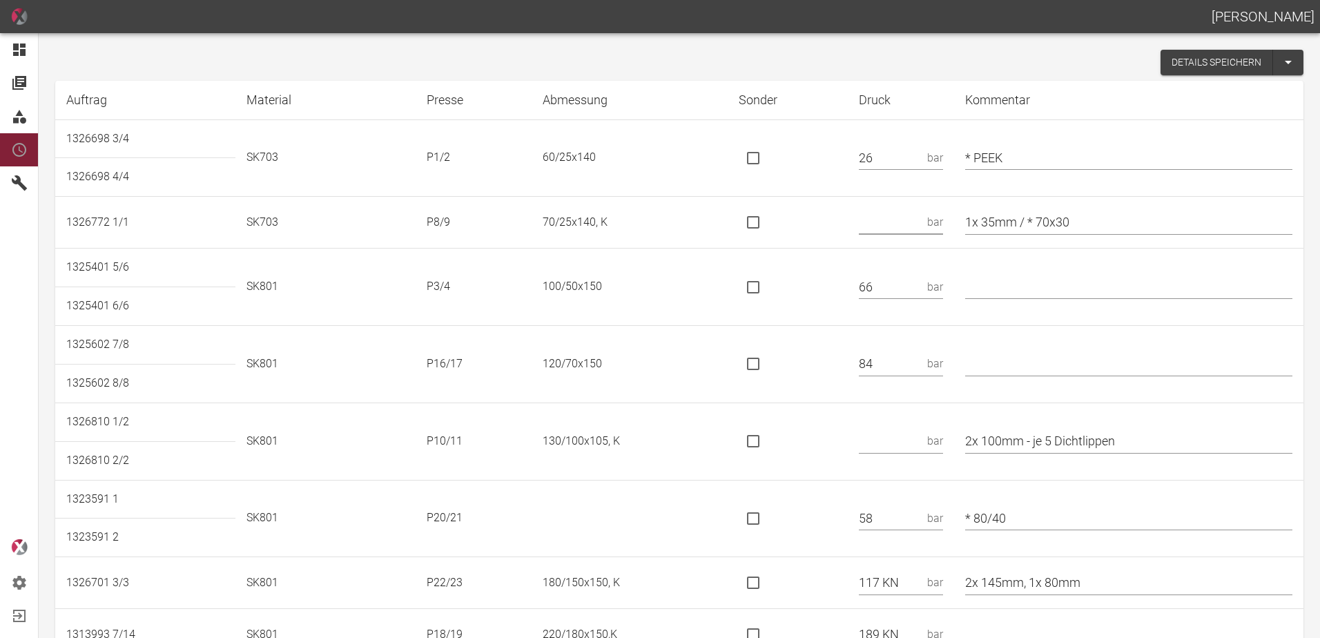
click at [894, 218] on input "text" at bounding box center [890, 223] width 63 height 24
type input "38"
click at [990, 361] on input "text" at bounding box center [1128, 364] width 327 height 24
type input "*"
click at [761, 363] on input "is socket special" at bounding box center [753, 363] width 29 height 29
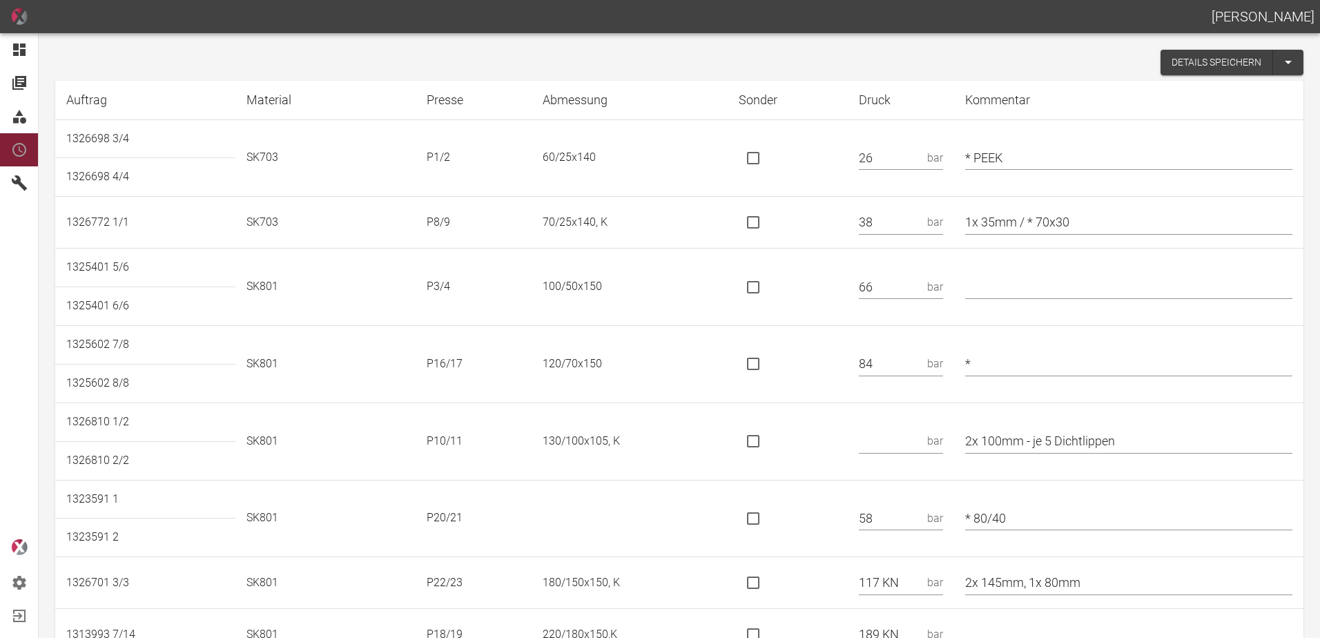
checkbox input "true"
drag, startPoint x: 905, startPoint y: 365, endPoint x: 838, endPoint y: 357, distance: 67.4
click at [837, 357] on tr "1325602 7/8 SK801 P16/17 120/70x150 84 *" at bounding box center [679, 345] width 1249 height 39
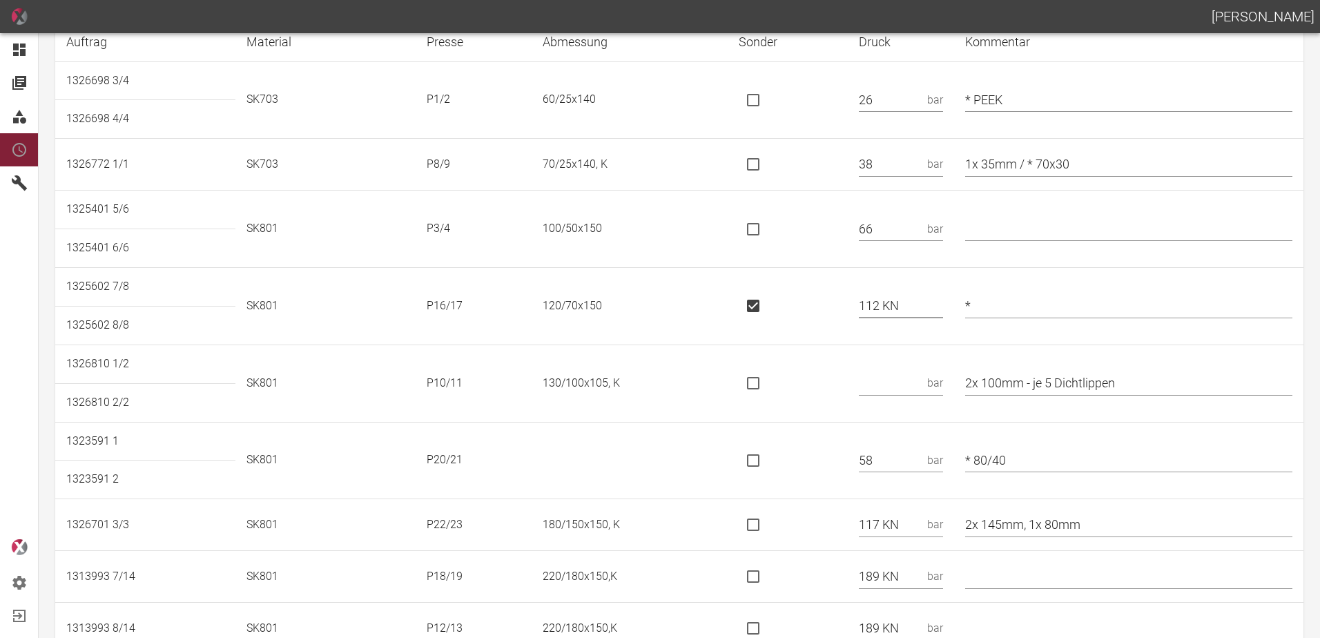
scroll to position [138, 0]
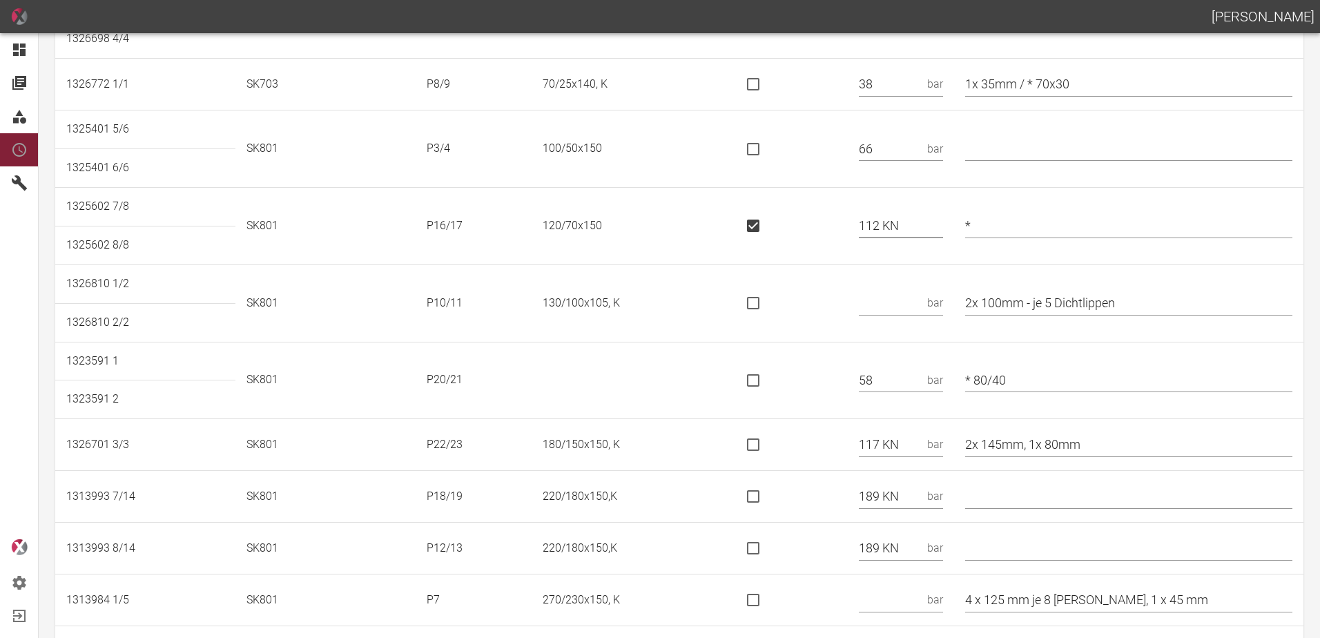
type input "112 KN"
click at [901, 292] on input "text" at bounding box center [890, 303] width 63 height 24
type input "61"
drag, startPoint x: 1139, startPoint y: 300, endPoint x: 1041, endPoint y: 305, distance: 98.9
click at [1041, 305] on input "2x 100mm - je 5 Dichtlippen" at bounding box center [1128, 303] width 327 height 24
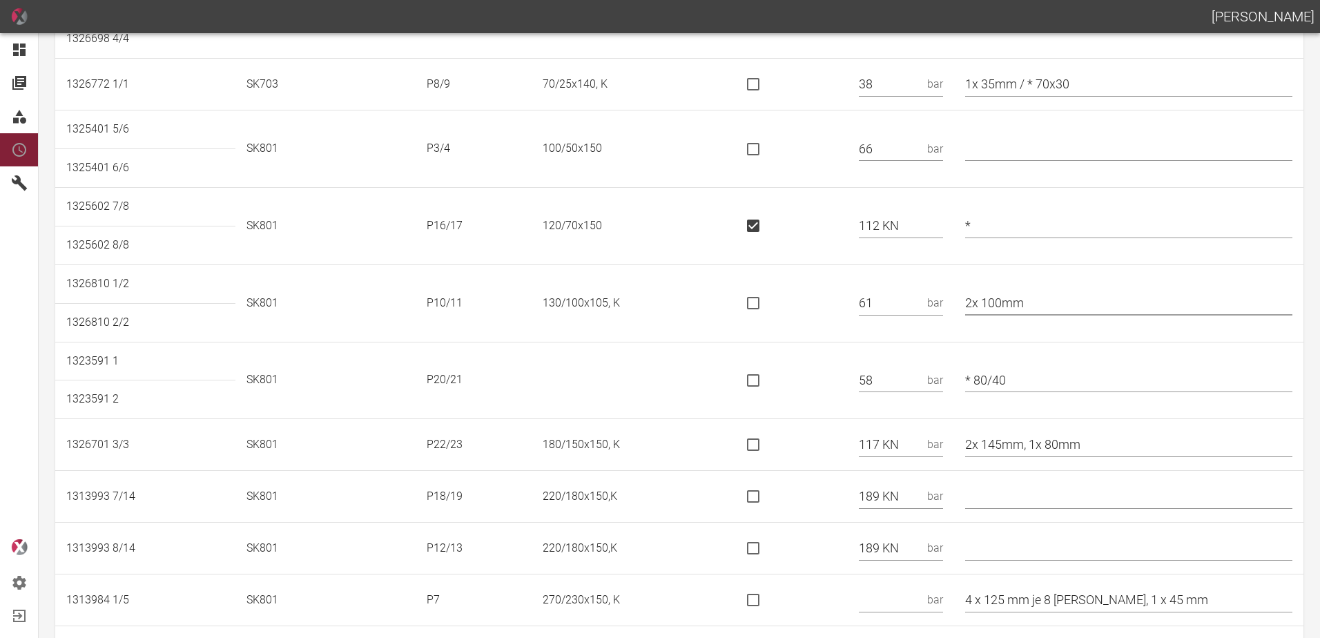
type input "2x 100mm"
click at [898, 385] on input "58" at bounding box center [890, 380] width 63 height 24
drag, startPoint x: 898, startPoint y: 384, endPoint x: 870, endPoint y: 382, distance: 28.4
click at [870, 382] on td "58 bar" at bounding box center [901, 380] width 106 height 77
drag, startPoint x: 1047, startPoint y: 375, endPoint x: 943, endPoint y: 386, distance: 104.9
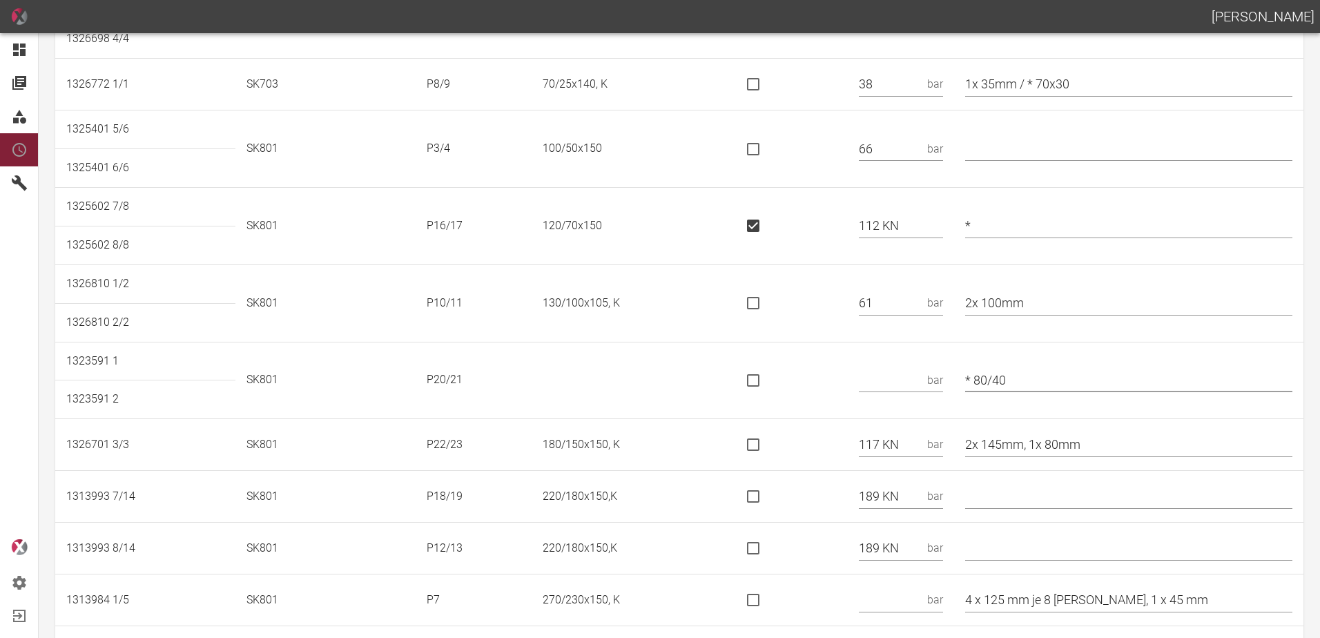
click at [943, 381] on tr "1323591 1 SK801 P20/21 bar * 80/40" at bounding box center [679, 361] width 1249 height 39
click at [792, 363] on td at bounding box center [788, 380] width 120 height 77
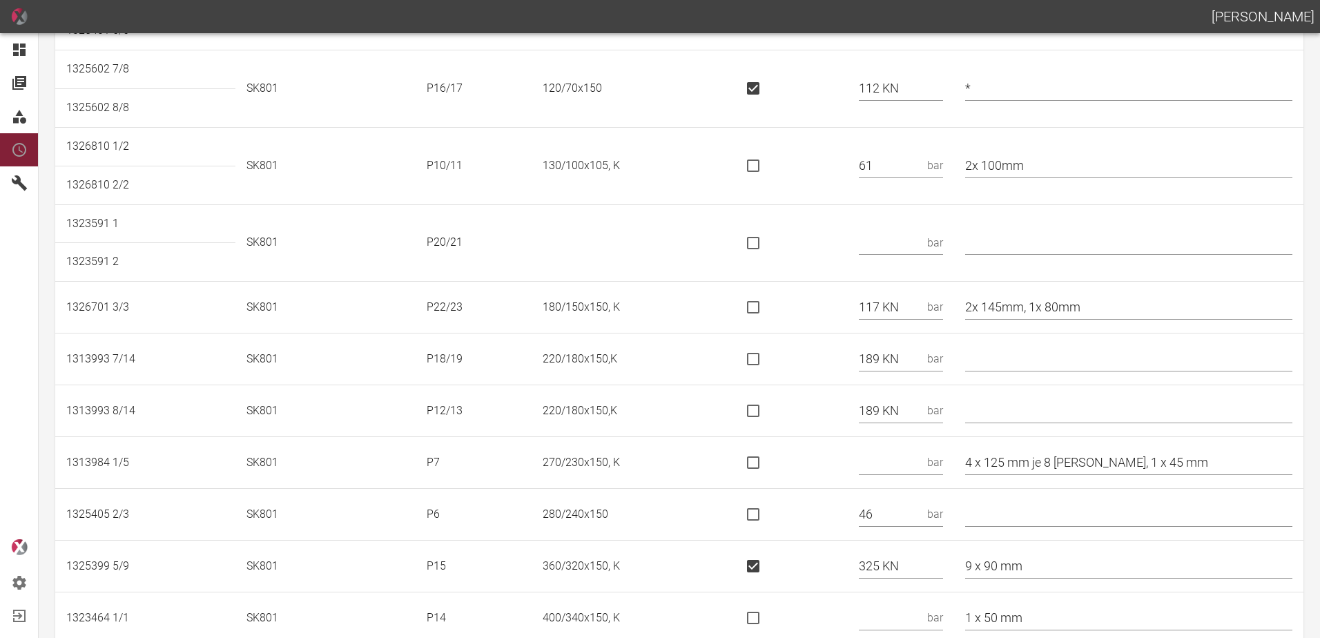
scroll to position [276, 0]
click at [763, 303] on input "is socket special" at bounding box center [753, 306] width 29 height 29
checkbox input "true"
click at [761, 357] on input "is socket special" at bounding box center [753, 358] width 29 height 29
checkbox input "true"
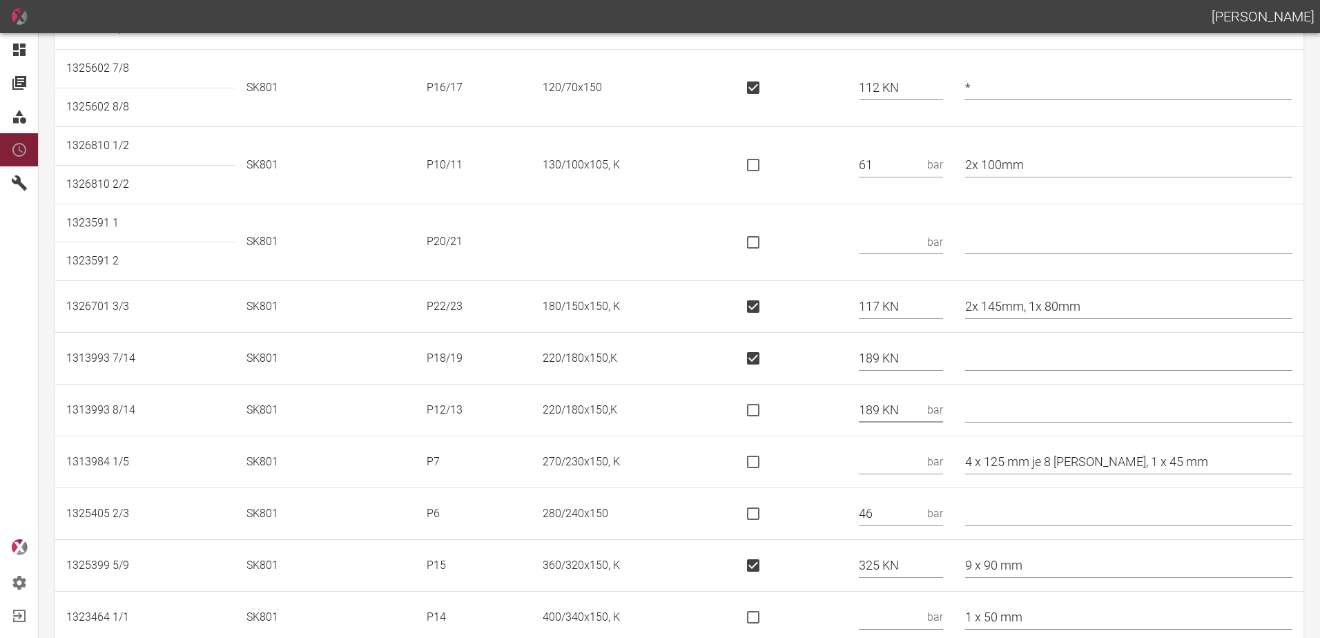
drag, startPoint x: 925, startPoint y: 412, endPoint x: 879, endPoint y: 412, distance: 45.6
click at [880, 412] on input "189 KN" at bounding box center [890, 410] width 63 height 24
type input "1"
click at [825, 424] on td at bounding box center [788, 411] width 120 height 52
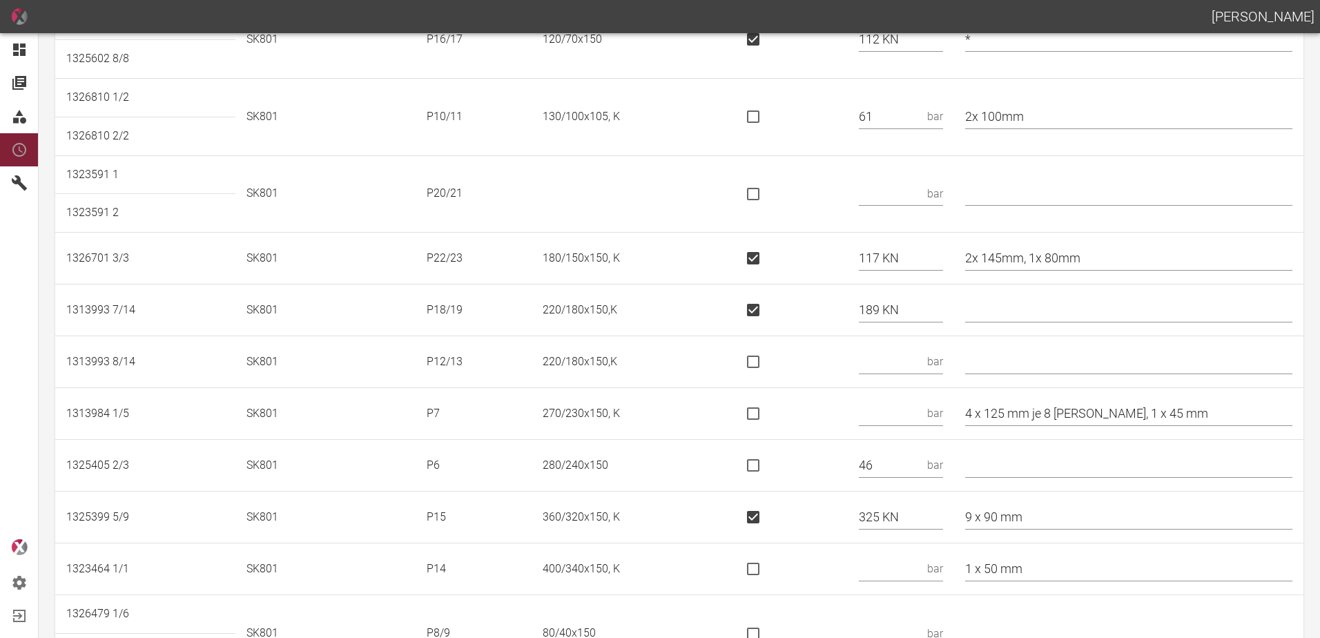
scroll to position [345, 0]
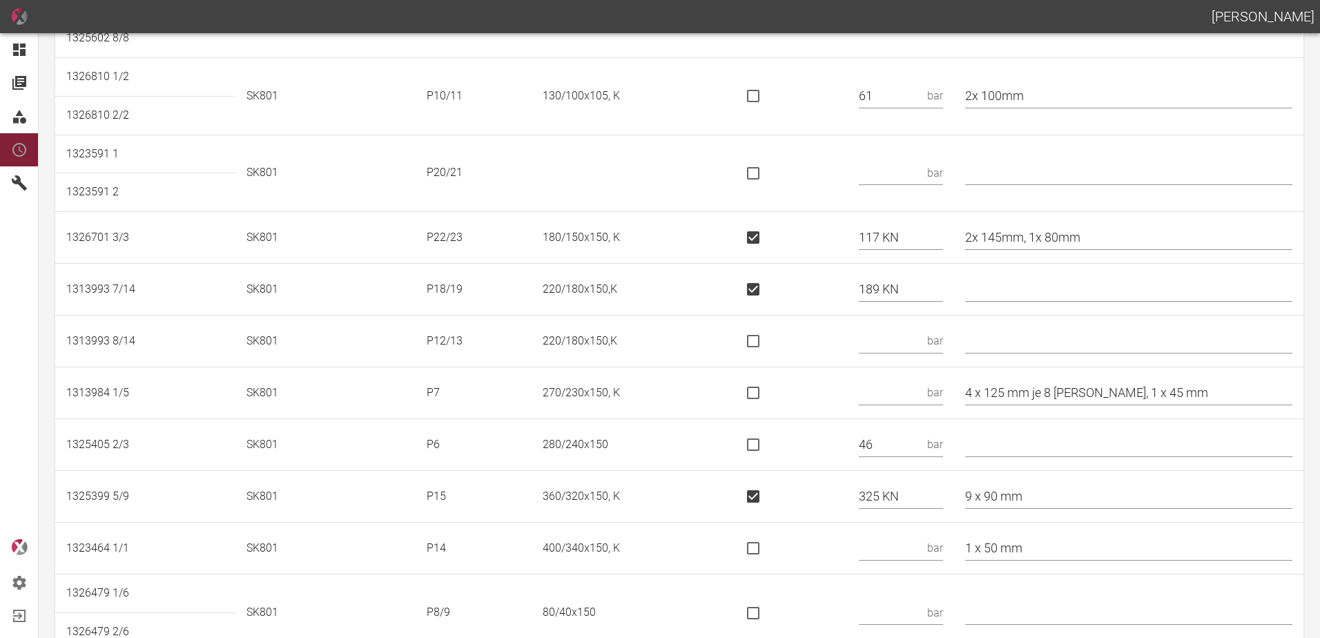
click at [916, 399] on input "text" at bounding box center [890, 393] width 63 height 24
type input "44"
drag, startPoint x: 1092, startPoint y: 391, endPoint x: 1045, endPoint y: 401, distance: 47.9
click at [1045, 401] on input "4 x 125 mm je 8 [PERSON_NAME], 1 x 45 mm" at bounding box center [1128, 393] width 327 height 24
type input "4 x 125 mm, 1 x 45 mm"
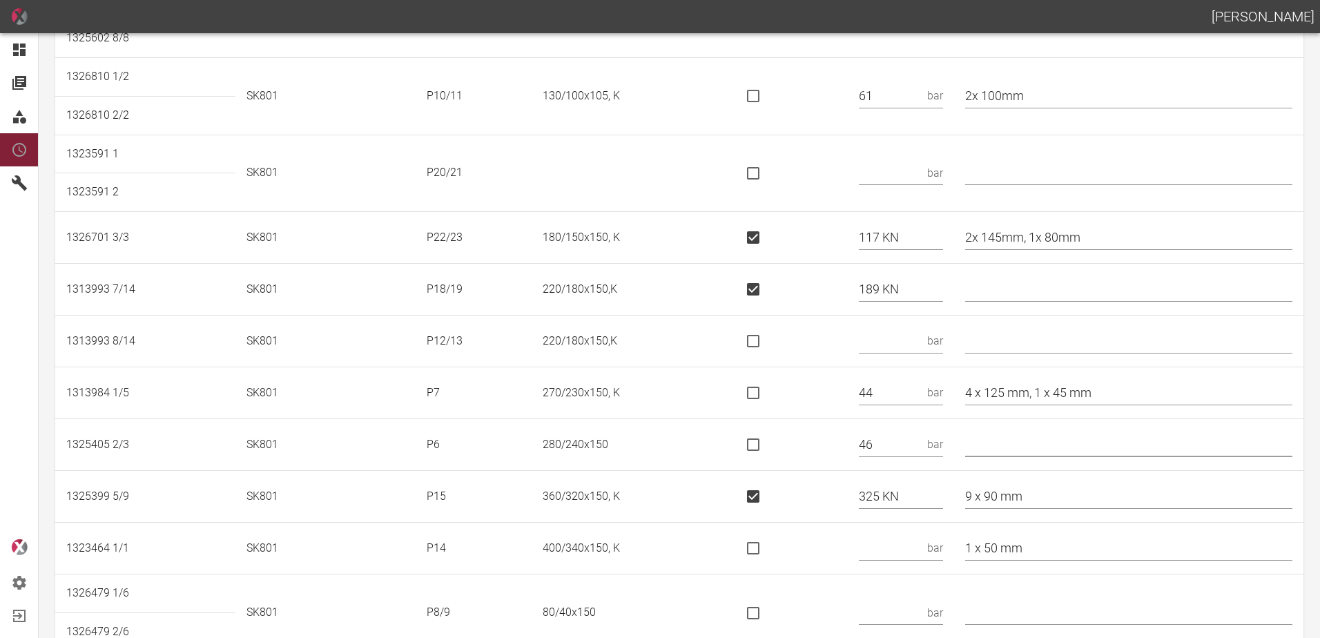
click at [1046, 442] on input "text" at bounding box center [1128, 445] width 327 height 24
type input "*"
click at [827, 446] on td at bounding box center [788, 445] width 120 height 52
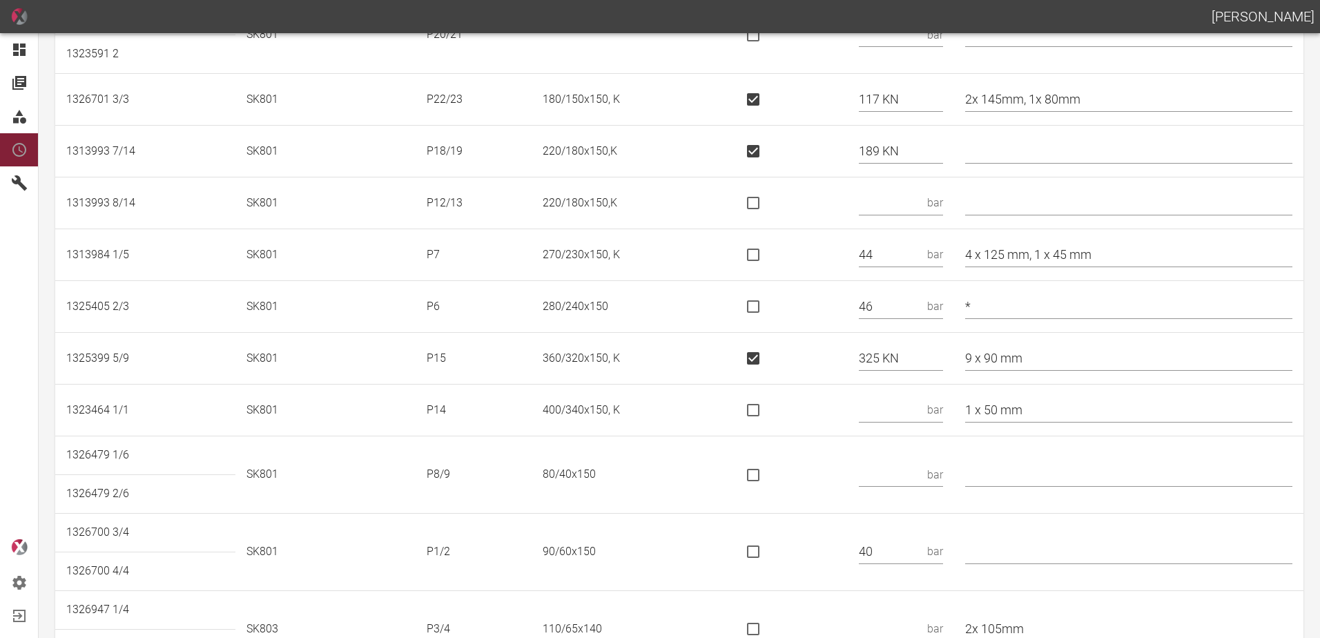
click at [879, 416] on input "text" at bounding box center [890, 410] width 63 height 24
type input "919 KN"
click at [750, 410] on input "is socket special" at bounding box center [753, 410] width 29 height 29
checkbox input "true"
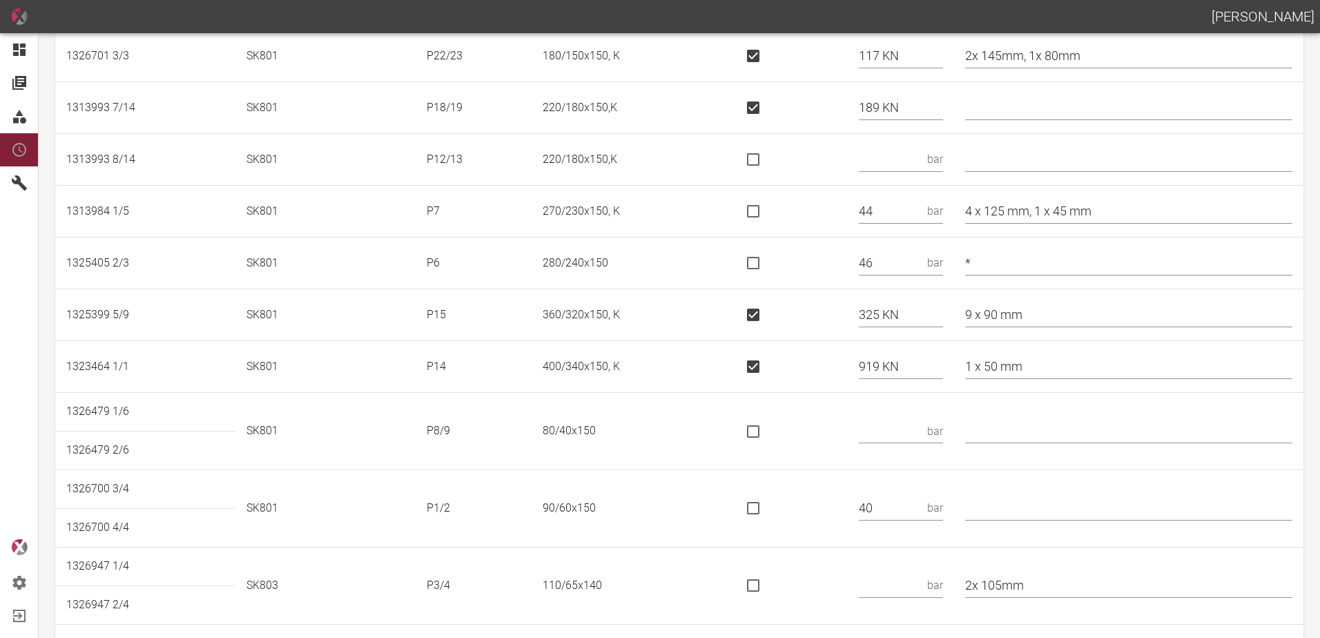
scroll to position [691, 0]
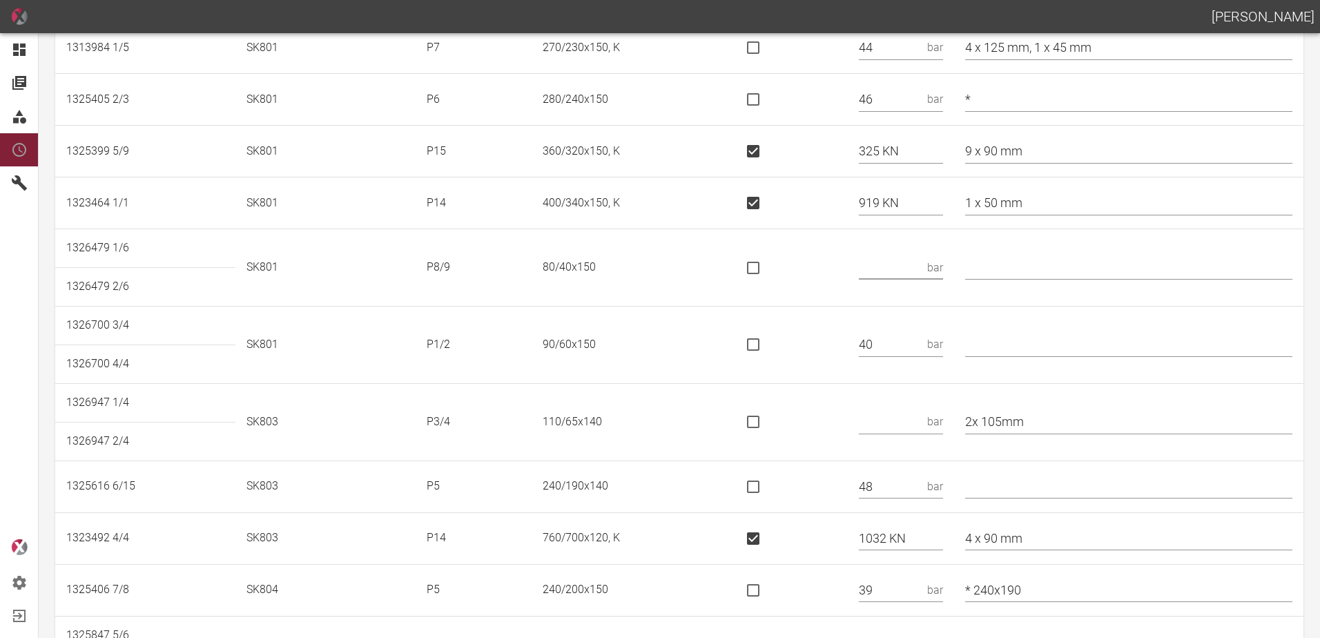
click at [897, 273] on input "text" at bounding box center [890, 268] width 63 height 24
type input "43"
click at [920, 417] on input "text" at bounding box center [890, 422] width 63 height 24
drag, startPoint x: 1046, startPoint y: 427, endPoint x: 951, endPoint y: 427, distance: 94.6
click at [950, 422] on tr "1326947 1/4 SK803 P3/4 110/65x140 bar 2x 105mm" at bounding box center [679, 402] width 1249 height 39
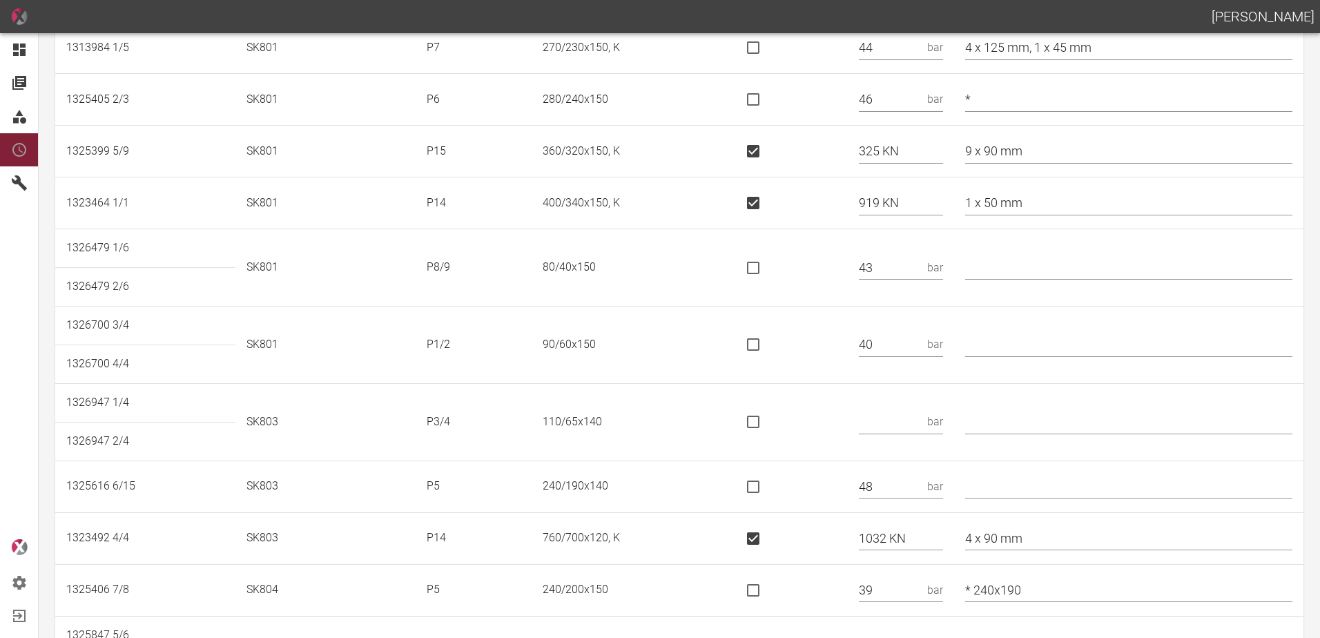
click at [941, 428] on div "bar" at bounding box center [901, 422] width 84 height 24
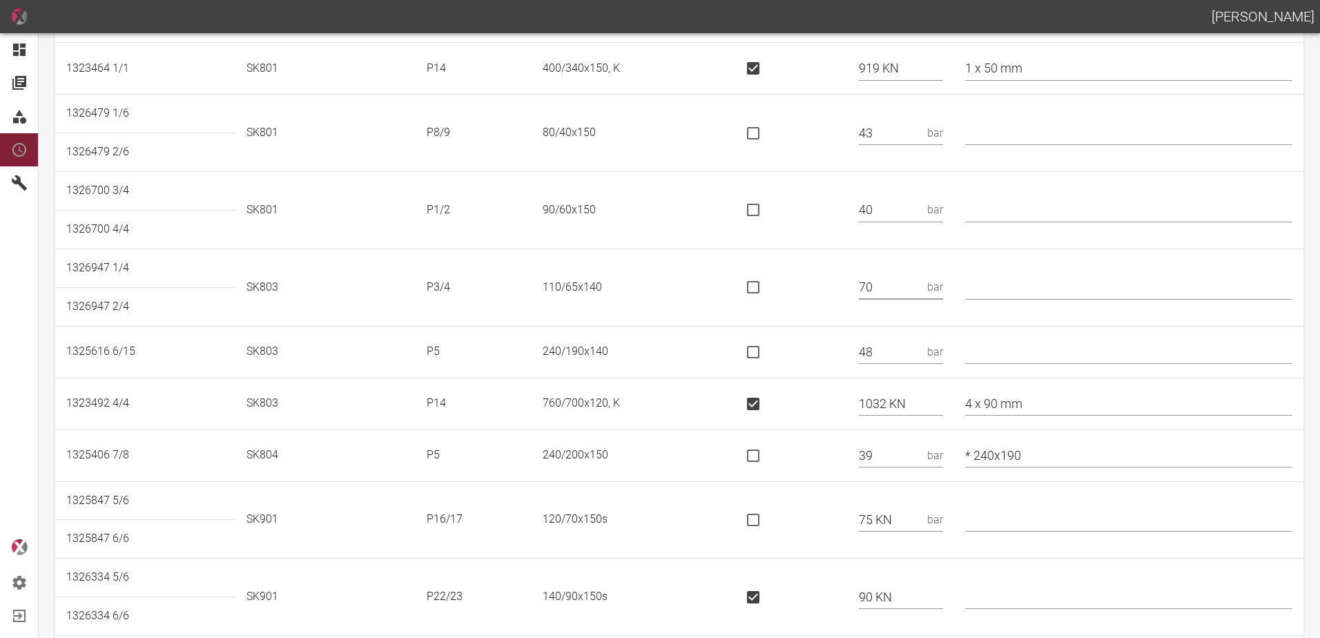
scroll to position [829, 0]
type input "70"
click at [1074, 401] on input "4 x 90 mm" at bounding box center [1128, 400] width 327 height 24
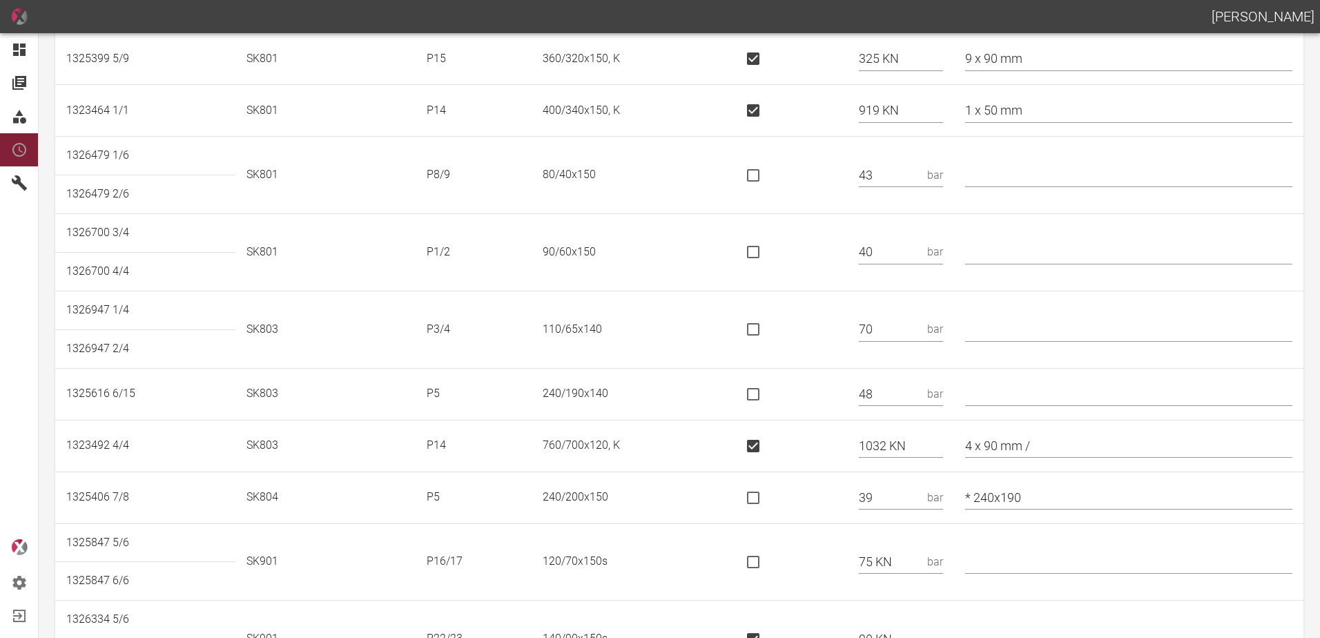
scroll to position [760, 0]
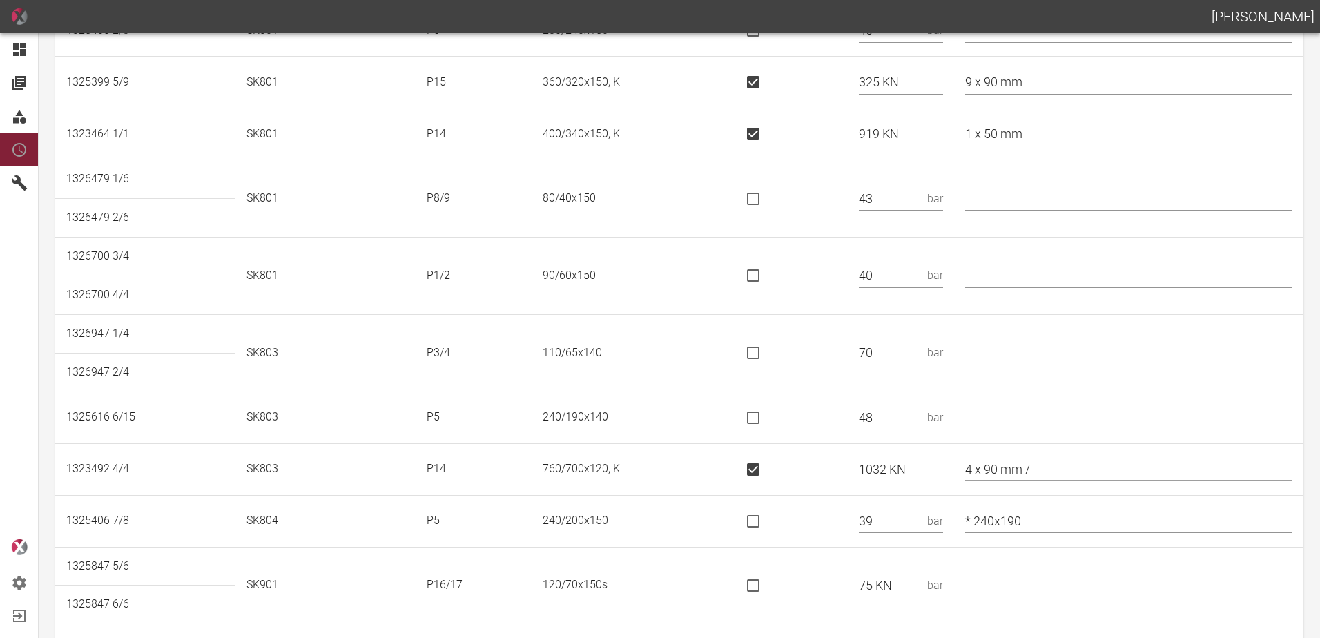
click at [1087, 472] on input "4 x 90 mm /" at bounding box center [1128, 469] width 327 height 24
click at [1099, 474] on input "4 x 90 mm / *" at bounding box center [1128, 469] width 327 height 24
type input "4 x 90 mm / * 920/840"
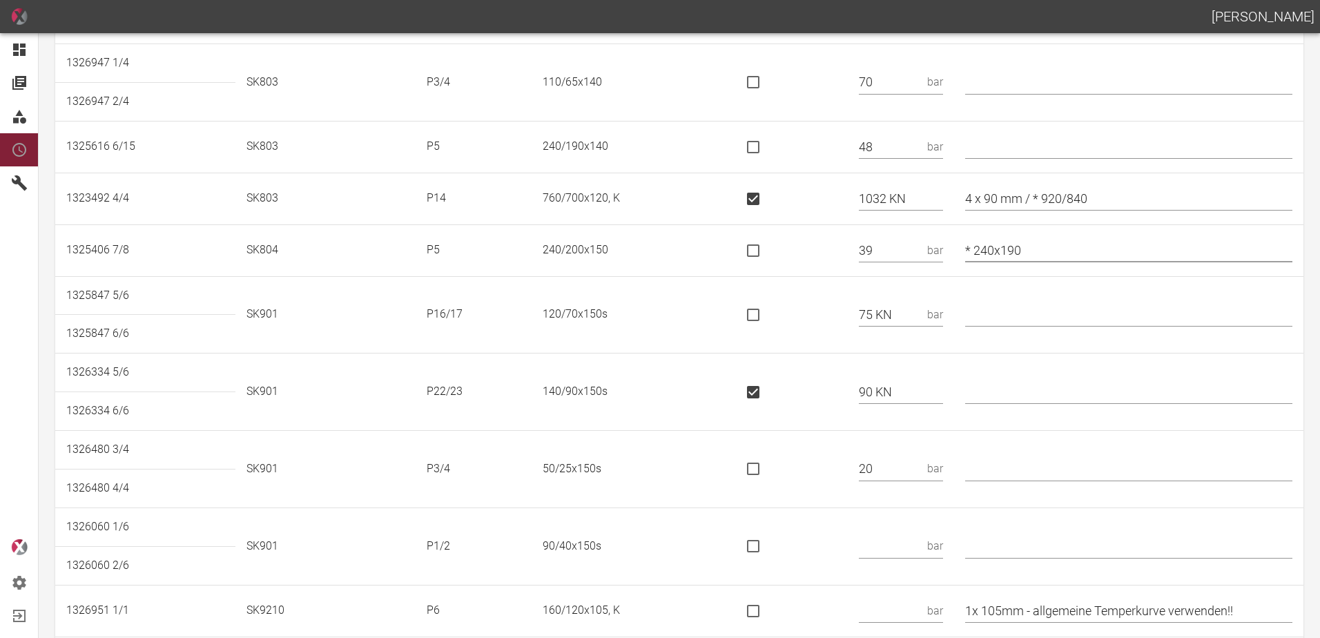
scroll to position [1036, 0]
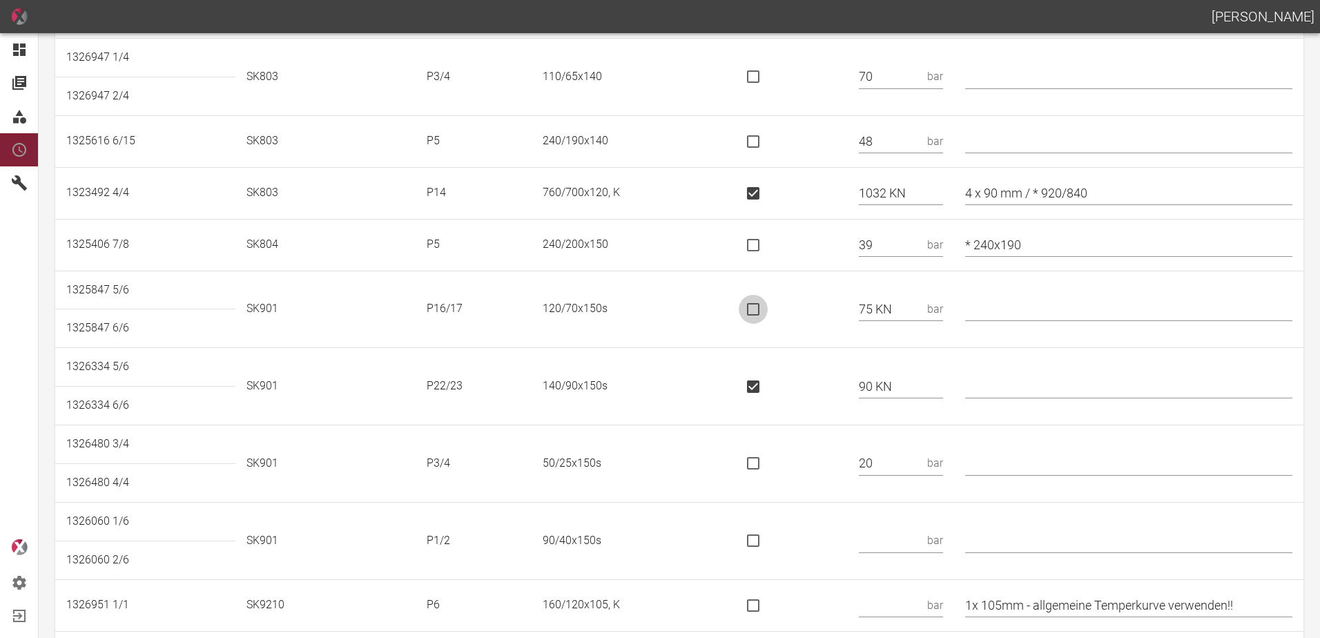
click at [764, 309] on input "is socket special" at bounding box center [753, 309] width 29 height 29
checkbox input "true"
click at [995, 384] on input "text" at bounding box center [1128, 386] width 327 height 24
type input "*"
type input "* 60/25"
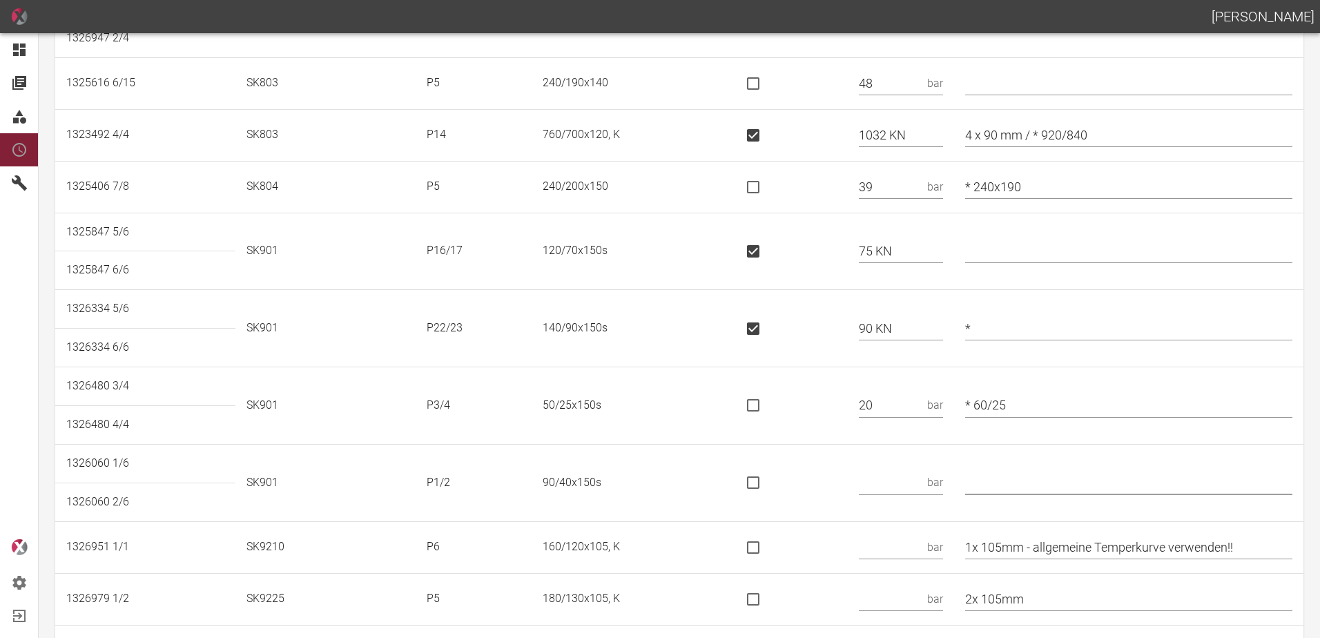
scroll to position [1150, 0]
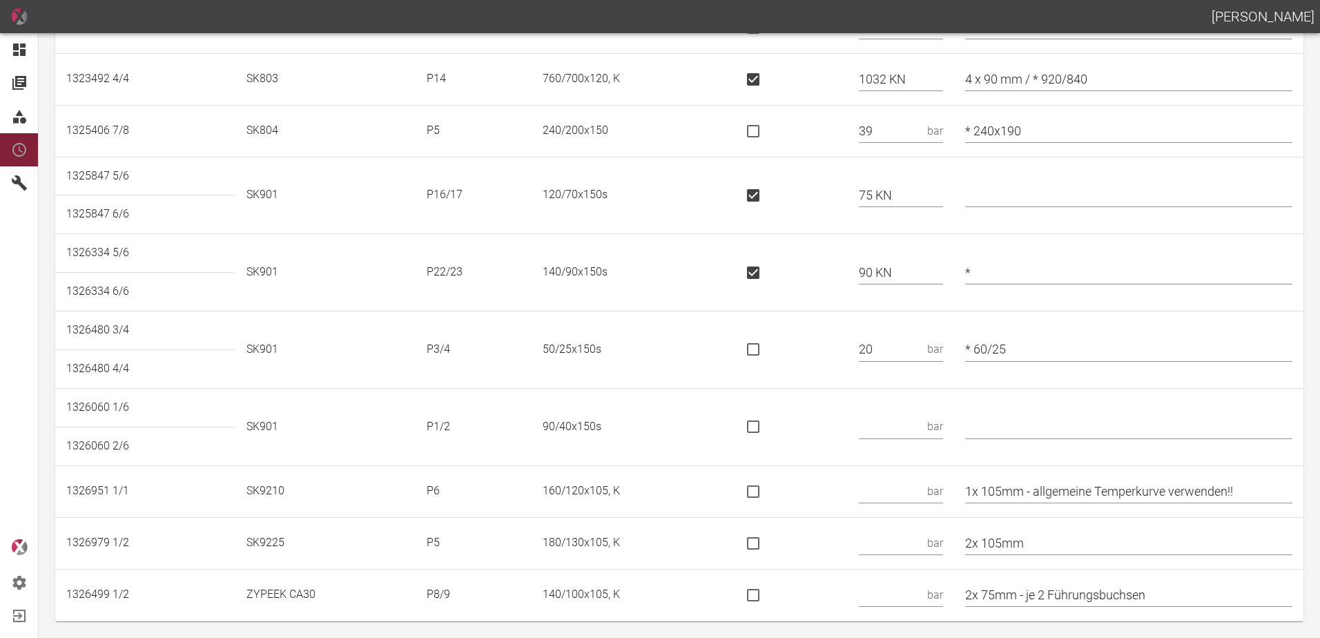
click at [887, 423] on input "text" at bounding box center [890, 427] width 63 height 24
type input "38"
click at [892, 494] on input "text" at bounding box center [890, 491] width 63 height 24
type input "58"
drag, startPoint x: 1274, startPoint y: 491, endPoint x: 1052, endPoint y: 517, distance: 223.8
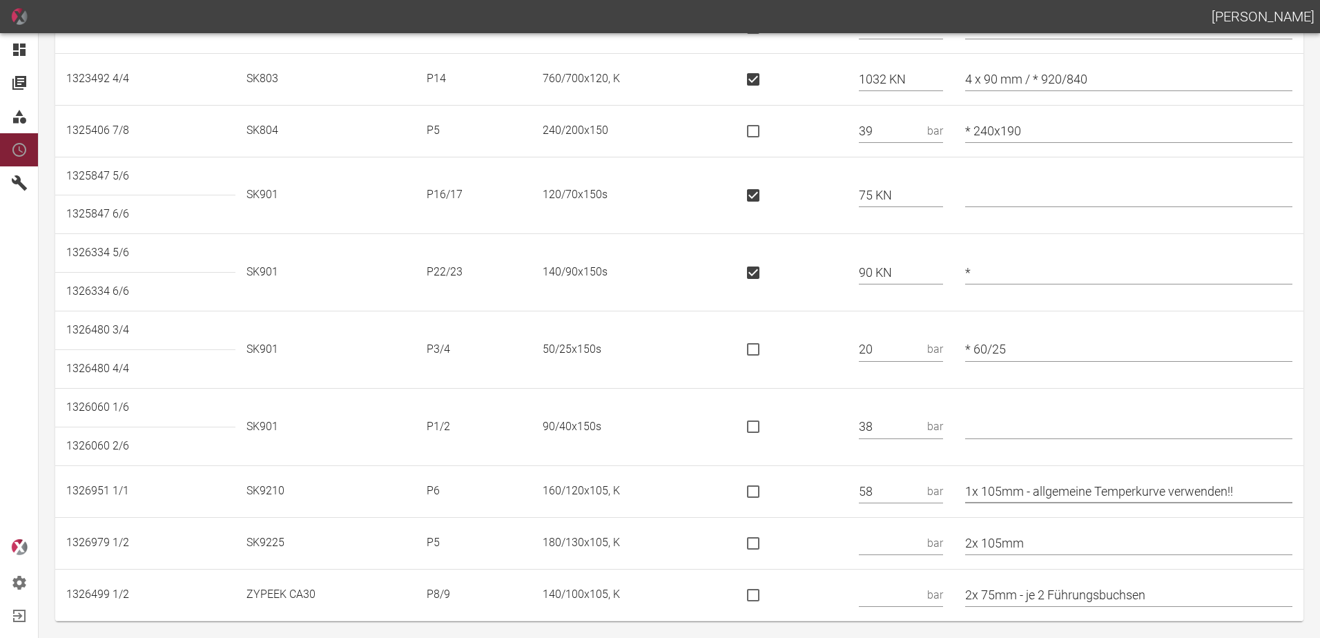
click at [1051, 516] on td "1x 105mm - allgemeine Temperkurve verwenden!!" at bounding box center [1128, 491] width 349 height 52
type input "1x 105mm - HPV"
click at [906, 537] on input "text" at bounding box center [890, 543] width 63 height 24
type input "80"
click at [1064, 538] on input "2x 105mm" at bounding box center [1128, 543] width 327 height 24
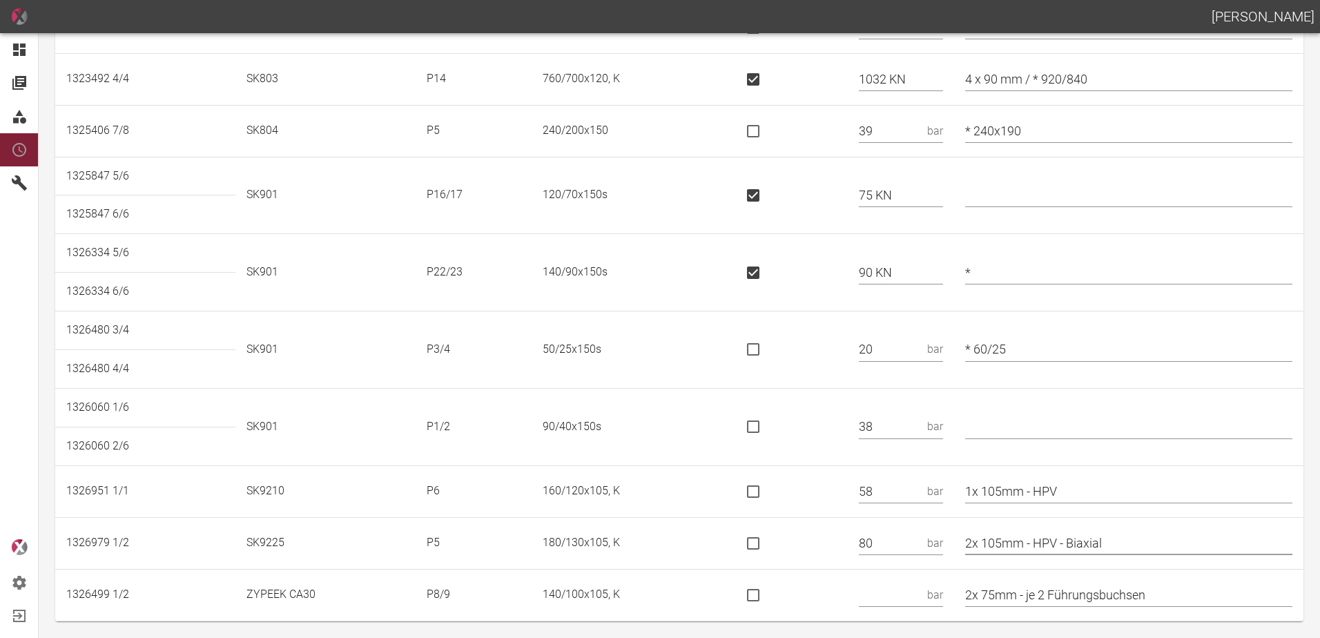
type input "2x 105mm - HPV - Biaxial"
click at [982, 492] on input "1x 105mm - HPV" at bounding box center [1128, 491] width 327 height 24
type input "* 1x 105mm - HPV"
click at [895, 599] on input "text" at bounding box center [890, 595] width 63 height 24
type input "57"
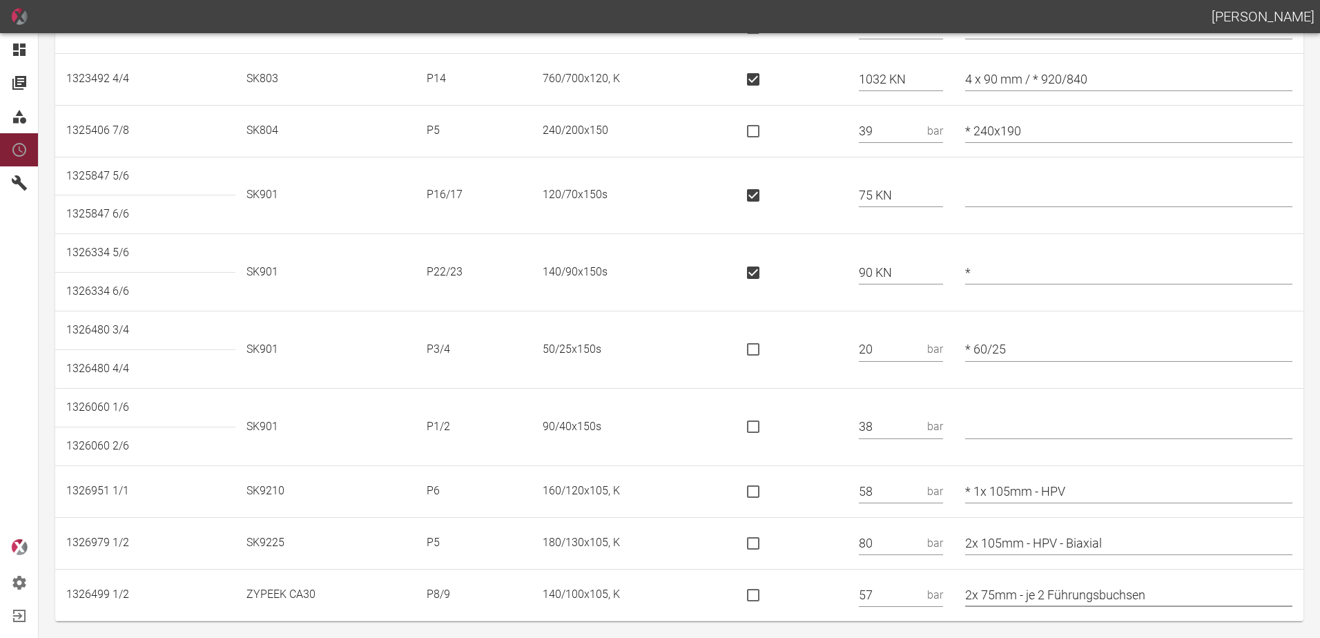
drag, startPoint x: 1177, startPoint y: 593, endPoint x: 1037, endPoint y: 615, distance: 142.5
click at [1037, 615] on td "2x 75mm - je 2 Führungsbuchsen" at bounding box center [1128, 595] width 349 height 52
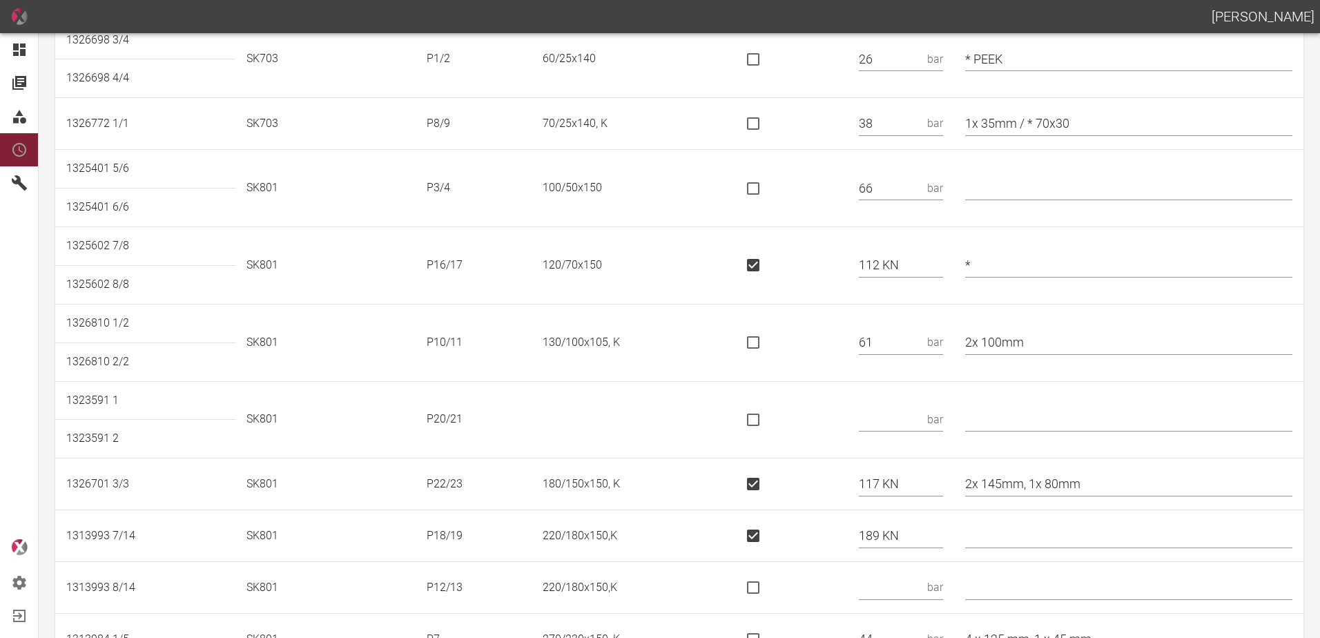
scroll to position [0, 0]
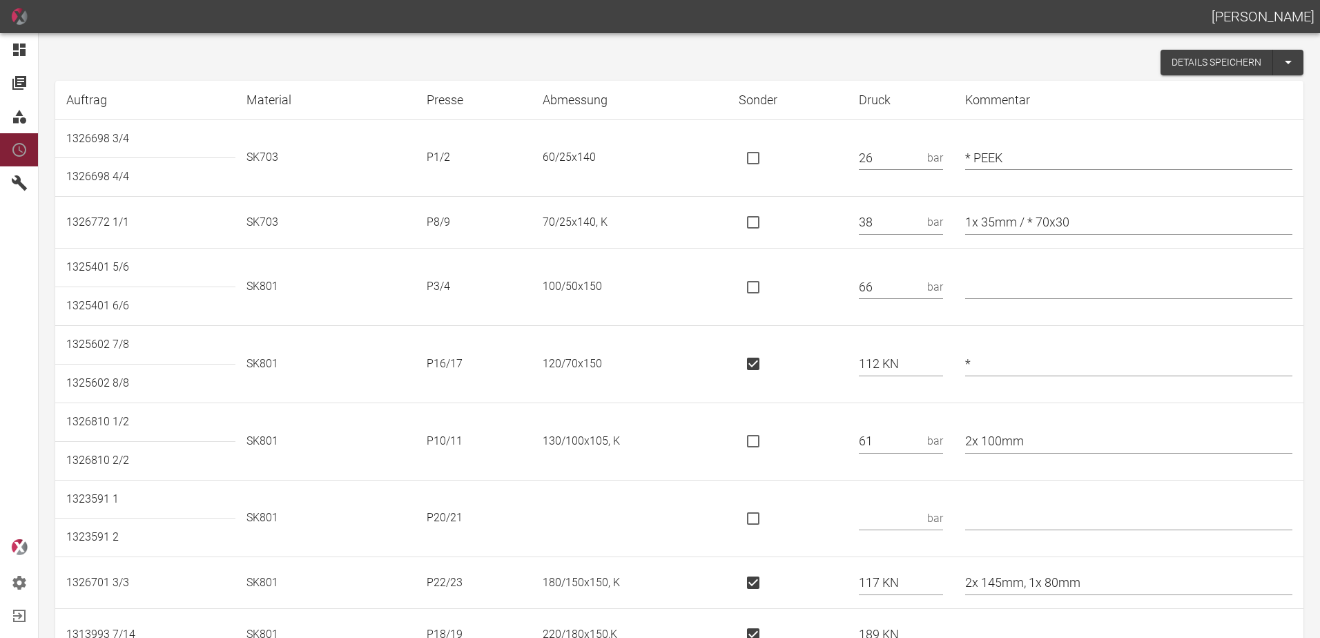
type input "2x 75mm"
click at [1186, 62] on button "Details speichern" at bounding box center [1217, 63] width 113 height 26
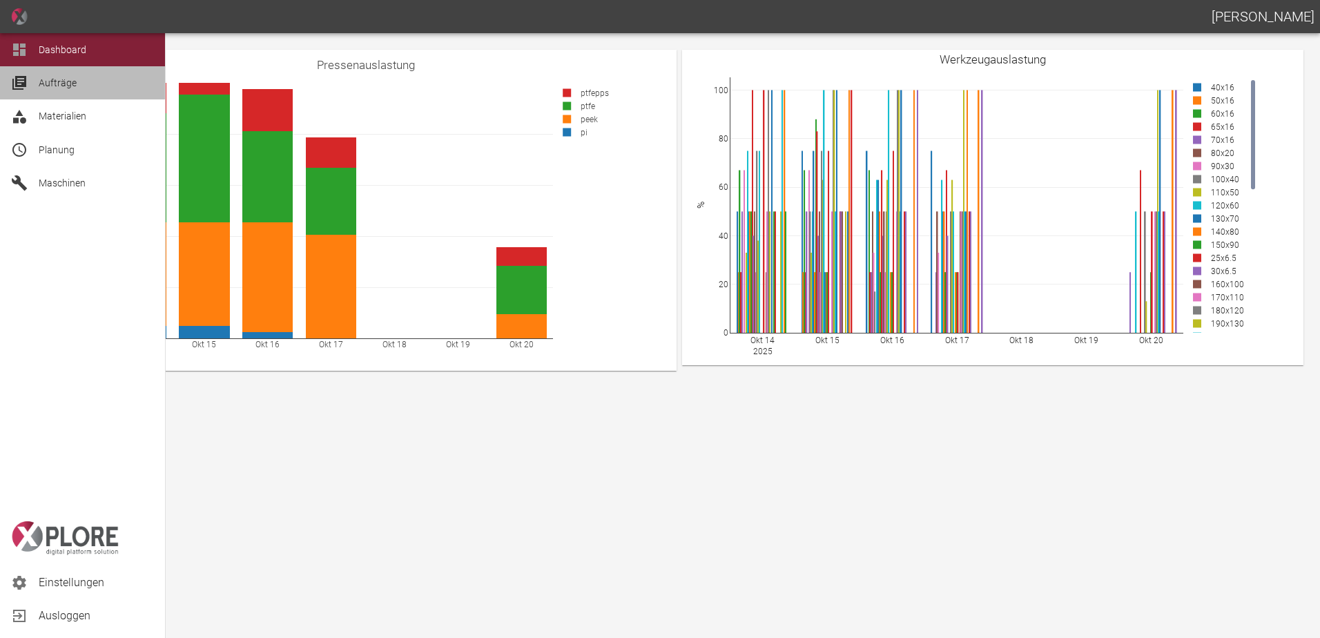
click at [55, 85] on span "Aufträge" at bounding box center [58, 82] width 38 height 11
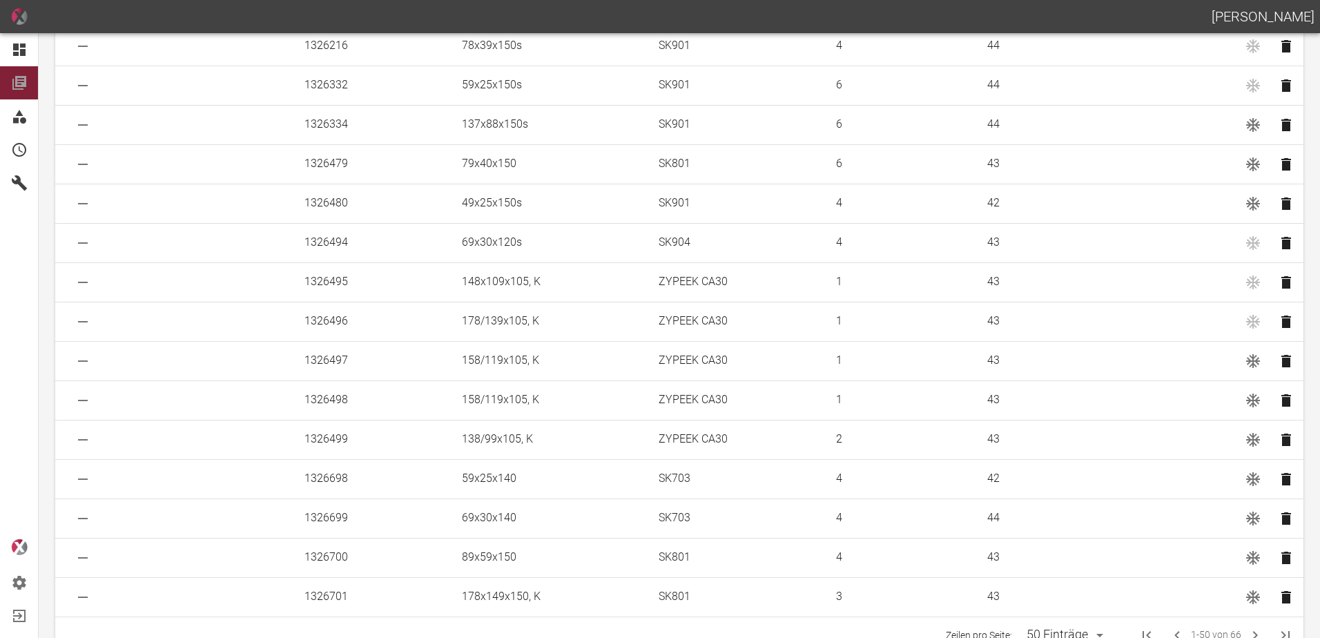
scroll to position [1483, 0]
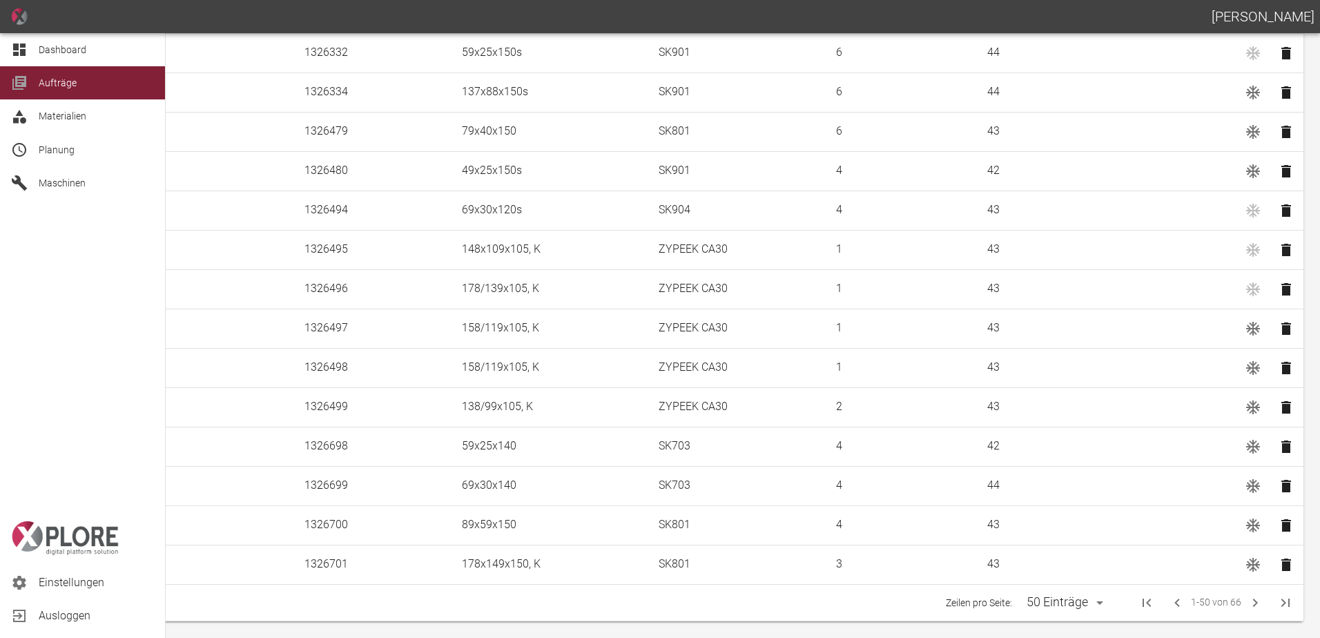
click at [17, 46] on icon at bounding box center [19, 50] width 12 height 12
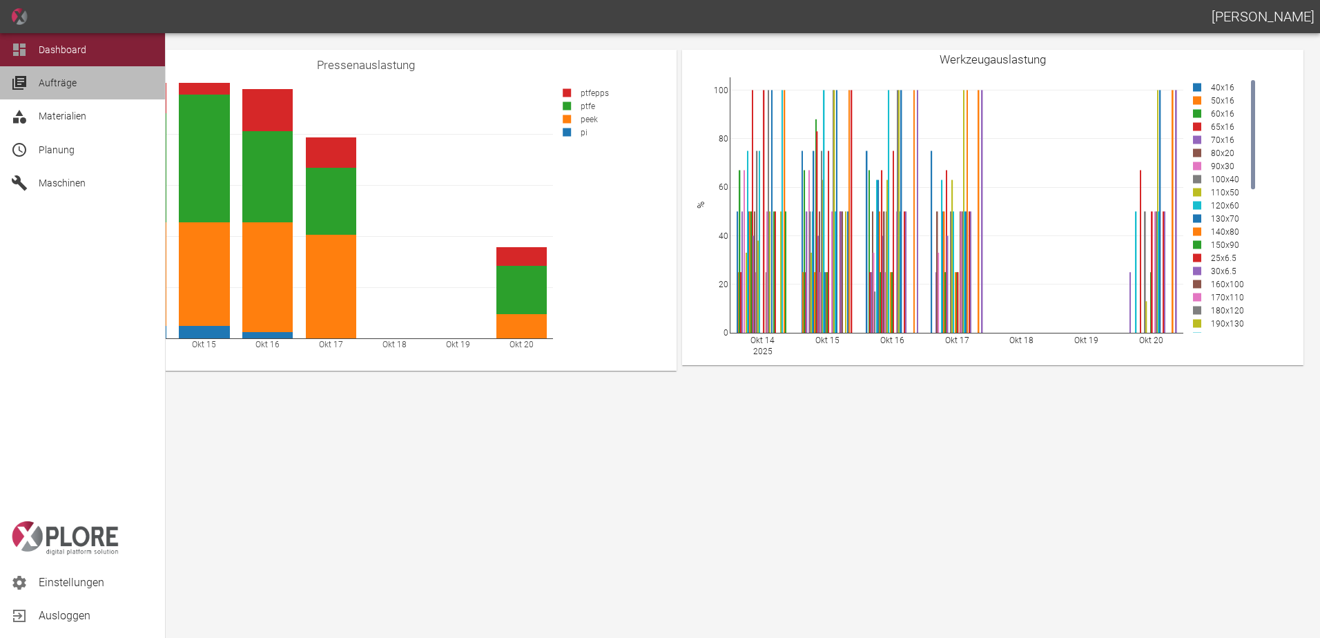
click at [32, 84] on div "Aufträge" at bounding box center [82, 82] width 165 height 33
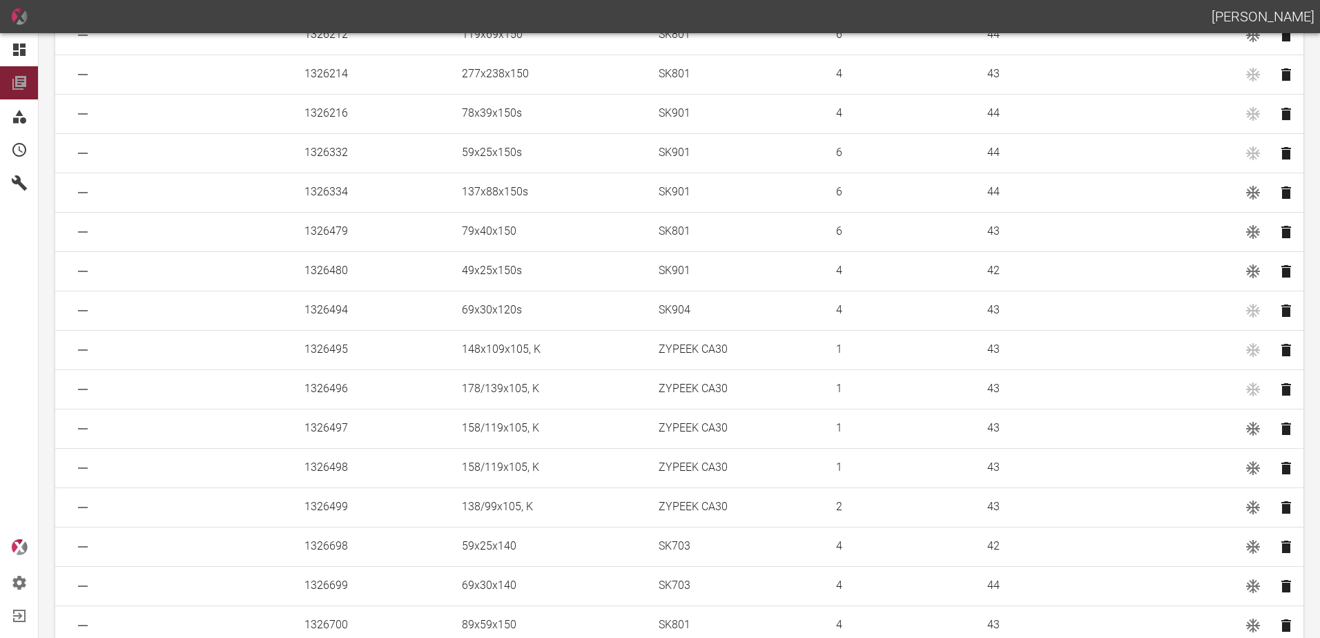
scroll to position [1483, 0]
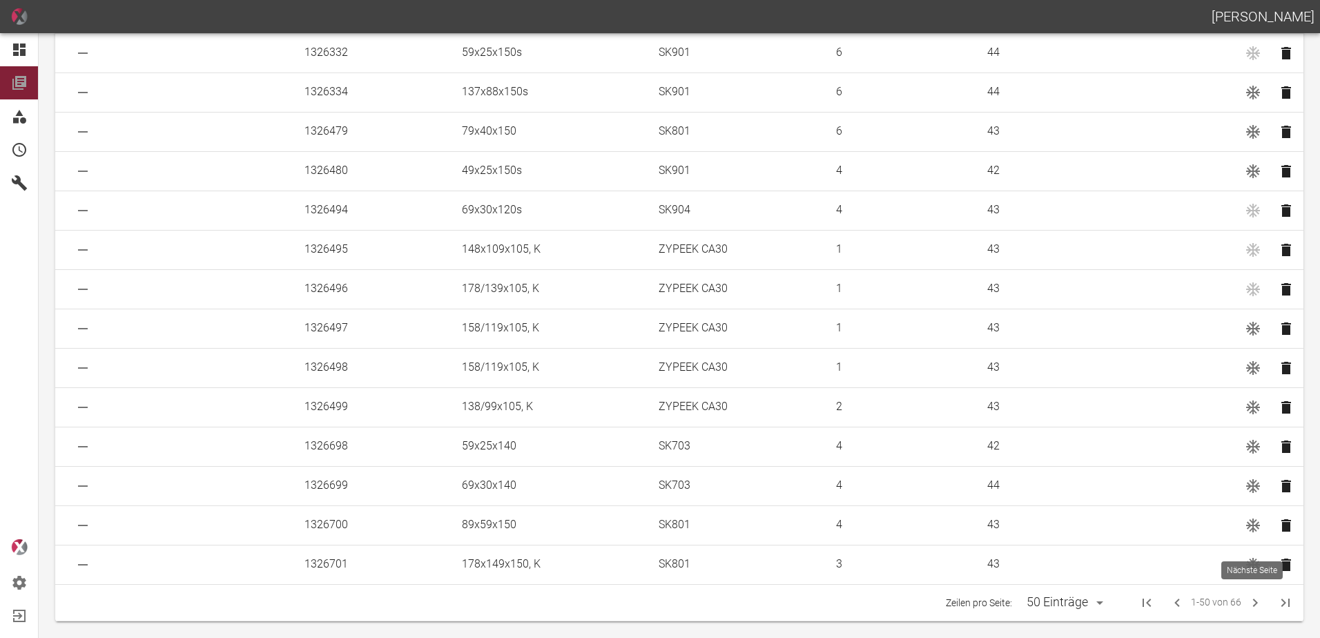
click at [1247, 604] on icon "Next Page" at bounding box center [1255, 603] width 17 height 17
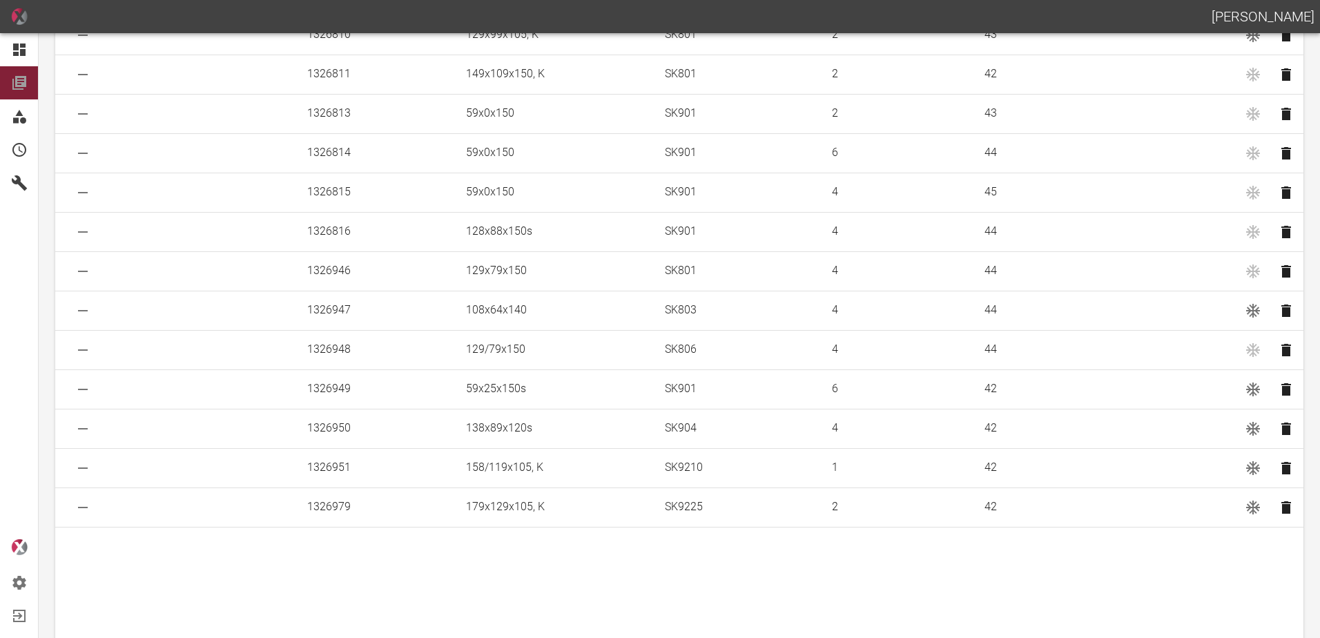
scroll to position [121, 0]
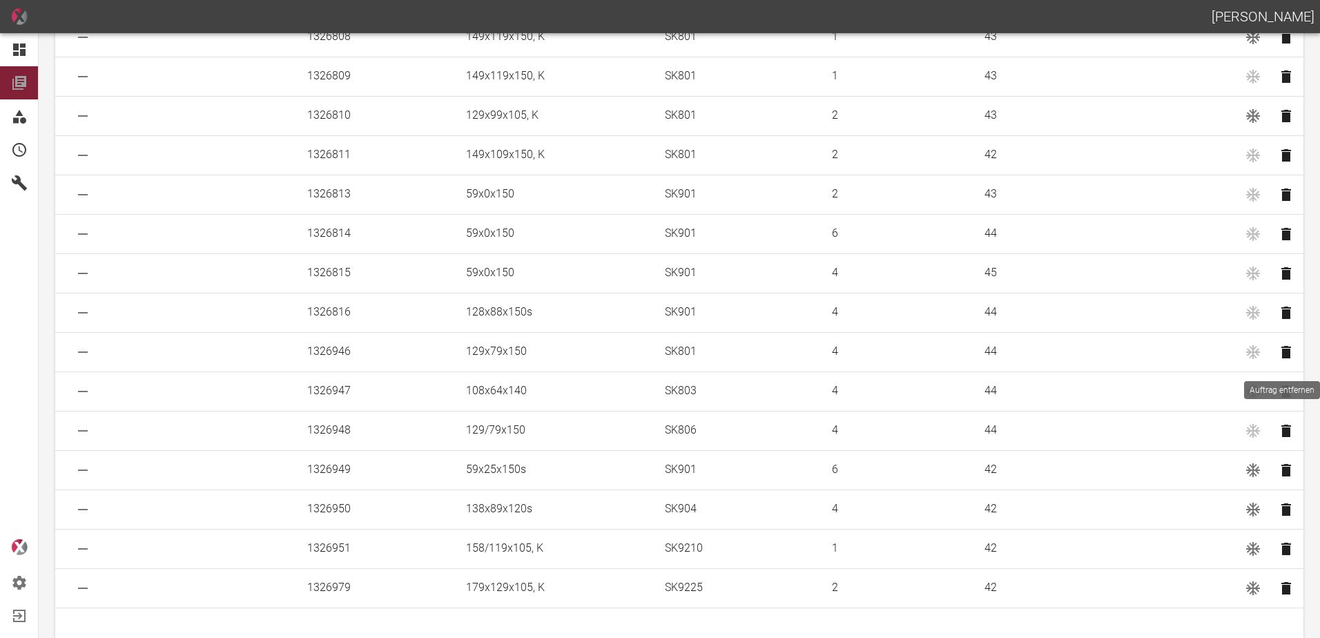
click at [1282, 352] on icon "Auftrag entfernen" at bounding box center [1287, 352] width 10 height 12
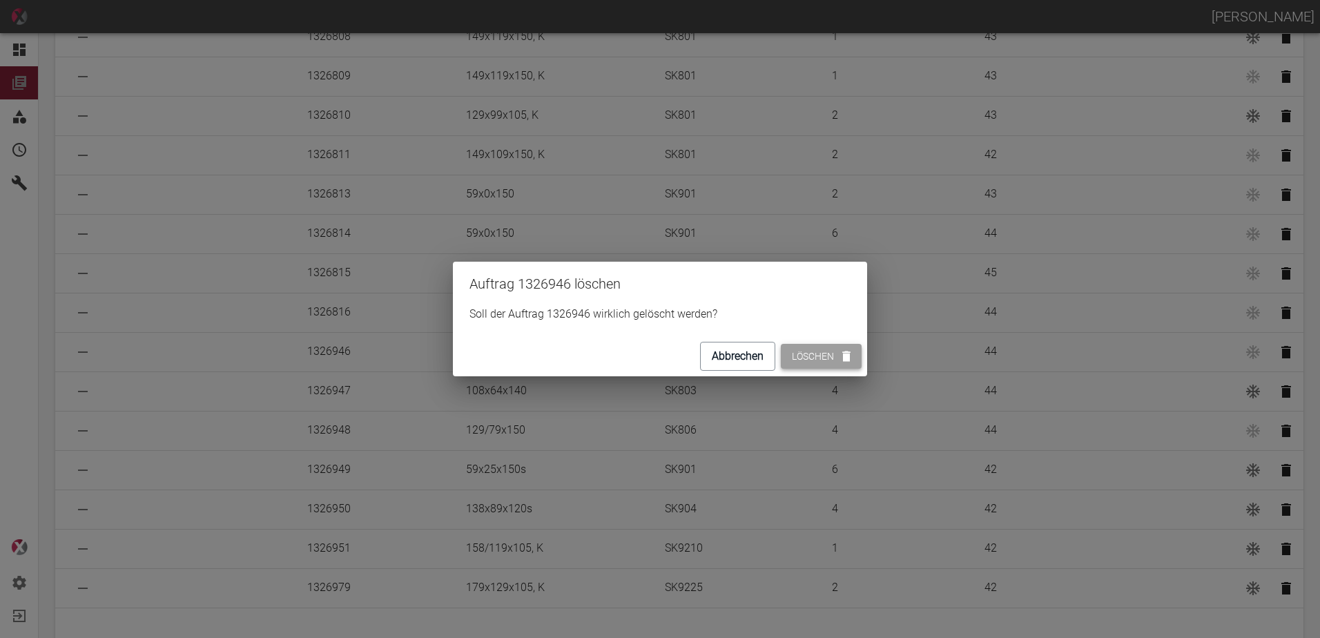
click at [821, 351] on button "Löschen" at bounding box center [821, 357] width 81 height 26
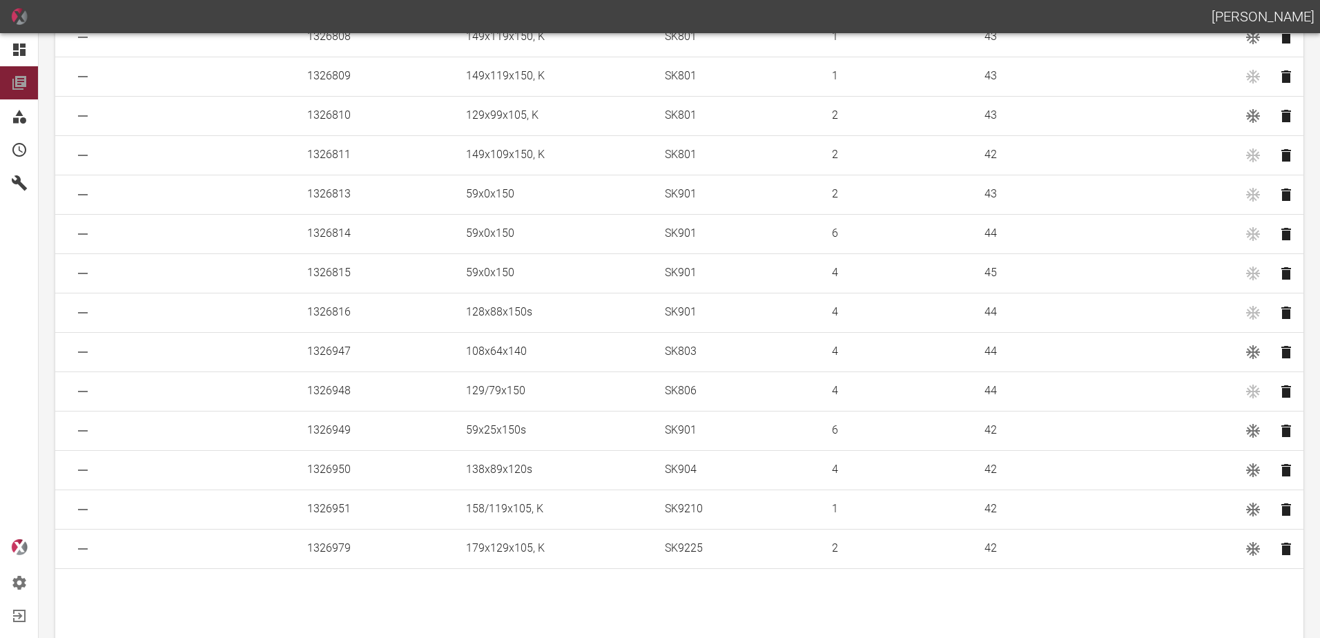
scroll to position [81, 0]
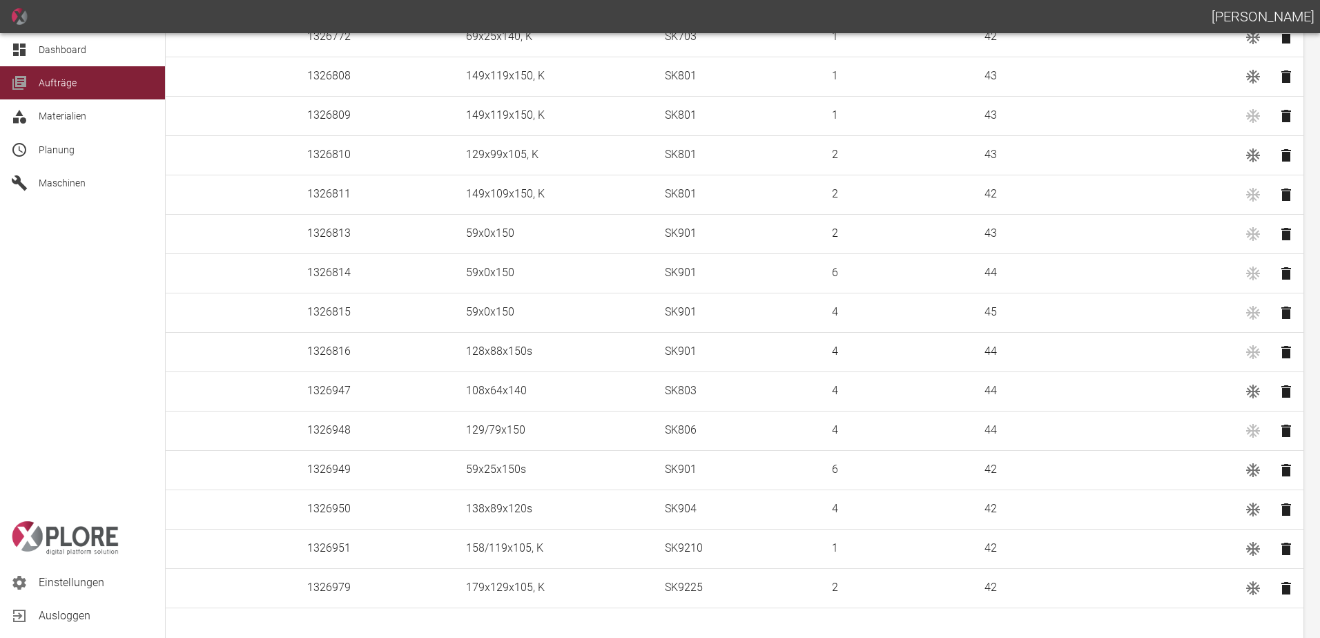
click at [37, 45] on div "Dashboard" at bounding box center [82, 49] width 165 height 33
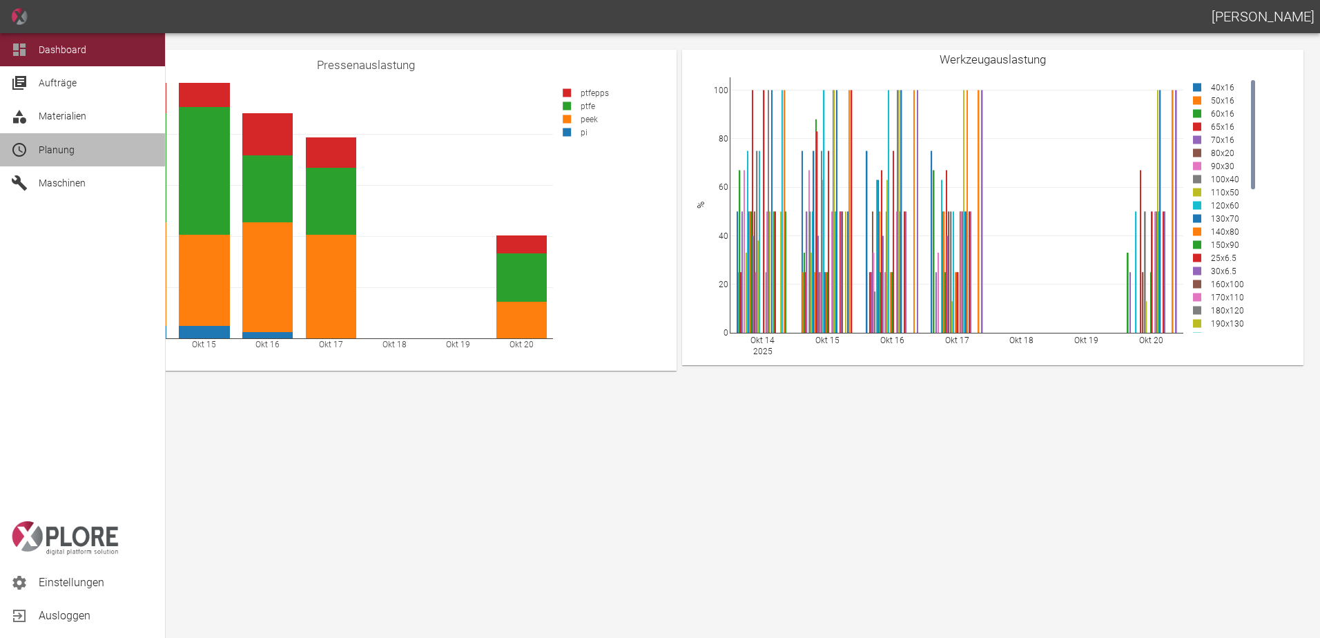
click at [79, 152] on span "Planung" at bounding box center [96, 150] width 115 height 17
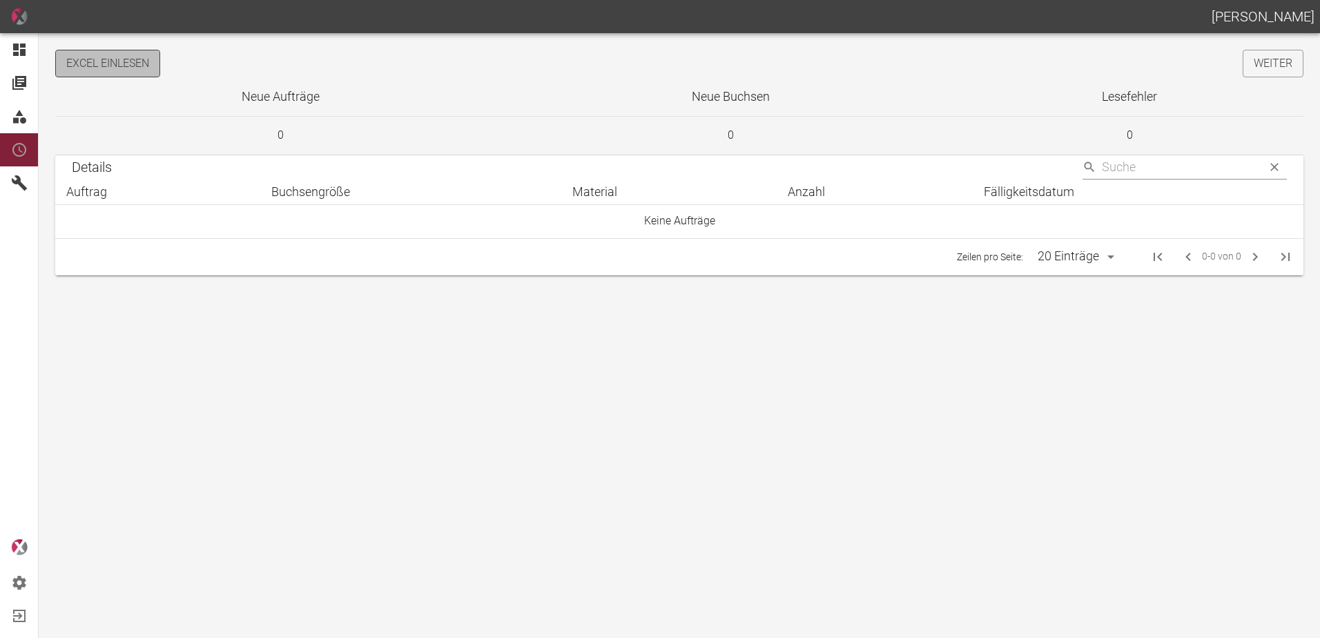
click at [129, 73] on button "Excel einlesen" at bounding box center [107, 64] width 105 height 28
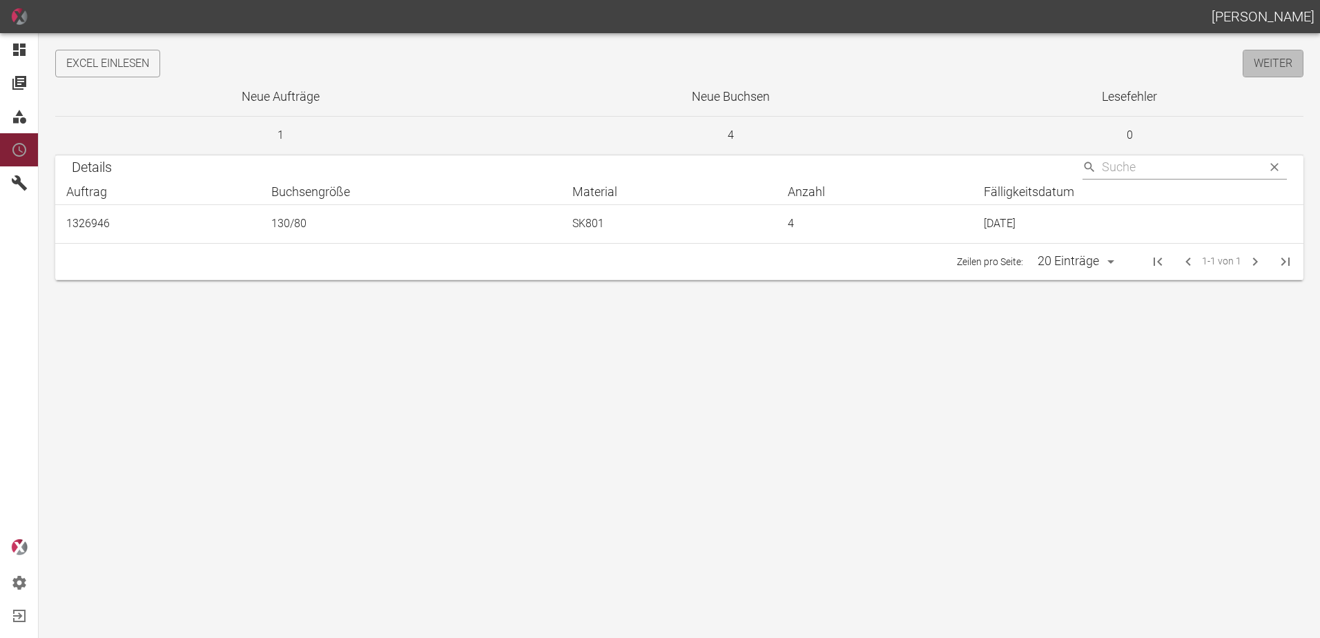
drag, startPoint x: 1264, startPoint y: 69, endPoint x: 23, endPoint y: 57, distance: 1241.1
click at [1264, 69] on link "Weiter" at bounding box center [1273, 64] width 61 height 28
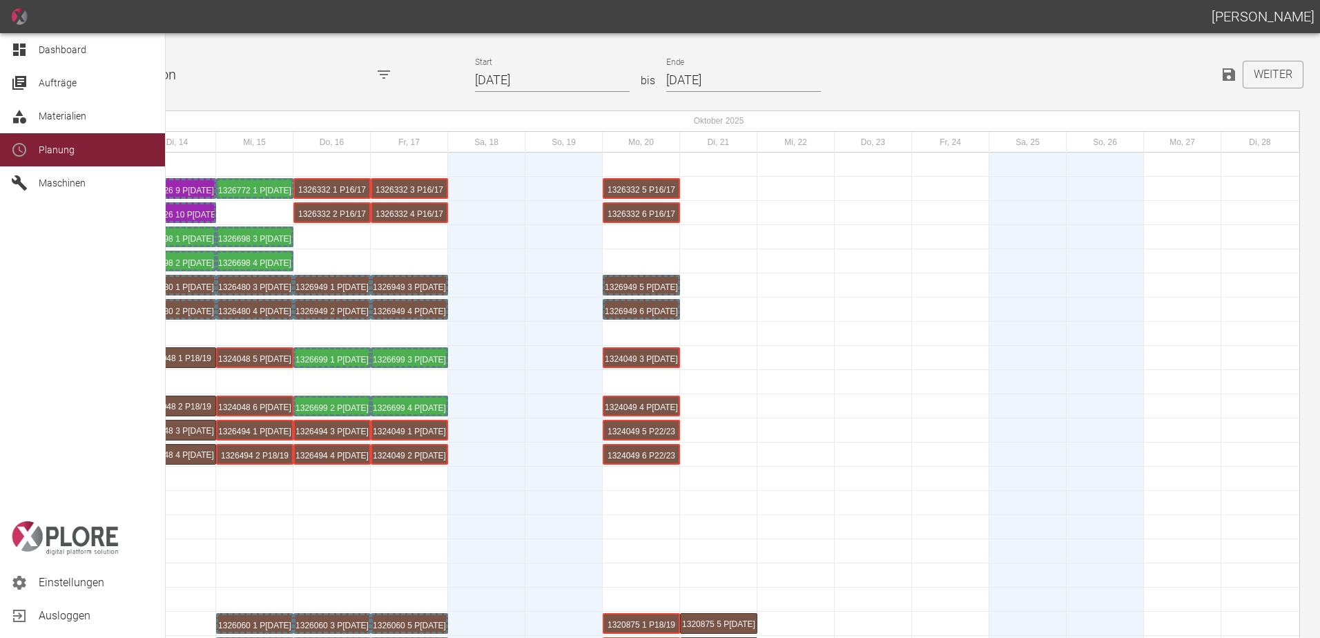
drag, startPoint x: 35, startPoint y: 50, endPoint x: 42, endPoint y: 49, distance: 6.9
click at [37, 50] on div "Dashboard" at bounding box center [82, 49] width 165 height 33
